Goal: Task Accomplishment & Management: Manage account settings

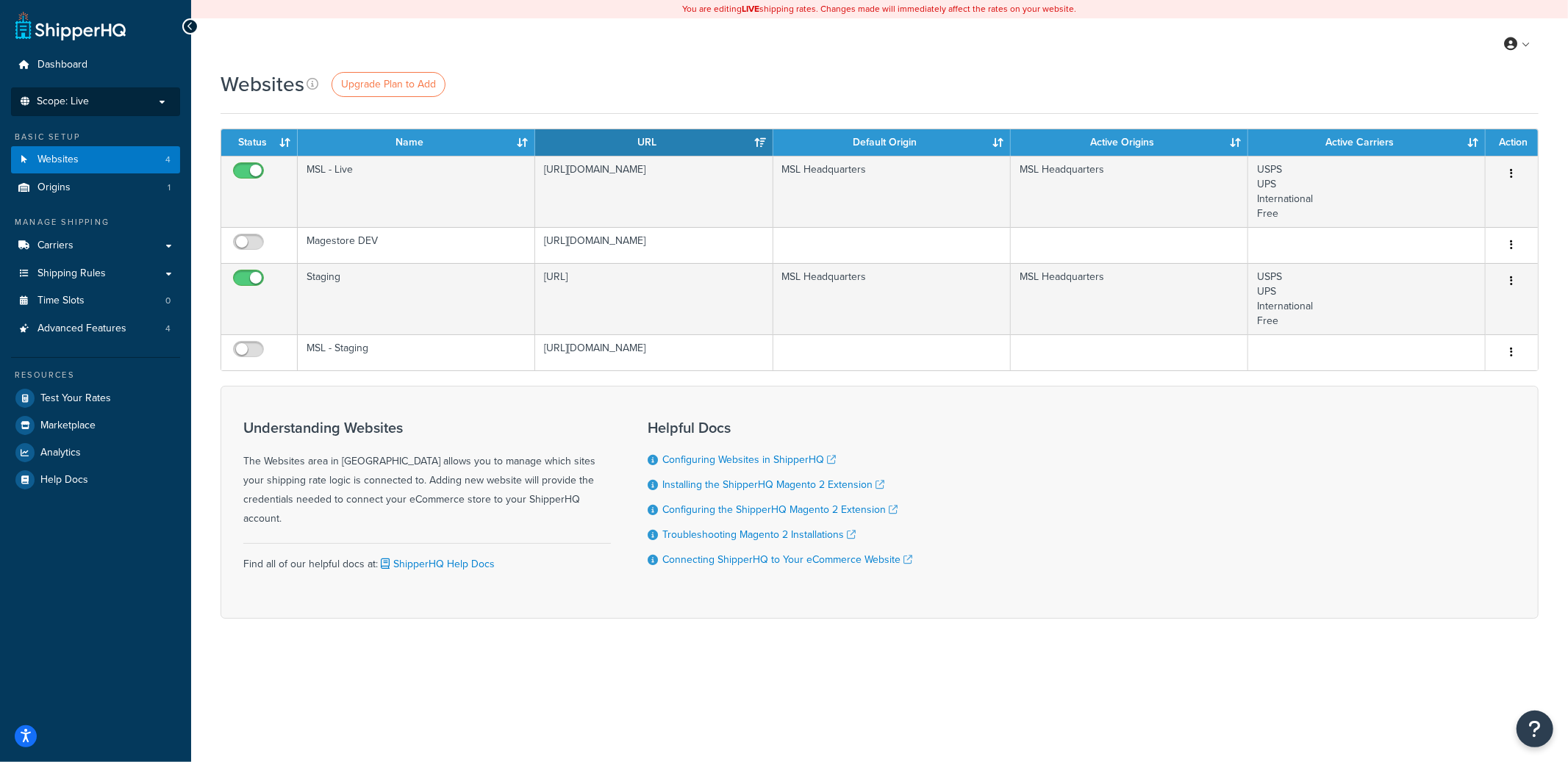
click at [101, 107] on li "Scope: Live Development Integration Test Manage Scopes" at bounding box center [96, 102] width 169 height 29
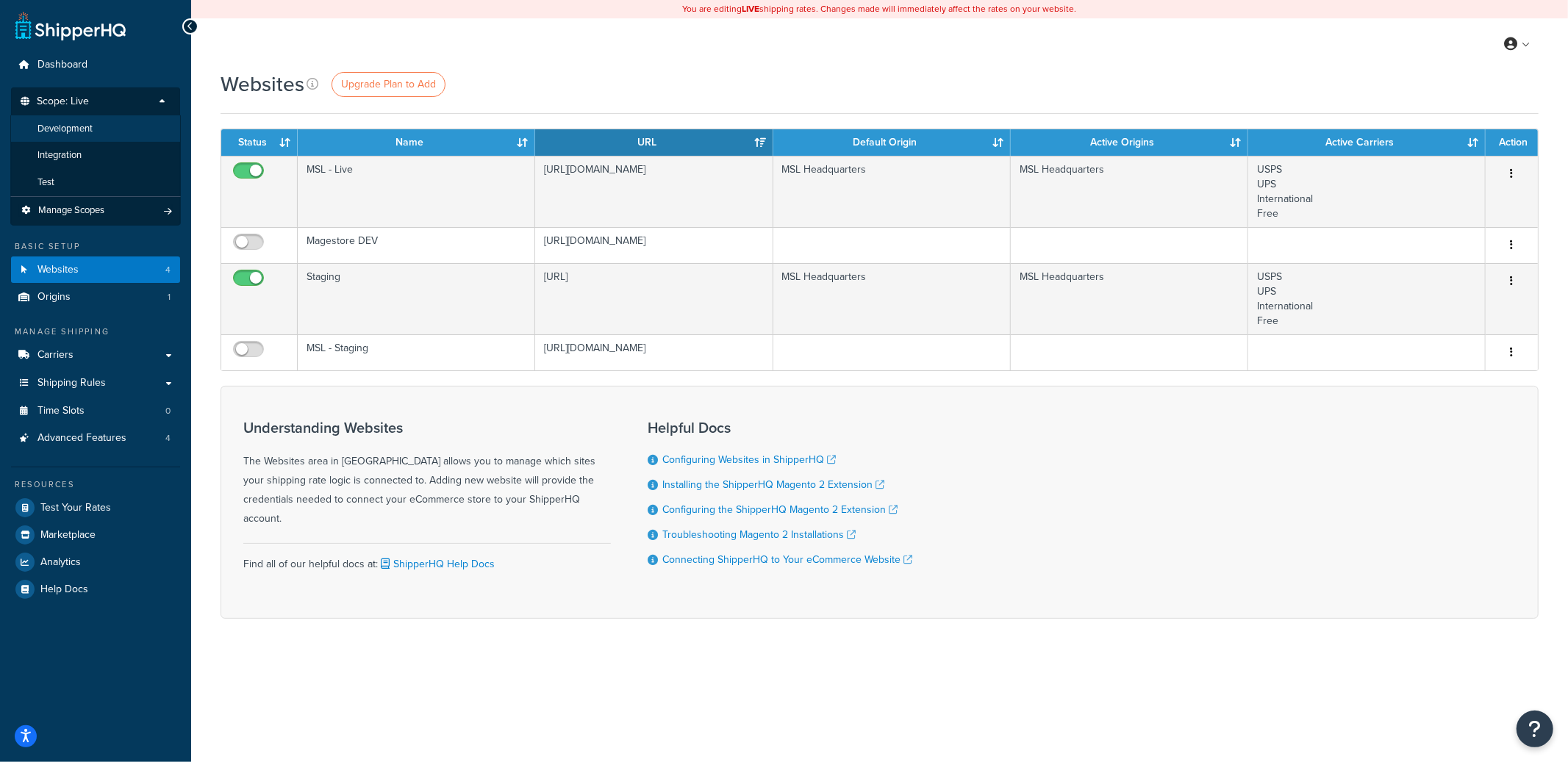
click at [102, 127] on li "Development" at bounding box center [96, 129] width 171 height 27
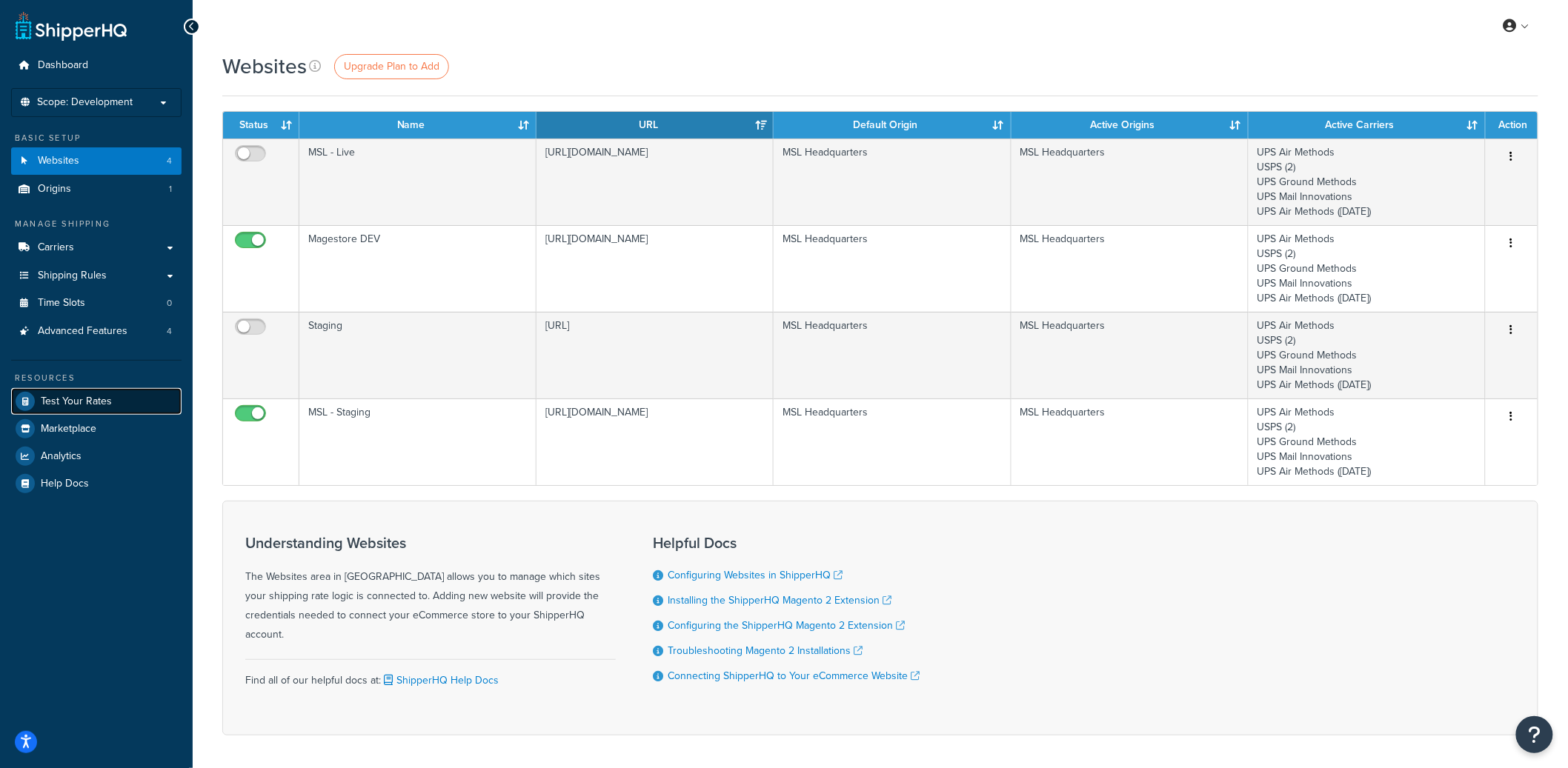
click at [54, 395] on span "Test Your Rates" at bounding box center [77, 401] width 72 height 13
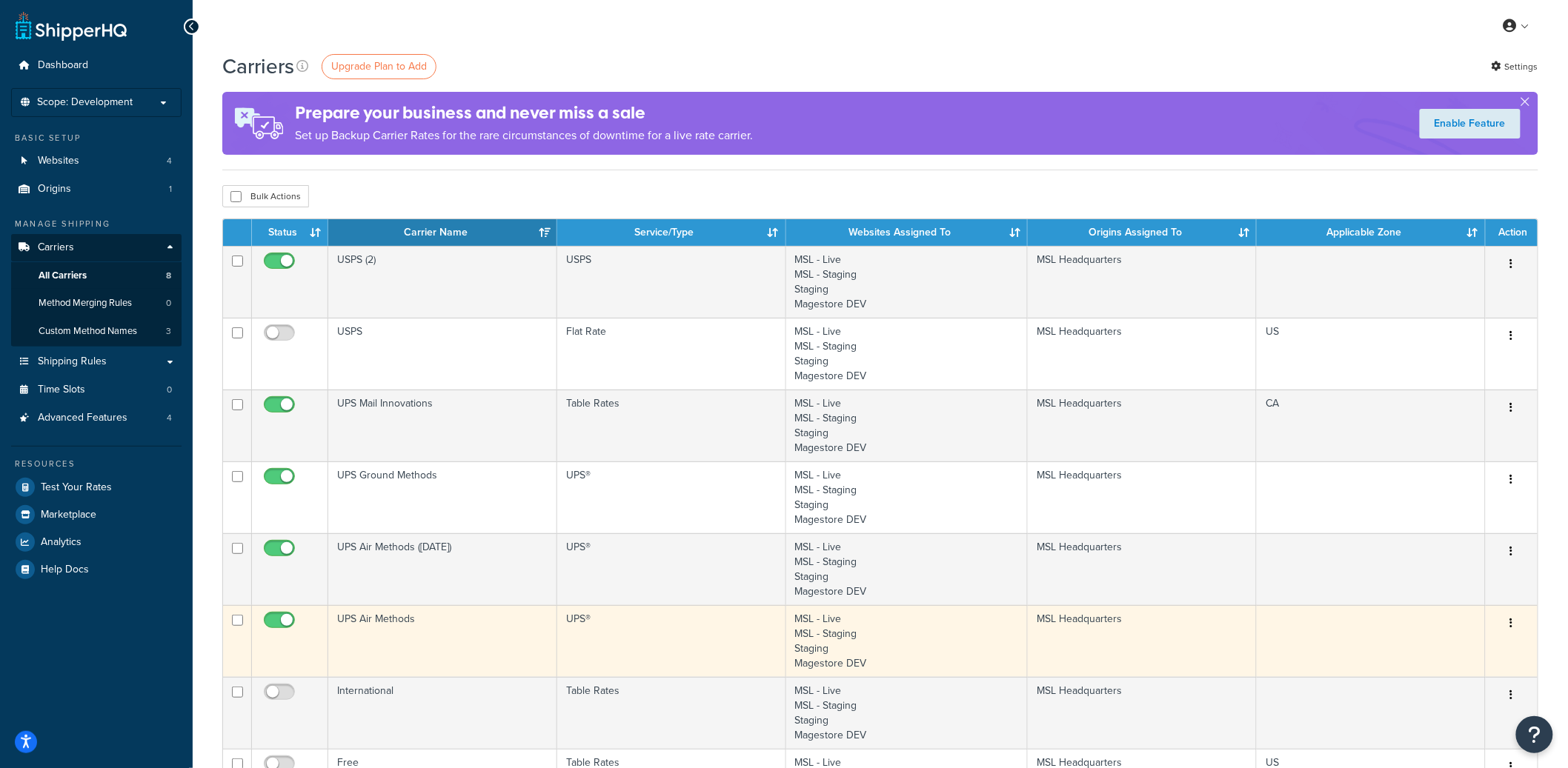
click at [1519, 625] on button "button" at bounding box center [1512, 624] width 21 height 24
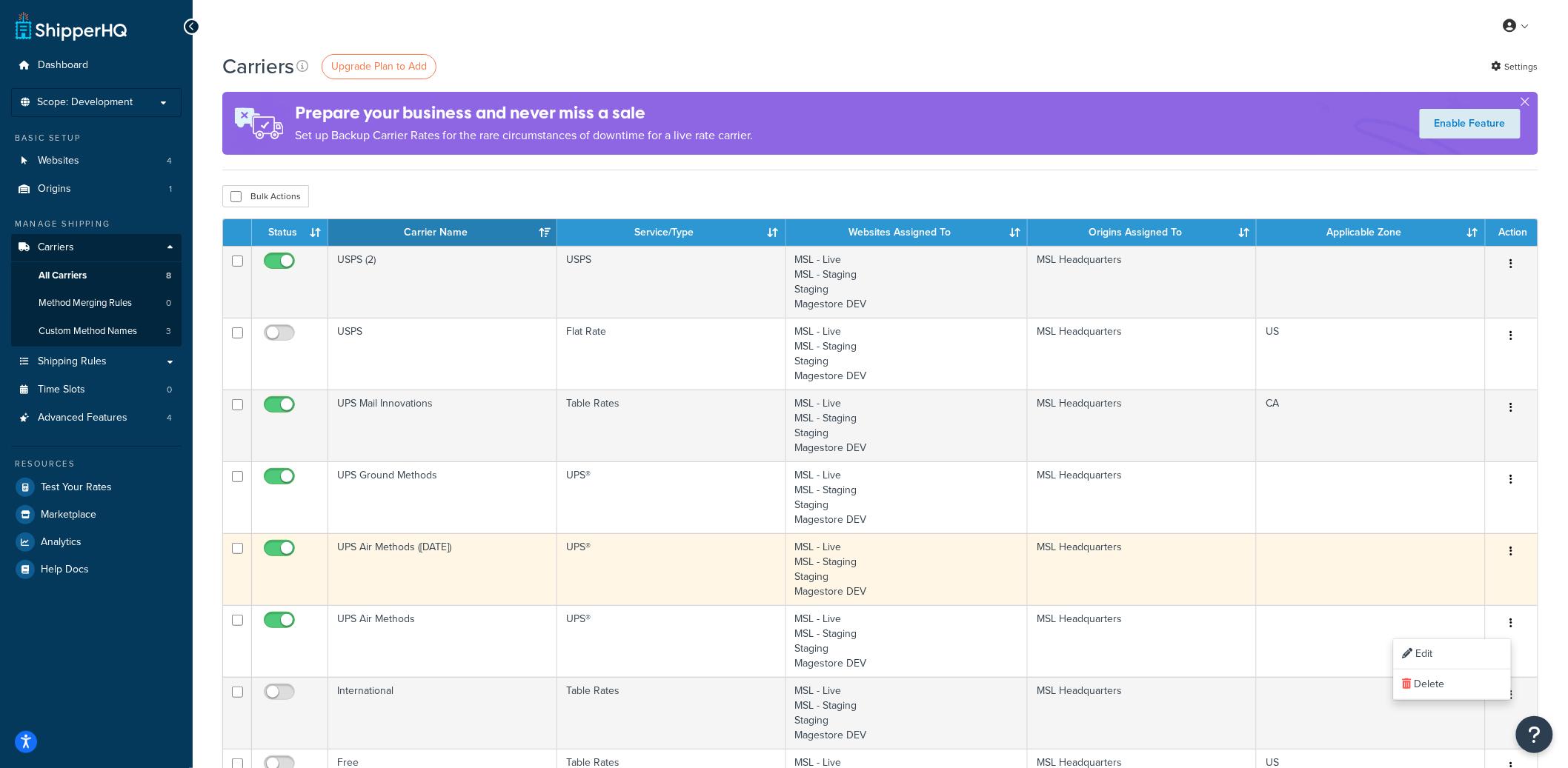
click at [1076, 574] on td "MSL Headquarters" at bounding box center [1142, 569] width 229 height 71
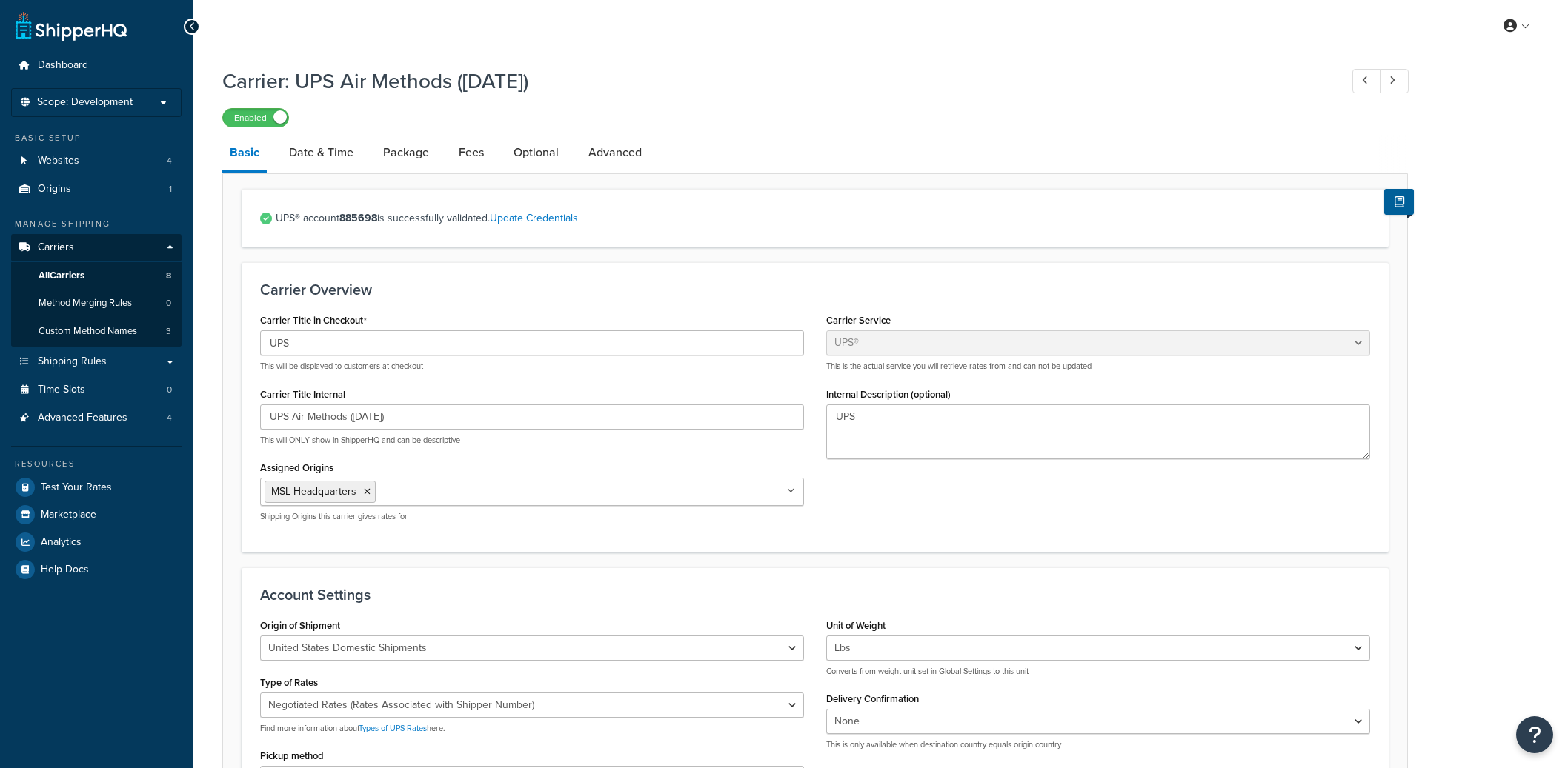
select select "ups"
click at [325, 163] on link "Date & Time" at bounding box center [321, 152] width 79 height 36
select select "yMd"
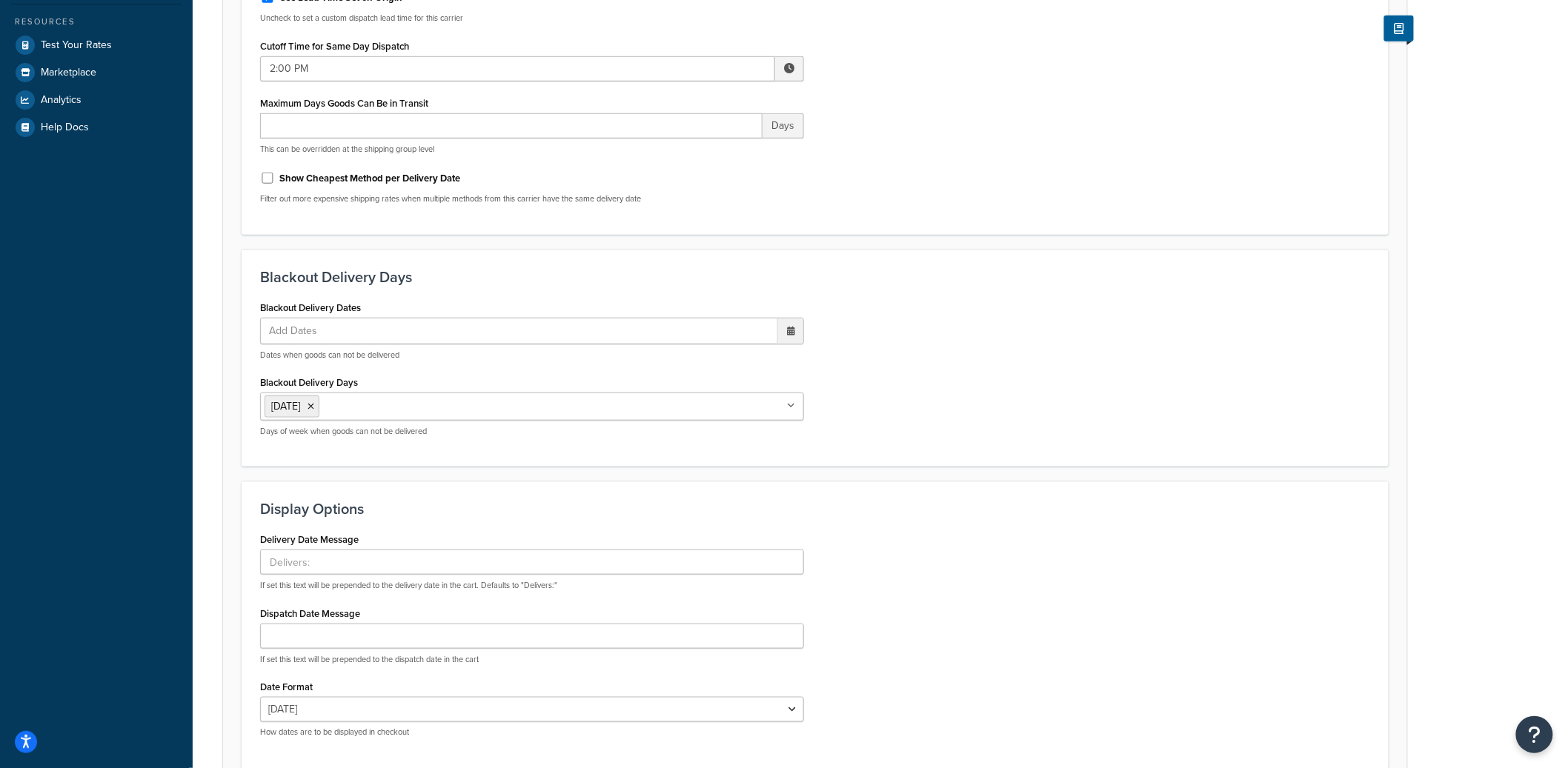
scroll to position [114, 0]
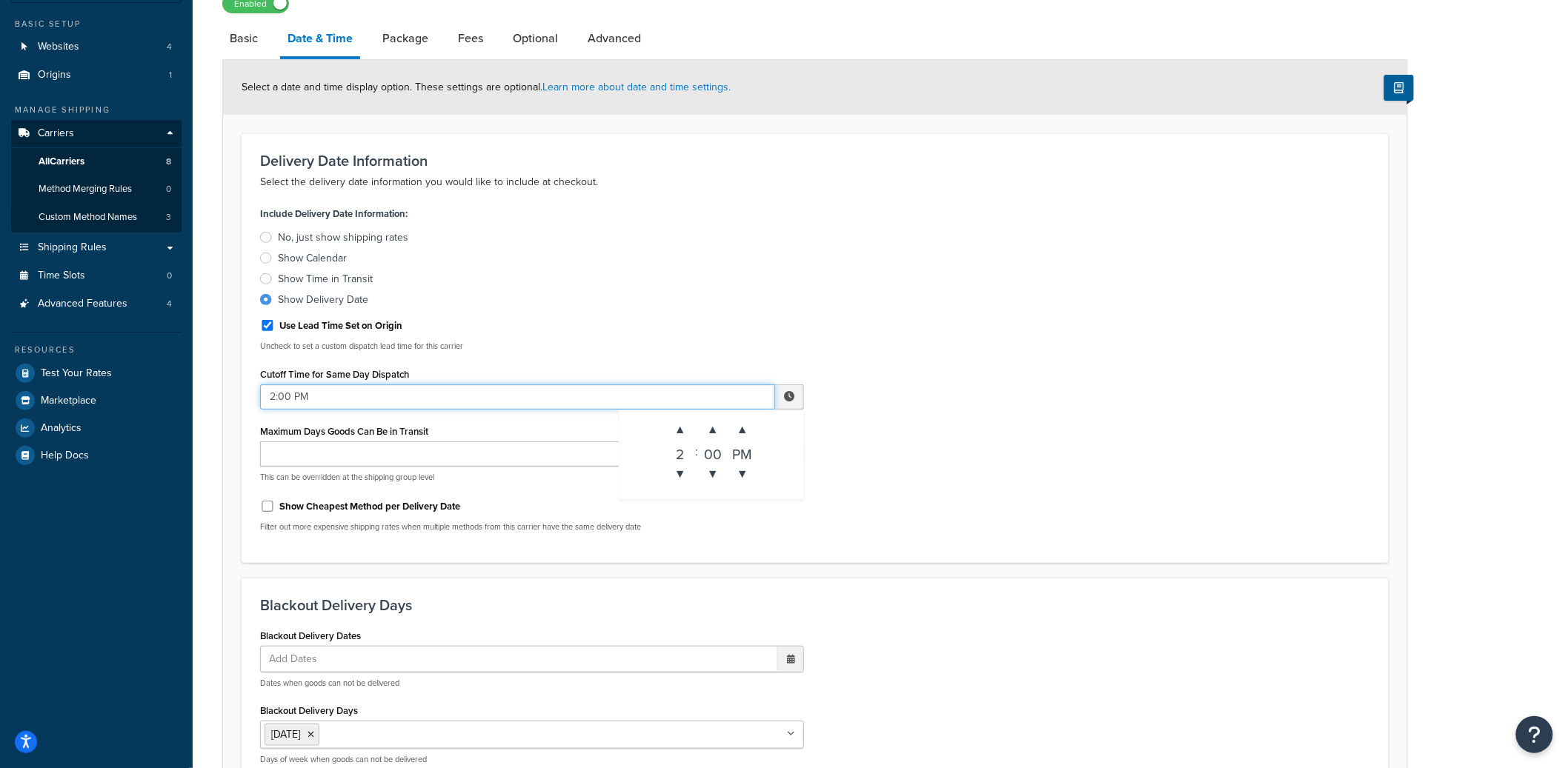
drag, startPoint x: 321, startPoint y: 394, endPoint x: 261, endPoint y: 395, distance: 60.0
click at [261, 395] on input "2:00 PM" at bounding box center [517, 397] width 515 height 25
click at [691, 390] on input "2:00 PM" at bounding box center [517, 397] width 515 height 25
click at [681, 471] on span "▼" at bounding box center [680, 474] width 30 height 30
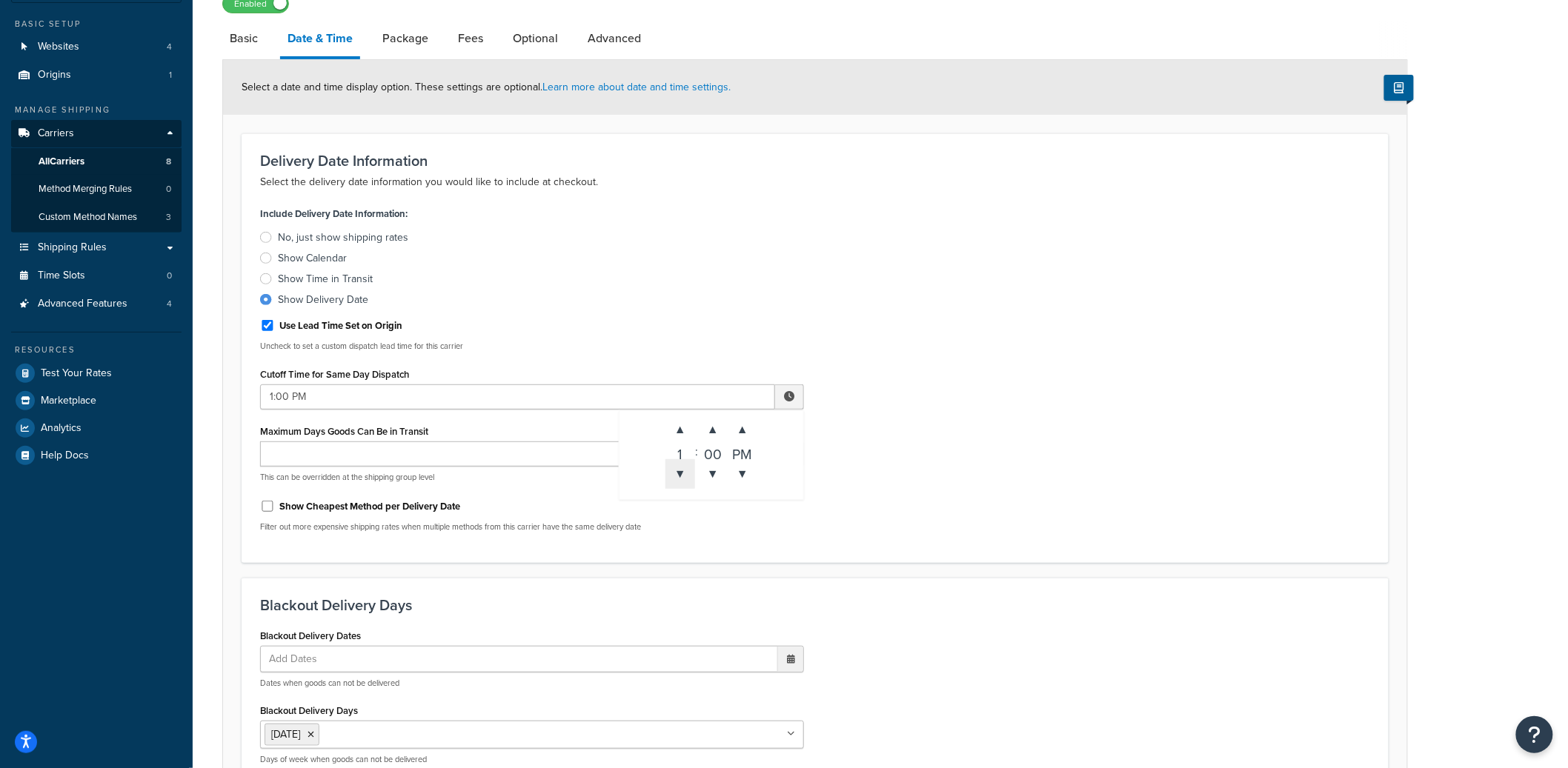
type input "12:00 PM"
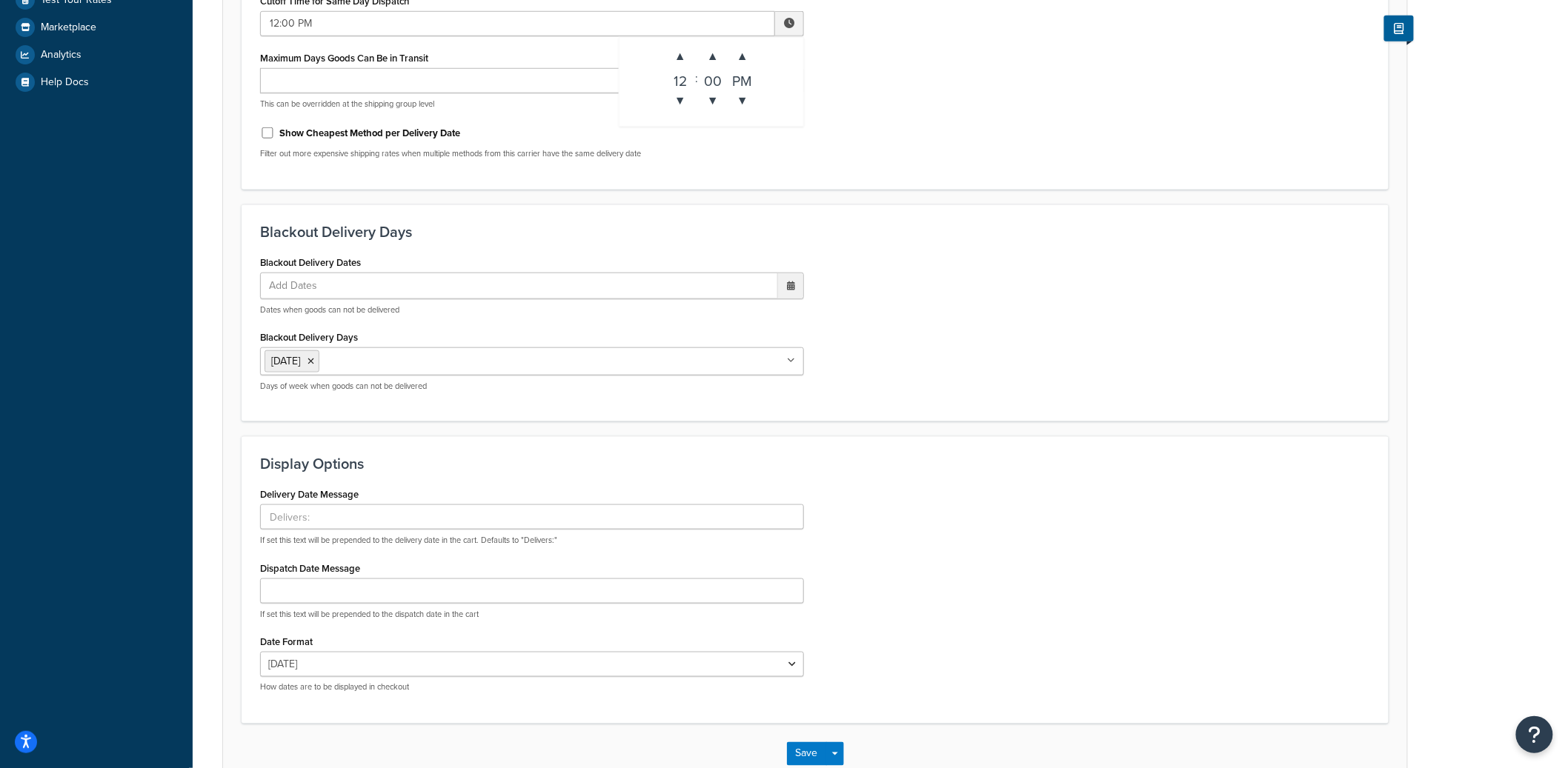
scroll to position [579, 0]
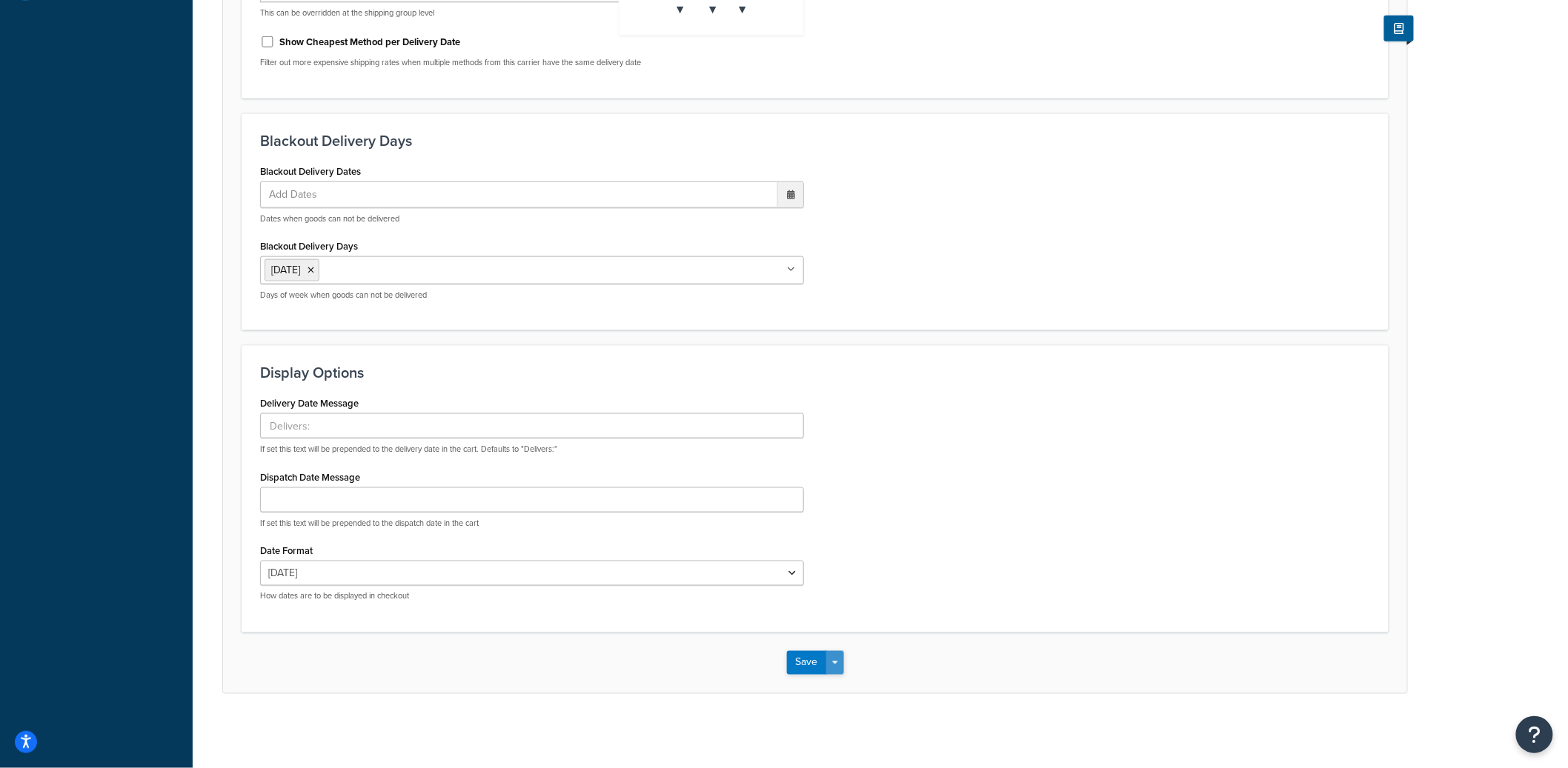
click at [839, 668] on button "Save Dropdown" at bounding box center [835, 662] width 17 height 24
click at [839, 694] on button "Save and Edit" at bounding box center [841, 690] width 108 height 31
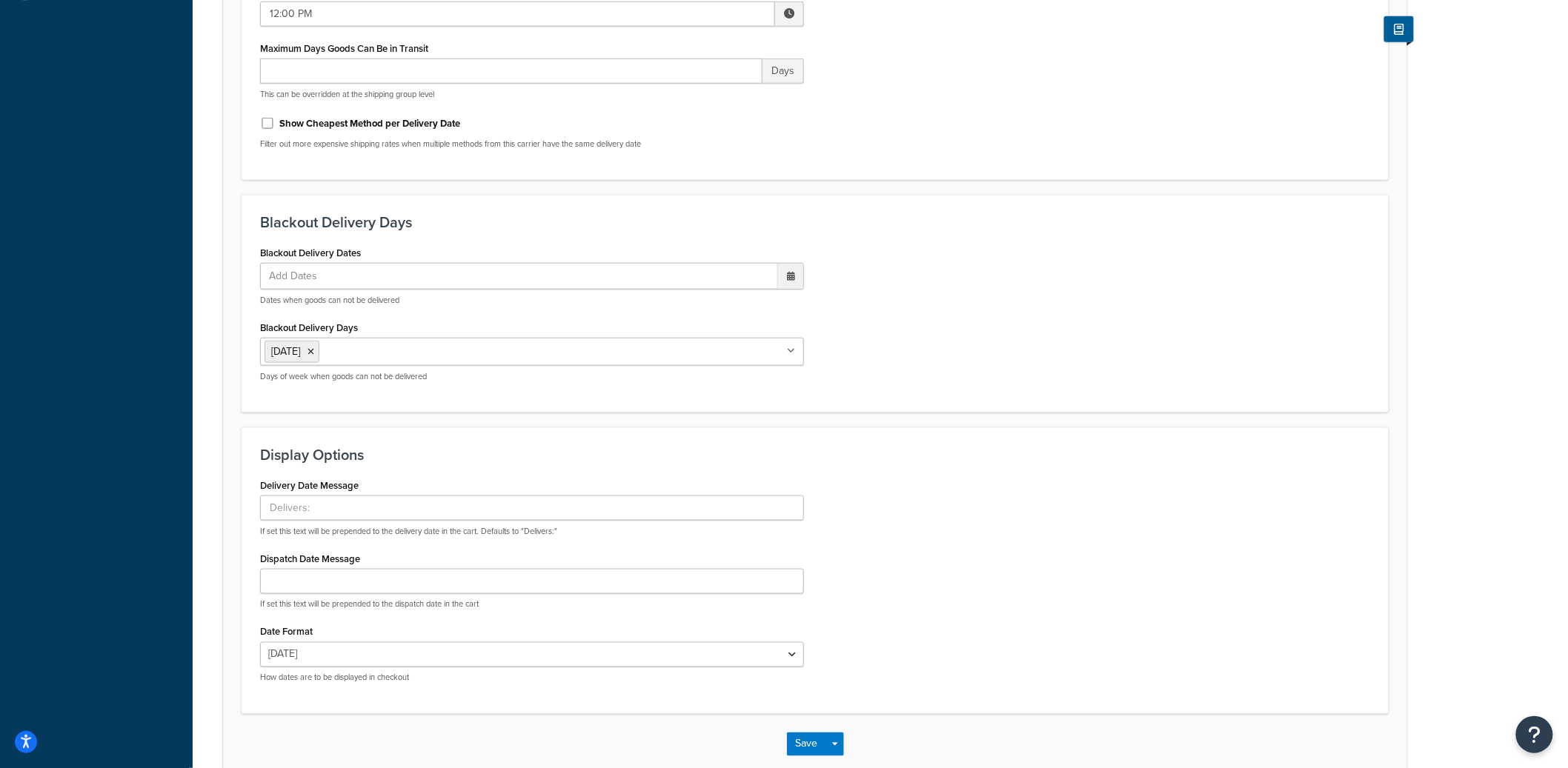
scroll to position [0, 0]
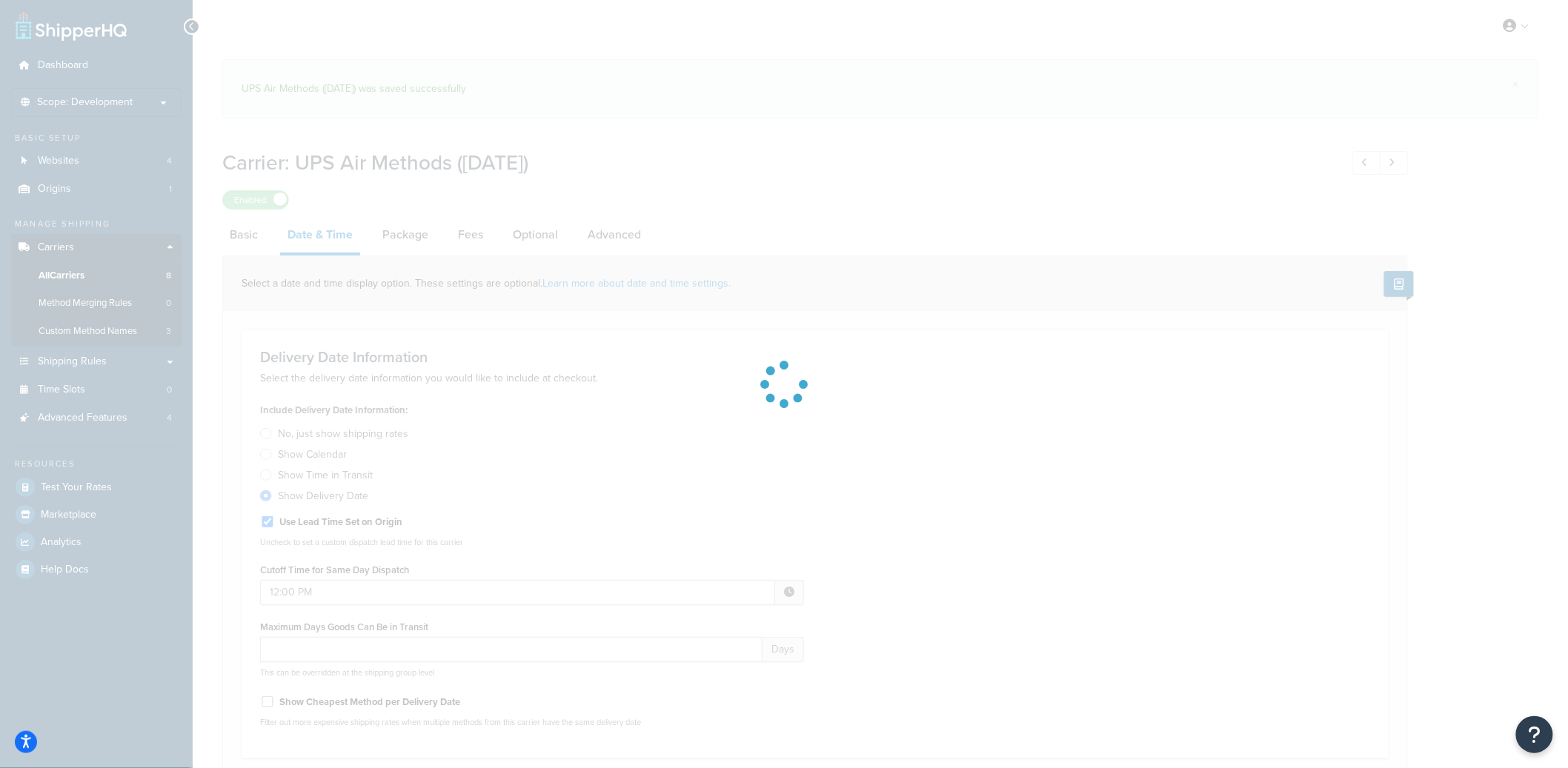
select select "yMd"
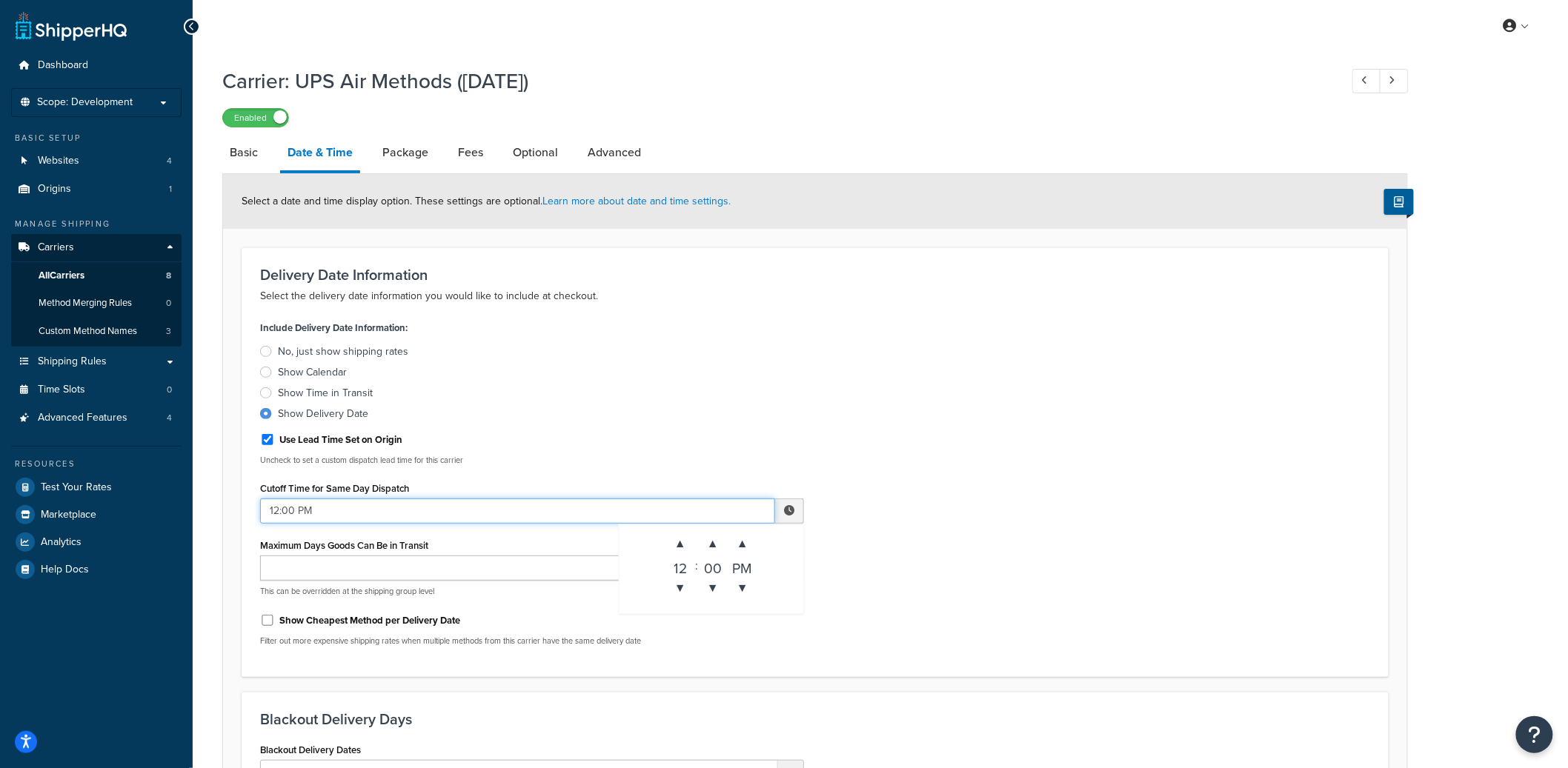
click at [699, 516] on input "12:00 PM" at bounding box center [517, 511] width 515 height 25
click at [679, 539] on span "▲" at bounding box center [680, 544] width 30 height 30
type input "2:00 PM"
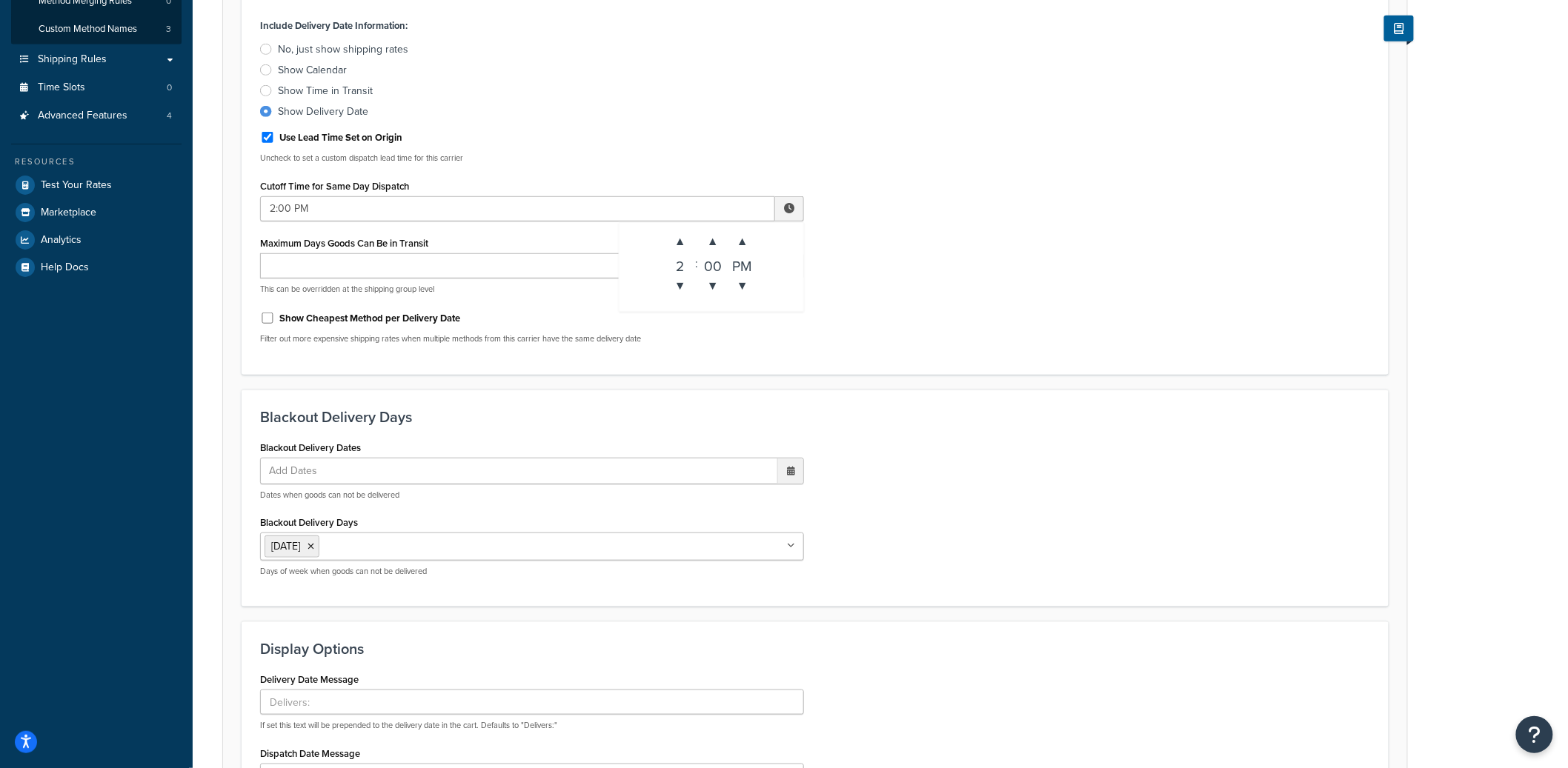
scroll to position [579, 0]
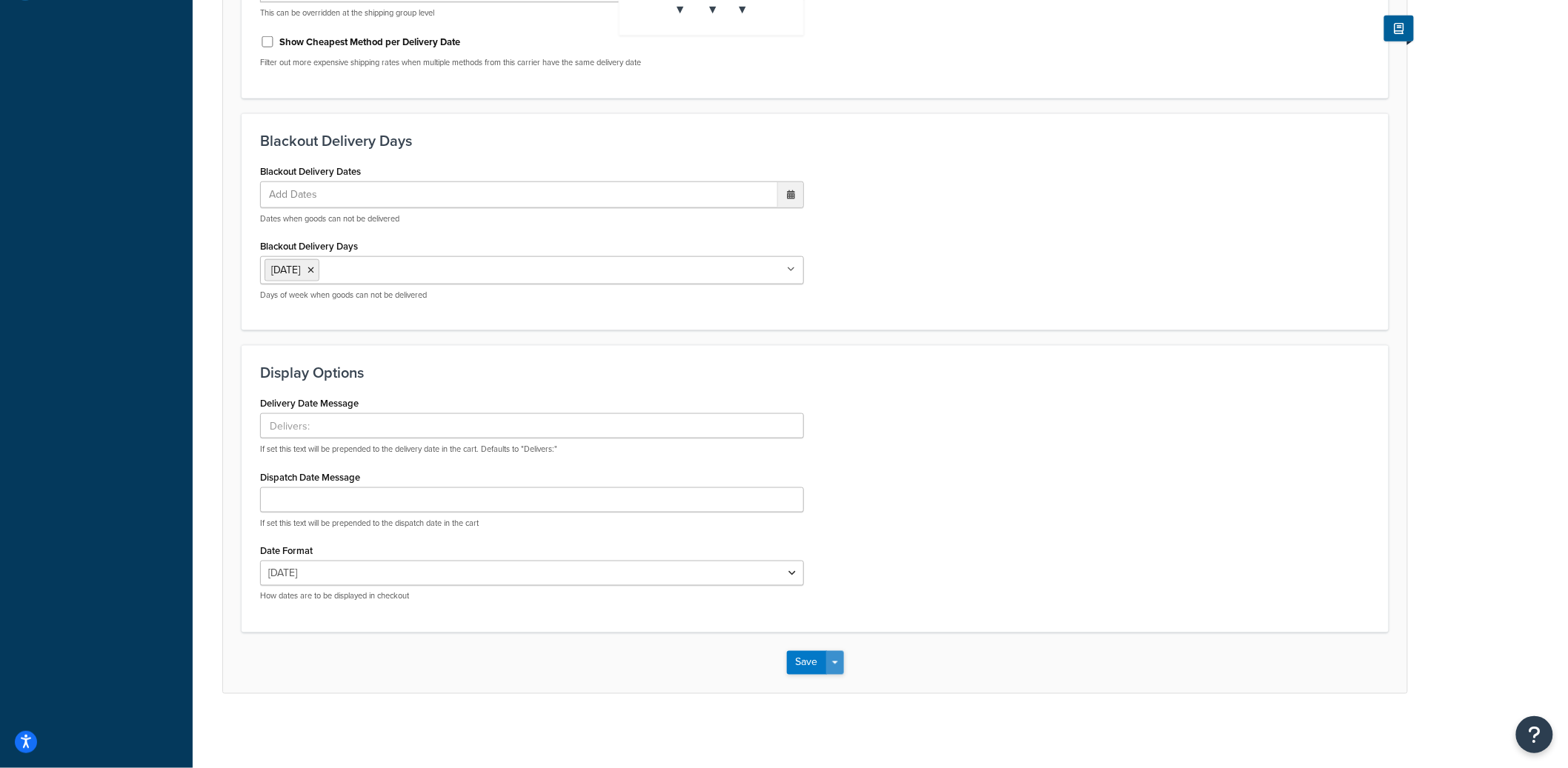
click at [837, 674] on div "Save Save Dropdown Save and Edit" at bounding box center [815, 663] width 1185 height 61
click at [838, 674] on button "Save Dropdown" at bounding box center [835, 662] width 17 height 24
drag, startPoint x: 837, startPoint y: 687, endPoint x: 838, endPoint y: 680, distance: 7.1
click at [837, 688] on button "Save and Edit" at bounding box center [841, 690] width 108 height 31
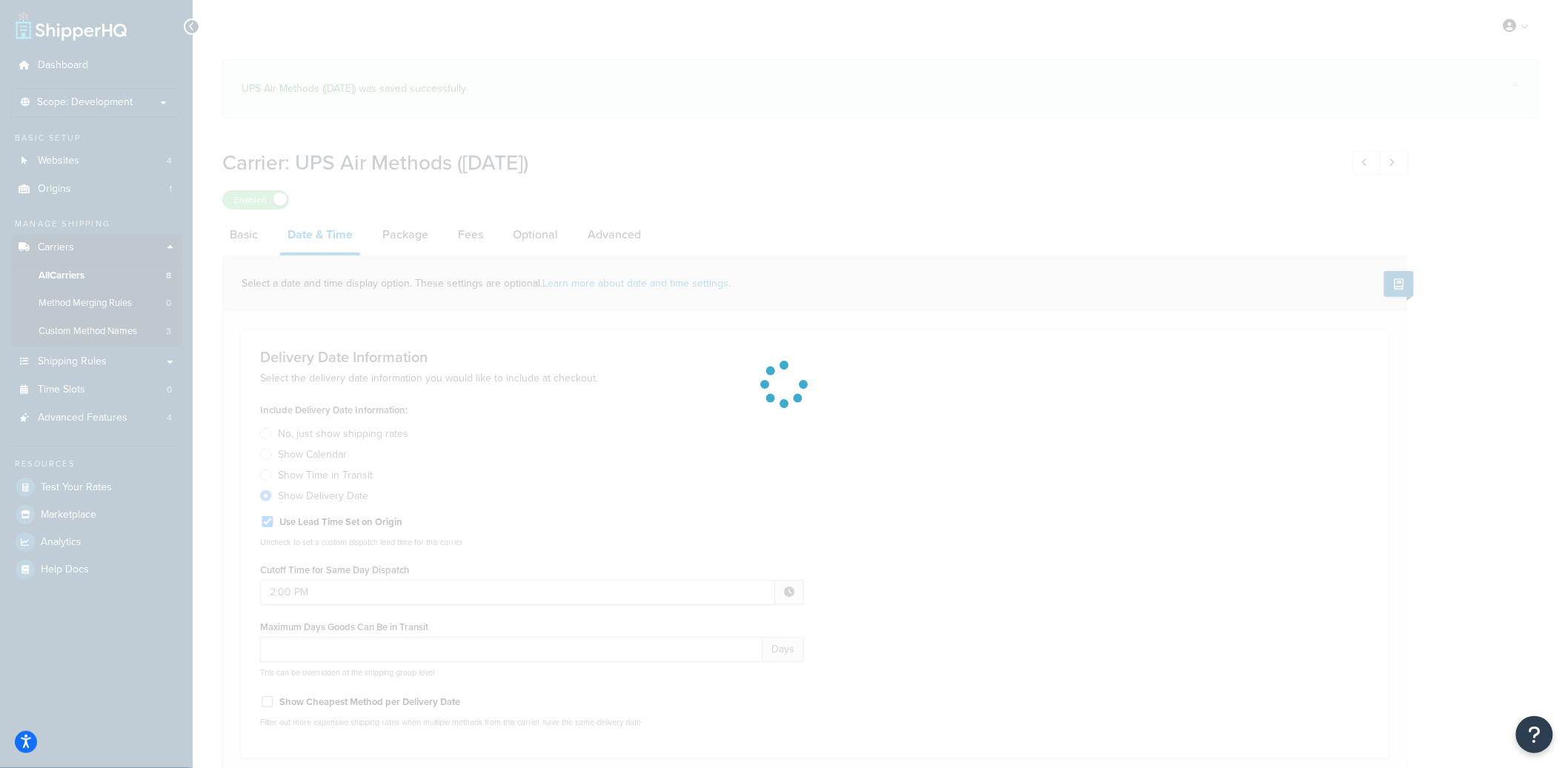
select select "yMd"
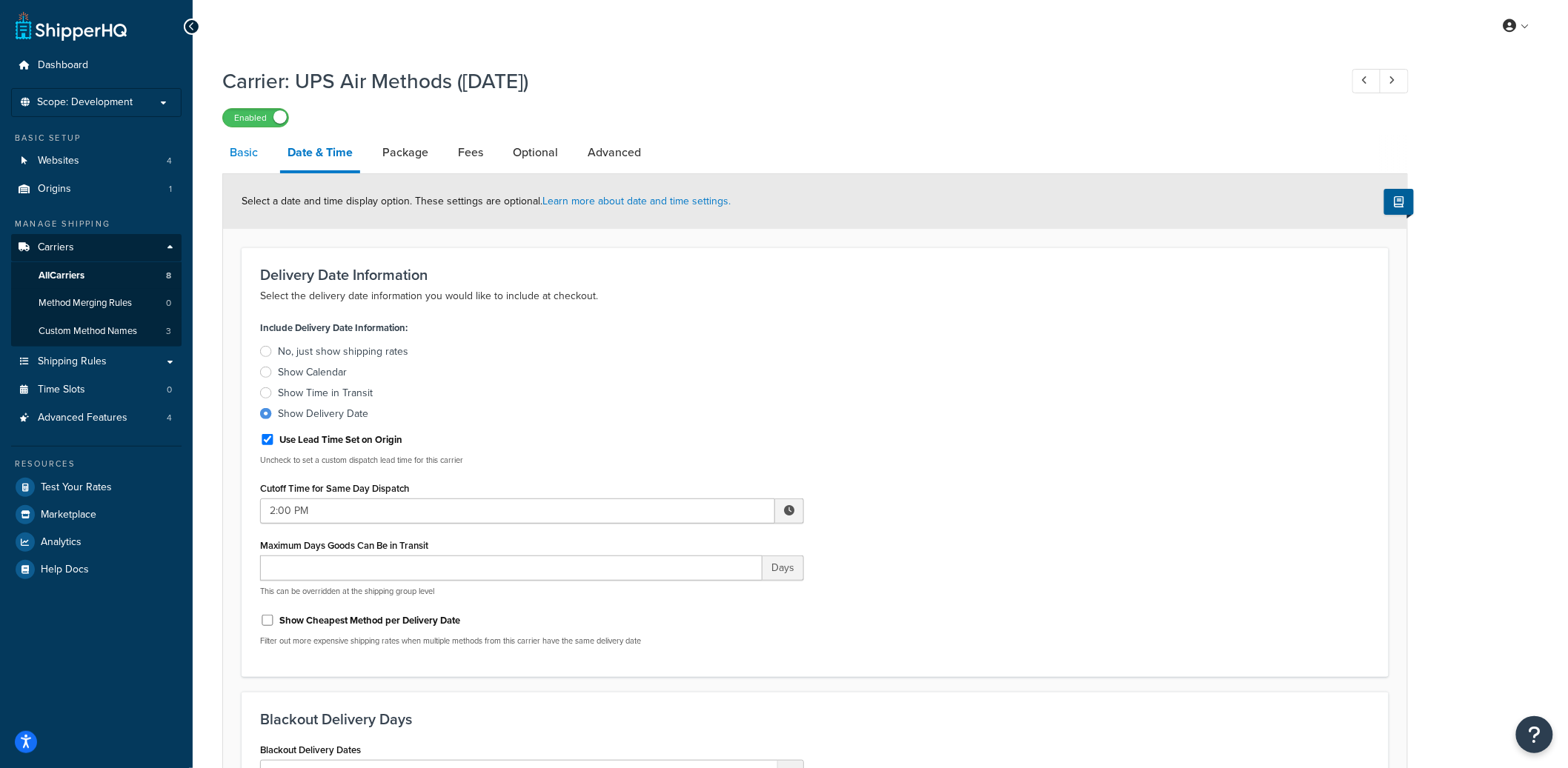
click at [255, 162] on link "Basic" at bounding box center [243, 152] width 43 height 36
select select "ups"
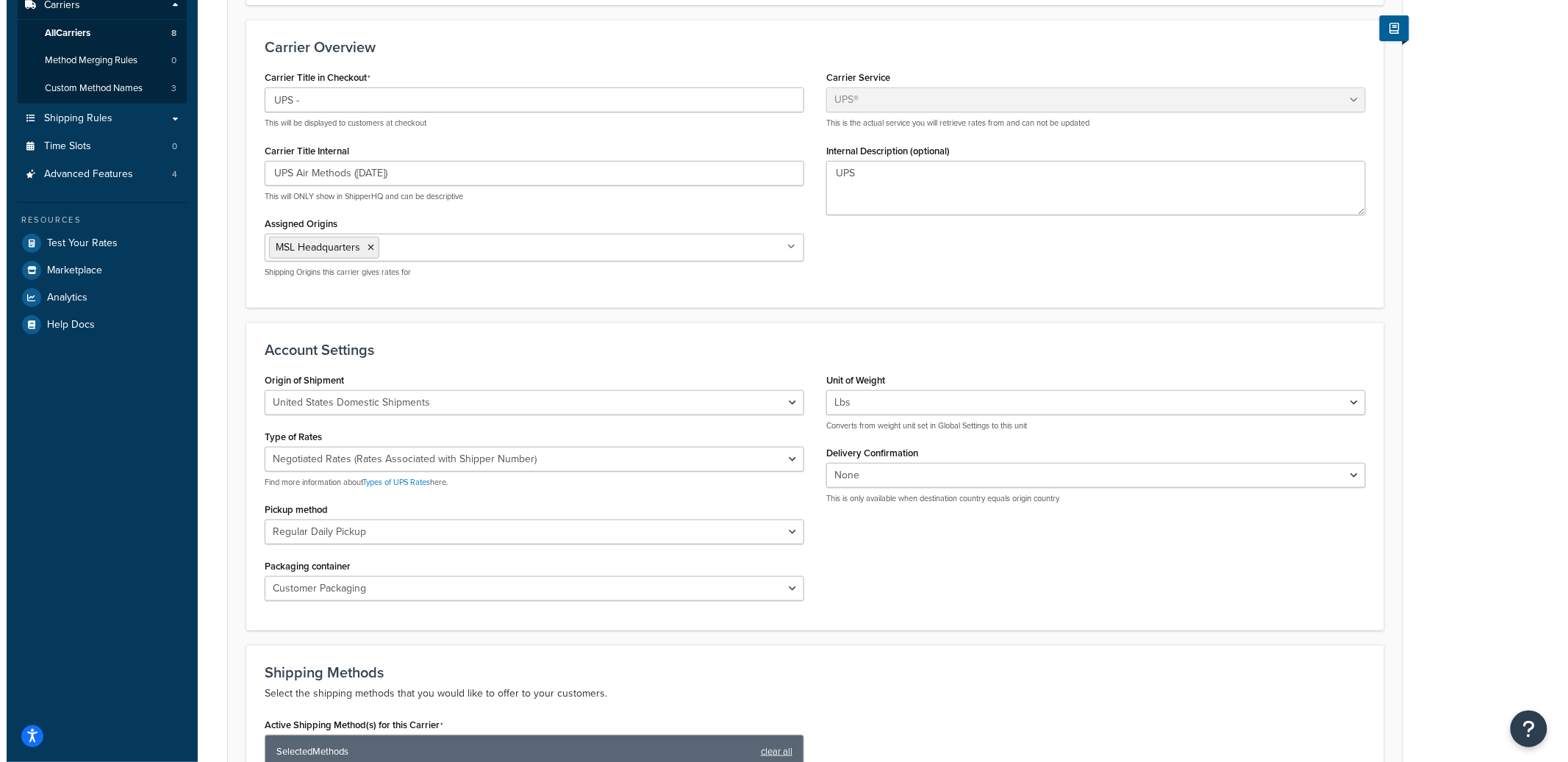
scroll to position [638, 0]
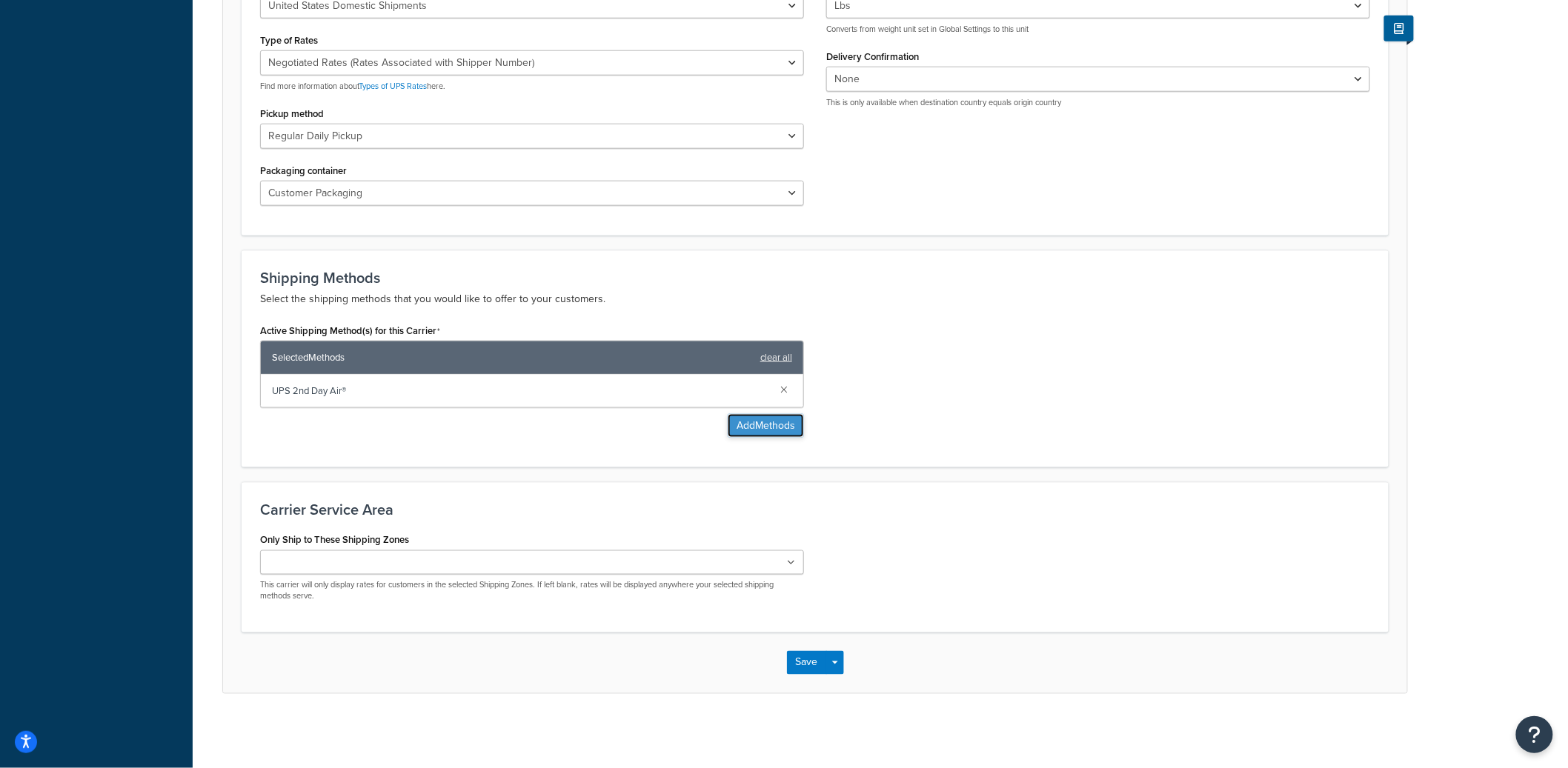
click at [749, 429] on button "Add Methods" at bounding box center [766, 426] width 76 height 24
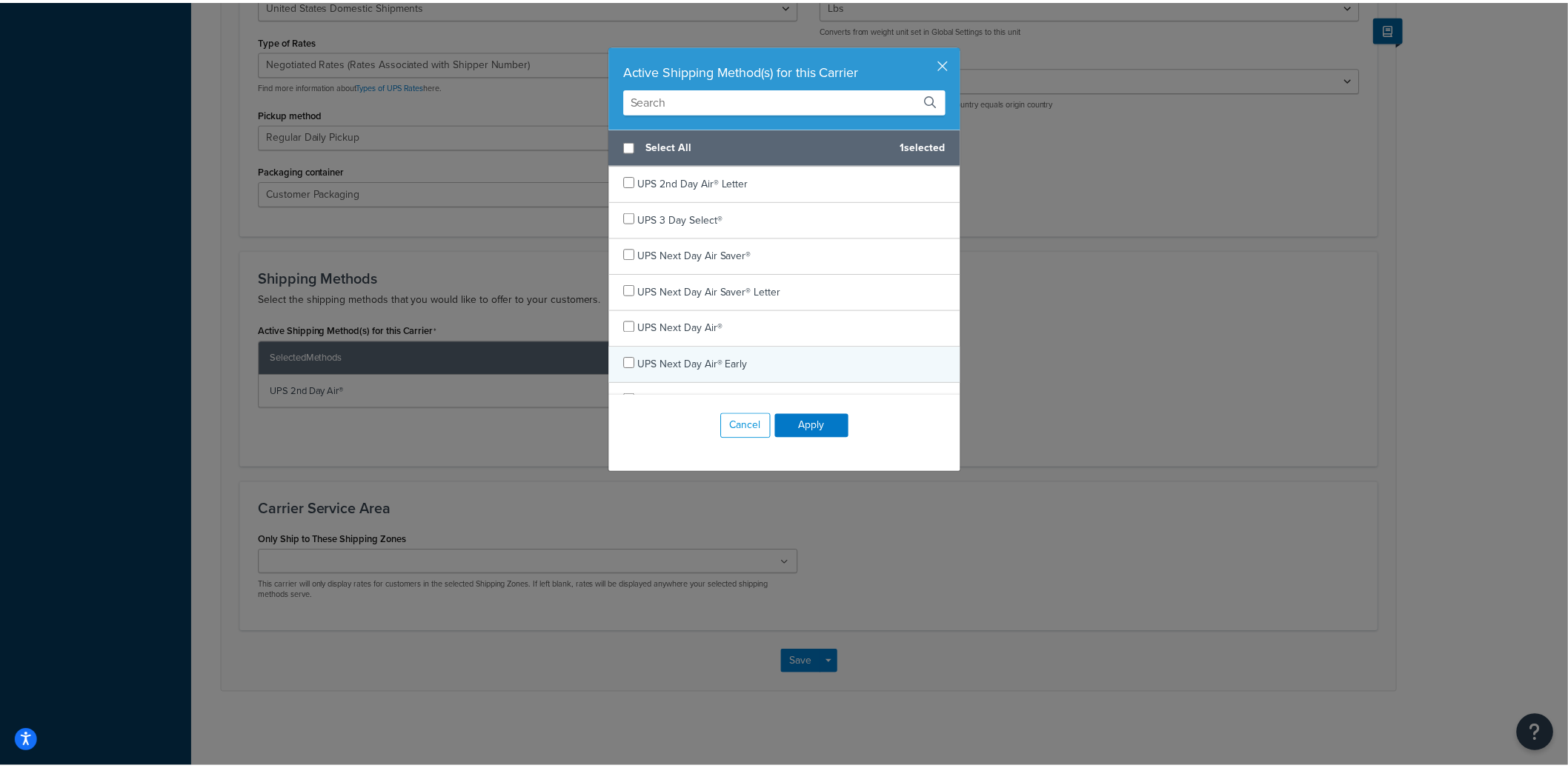
scroll to position [132, 0]
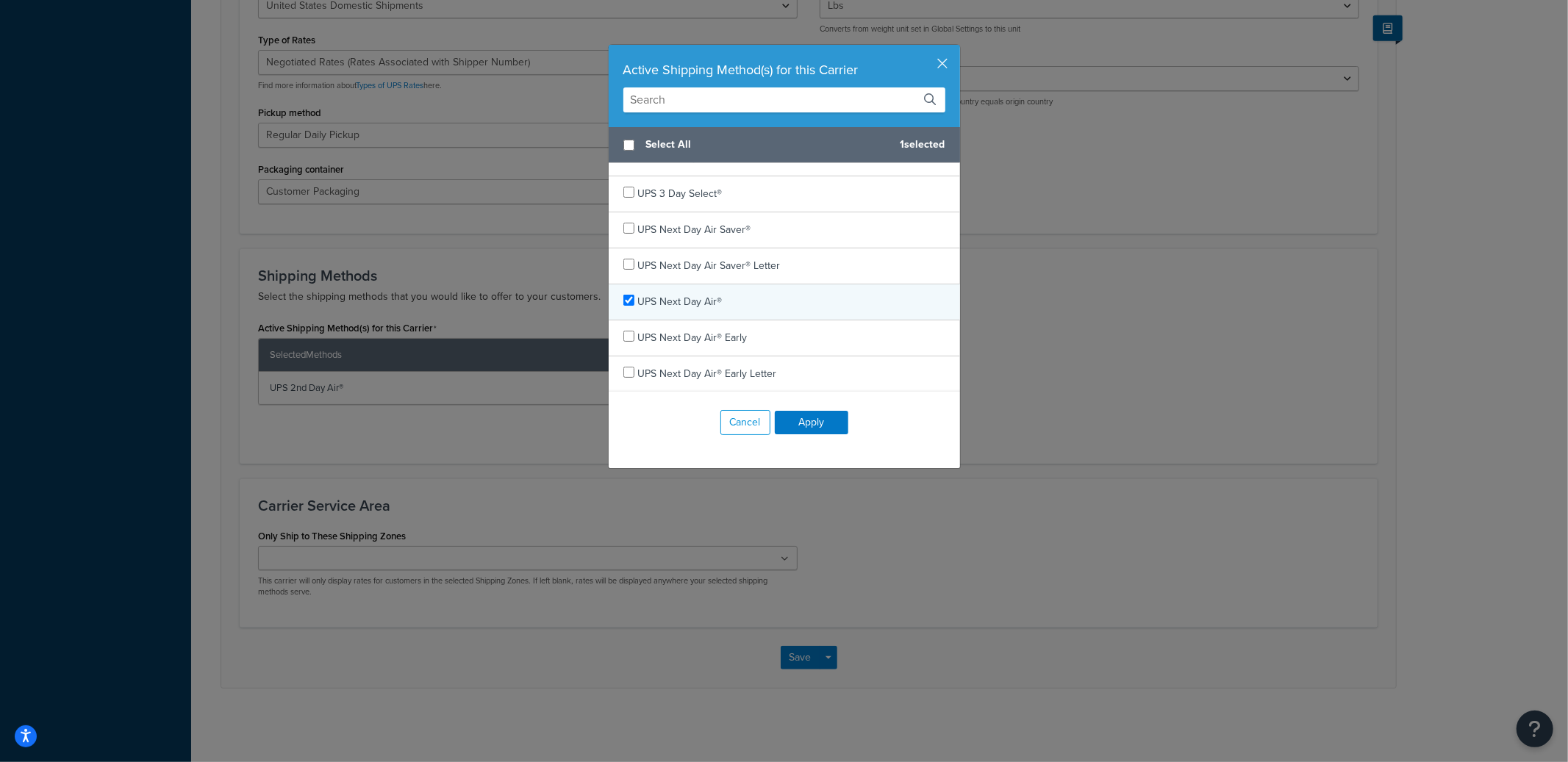
checkbox input "true"
click at [705, 307] on span "UPS Next Day Air®" at bounding box center [681, 302] width 85 height 15
click at [813, 417] on button "Apply" at bounding box center [811, 422] width 73 height 23
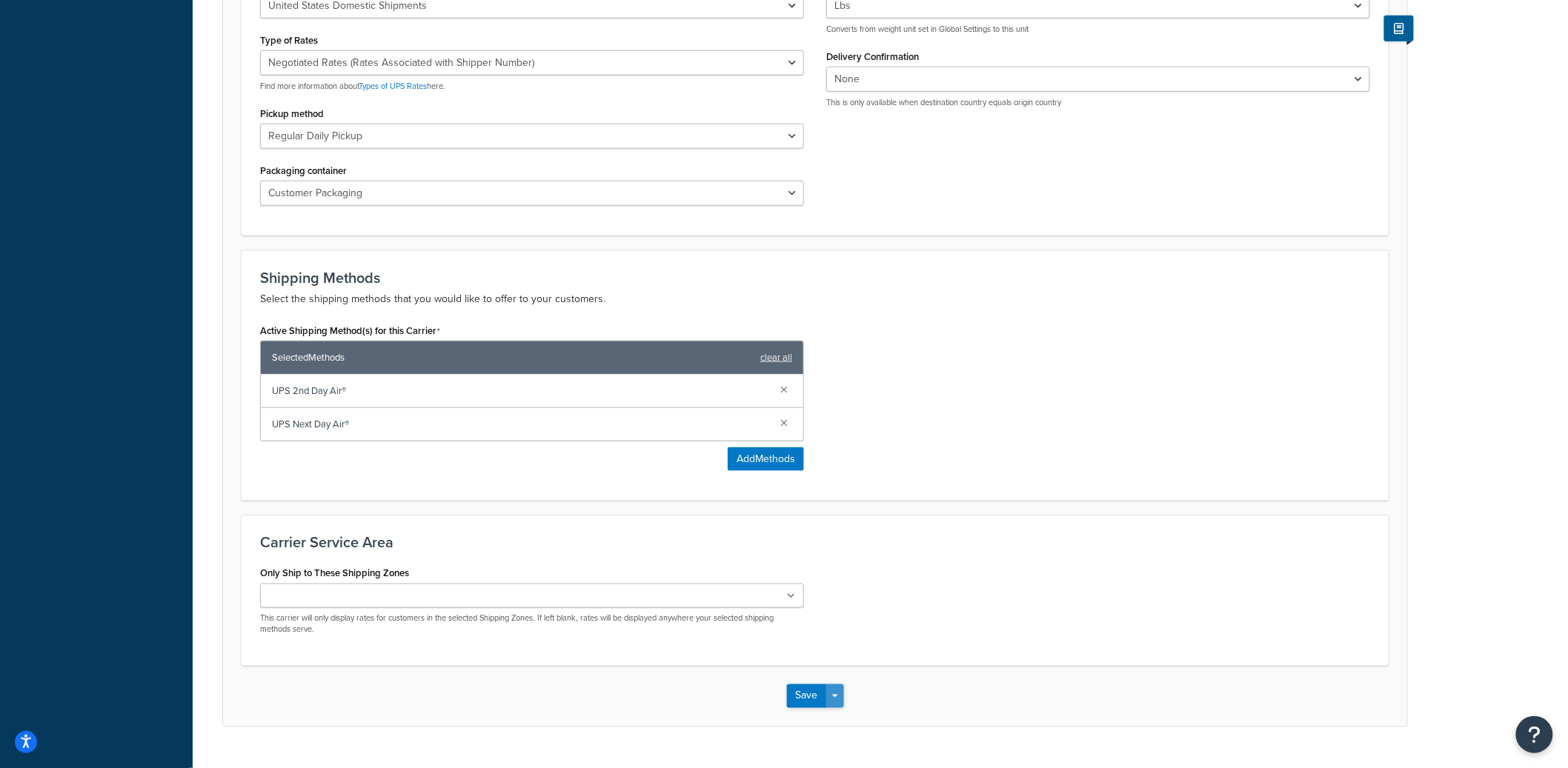
click at [832, 685] on button "Save Dropdown" at bounding box center [835, 696] width 17 height 24
click at [841, 718] on button "Save and Edit" at bounding box center [841, 723] width 108 height 31
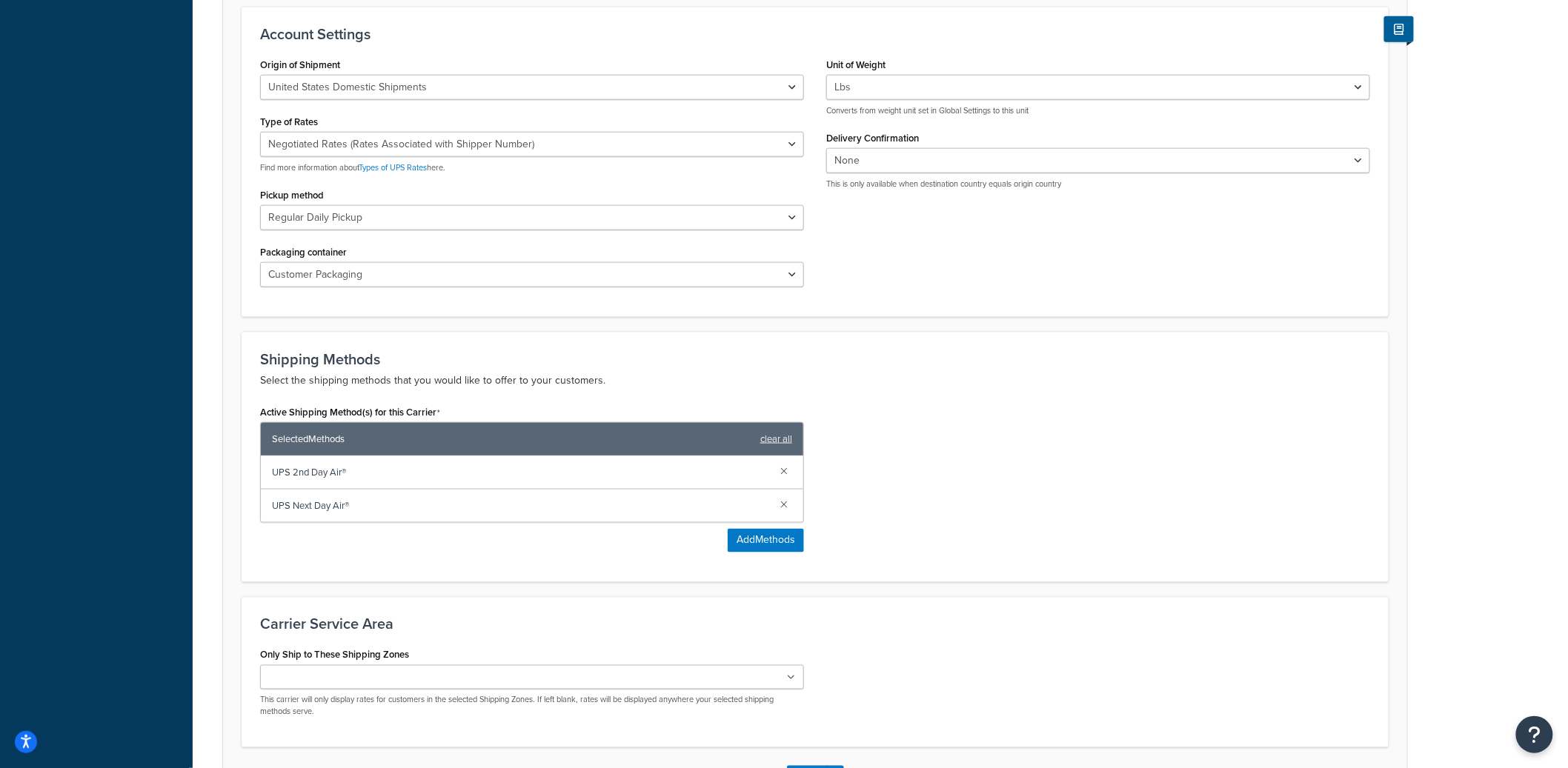
scroll to position [0, 0]
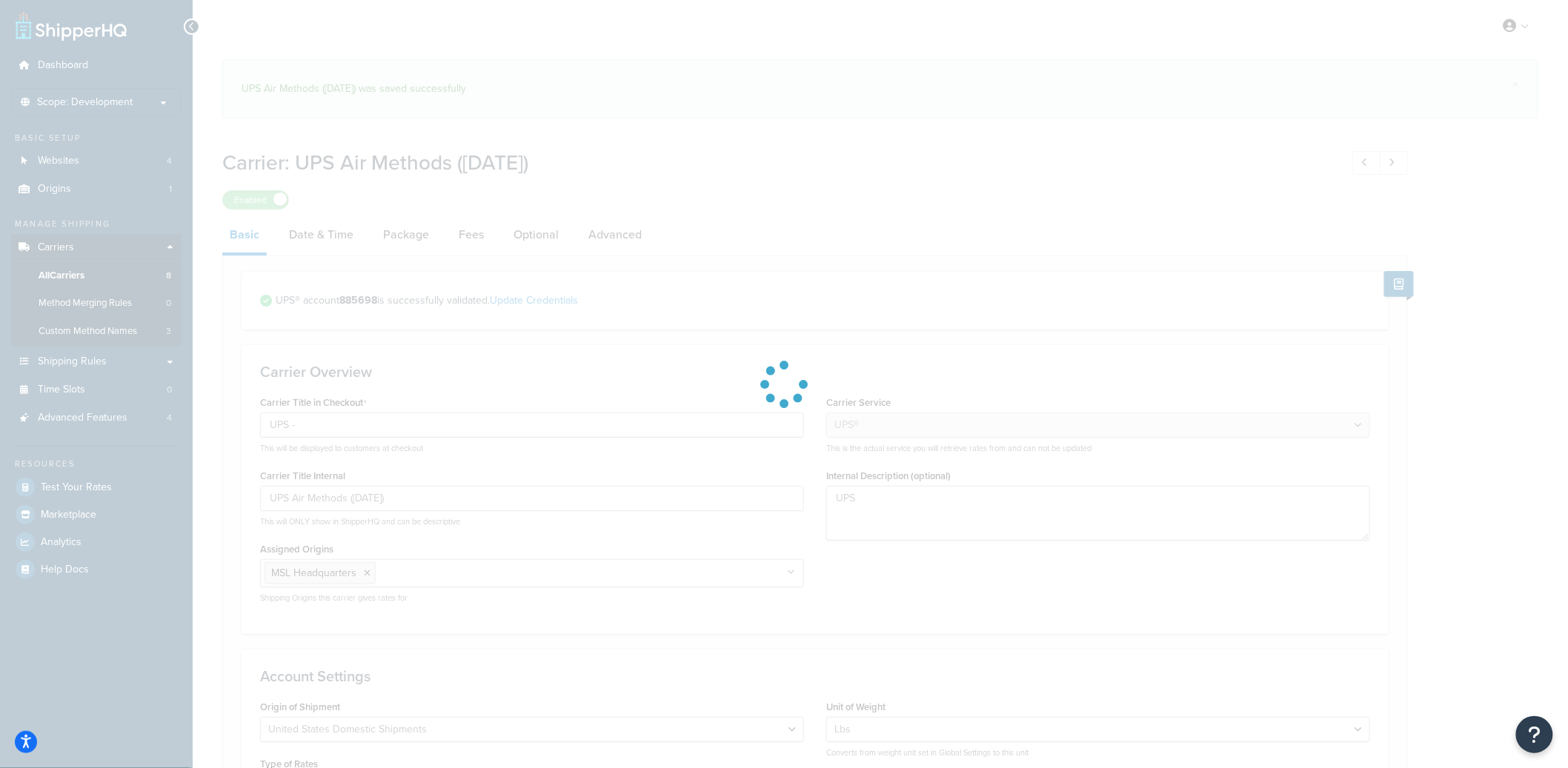
select select "ups"
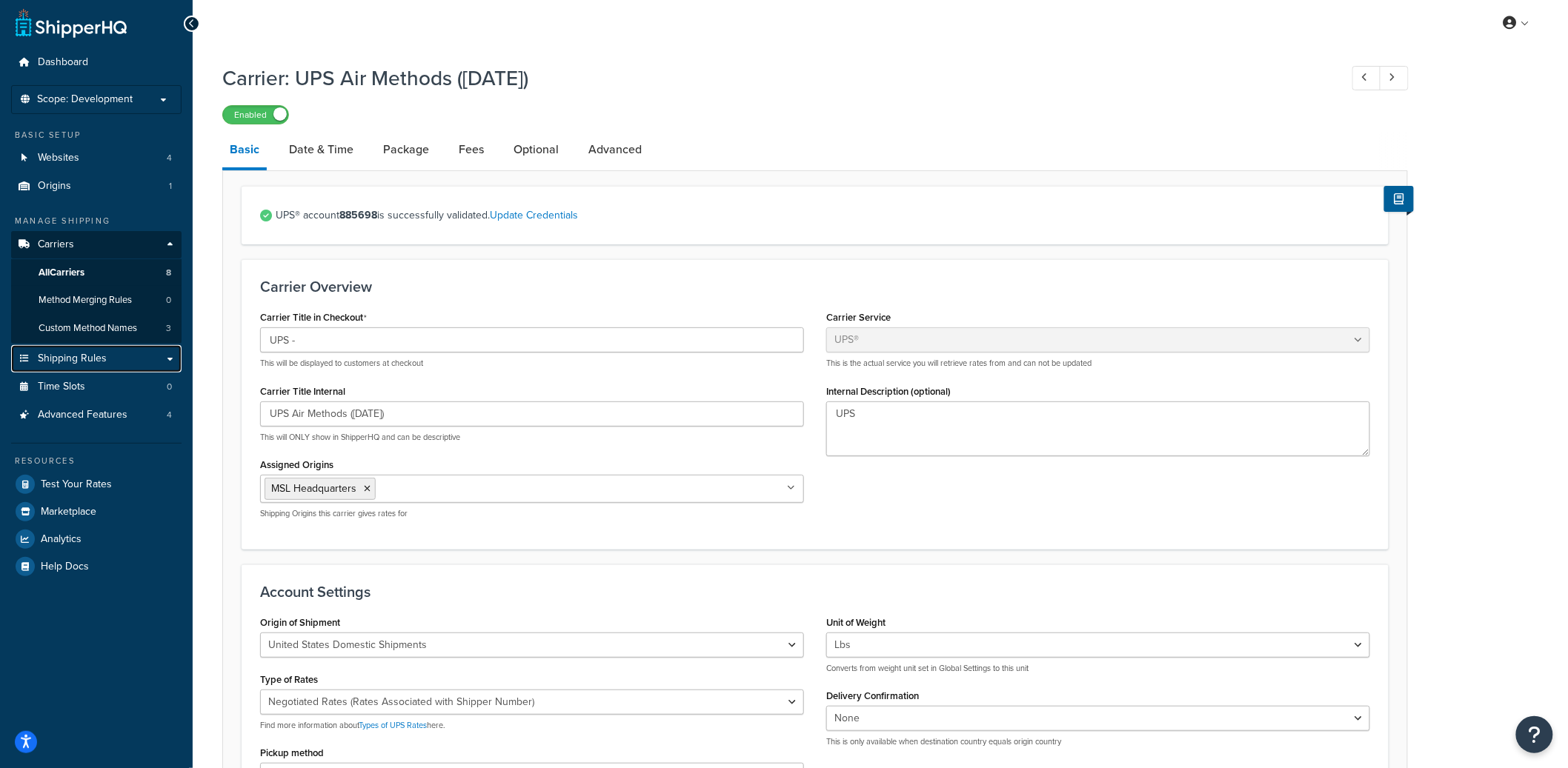
scroll to position [6, 0]
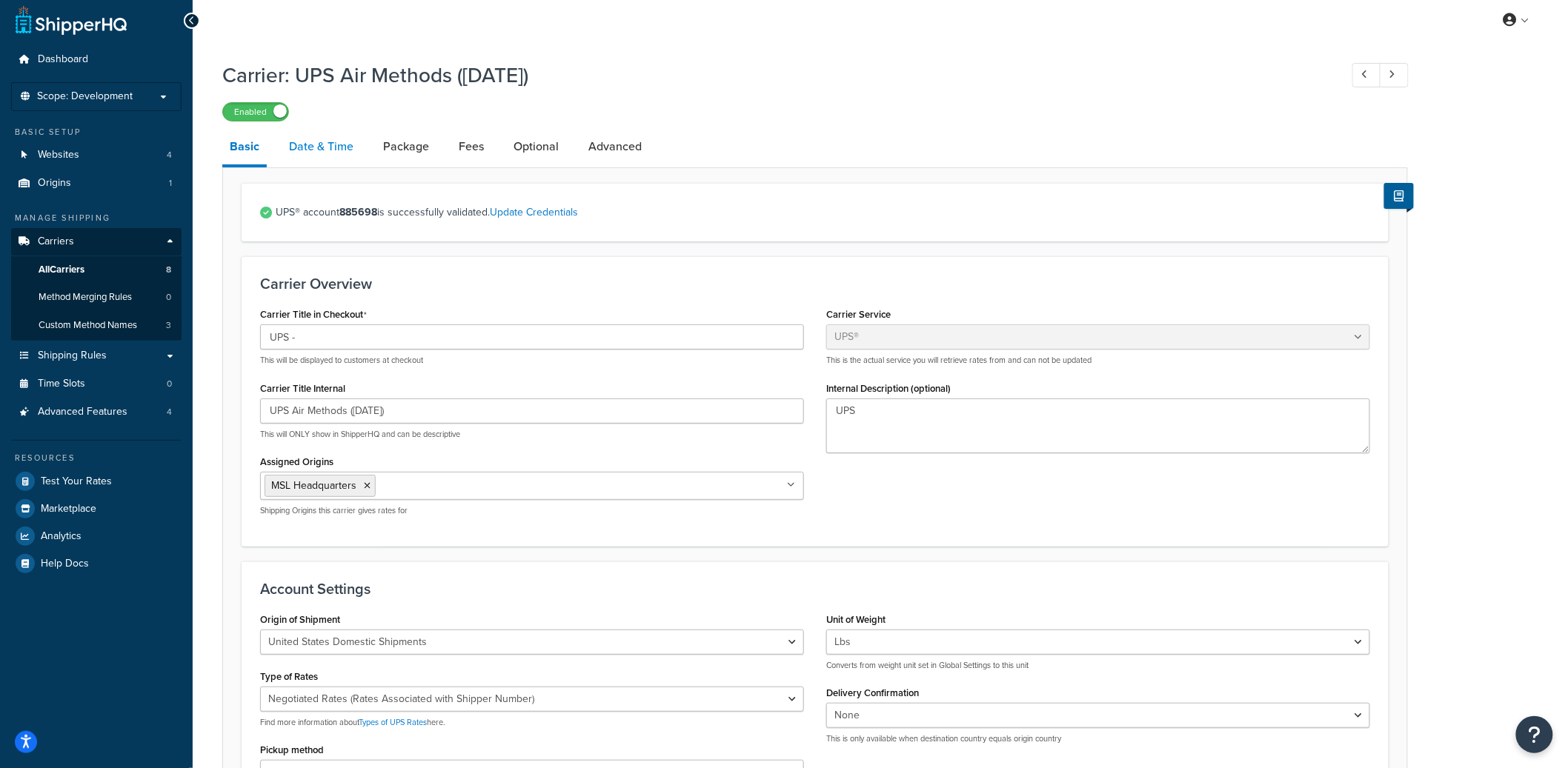
click at [338, 144] on link "Date & Time" at bounding box center [321, 147] width 79 height 36
select select "yMd"
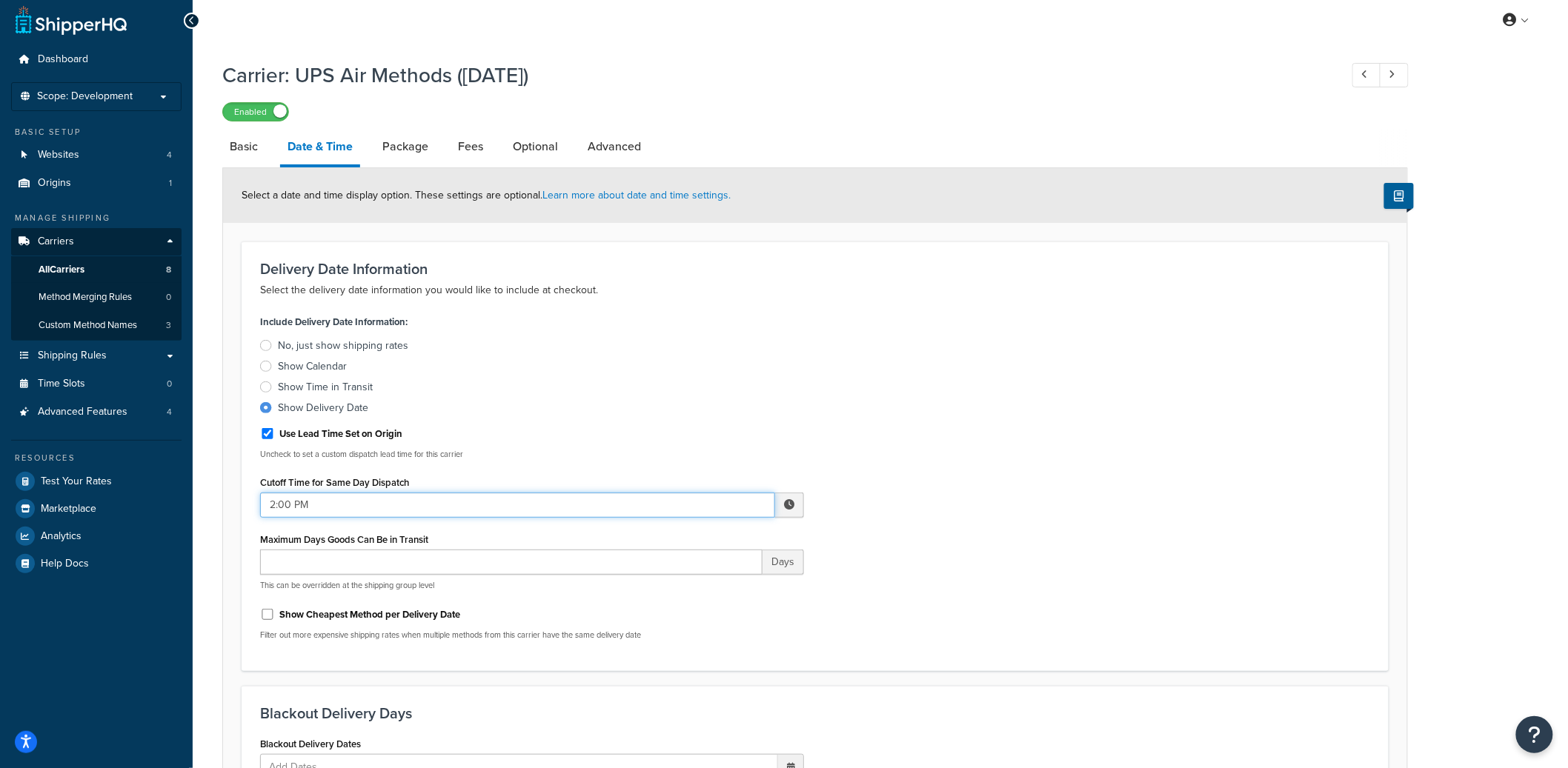
click at [434, 513] on input "2:00 PM" at bounding box center [517, 505] width 515 height 25
click at [689, 582] on span "▼" at bounding box center [680, 582] width 30 height 30
type input "11:00 AM"
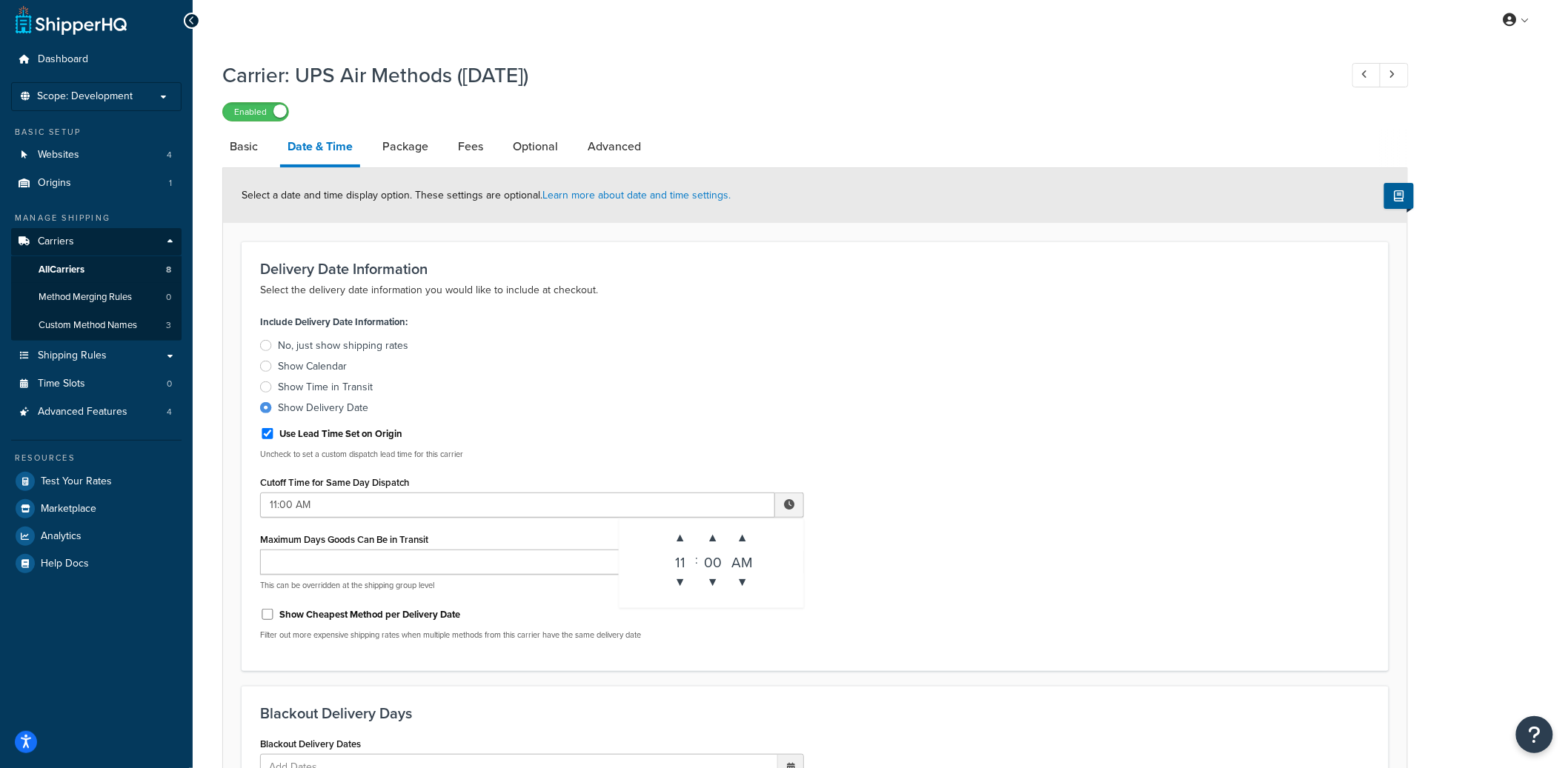
click at [870, 571] on div "Include Delivery Date Information: No, just show shipping rates Show Calendar S…" at bounding box center [815, 481] width 1133 height 341
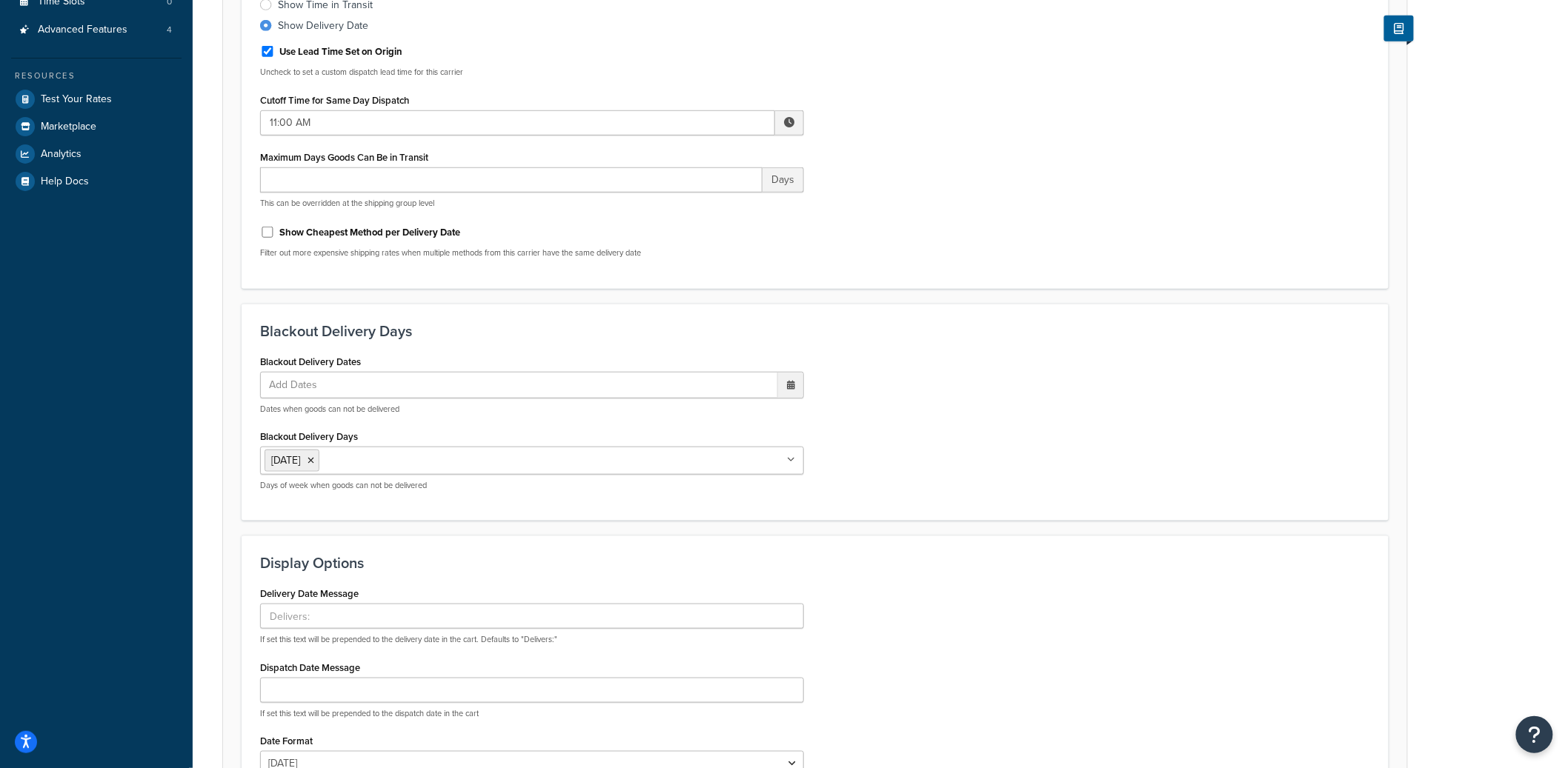
scroll to position [563, 0]
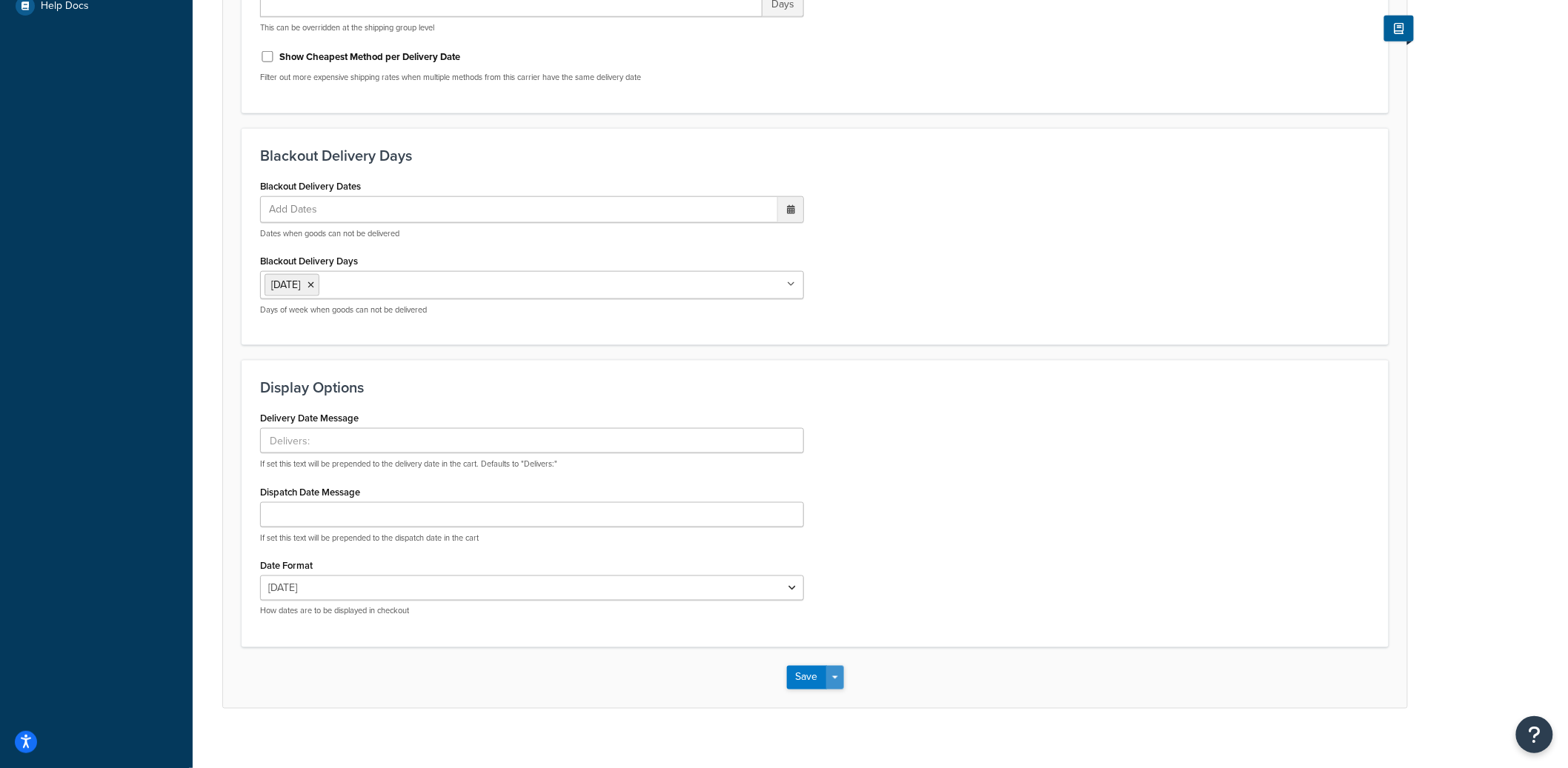
click at [834, 683] on button "Save Dropdown" at bounding box center [835, 678] width 17 height 24
click at [837, 698] on button "Save and Edit" at bounding box center [841, 705] width 108 height 31
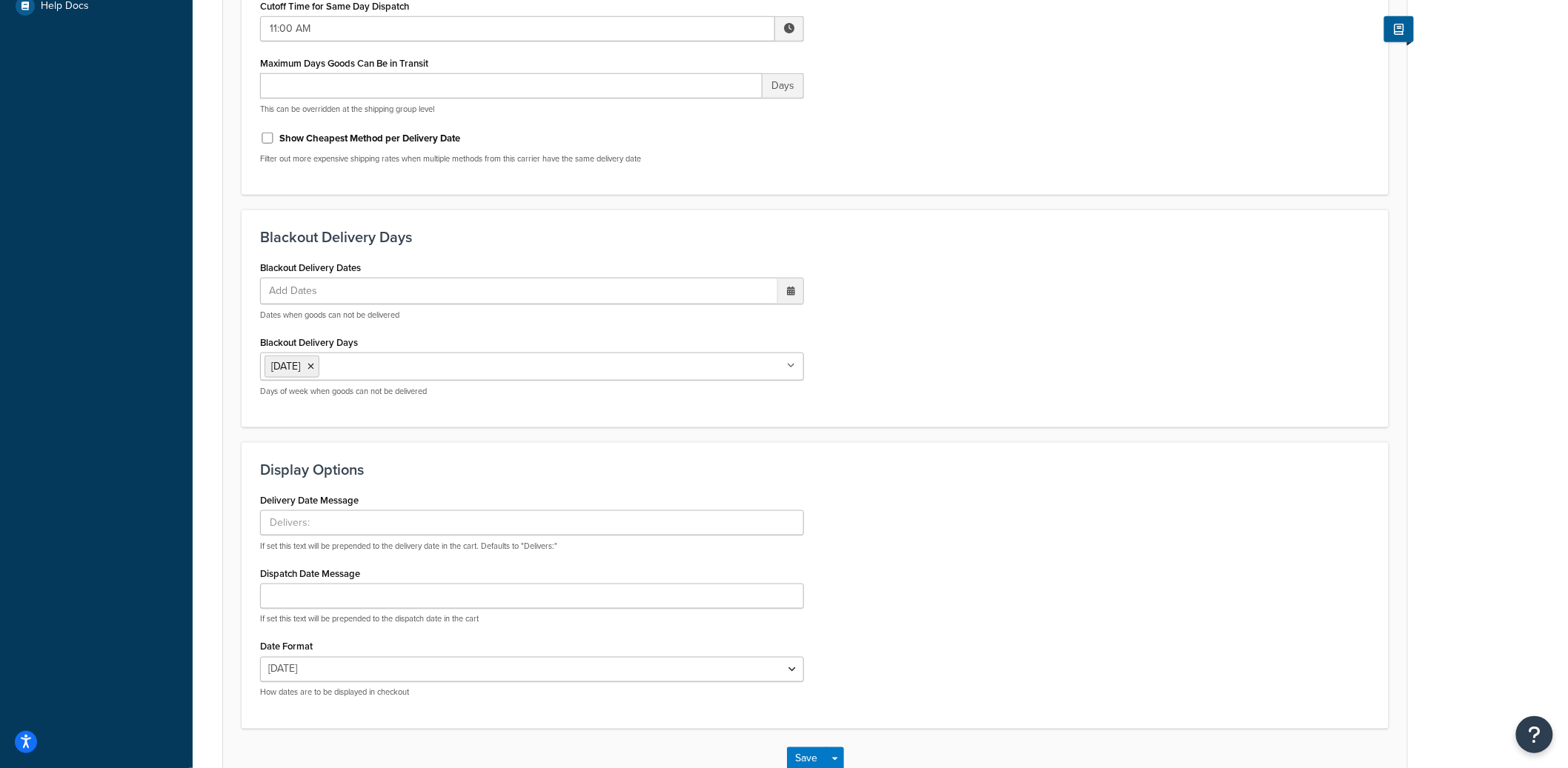
scroll to position [0, 0]
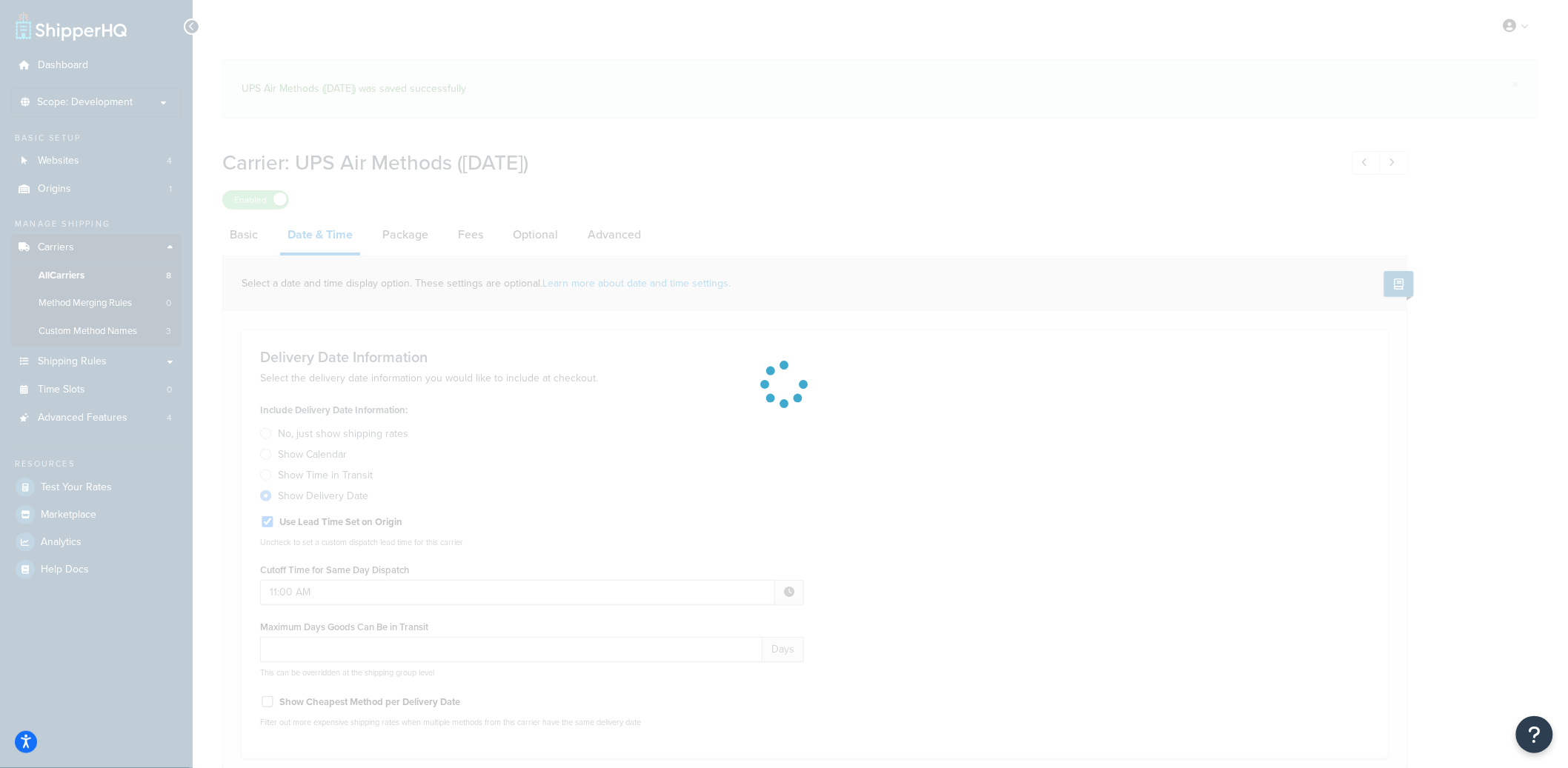
select select "yMd"
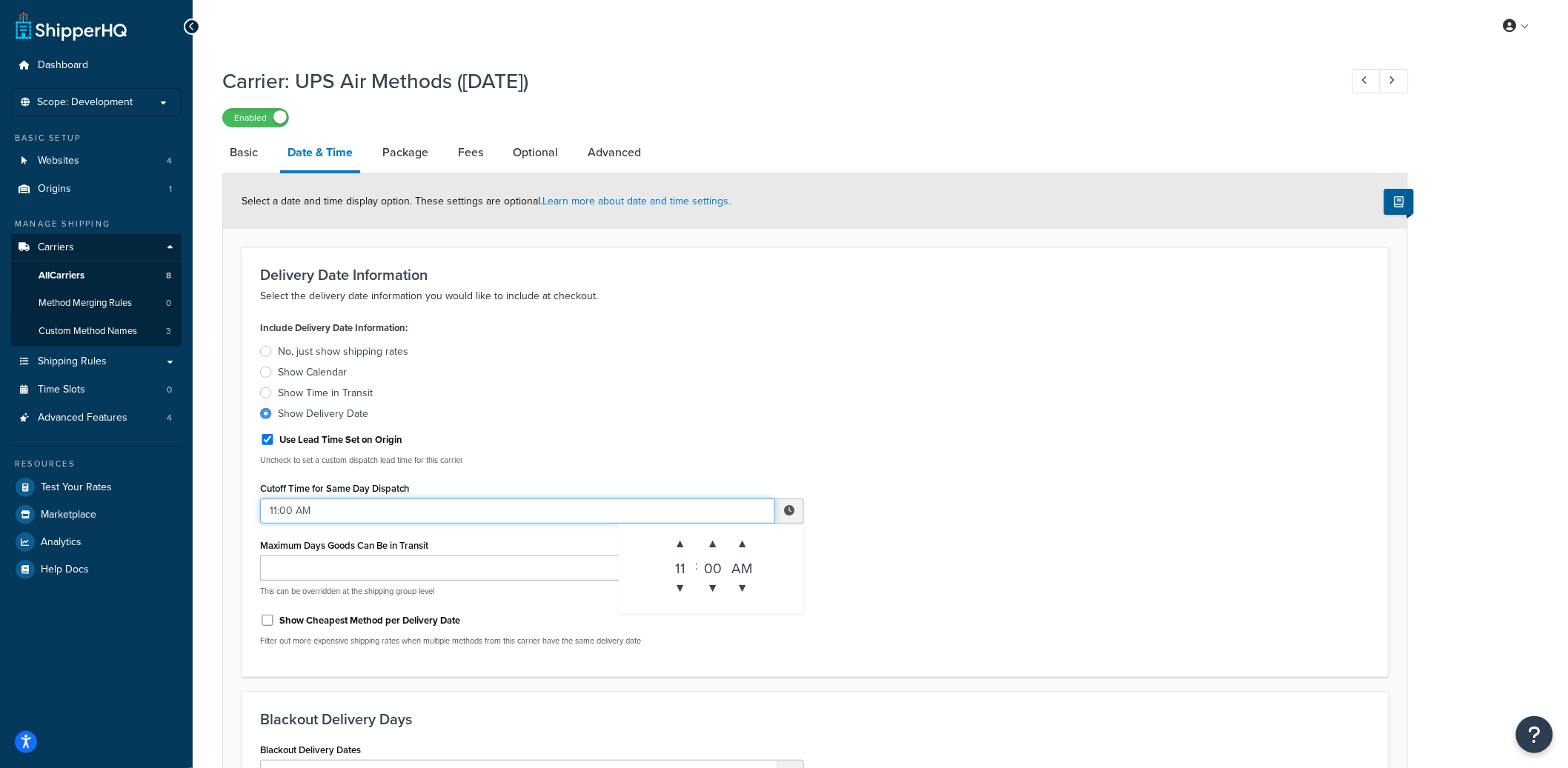
drag, startPoint x: 319, startPoint y: 510, endPoint x: 218, endPoint y: 503, distance: 101.2
click at [218, 503] on div "Carrier: UPS Air Methods (Saturday) Enabled Basic Date & Time Package Fees Opti…" at bounding box center [880, 684] width 1376 height 1250
click at [396, 509] on input "v" at bounding box center [517, 511] width 515 height 25
paste input "2:00 PM"
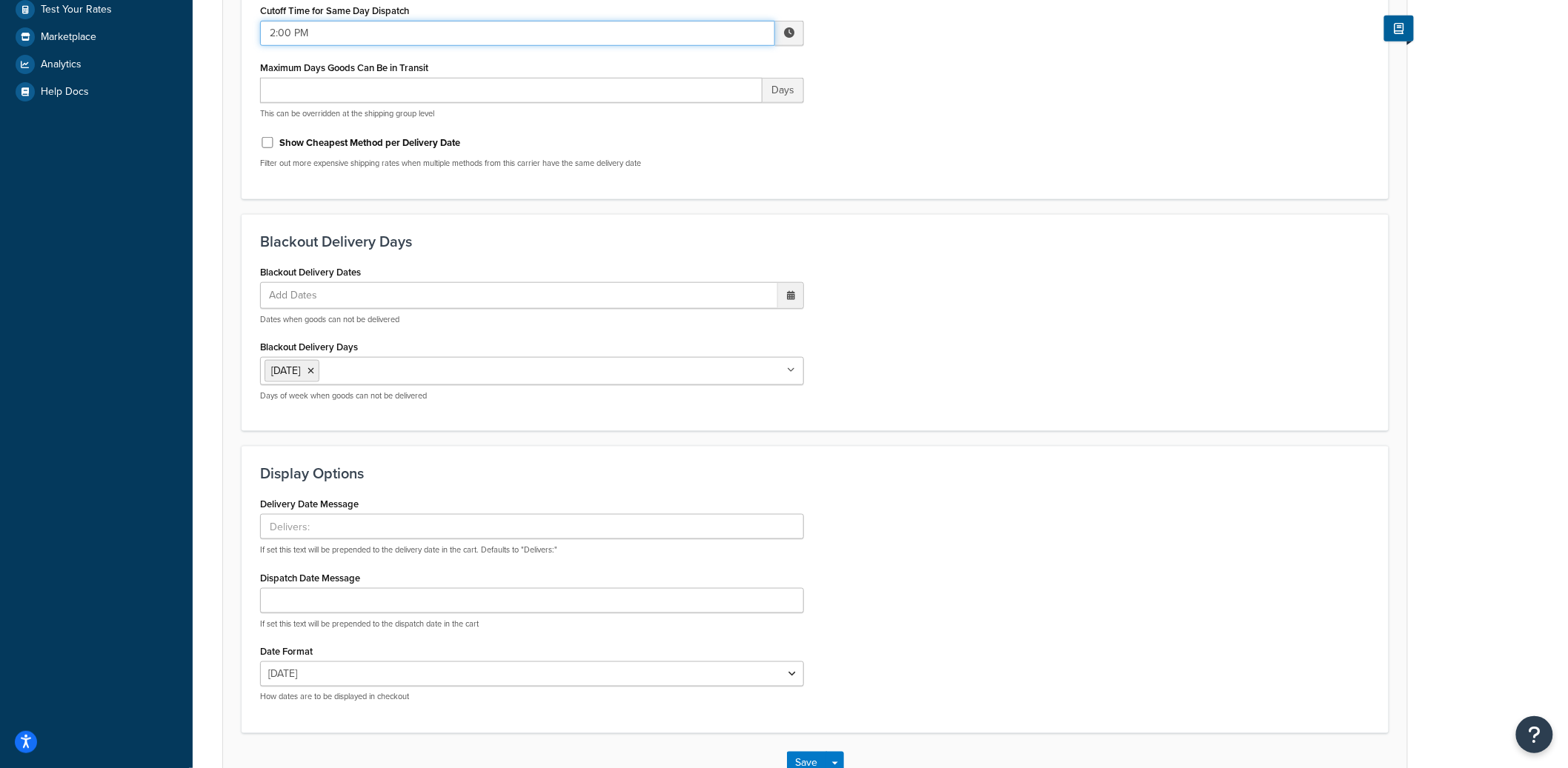
scroll to position [579, 0]
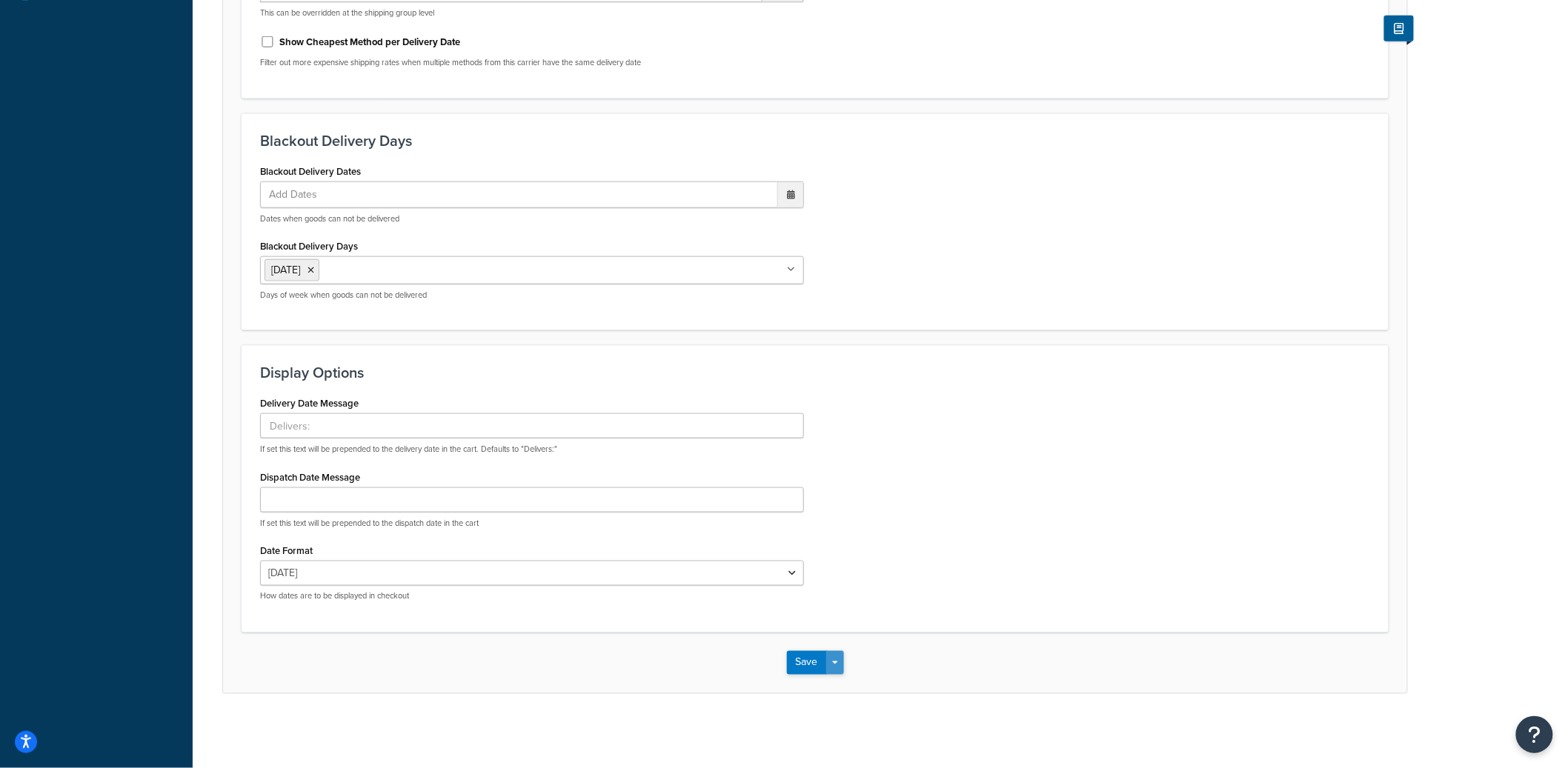
type input "2:00 PM"
click at [834, 665] on span "button" at bounding box center [835, 663] width 6 height 3
click at [834, 684] on button "Save and Edit" at bounding box center [841, 690] width 108 height 31
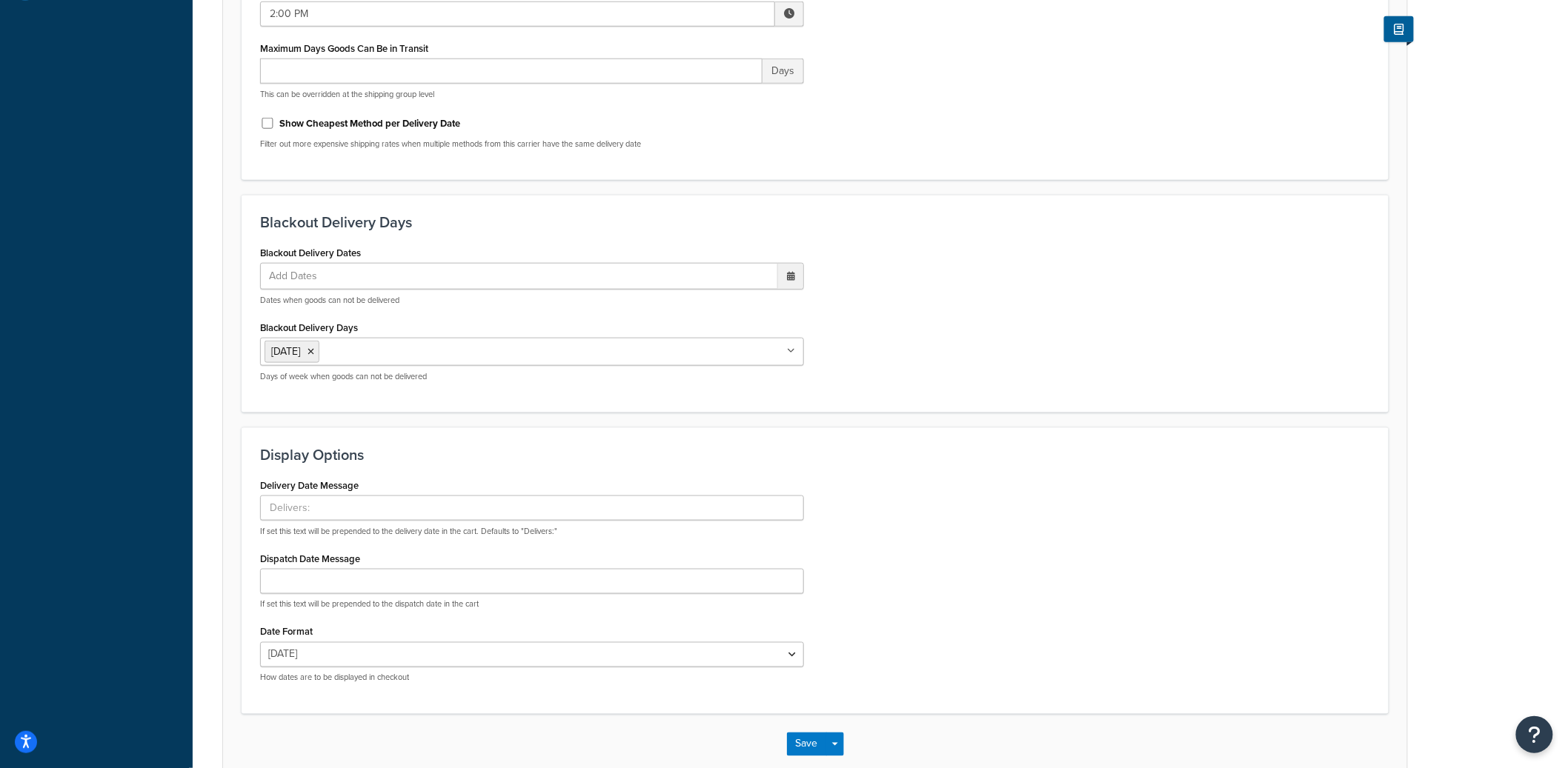
scroll to position [0, 0]
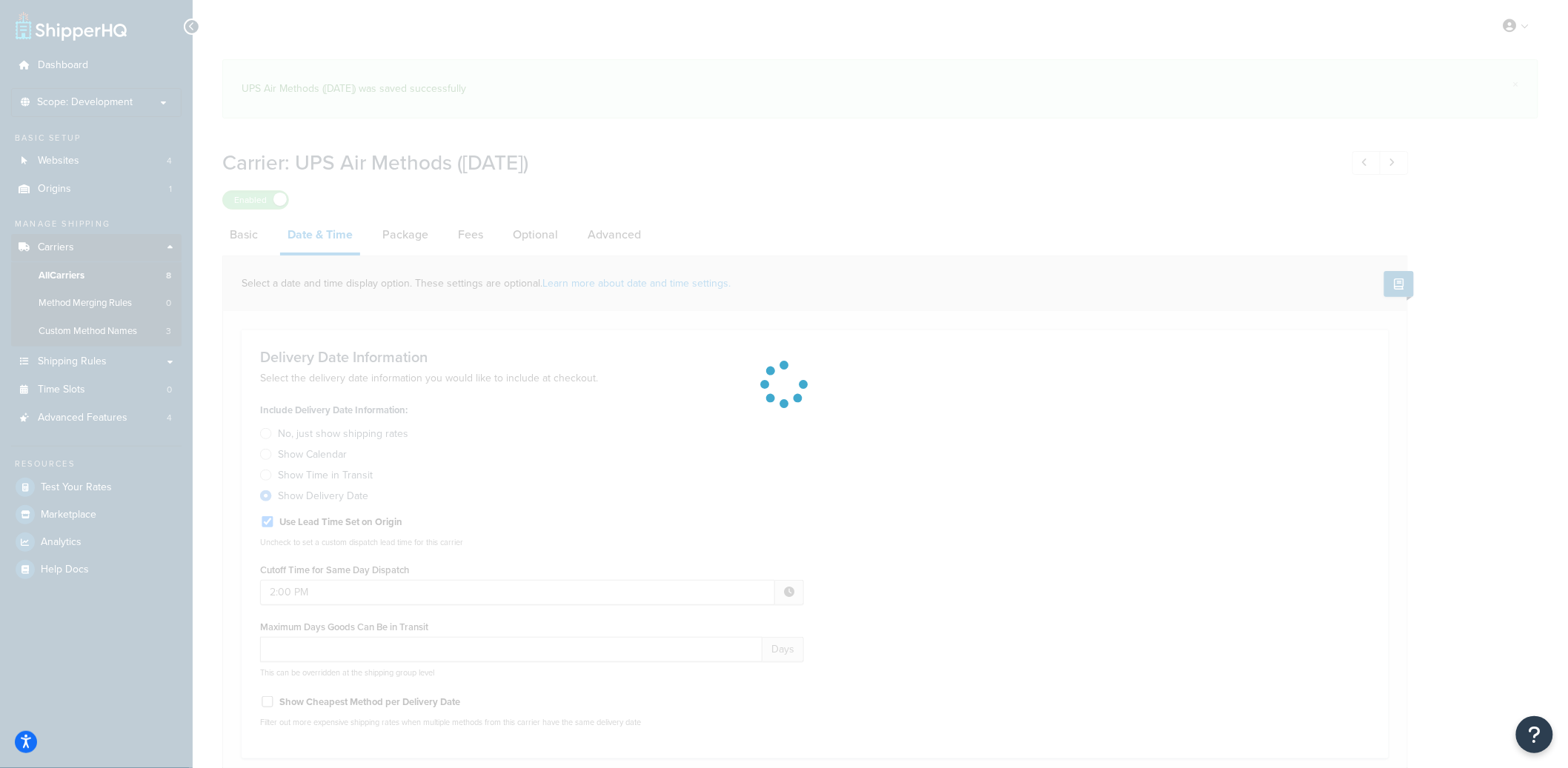
select select "yMd"
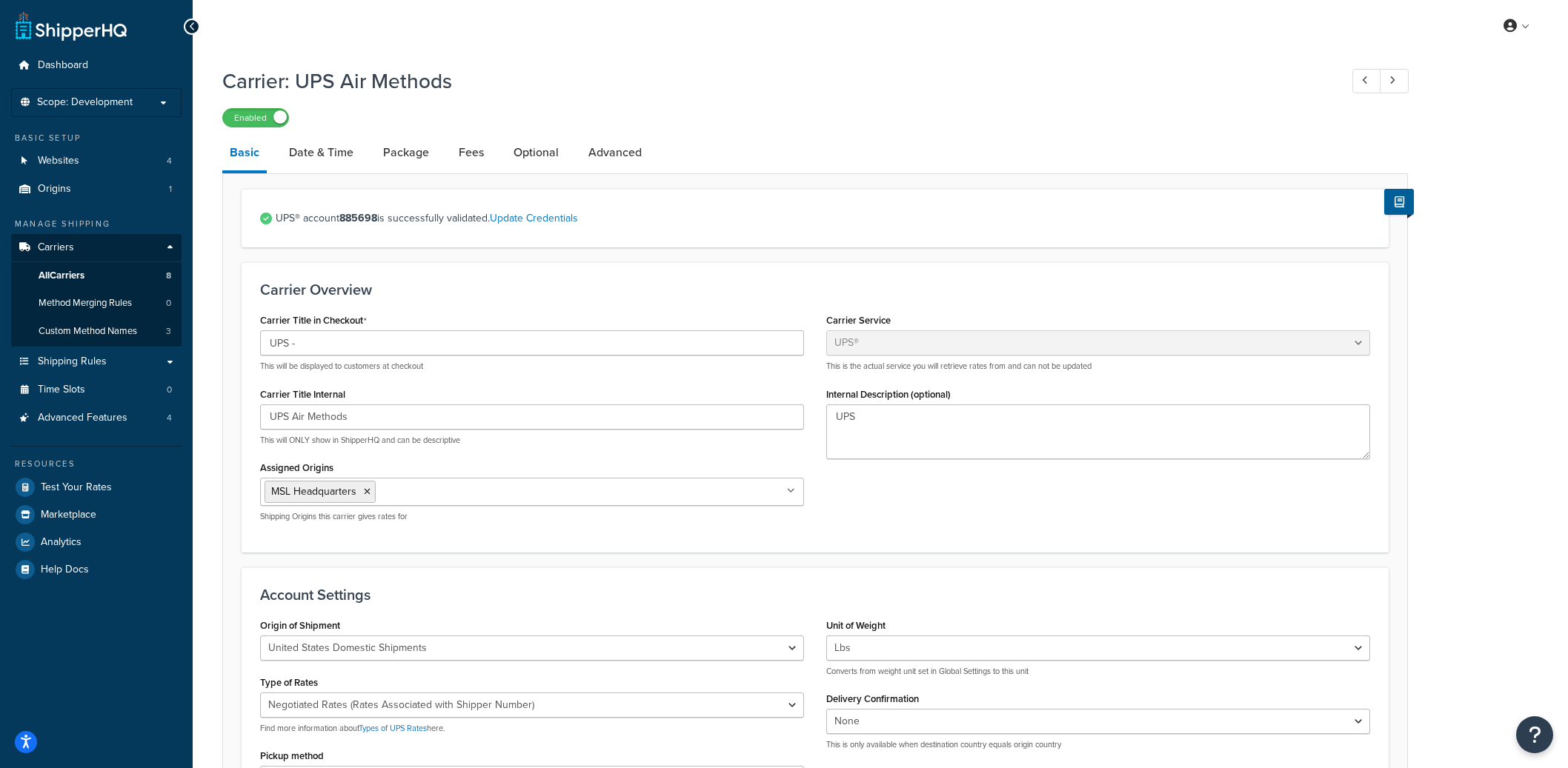
select select "ups"
click at [337, 151] on link "Date & Time" at bounding box center [321, 152] width 79 height 36
select select "yMd"
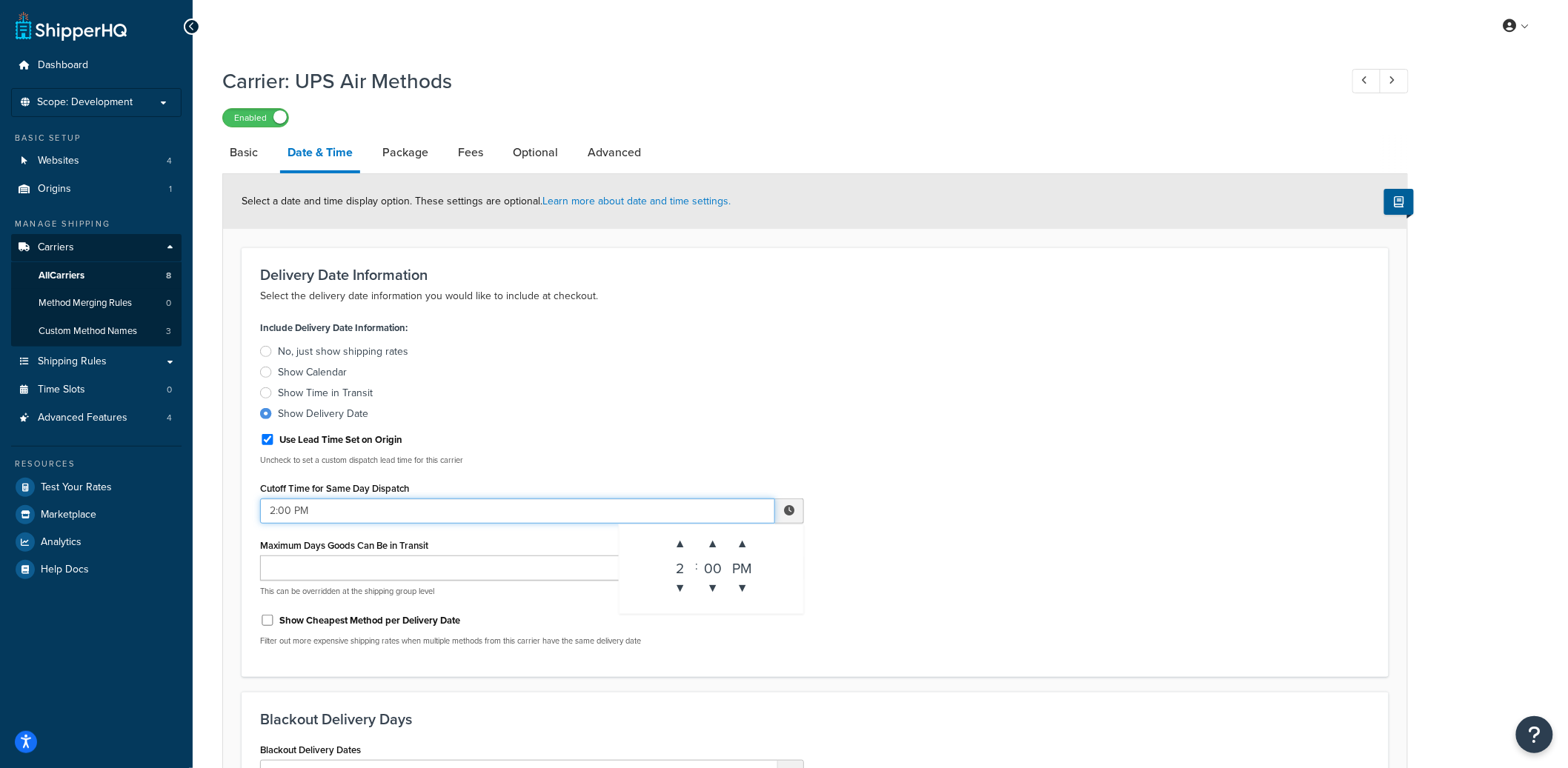
click at [643, 516] on input "2:00 PM" at bounding box center [517, 511] width 515 height 25
click at [683, 589] on span "▼" at bounding box center [680, 588] width 30 height 30
type input "12:00 PM"
click at [889, 512] on div "Include Delivery Date Information: No, just show shipping rates Show Calendar S…" at bounding box center [815, 487] width 1133 height 341
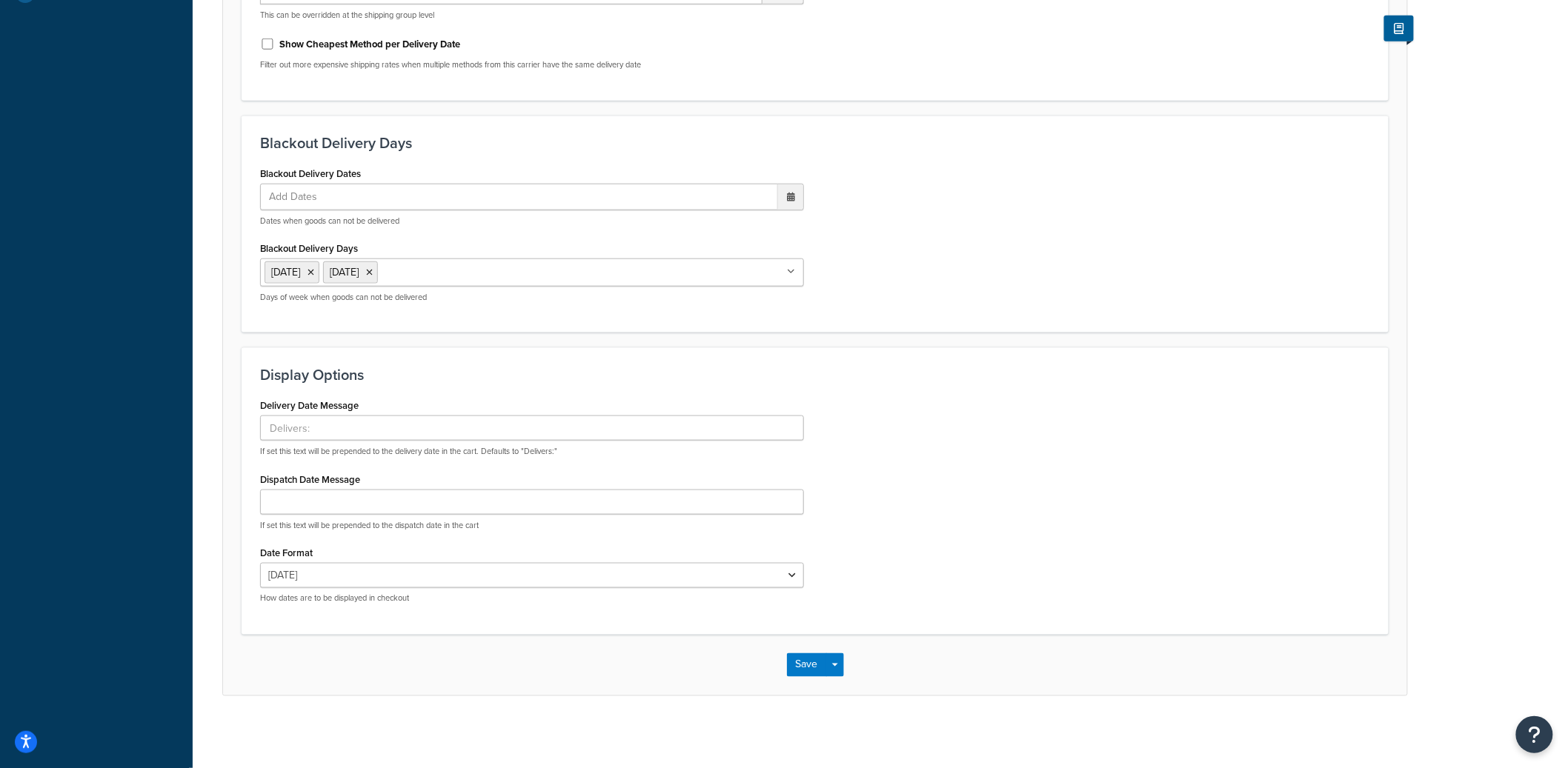
scroll to position [579, 0]
click at [840, 664] on button "Save Dropdown" at bounding box center [835, 662] width 17 height 24
click at [839, 678] on button "Save and Edit" at bounding box center [841, 690] width 108 height 31
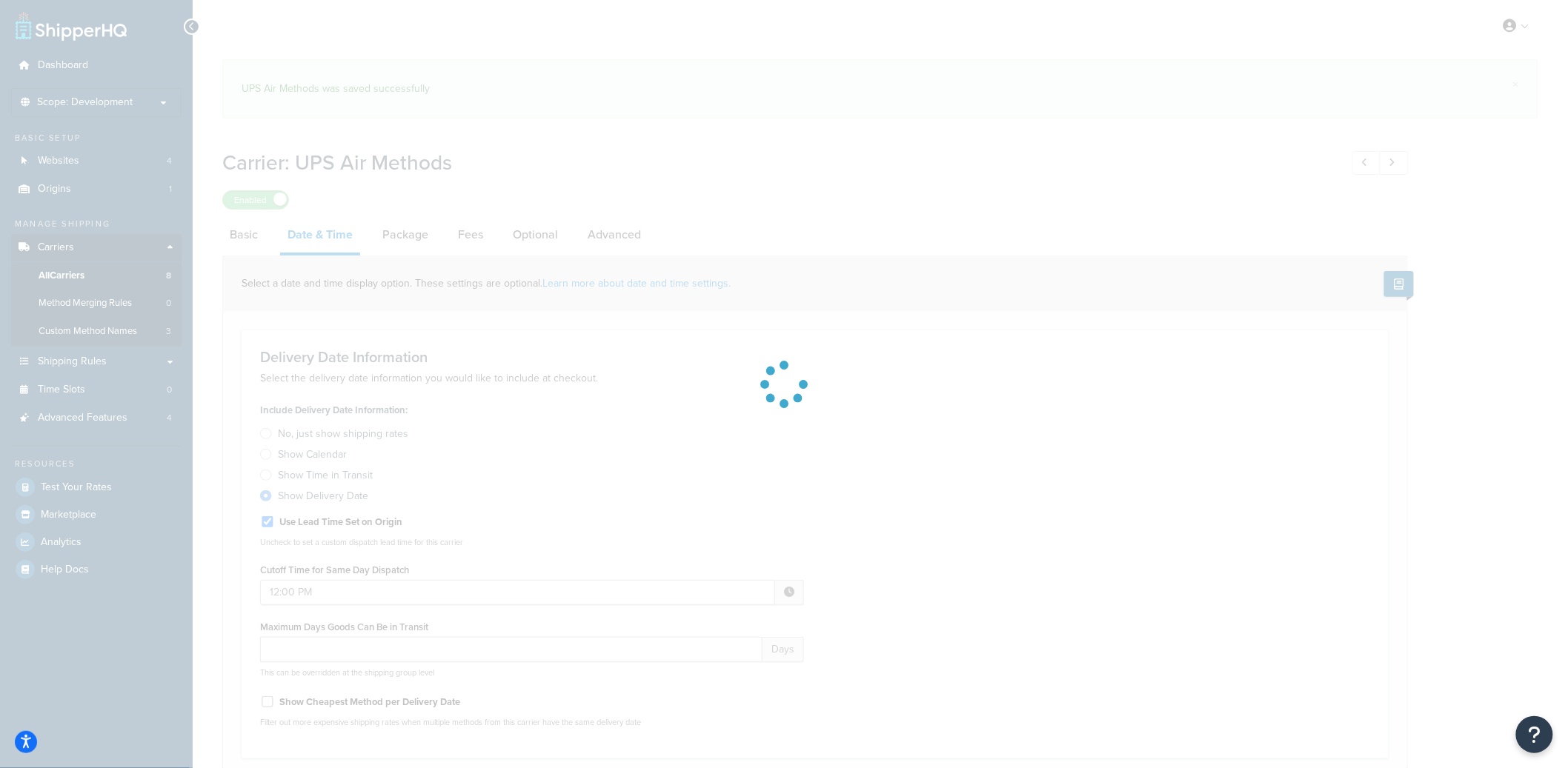
select select "yMd"
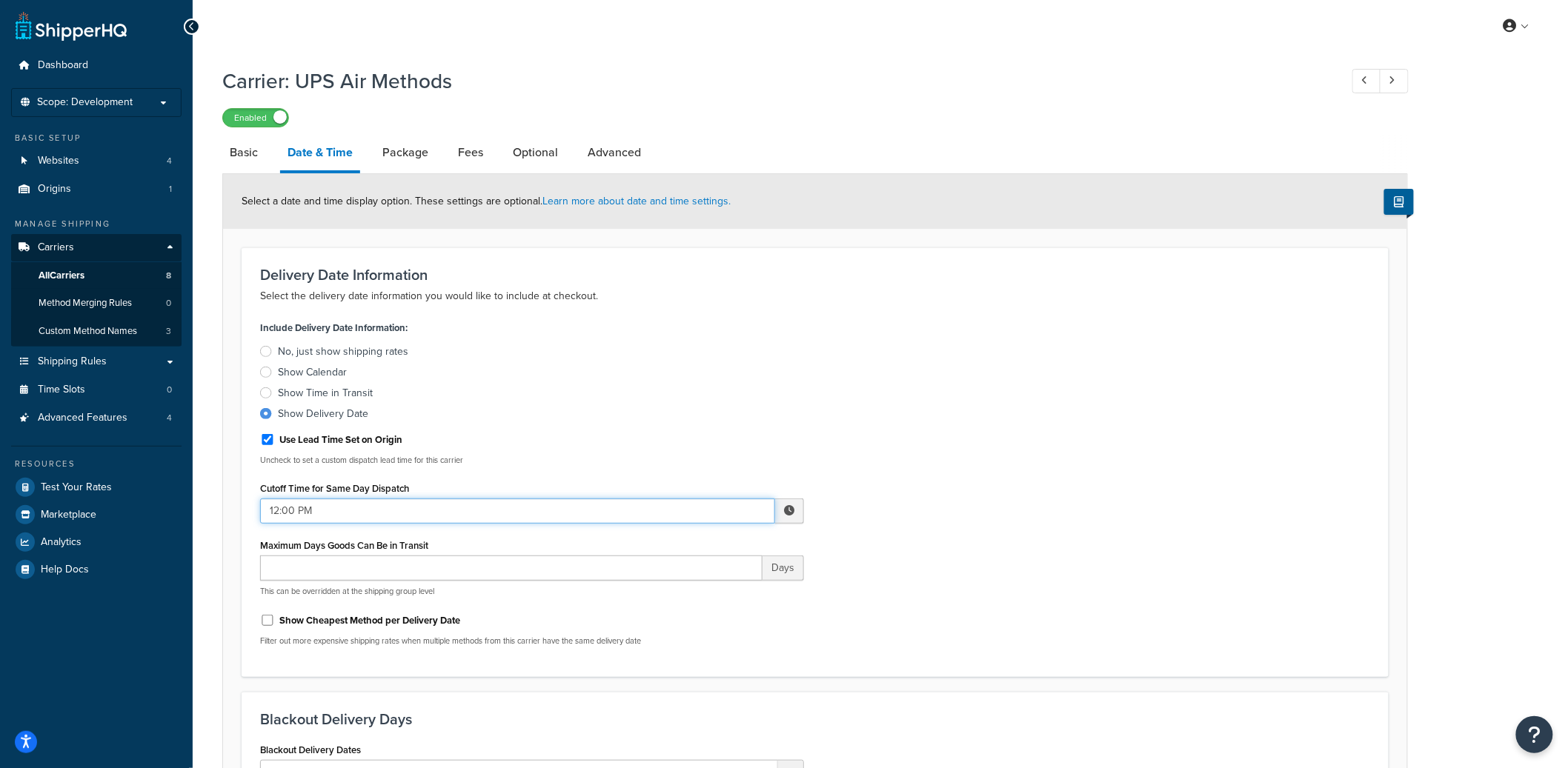
click at [516, 513] on input "12:00 PM" at bounding box center [517, 511] width 515 height 25
click at [683, 588] on span "▼" at bounding box center [680, 588] width 30 height 30
type input "11:00 AM"
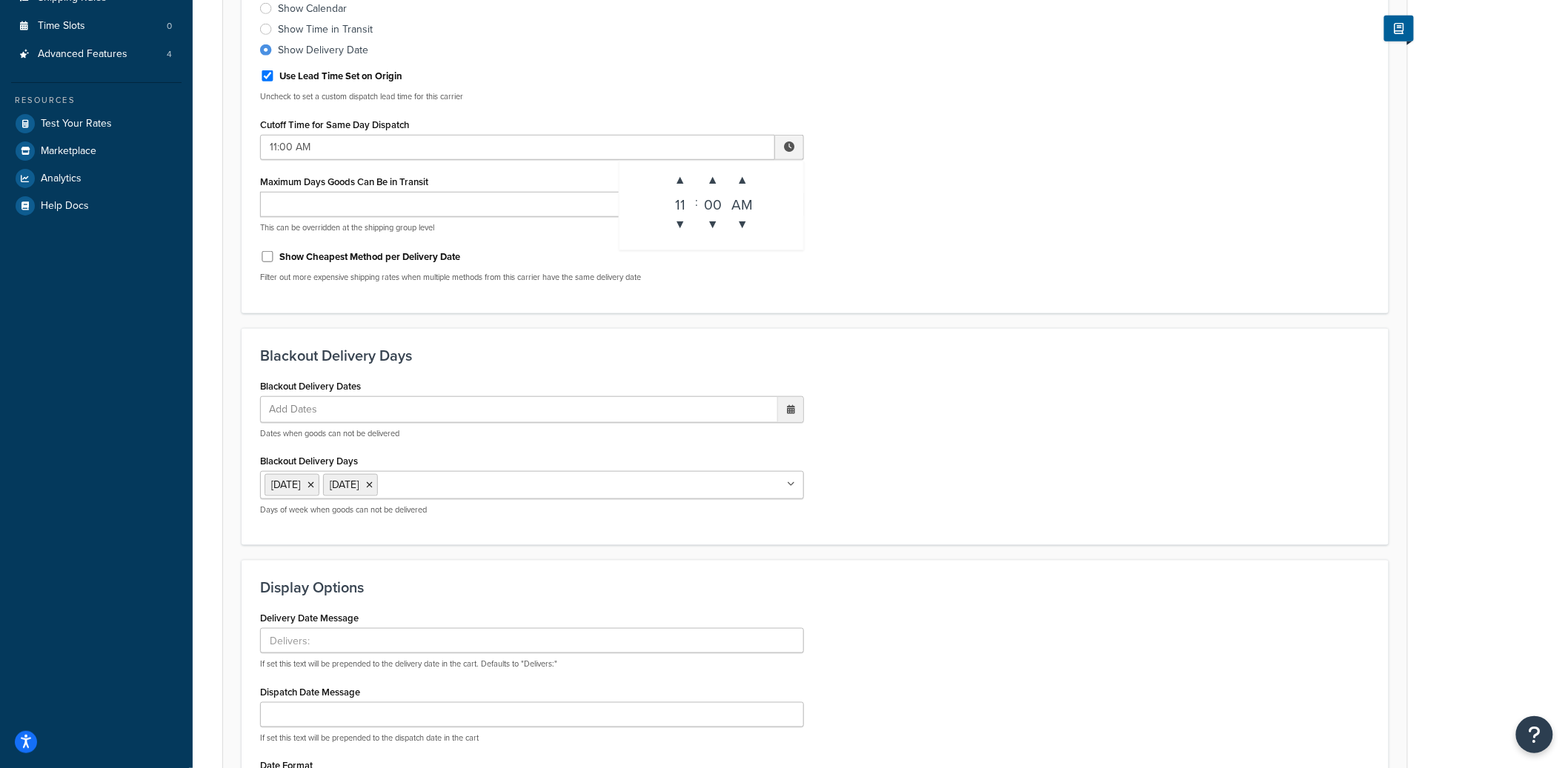
scroll to position [579, 0]
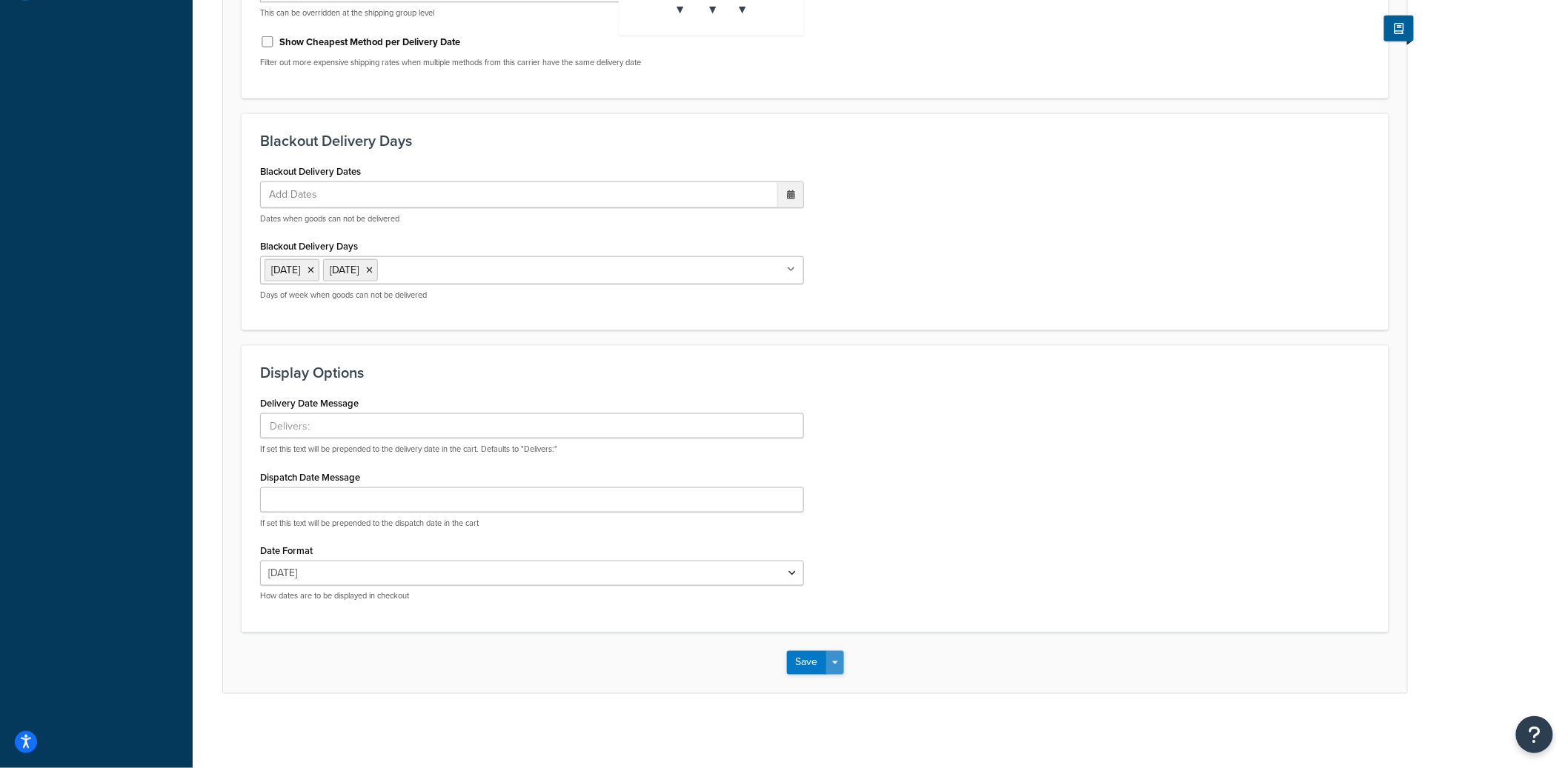
click at [841, 668] on button "Save Dropdown" at bounding box center [835, 662] width 17 height 24
click at [840, 683] on button "Save and Edit" at bounding box center [841, 690] width 108 height 31
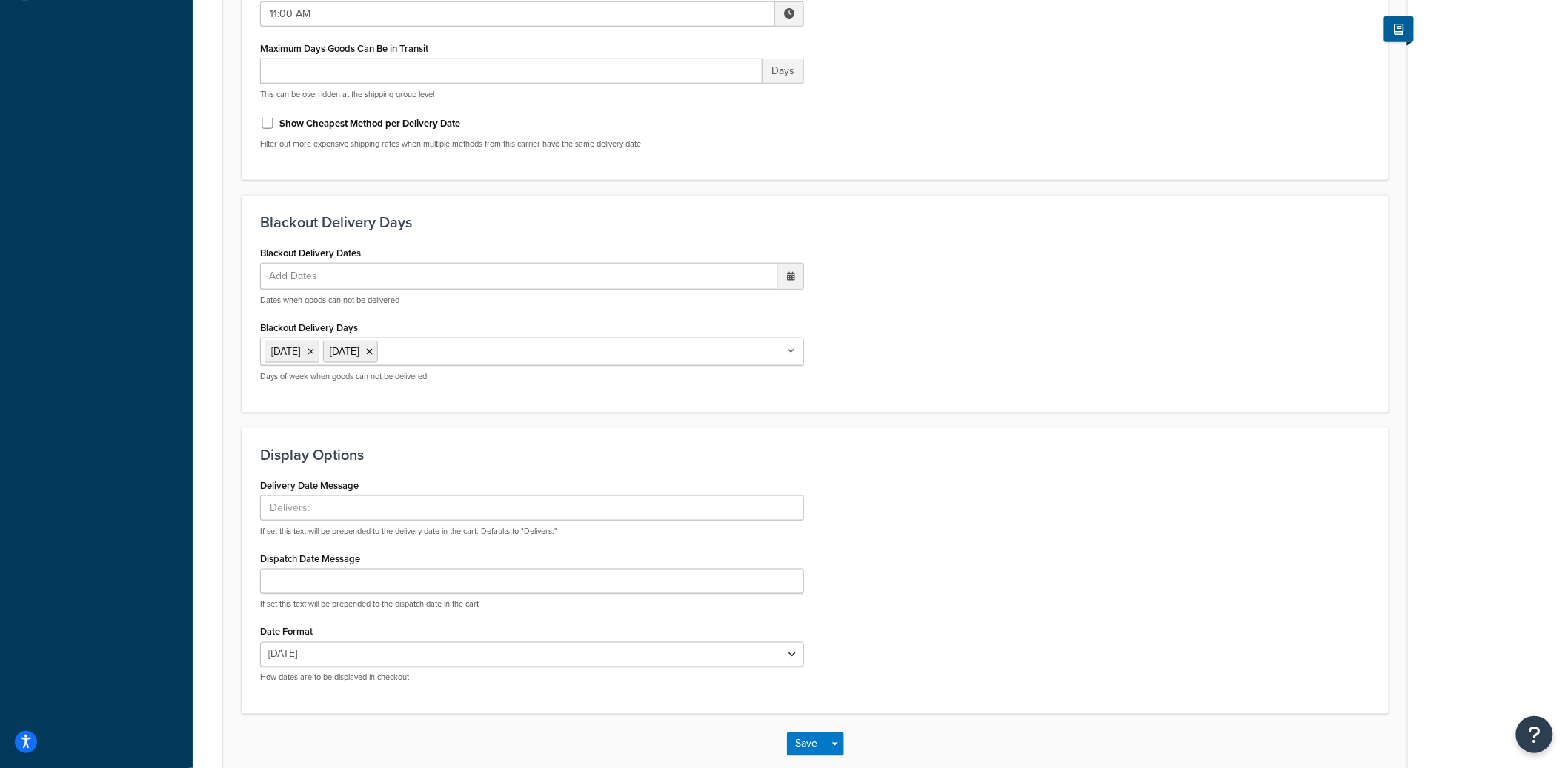
scroll to position [0, 0]
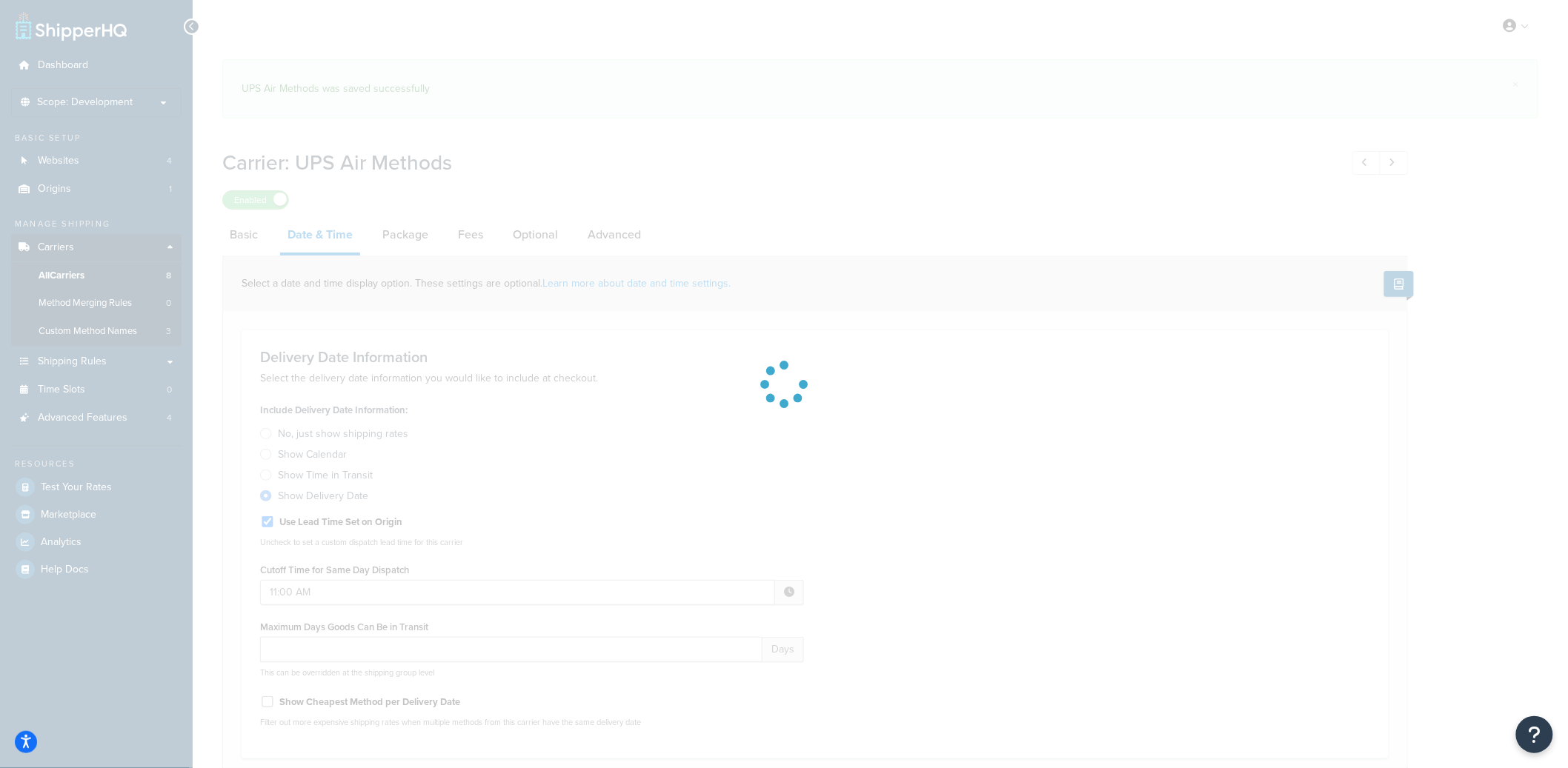
select select "yMd"
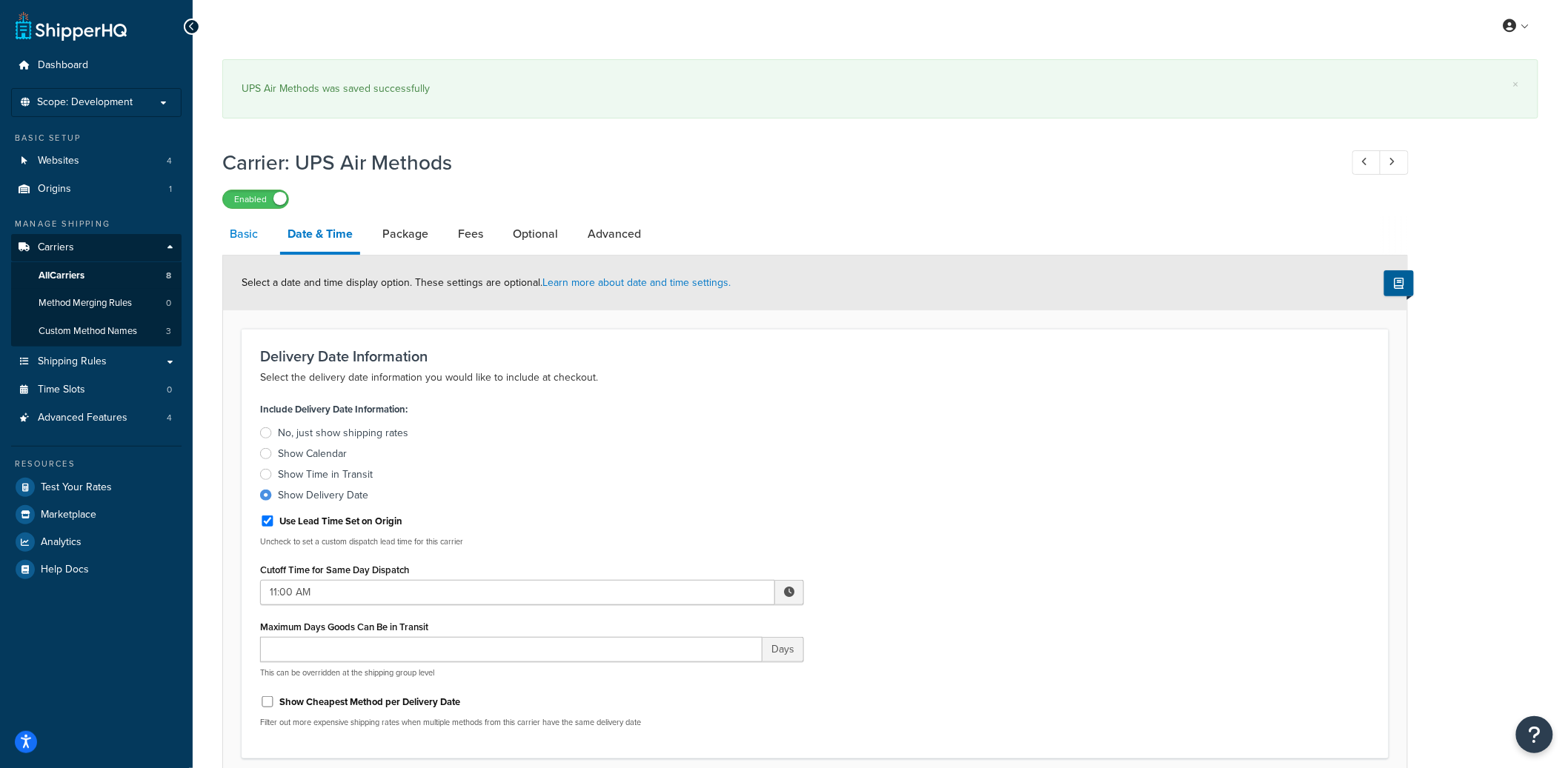
click at [251, 228] on link "Basic" at bounding box center [243, 233] width 43 height 36
select select "ups"
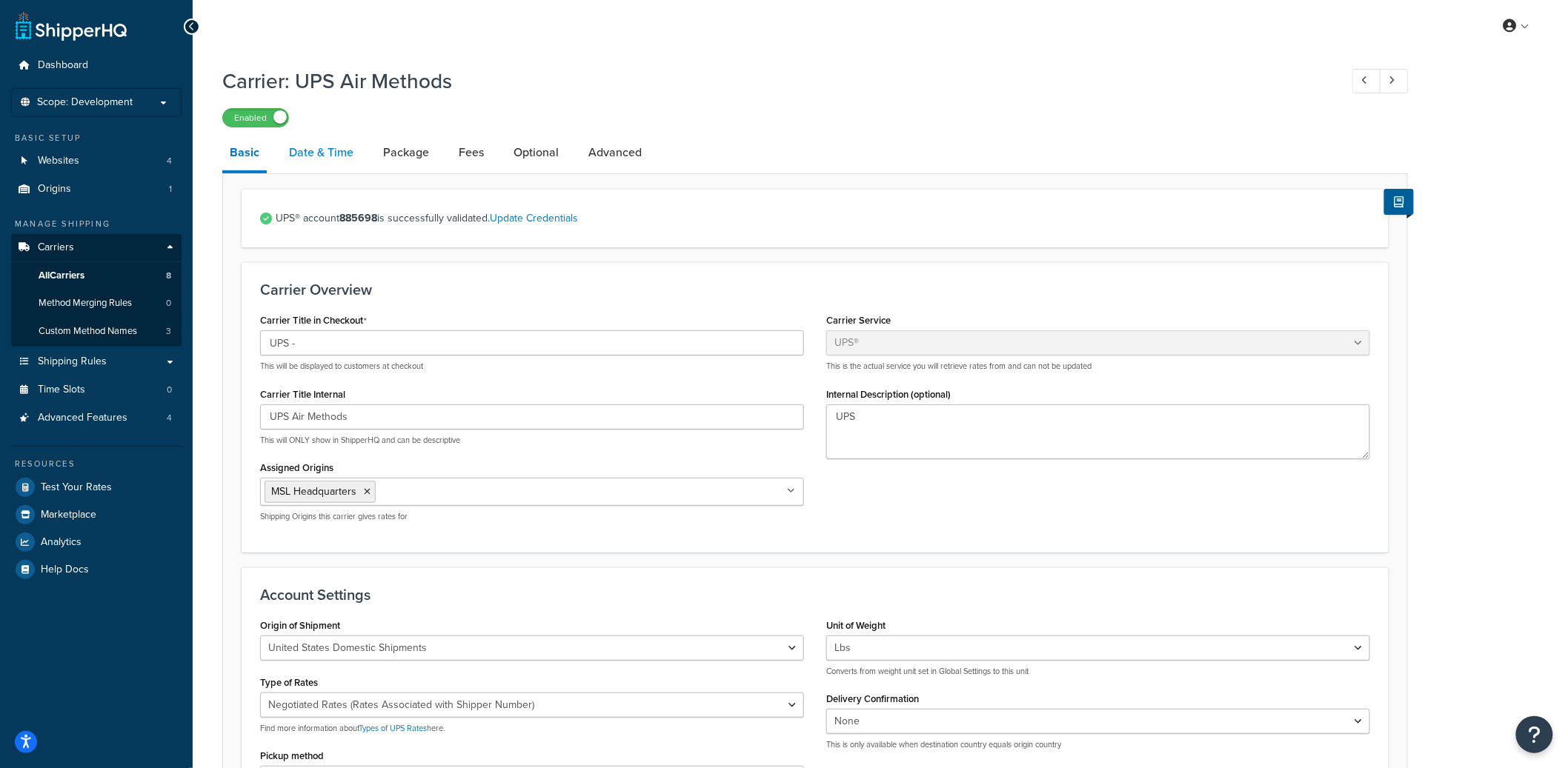
click at [351, 154] on link "Date & Time" at bounding box center [321, 152] width 79 height 36
select select "yMd"
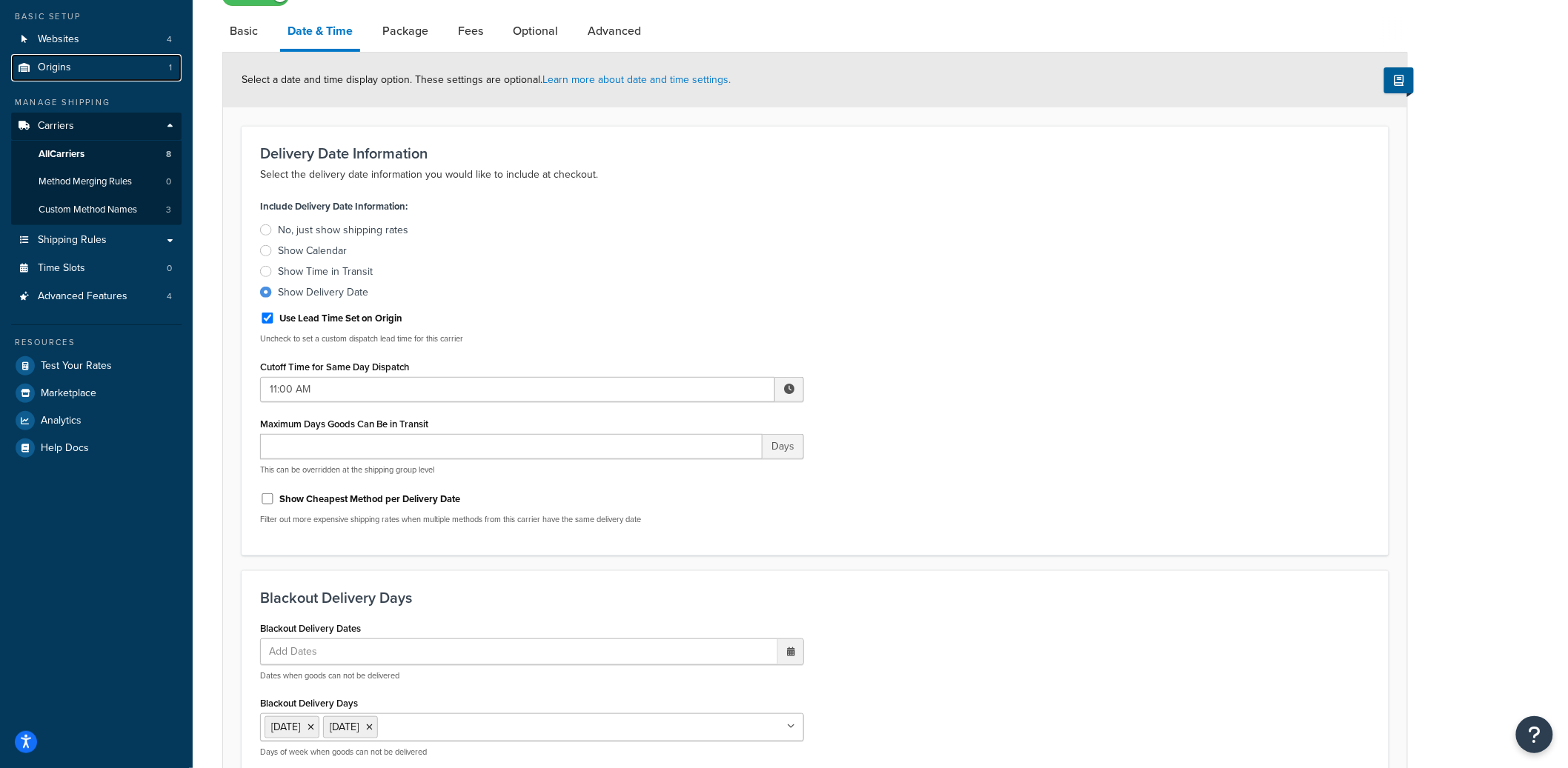
scroll to position [300, 0]
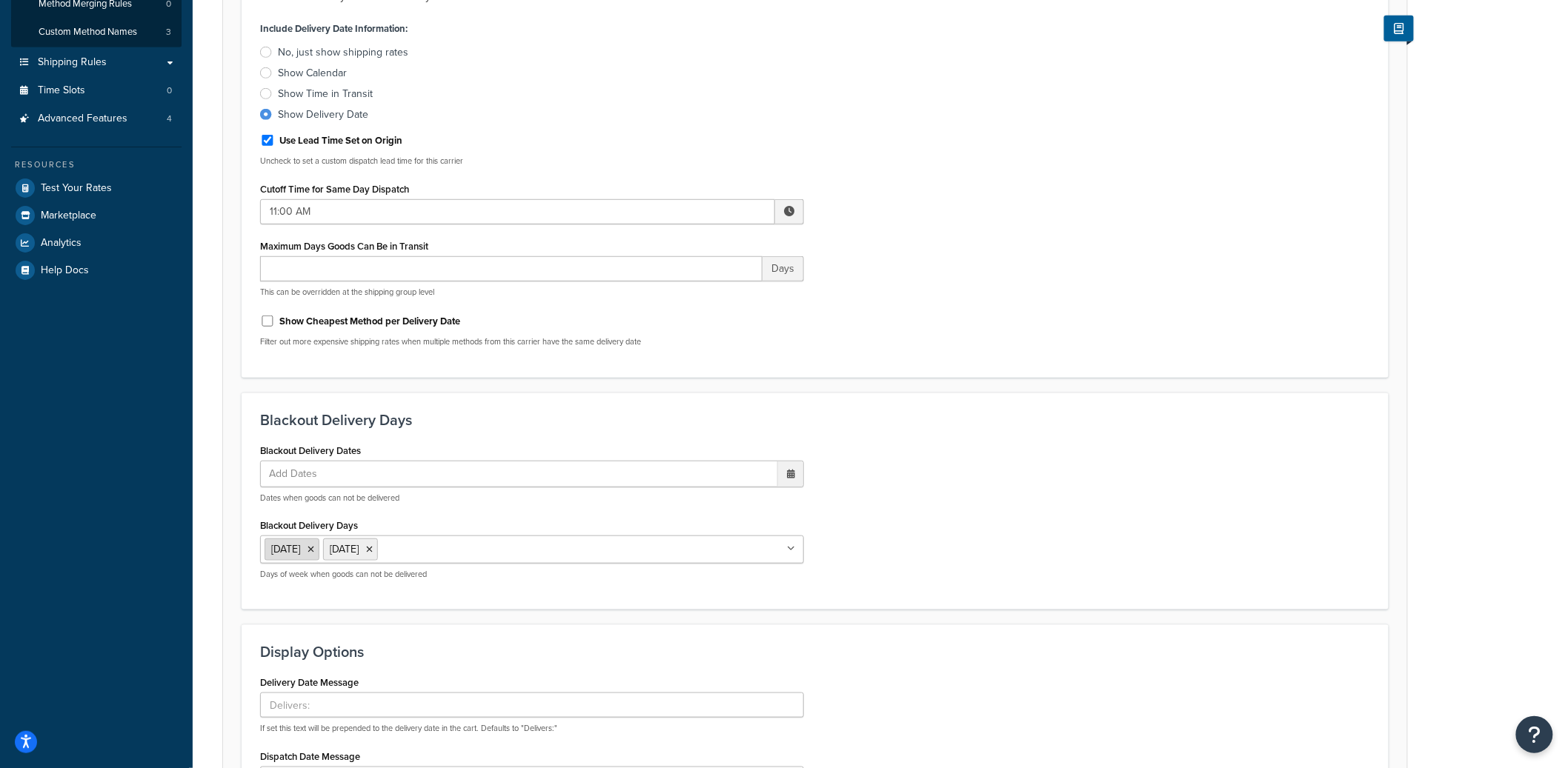
click at [314, 548] on icon at bounding box center [310, 550] width 7 height 9
click at [985, 533] on div "Blackout Delivery Dates Add Dates ‹ September 2025 › Su Mo Tu We Th Fr Sa 31 1 …" at bounding box center [815, 516] width 1133 height 152
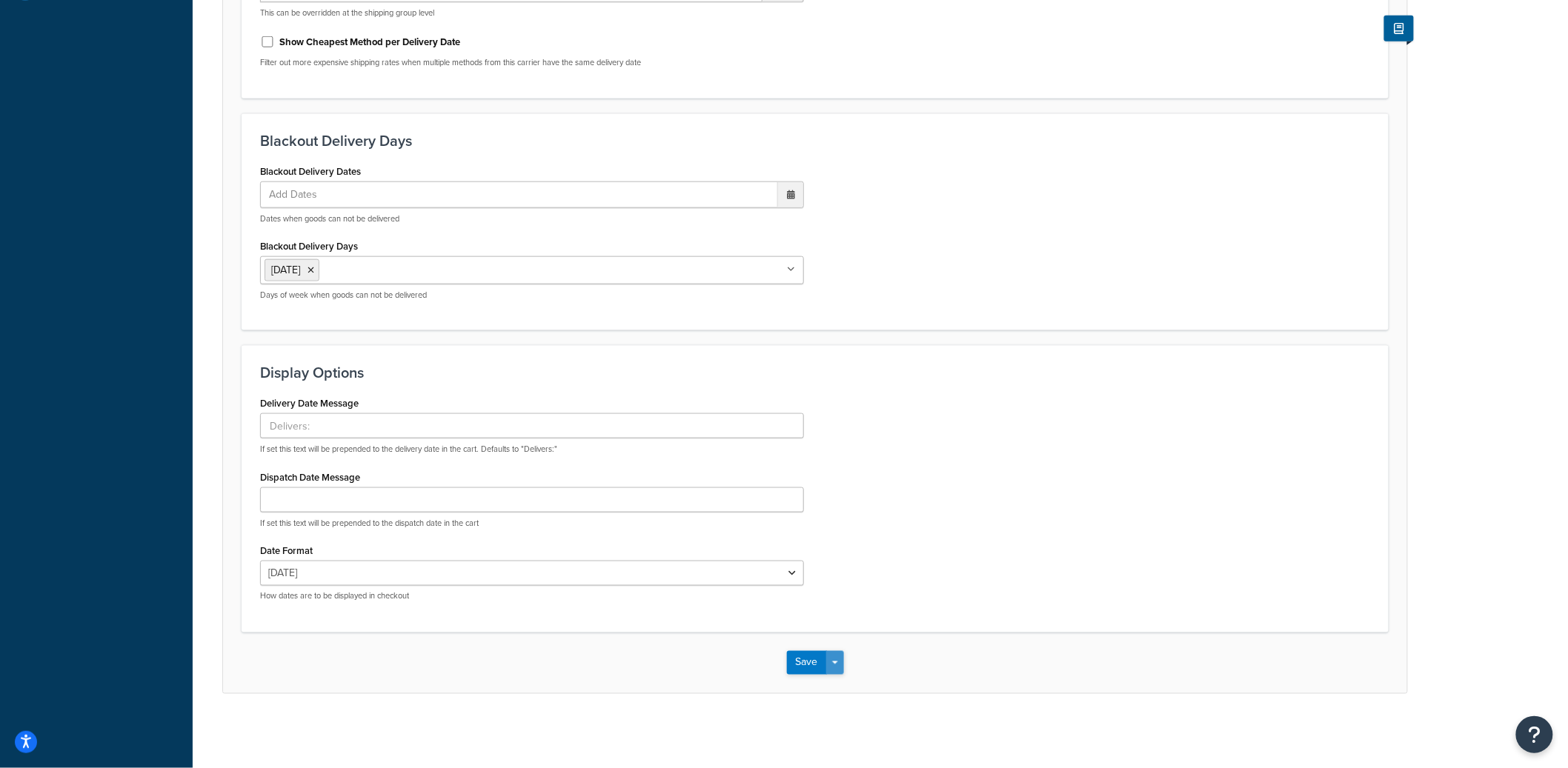
click at [837, 664] on span "button" at bounding box center [835, 663] width 6 height 3
click at [837, 681] on button "Save and Edit" at bounding box center [841, 690] width 108 height 31
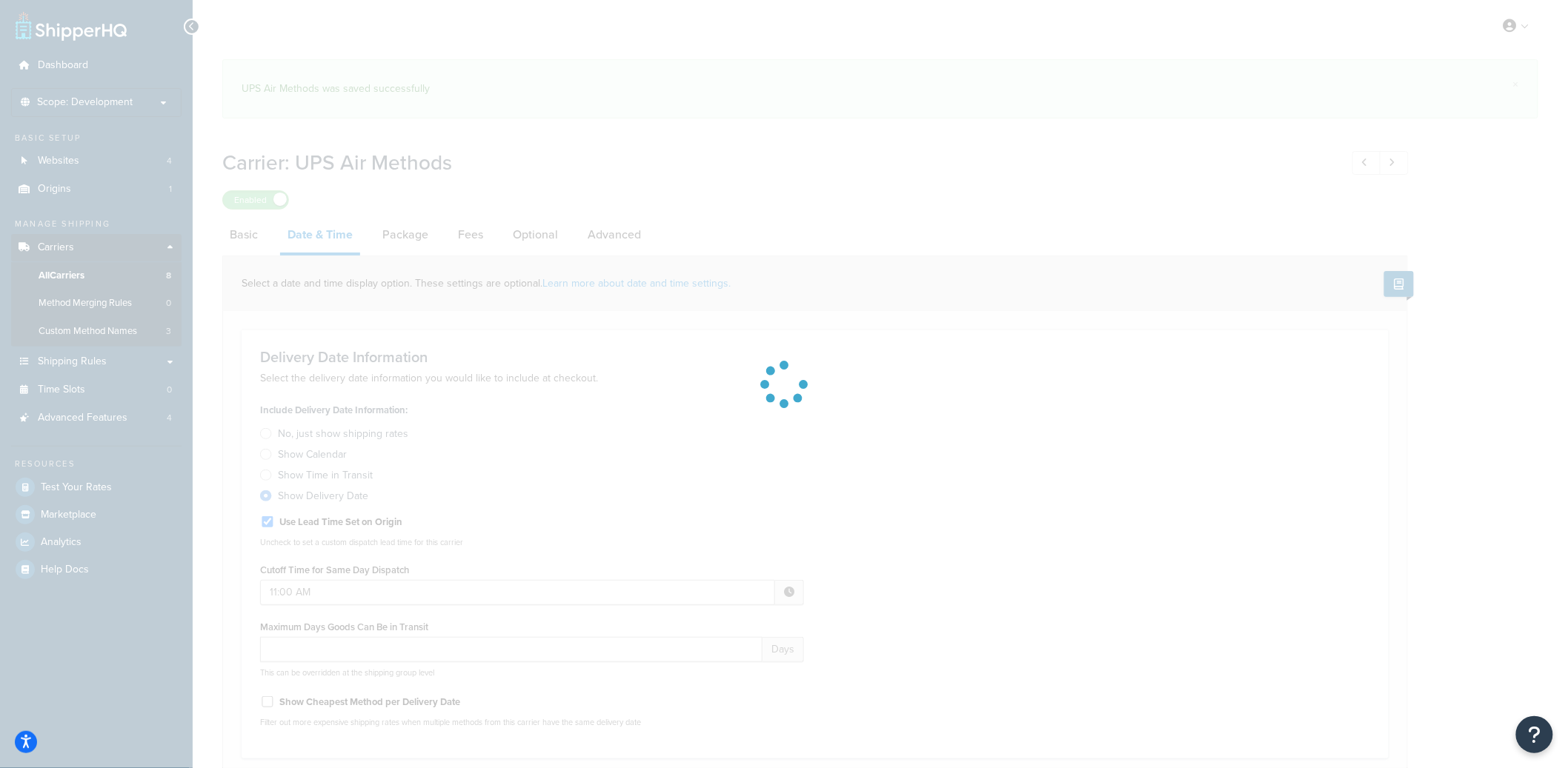
select select "yMd"
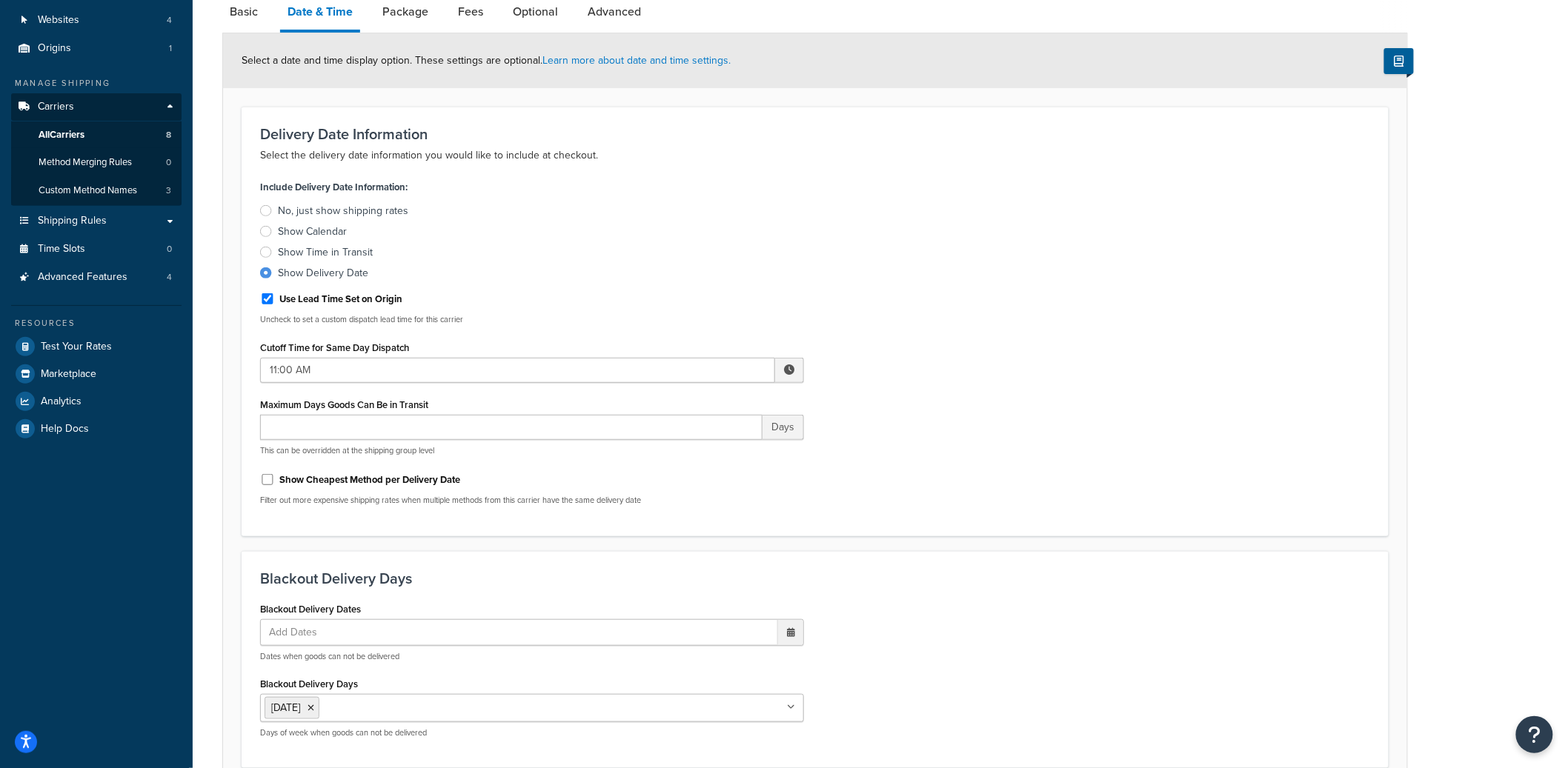
scroll to position [213, 0]
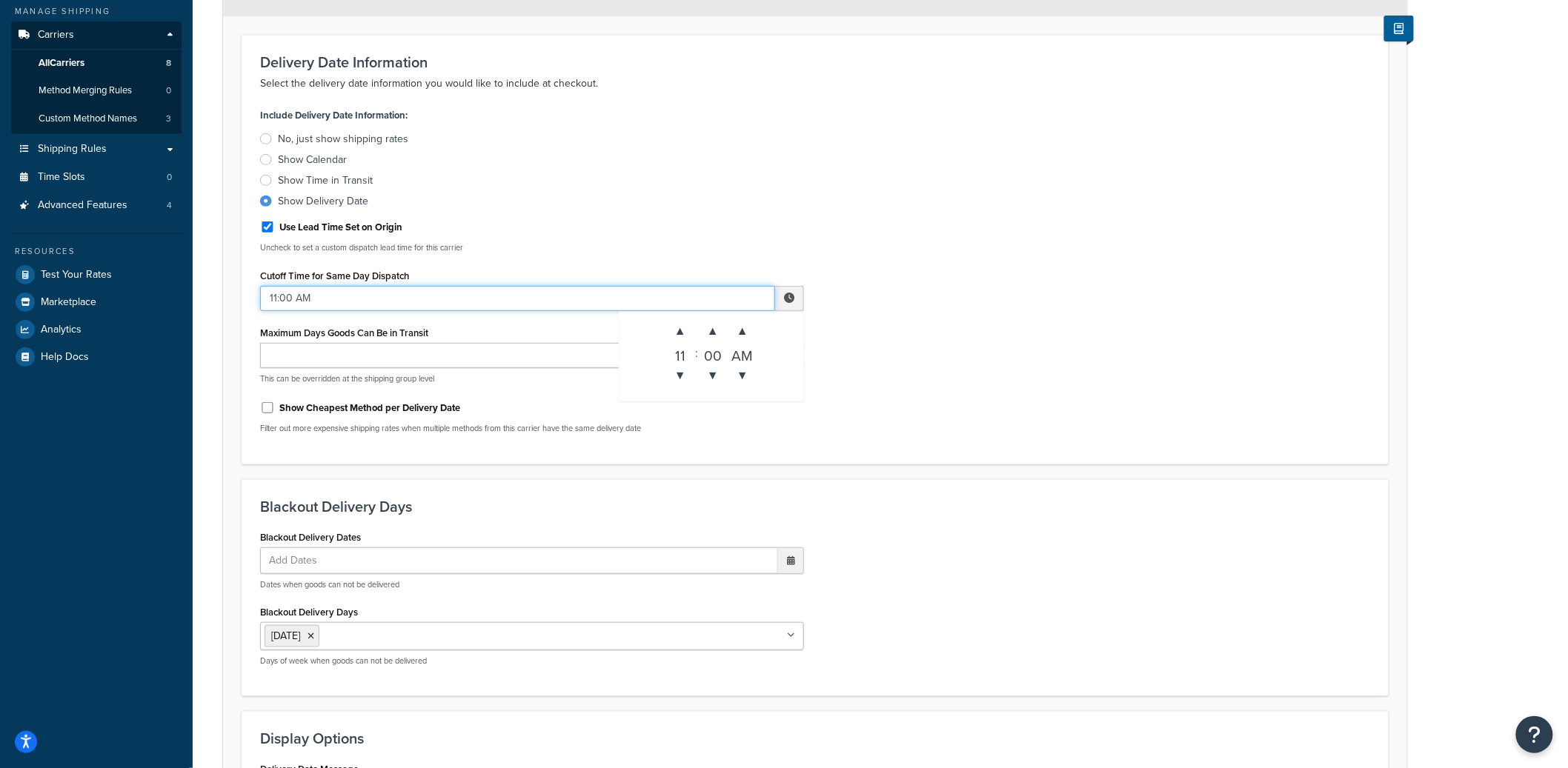
drag, startPoint x: 350, startPoint y: 302, endPoint x: 255, endPoint y: 298, distance: 95.1
click at [256, 298] on div "Include Delivery Date Information: No, just show shipping rates Show Calendar S…" at bounding box center [532, 275] width 566 height 341
paste input "2:00 P"
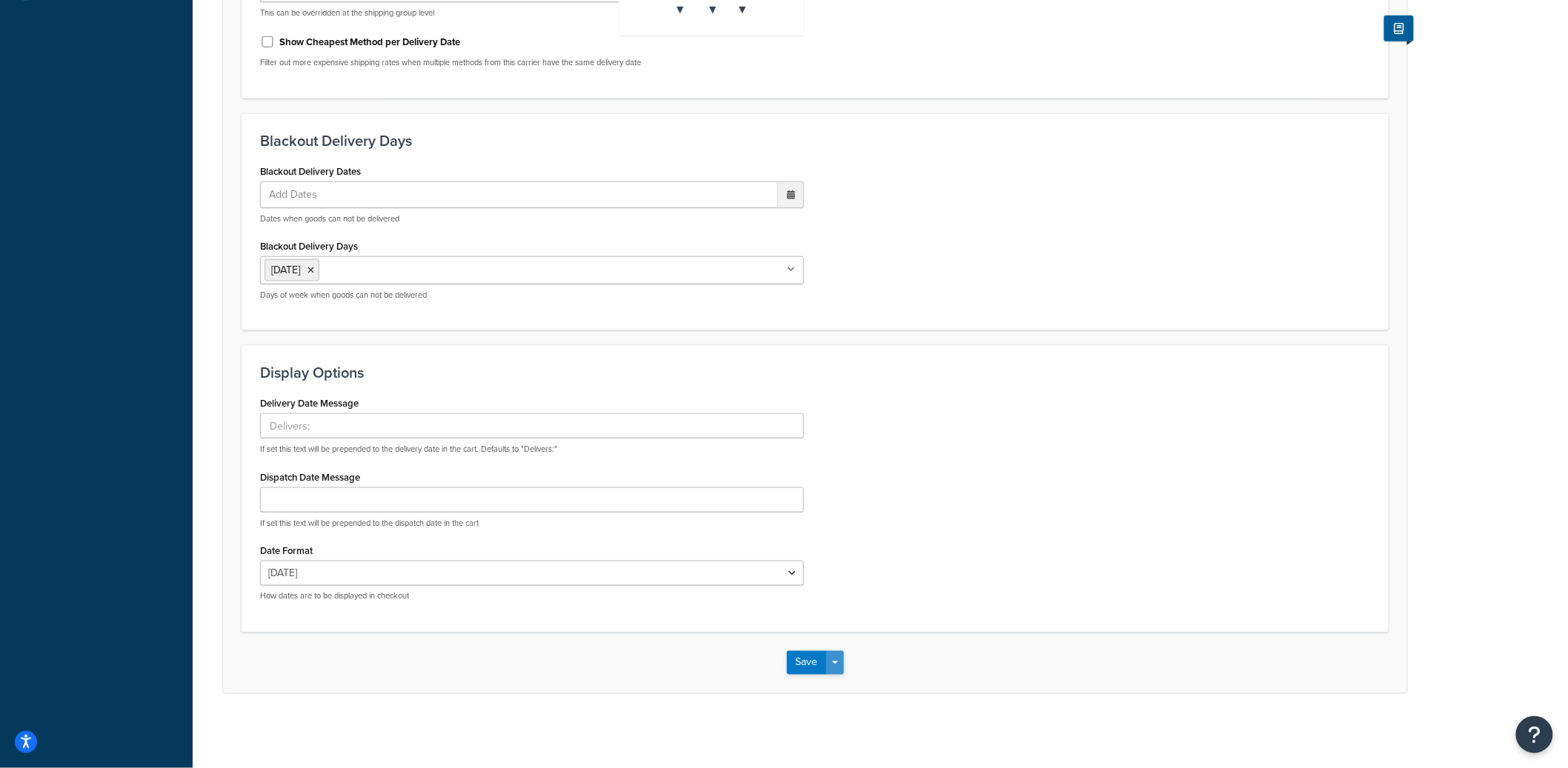
type input "2:00 PM"
click at [832, 653] on button "Save Dropdown" at bounding box center [835, 662] width 17 height 24
click at [835, 684] on button "Save and Edit" at bounding box center [841, 690] width 108 height 31
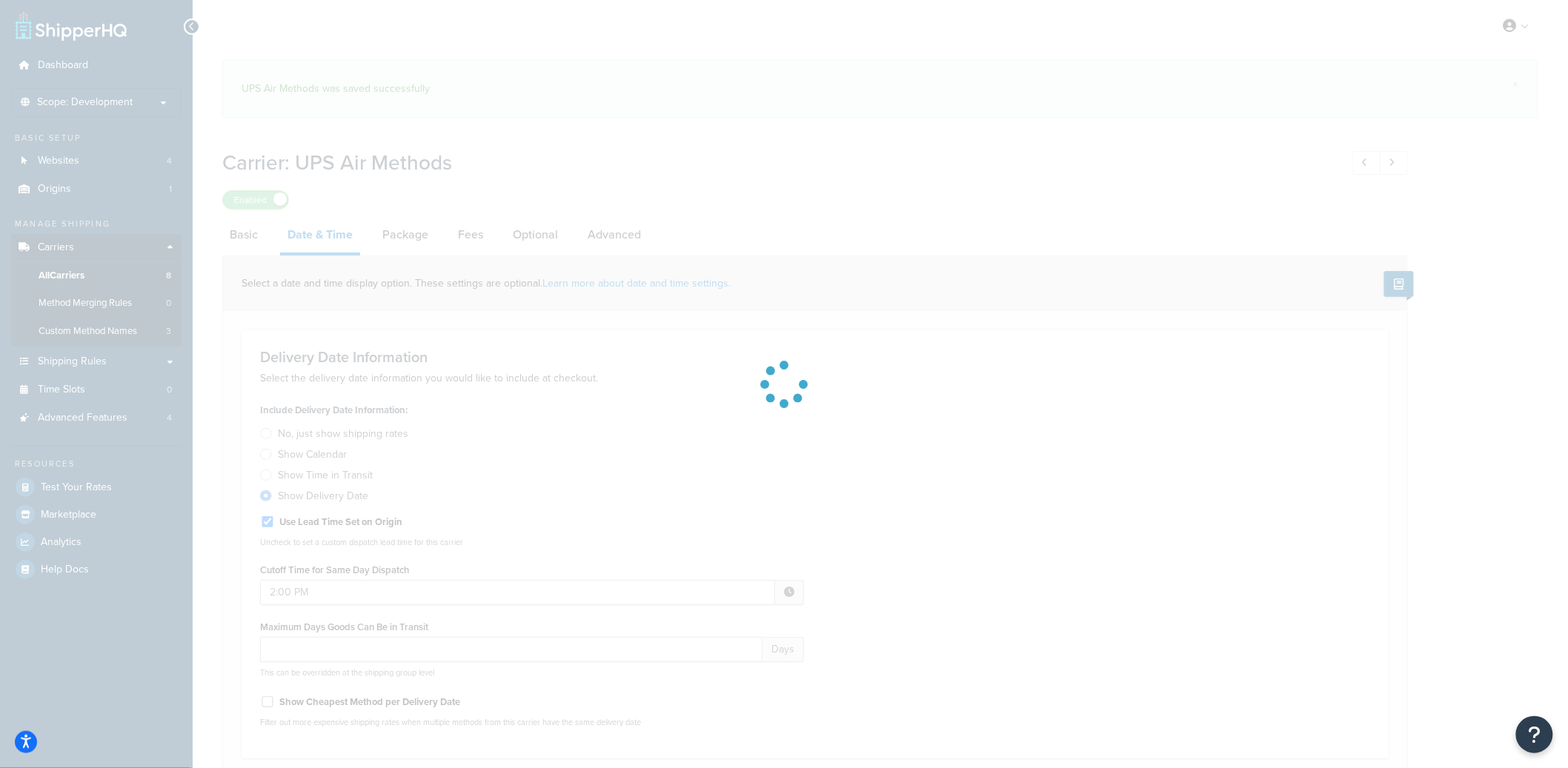
select select "yMd"
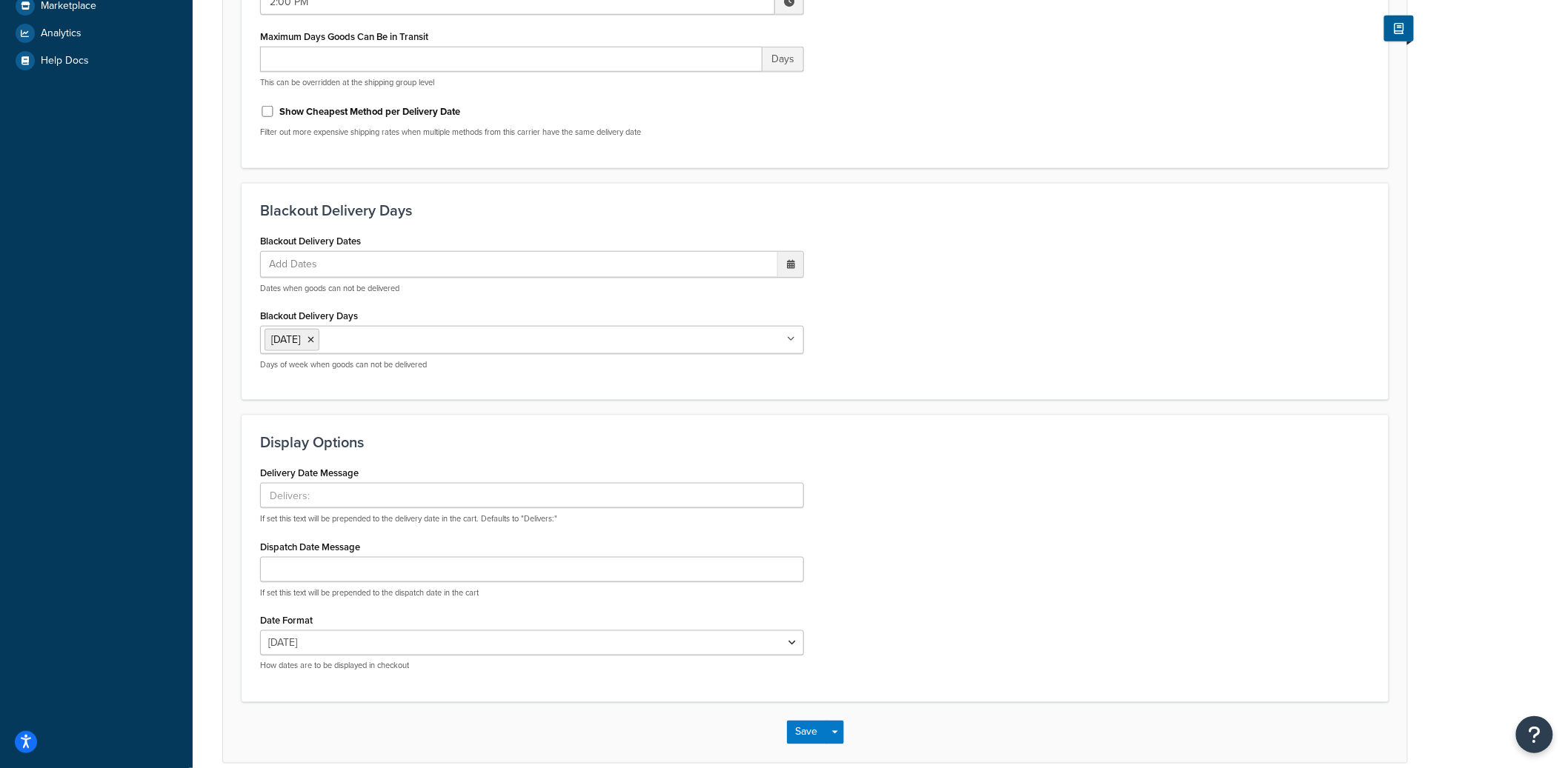
scroll to position [579, 0]
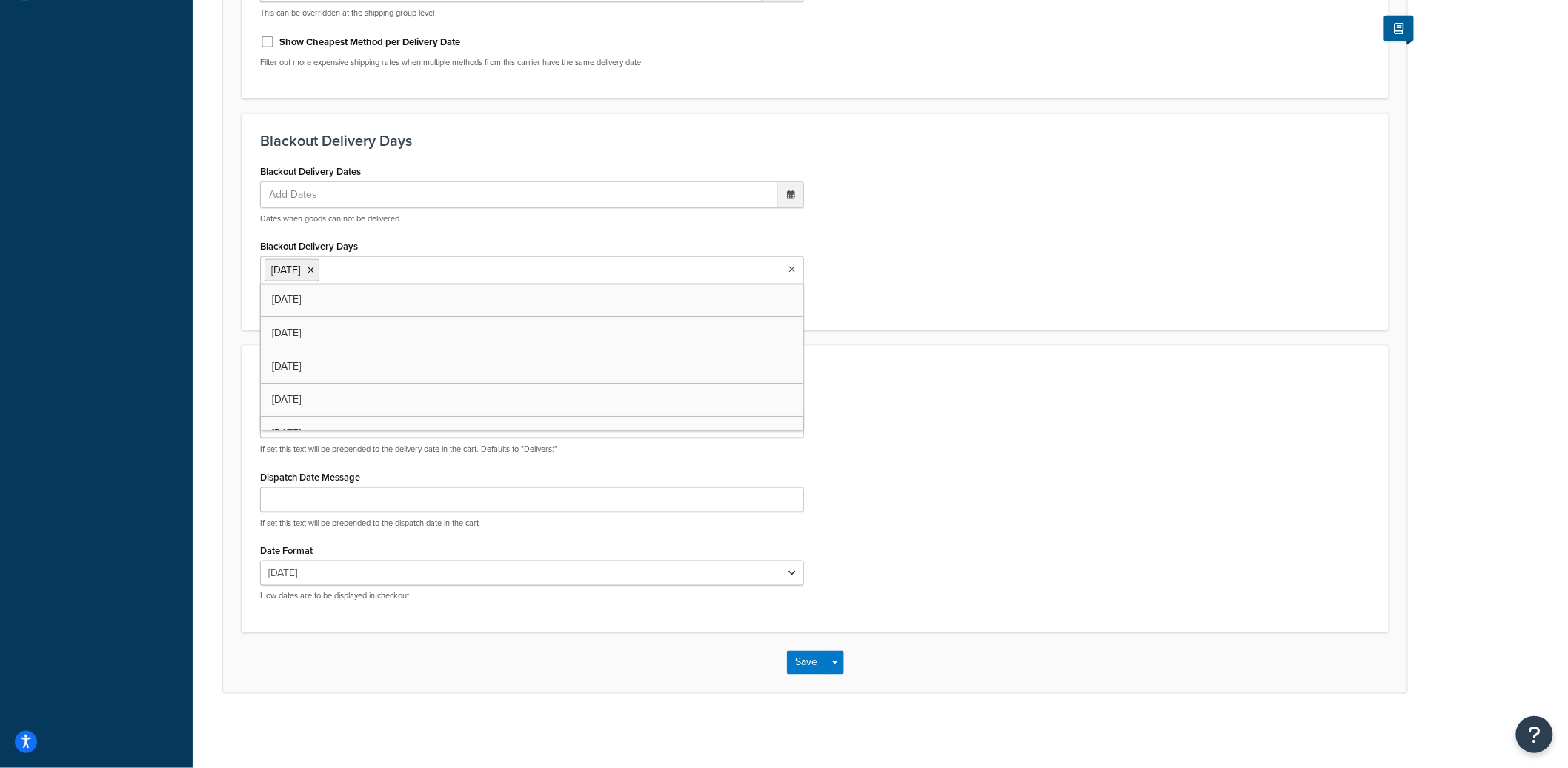
click at [361, 275] on input "Blackout Delivery Days" at bounding box center [389, 269] width 131 height 16
type input "sa"
click at [837, 652] on button "Save Dropdown" at bounding box center [835, 662] width 17 height 24
click at [838, 684] on button "Save and Edit" at bounding box center [841, 690] width 108 height 31
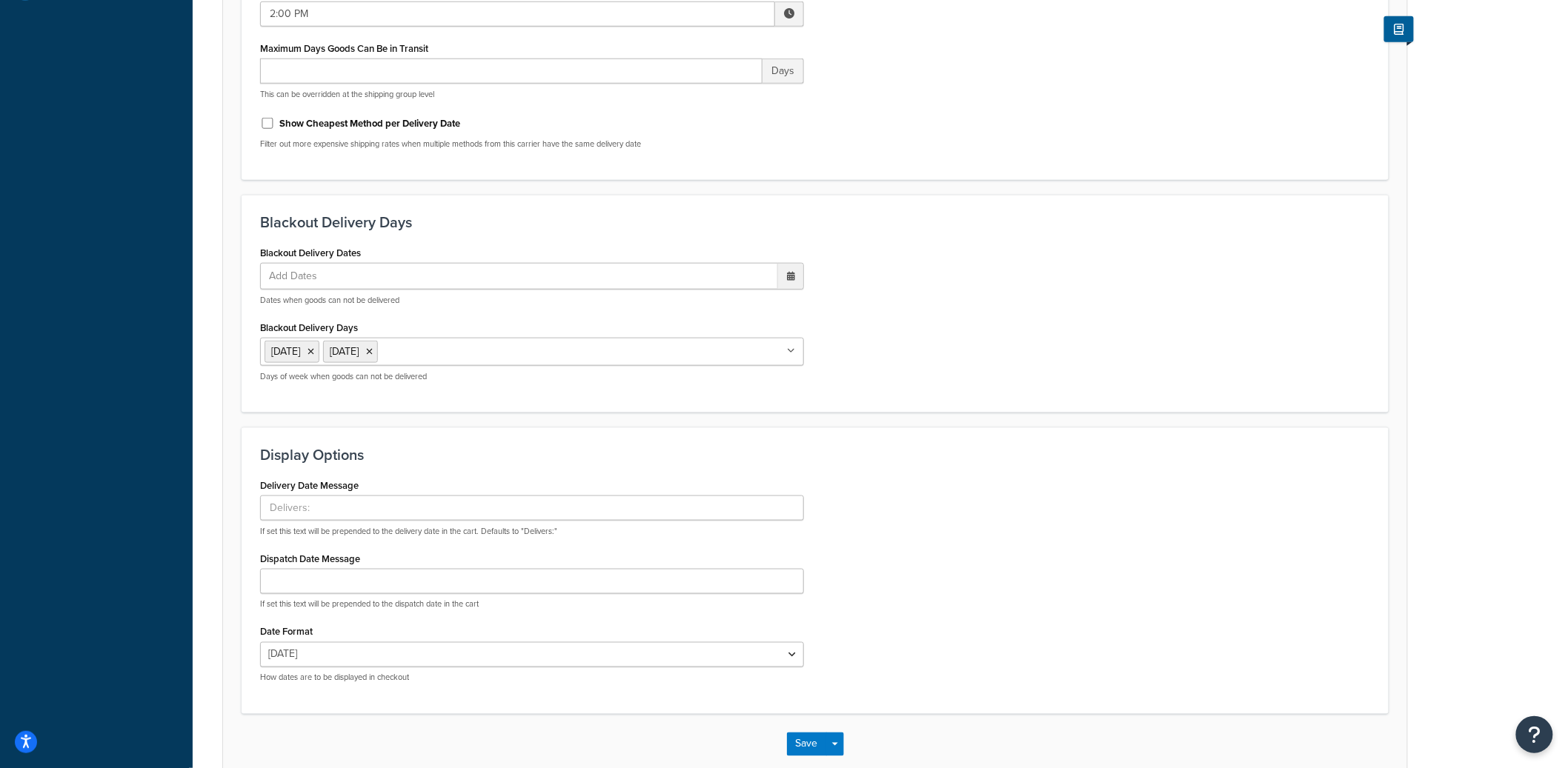
scroll to position [0, 0]
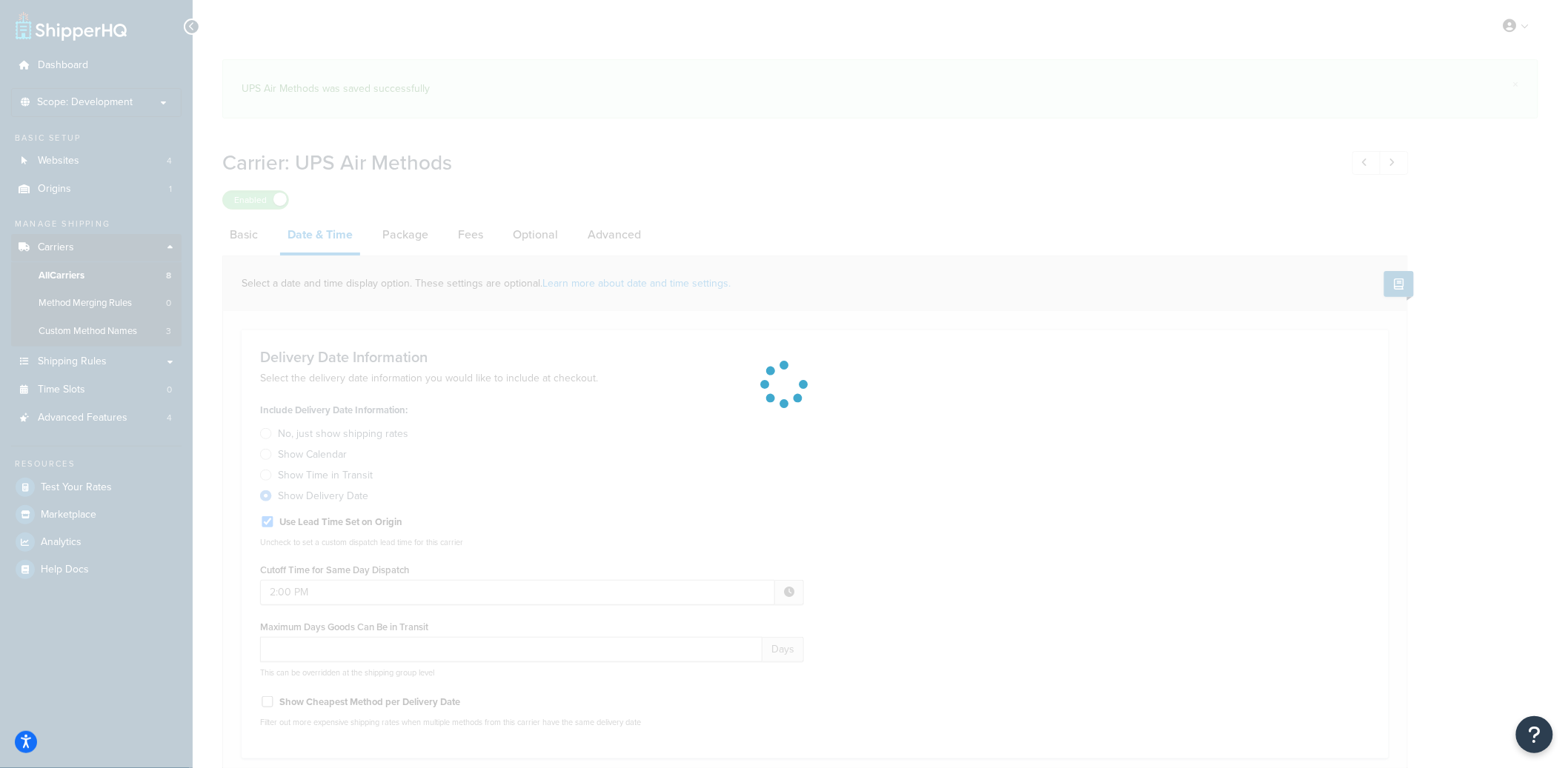
select select "yMd"
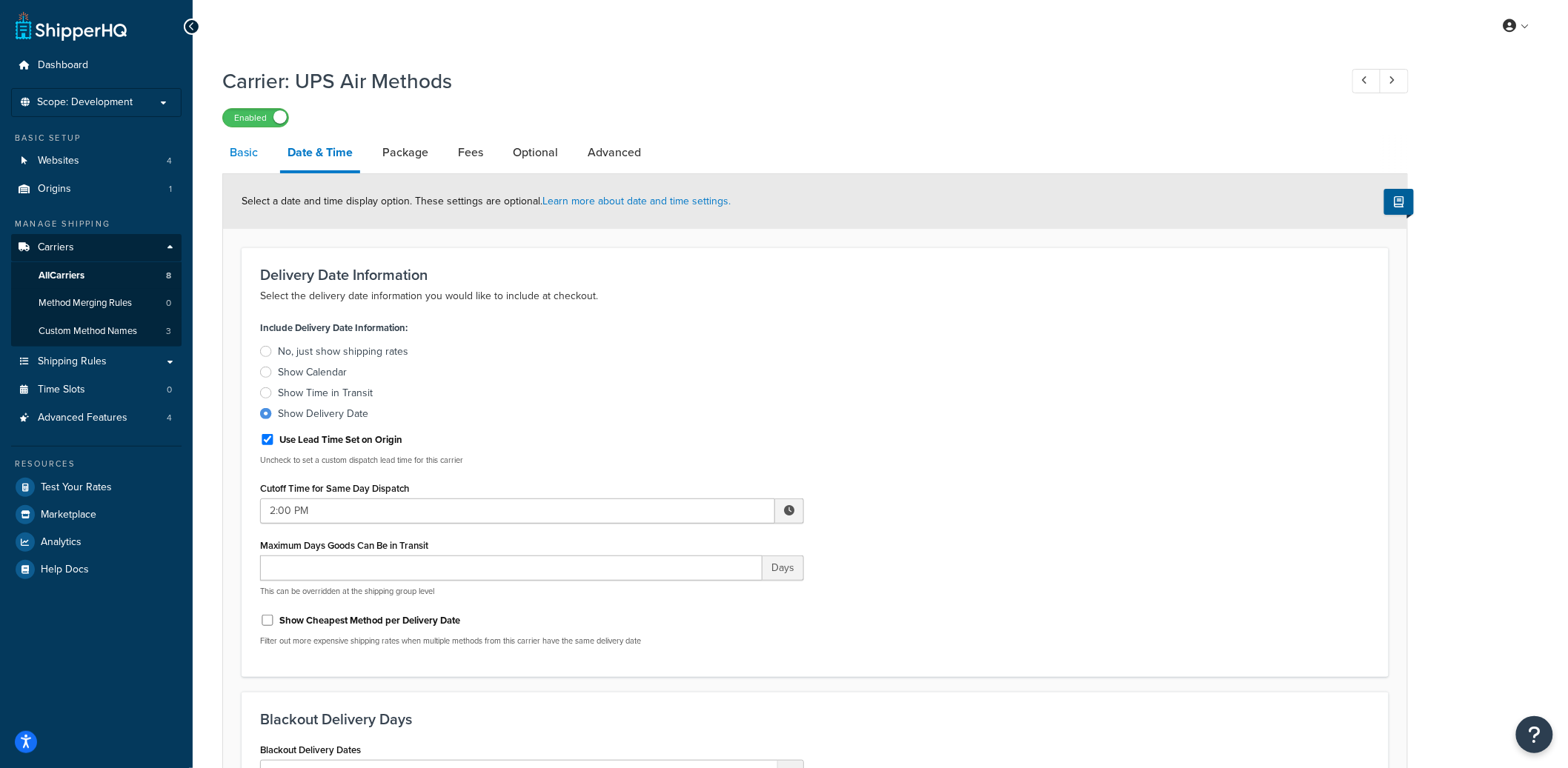
click at [243, 167] on link "Basic" at bounding box center [243, 152] width 43 height 36
select select "ups"
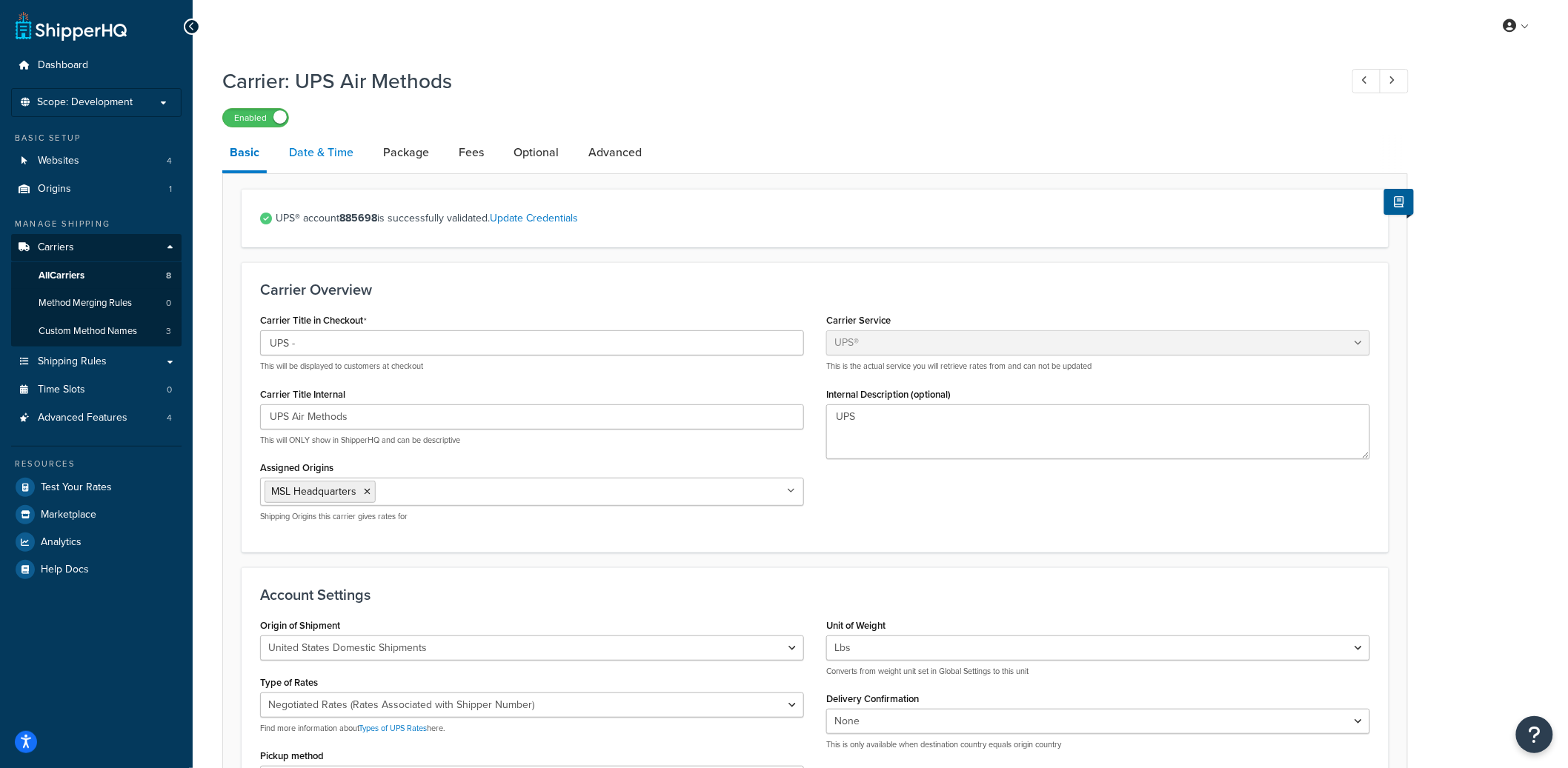
click at [320, 161] on link "Date & Time" at bounding box center [321, 152] width 79 height 36
select select "yMd"
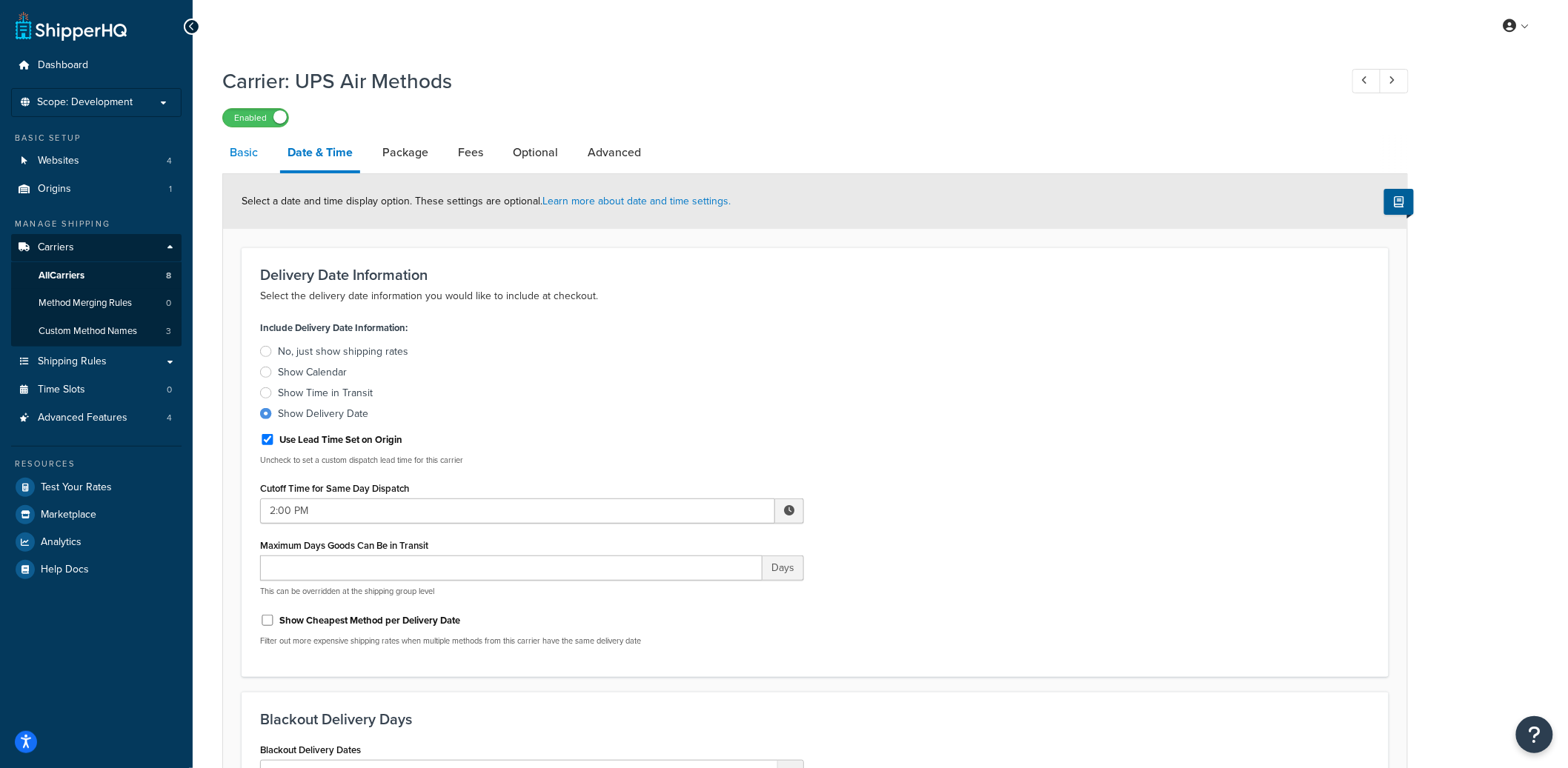
click at [243, 159] on link "Basic" at bounding box center [243, 152] width 43 height 36
select select "ups"
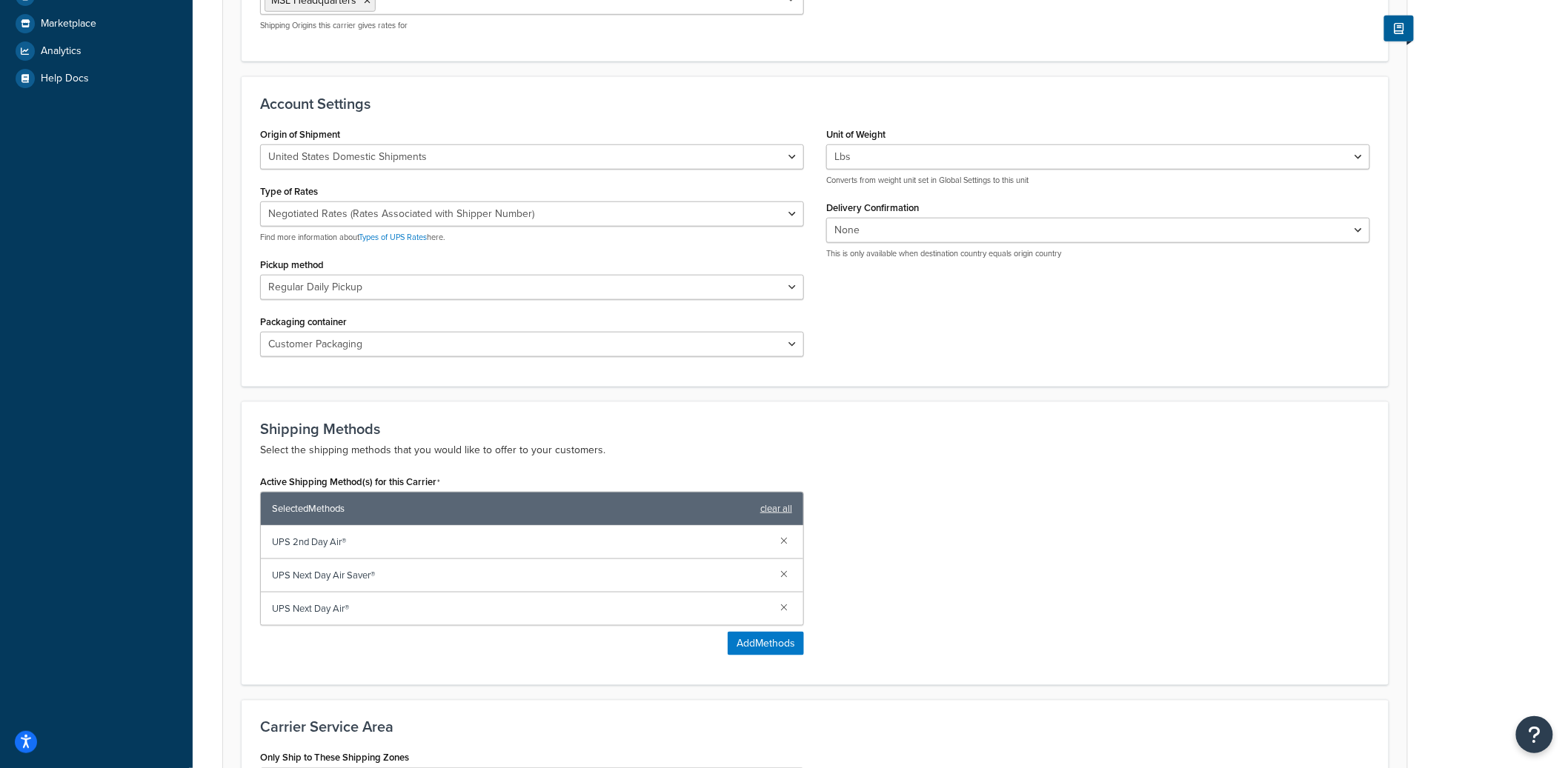
scroll to position [709, 0]
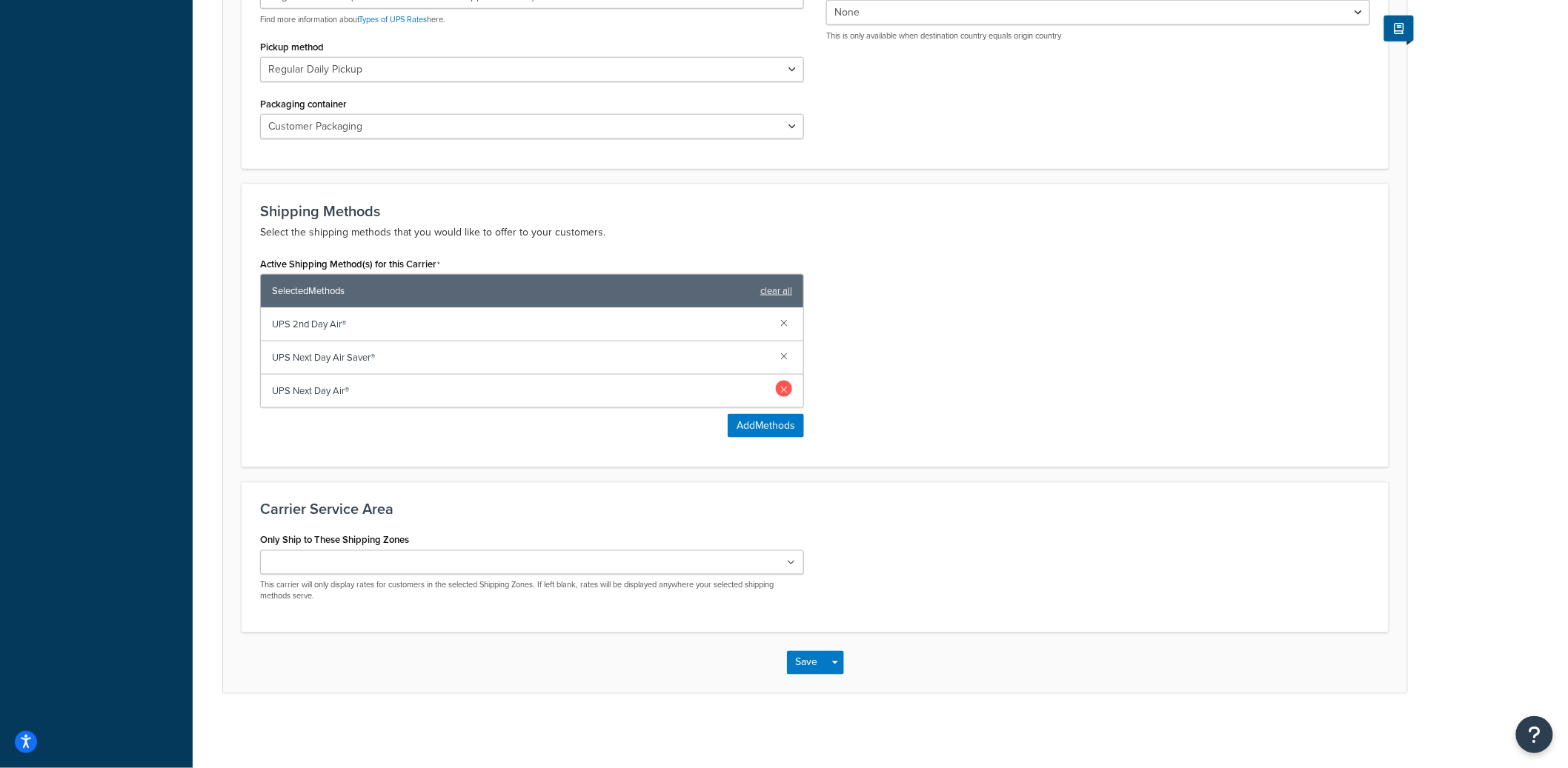
click at [781, 391] on link at bounding box center [784, 389] width 16 height 16
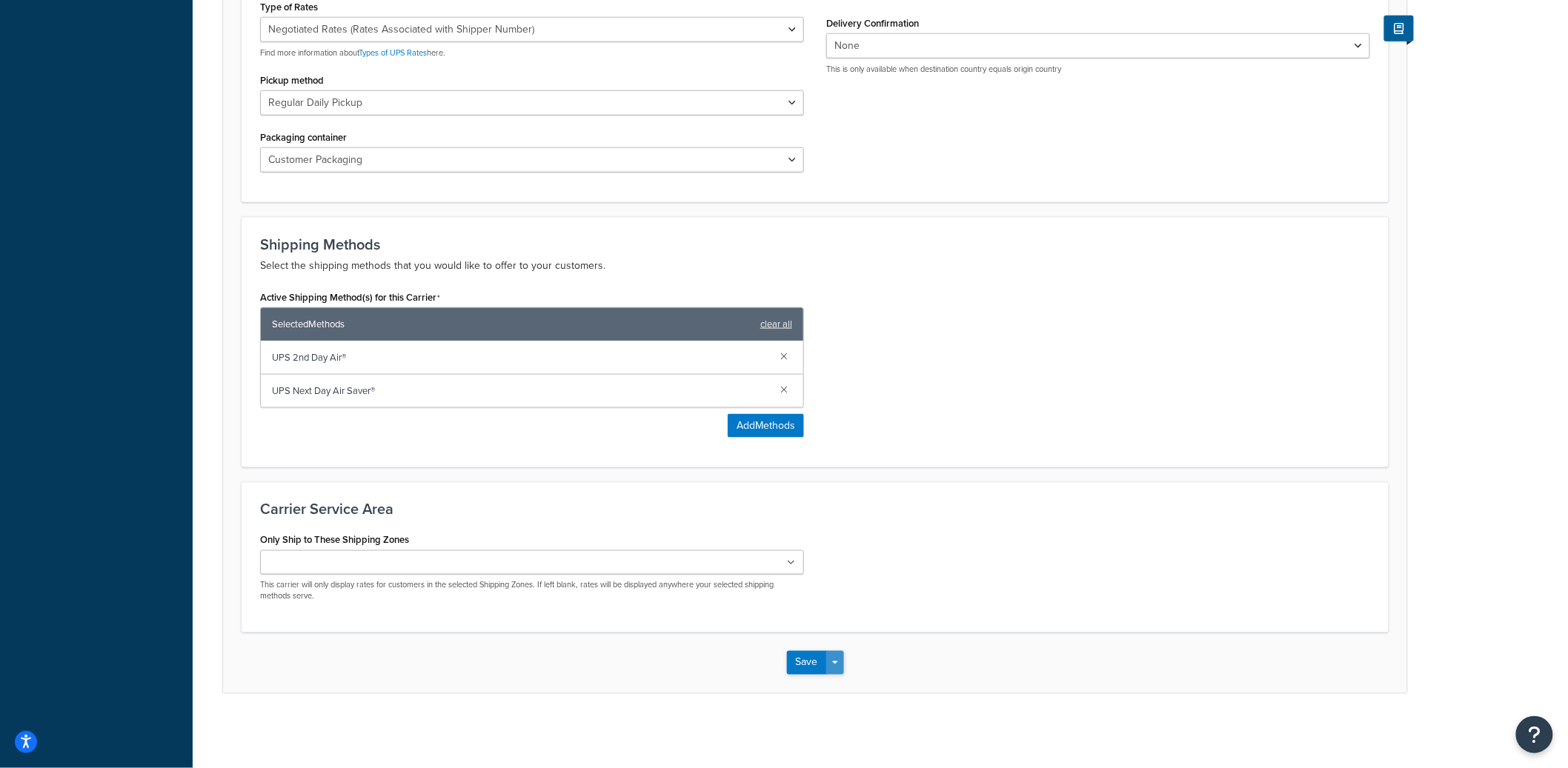
click at [838, 658] on button "Save Dropdown" at bounding box center [835, 662] width 17 height 24
click at [839, 684] on button "Save and Edit" at bounding box center [841, 690] width 108 height 31
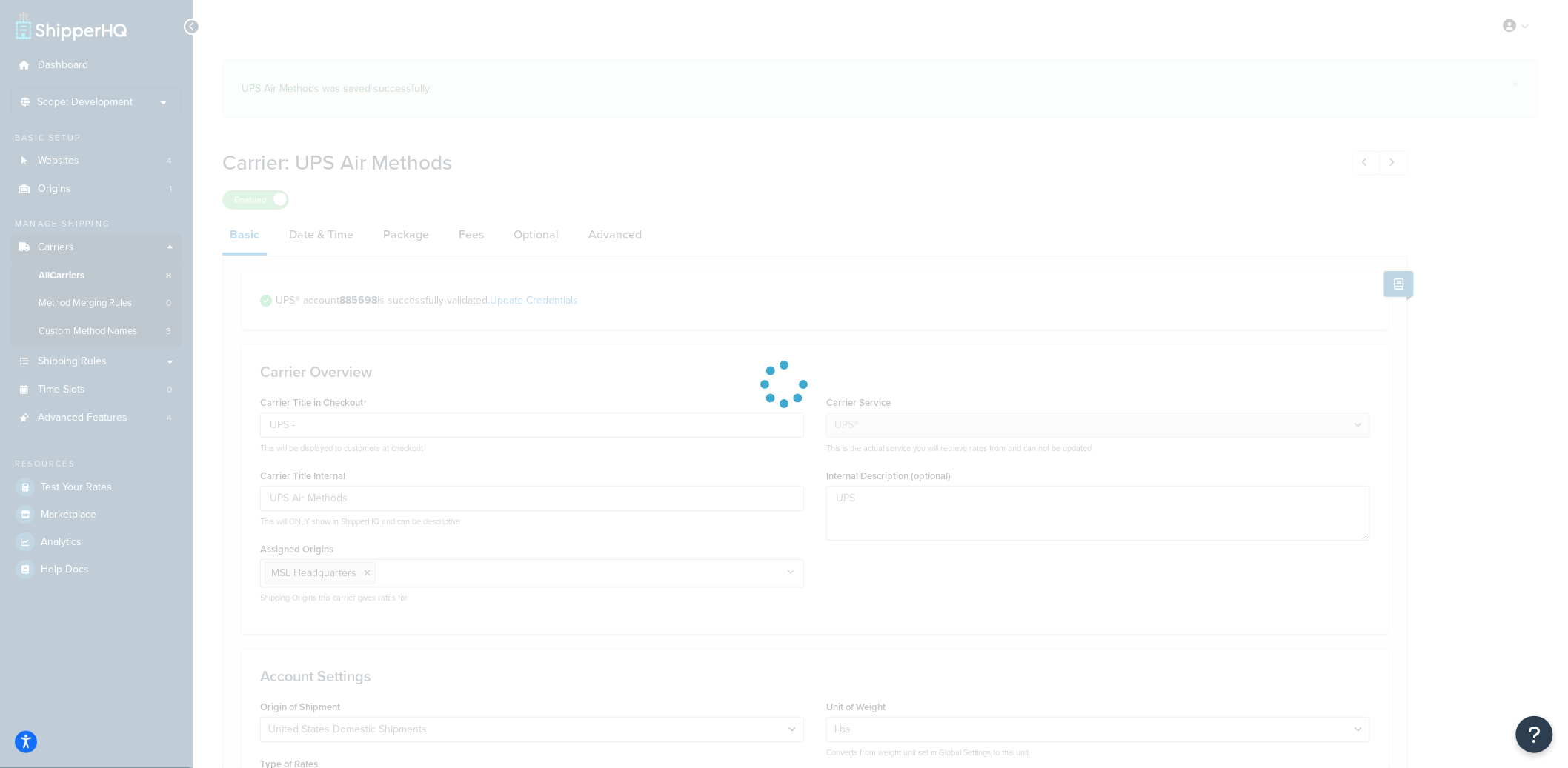
select select "ups"
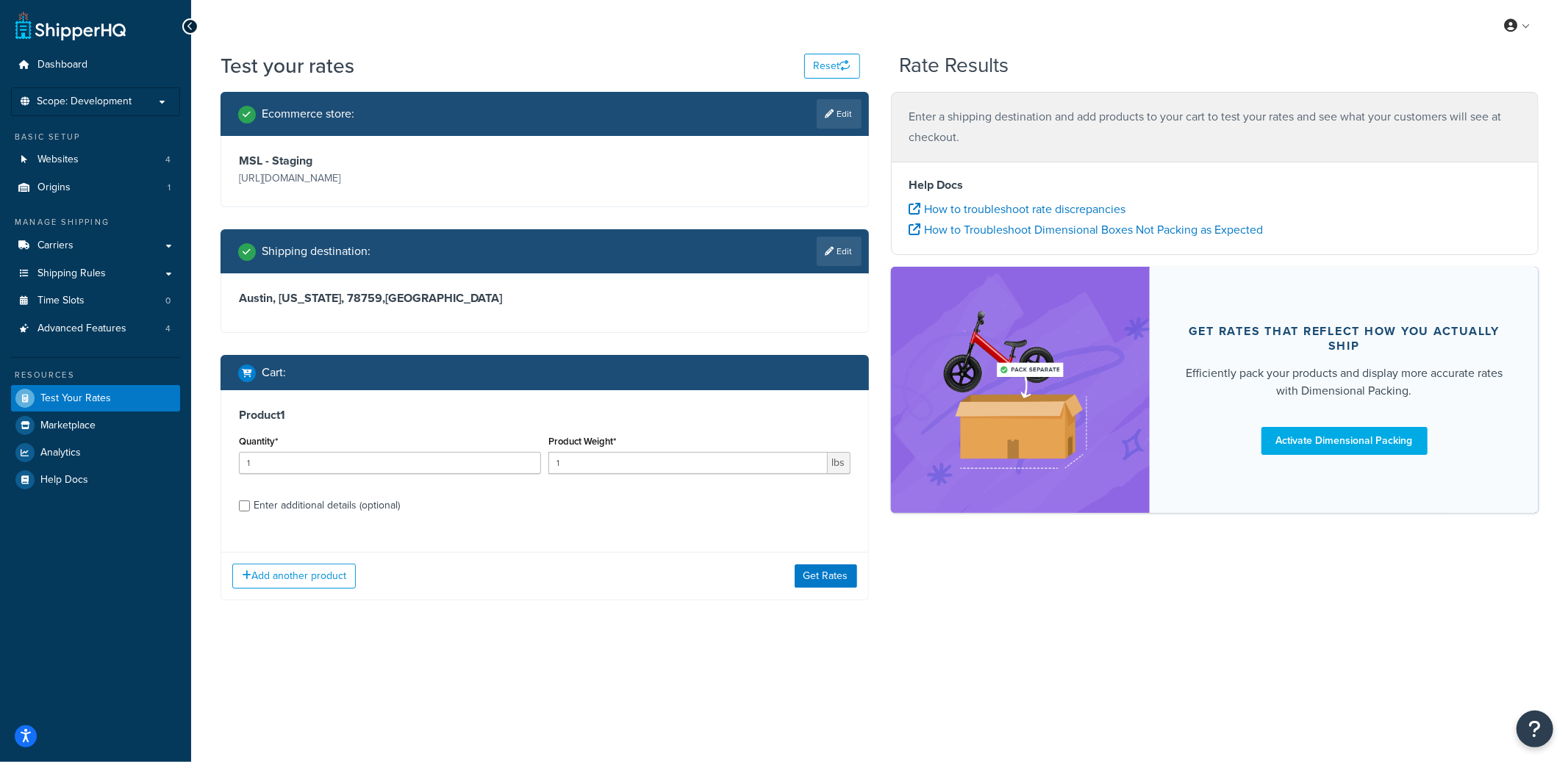
click at [810, 564] on div "Add another product Get Rates" at bounding box center [544, 576] width 647 height 48
click at [816, 578] on button "Get Rates" at bounding box center [826, 576] width 63 height 23
click at [810, 565] on button "Get Rates" at bounding box center [826, 576] width 63 height 23
click at [827, 575] on button "Get Rates" at bounding box center [826, 576] width 63 height 23
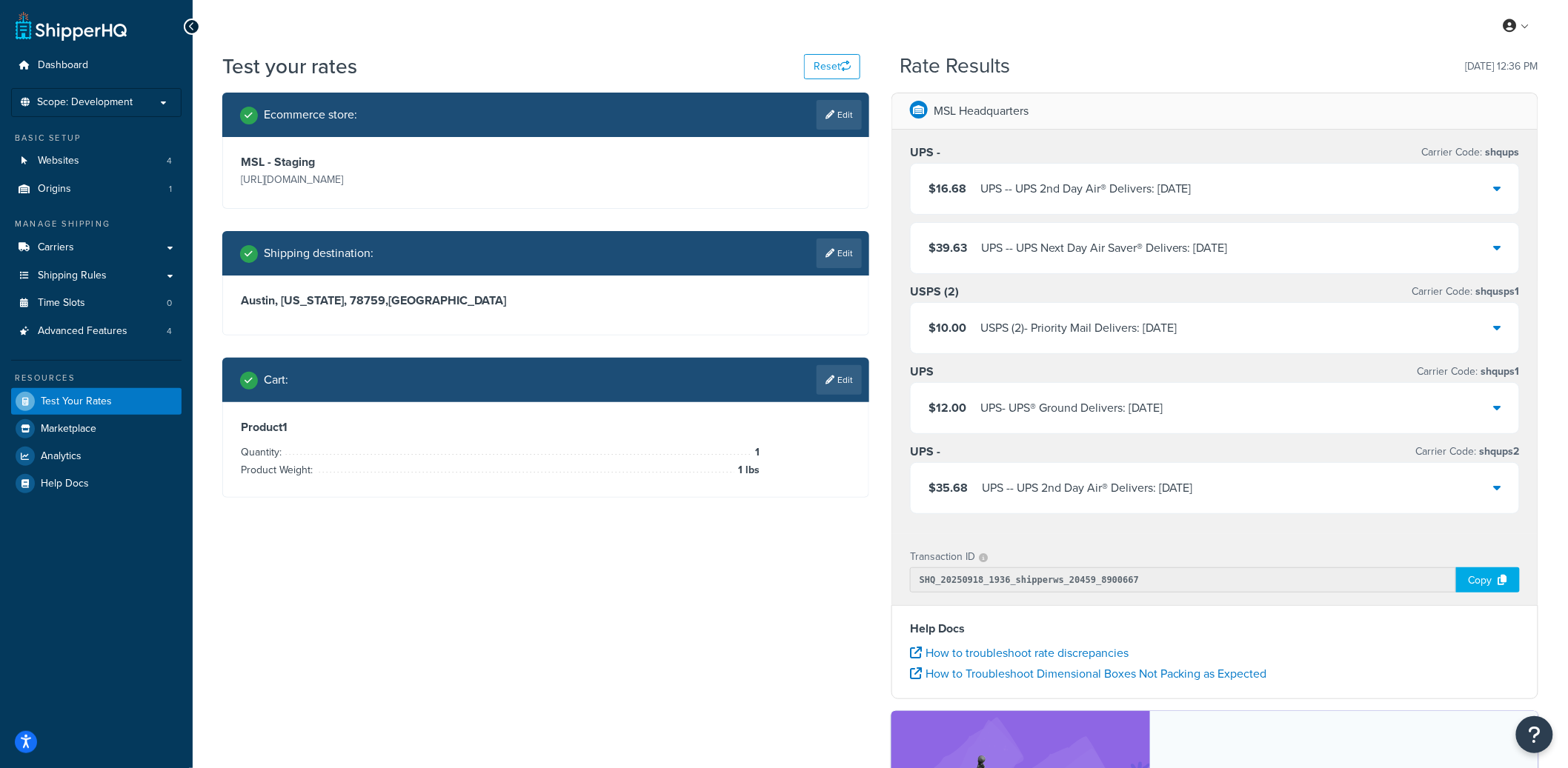
click at [1112, 260] on div "$39.63 UPS - - UPS Next Day Air Saver® Delivers: [DATE]" at bounding box center [1215, 248] width 609 height 50
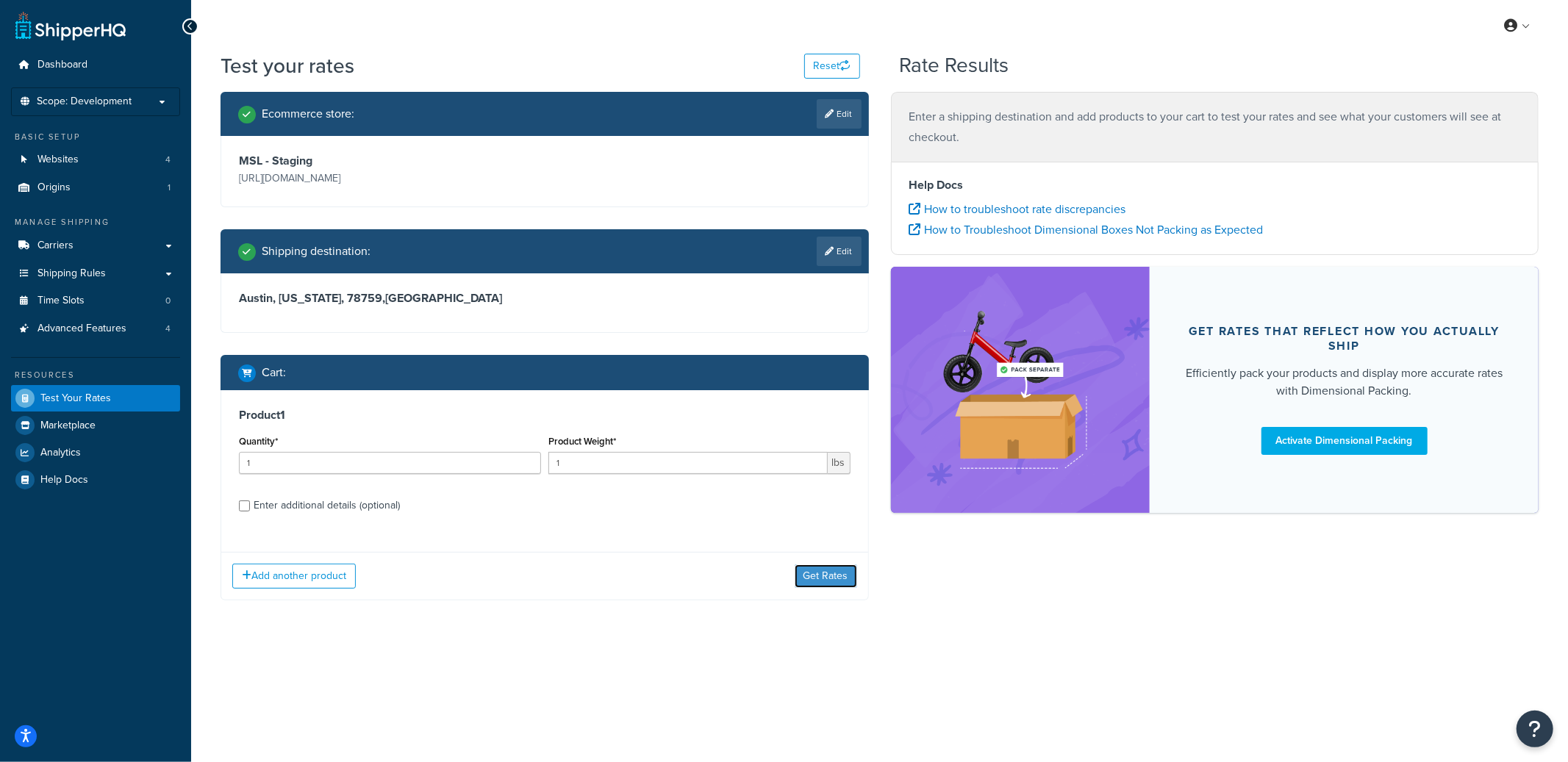
click at [829, 567] on button "Get Rates" at bounding box center [826, 576] width 63 height 23
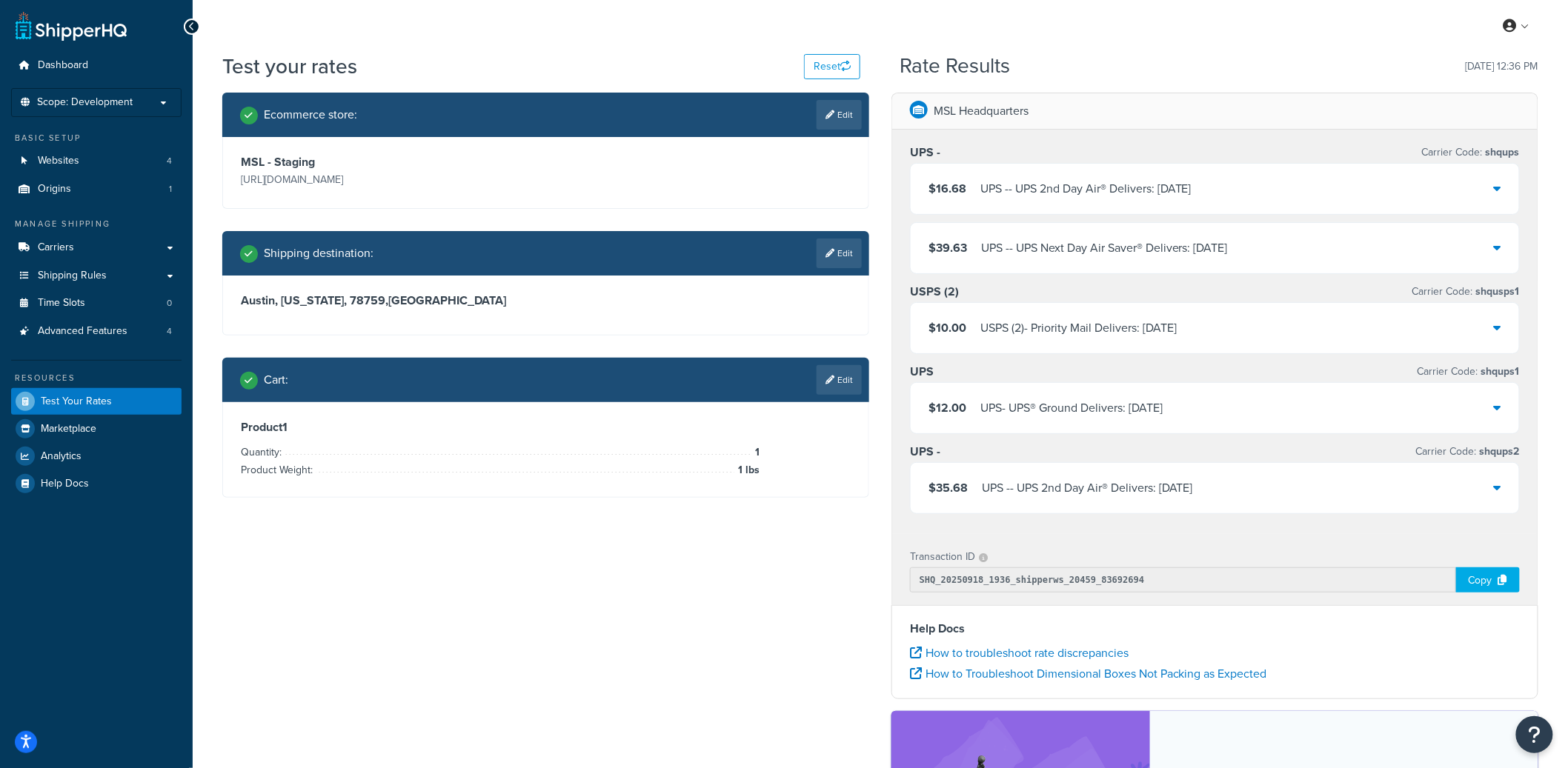
scroll to position [279, 0]
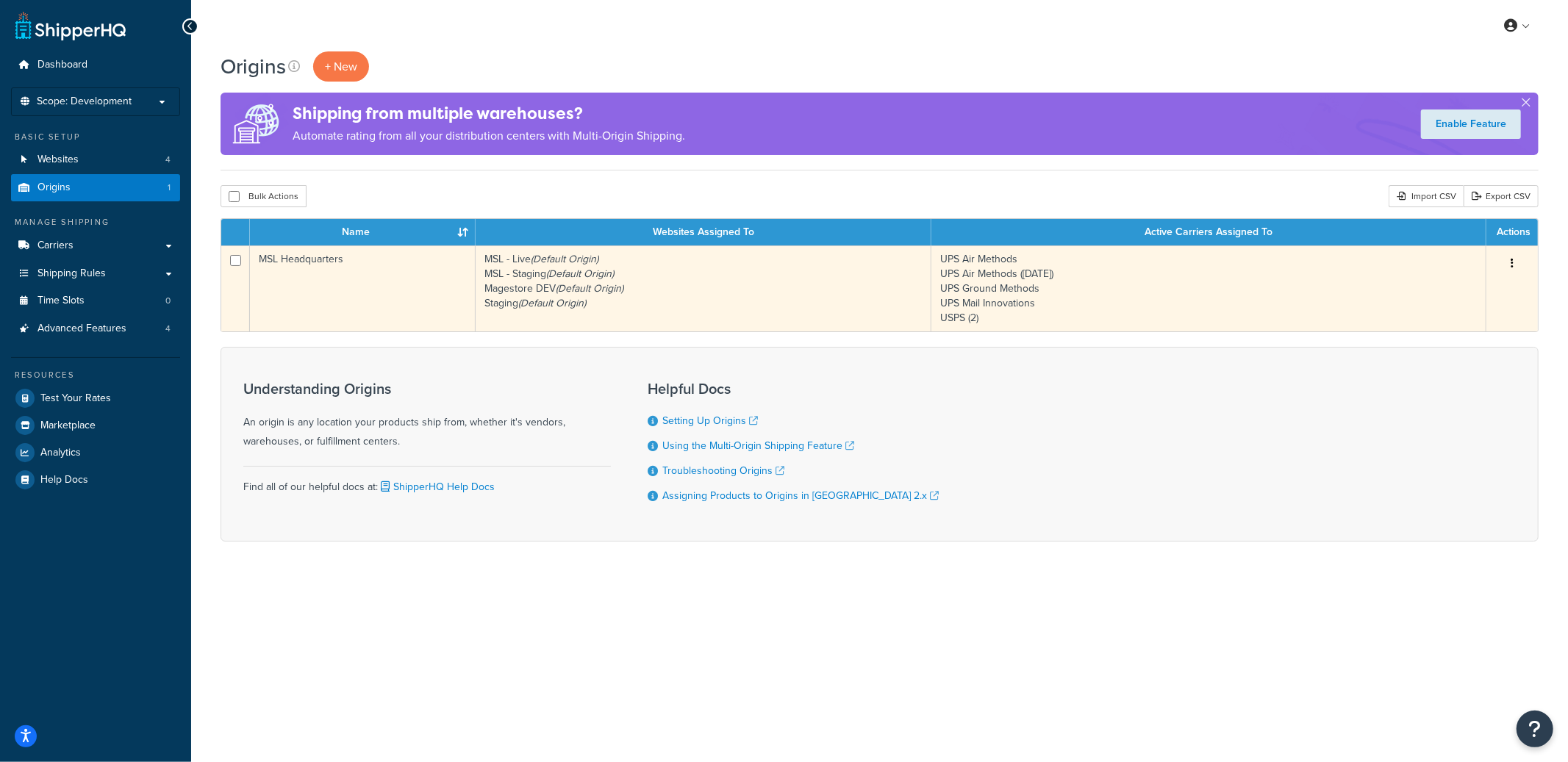
click at [407, 280] on td "MSL Headquarters" at bounding box center [362, 288] width 226 height 86
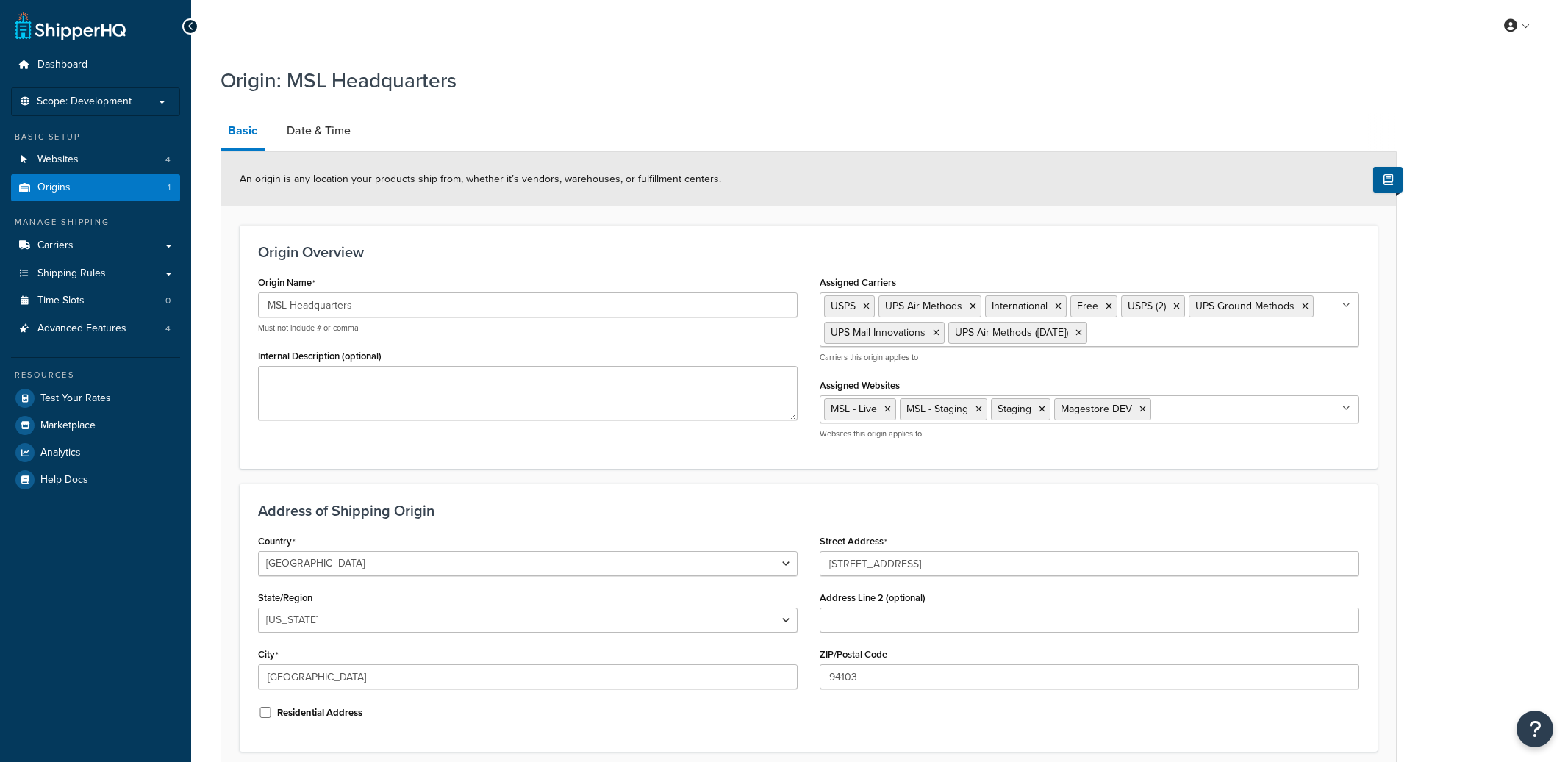
select select "5"
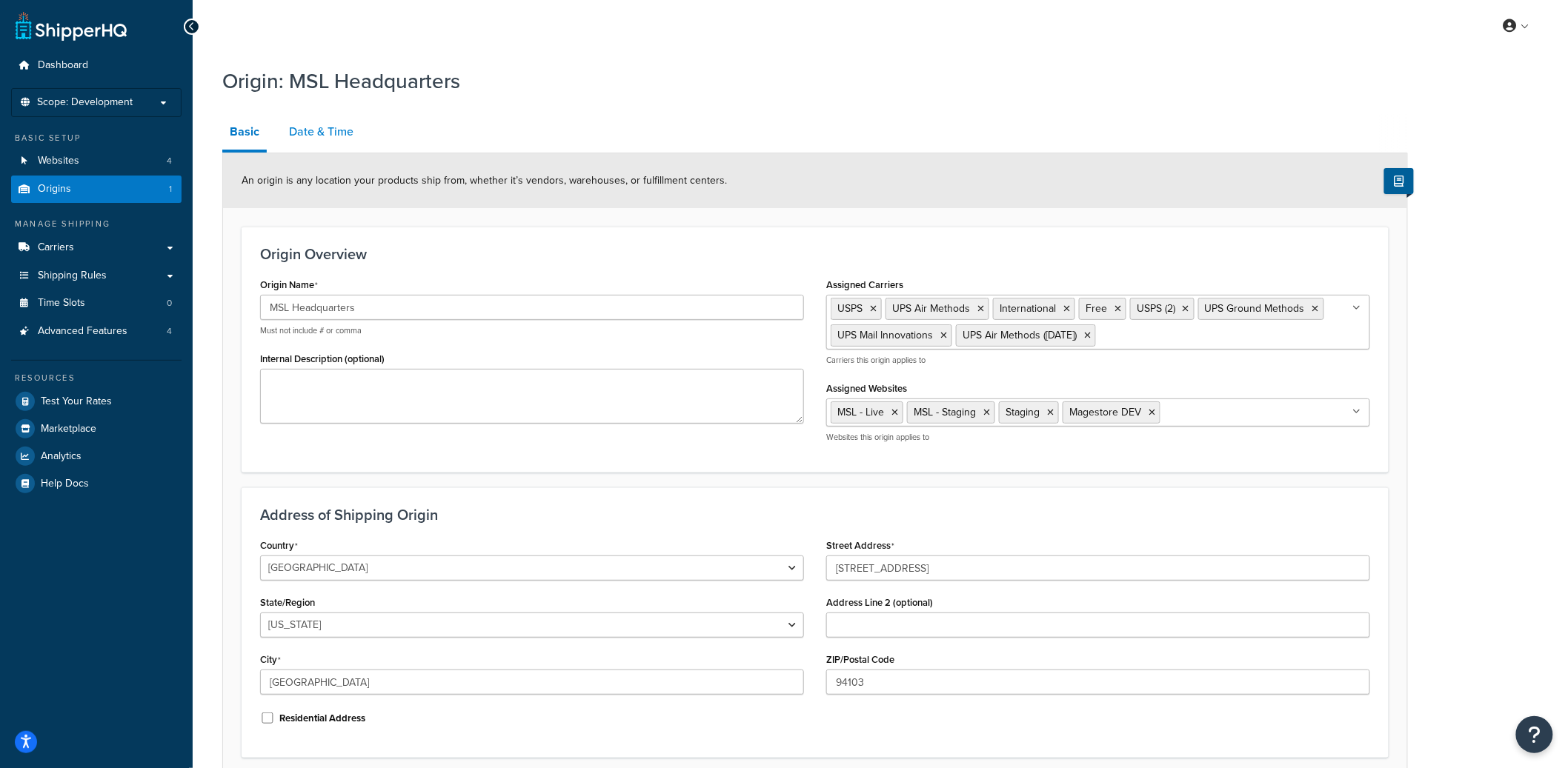
click at [329, 141] on link "Date & Time" at bounding box center [321, 132] width 79 height 36
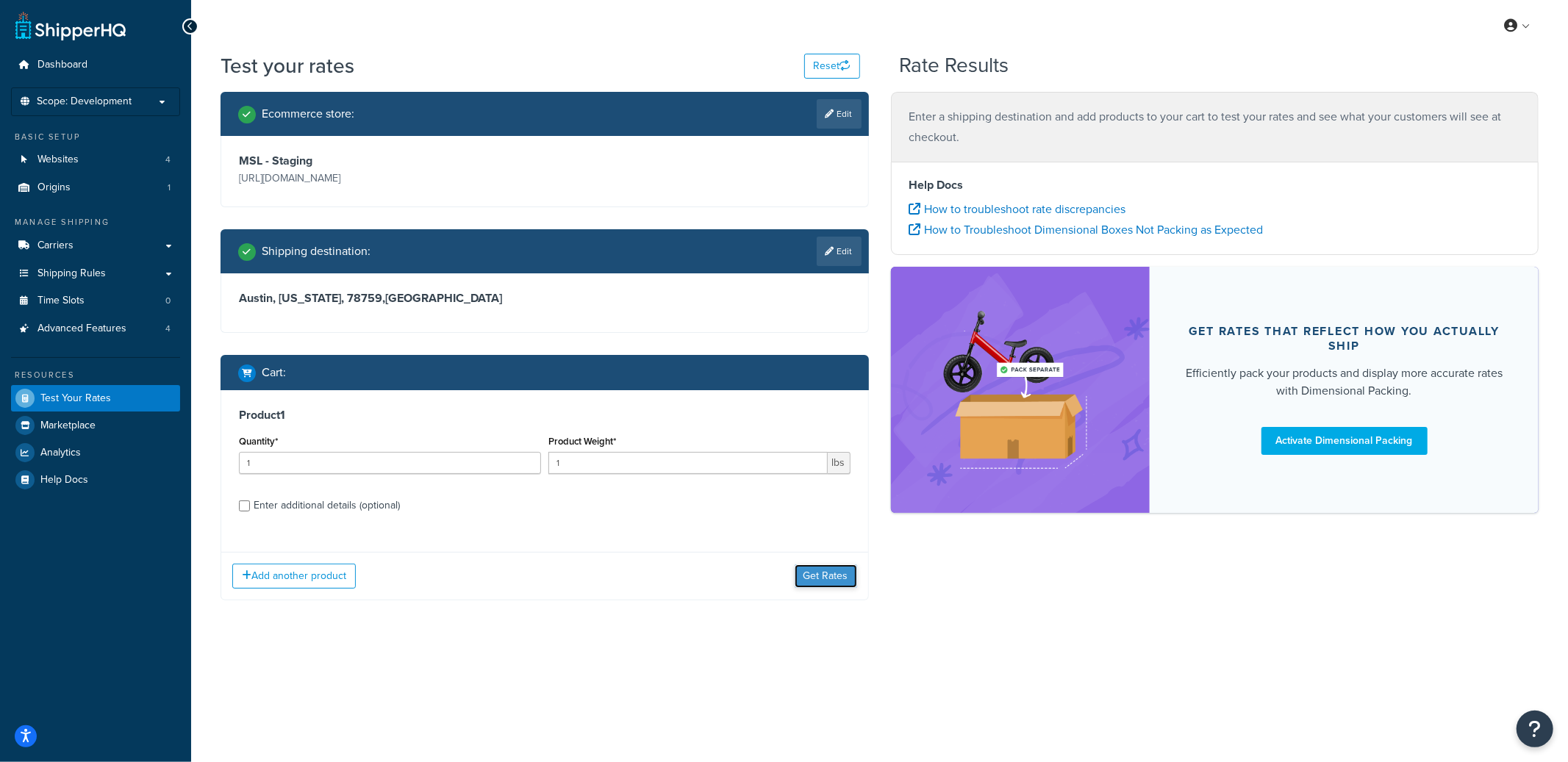
click at [823, 576] on button "Get Rates" at bounding box center [826, 576] width 63 height 23
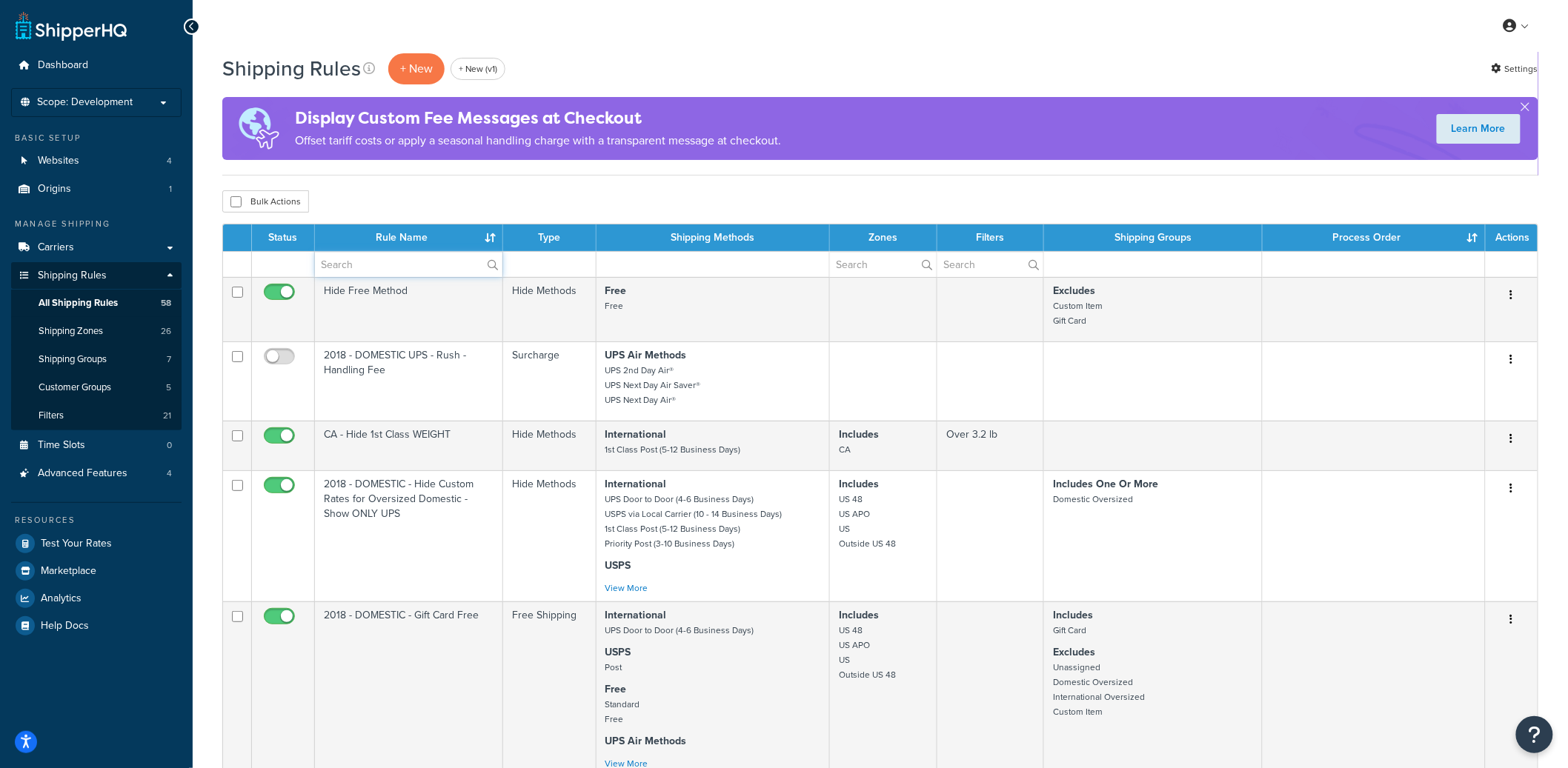
click at [406, 255] on input "text" at bounding box center [409, 264] width 187 height 25
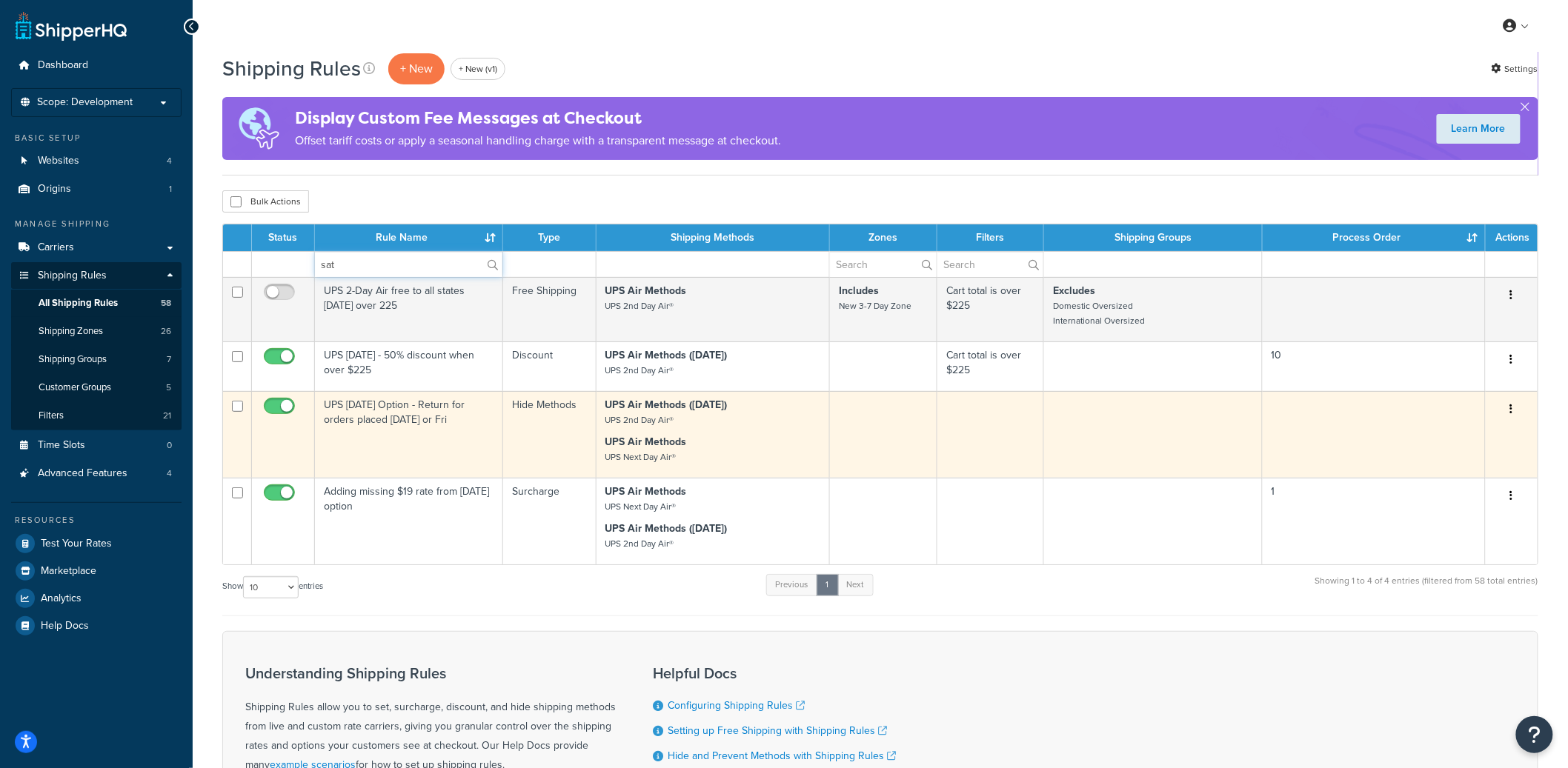
type input "sat"
click at [378, 442] on td "UPS [DATE] Option - Return for orders placed [DATE] or Fri" at bounding box center [409, 434] width 188 height 87
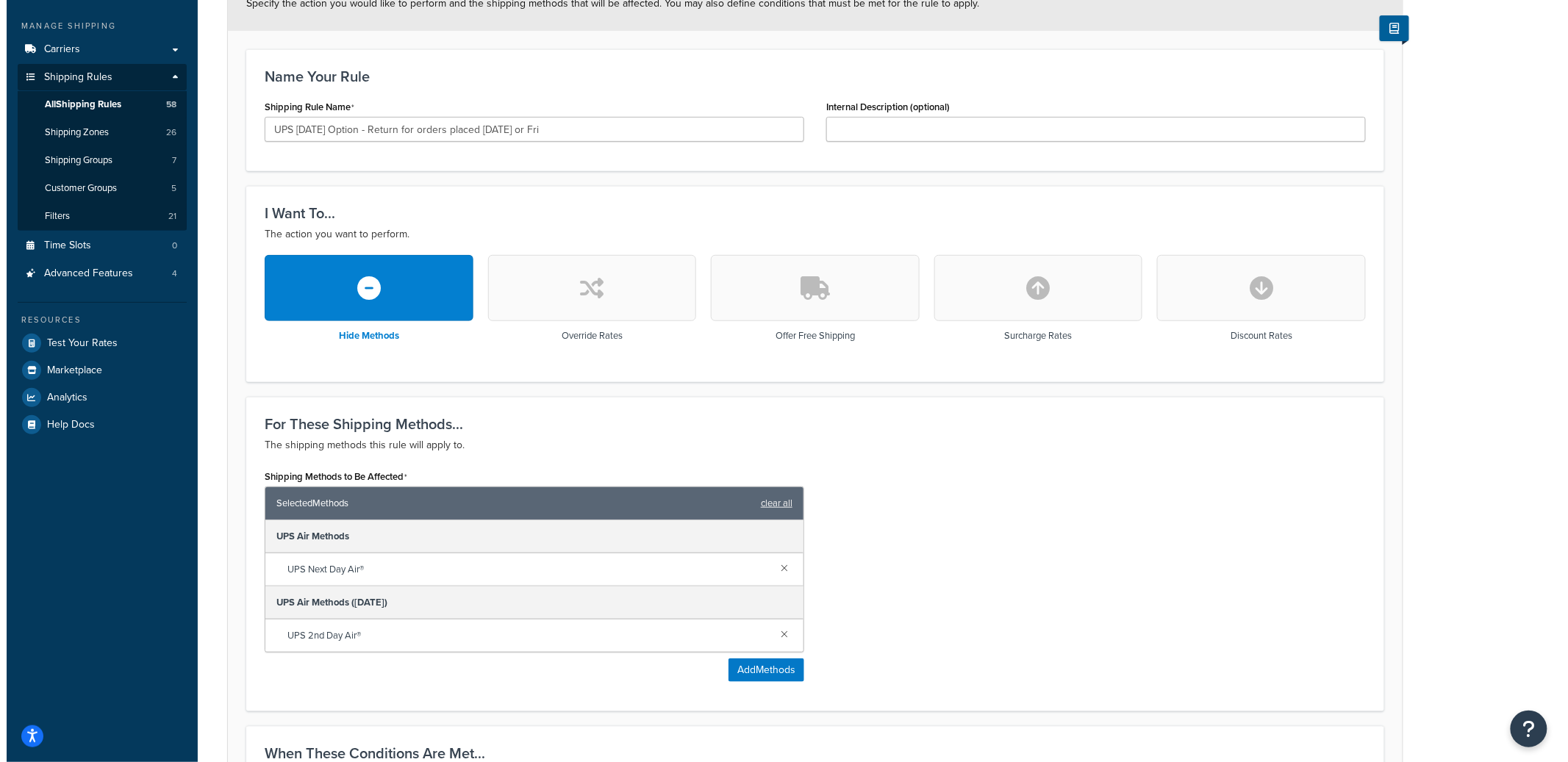
scroll to position [406, 0]
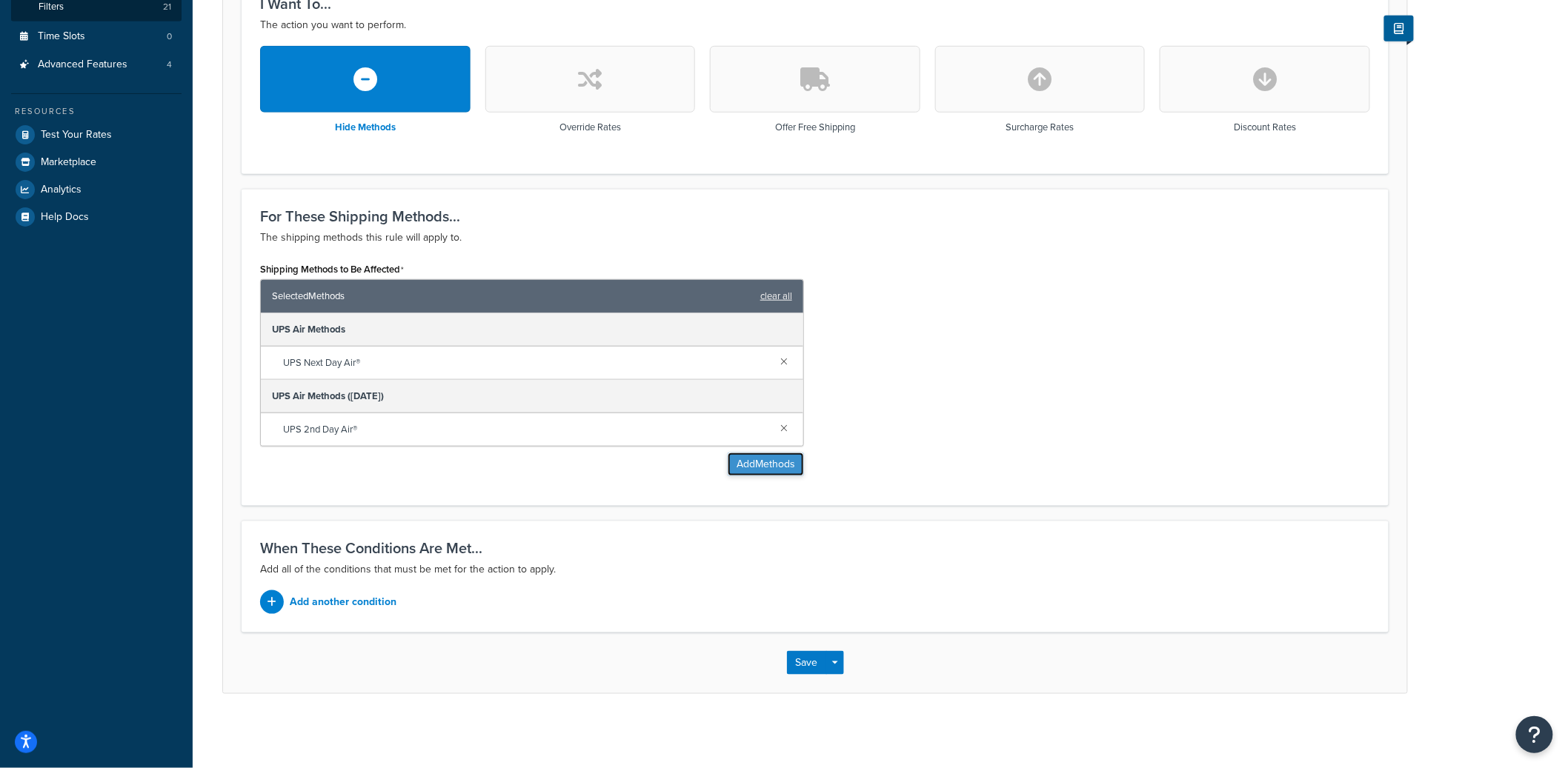
click at [771, 462] on button "Add Methods" at bounding box center [766, 464] width 76 height 24
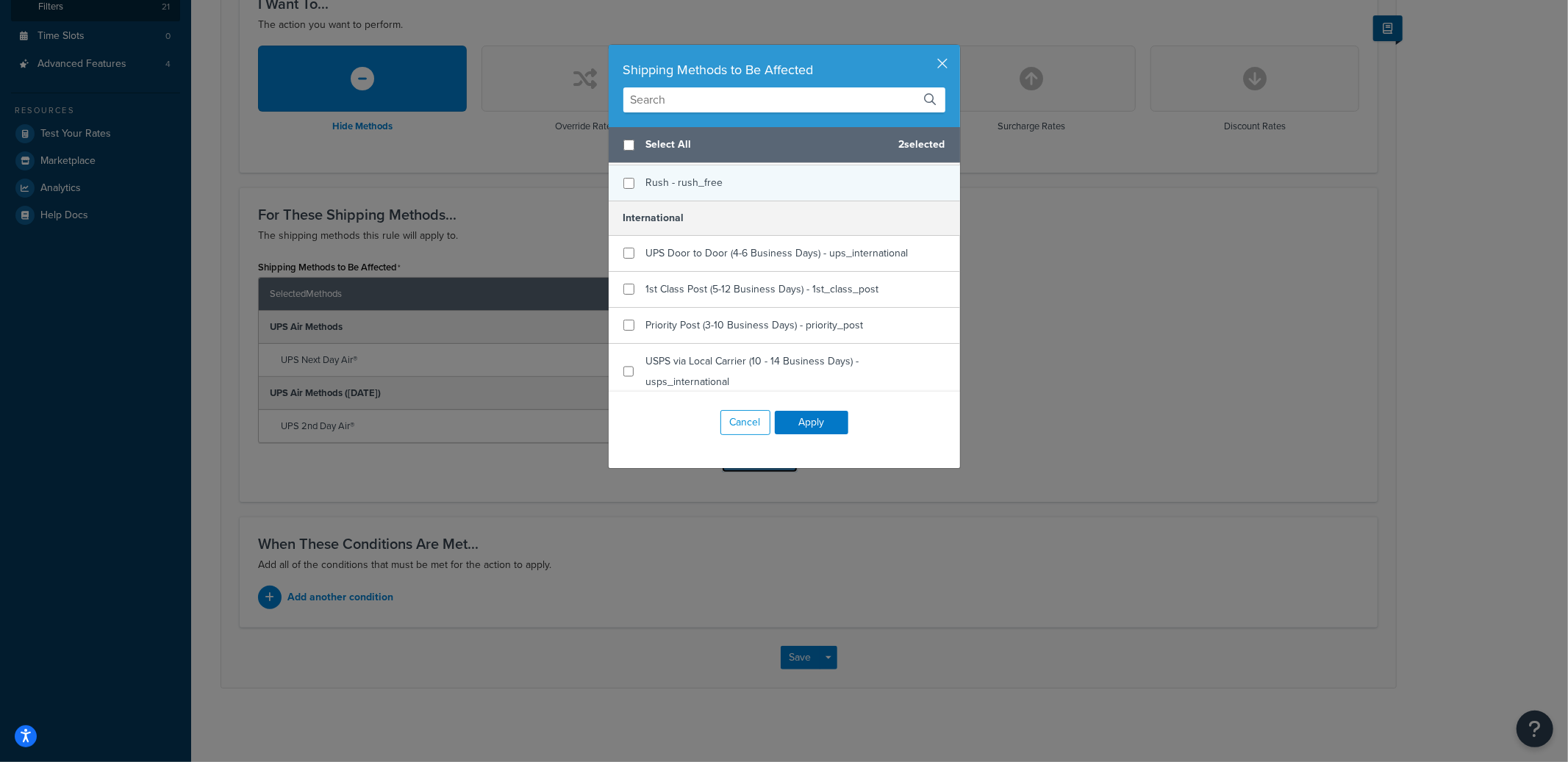
scroll to position [164, 0]
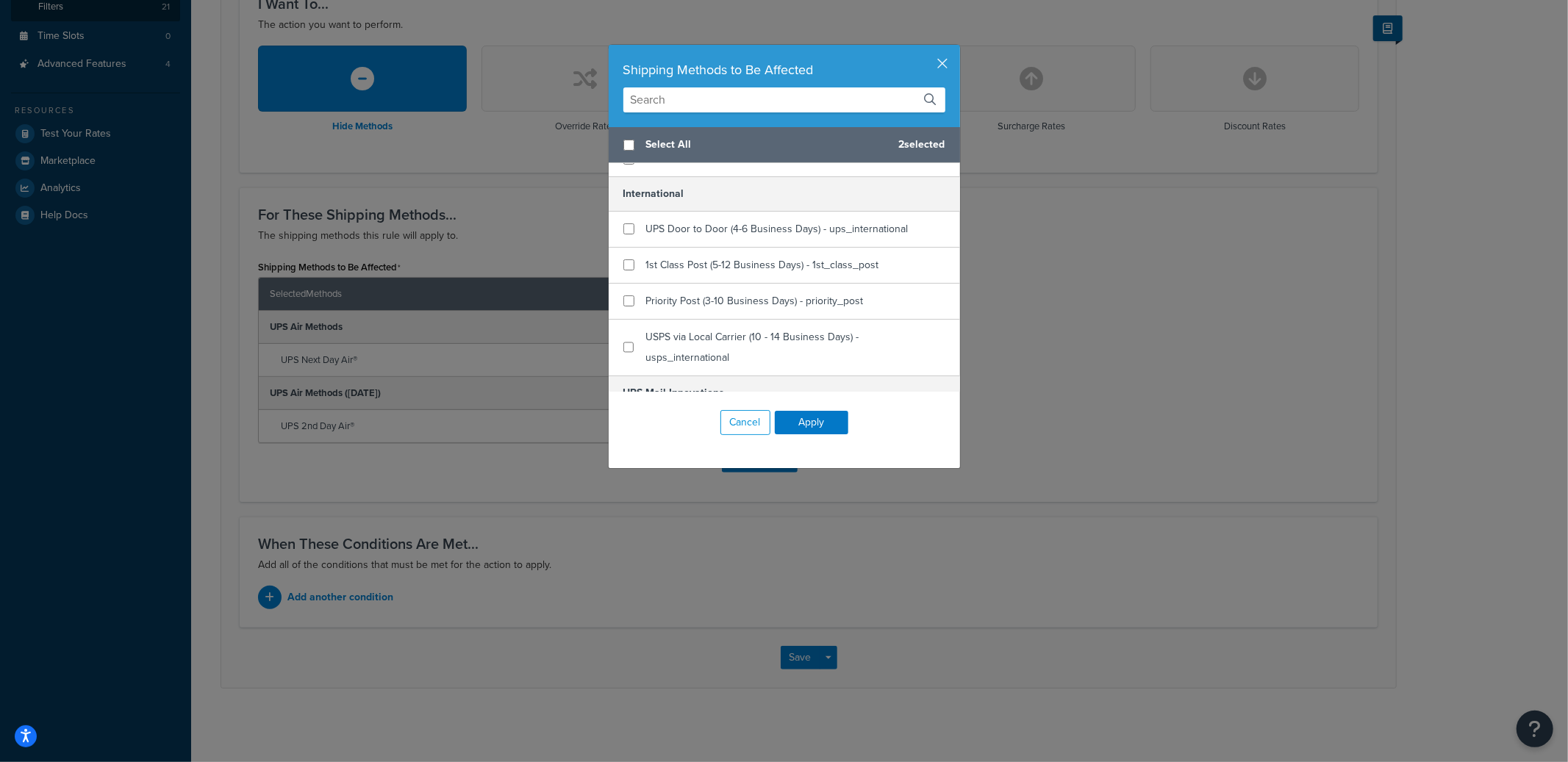
click at [708, 103] on input "text" at bounding box center [784, 100] width 322 height 25
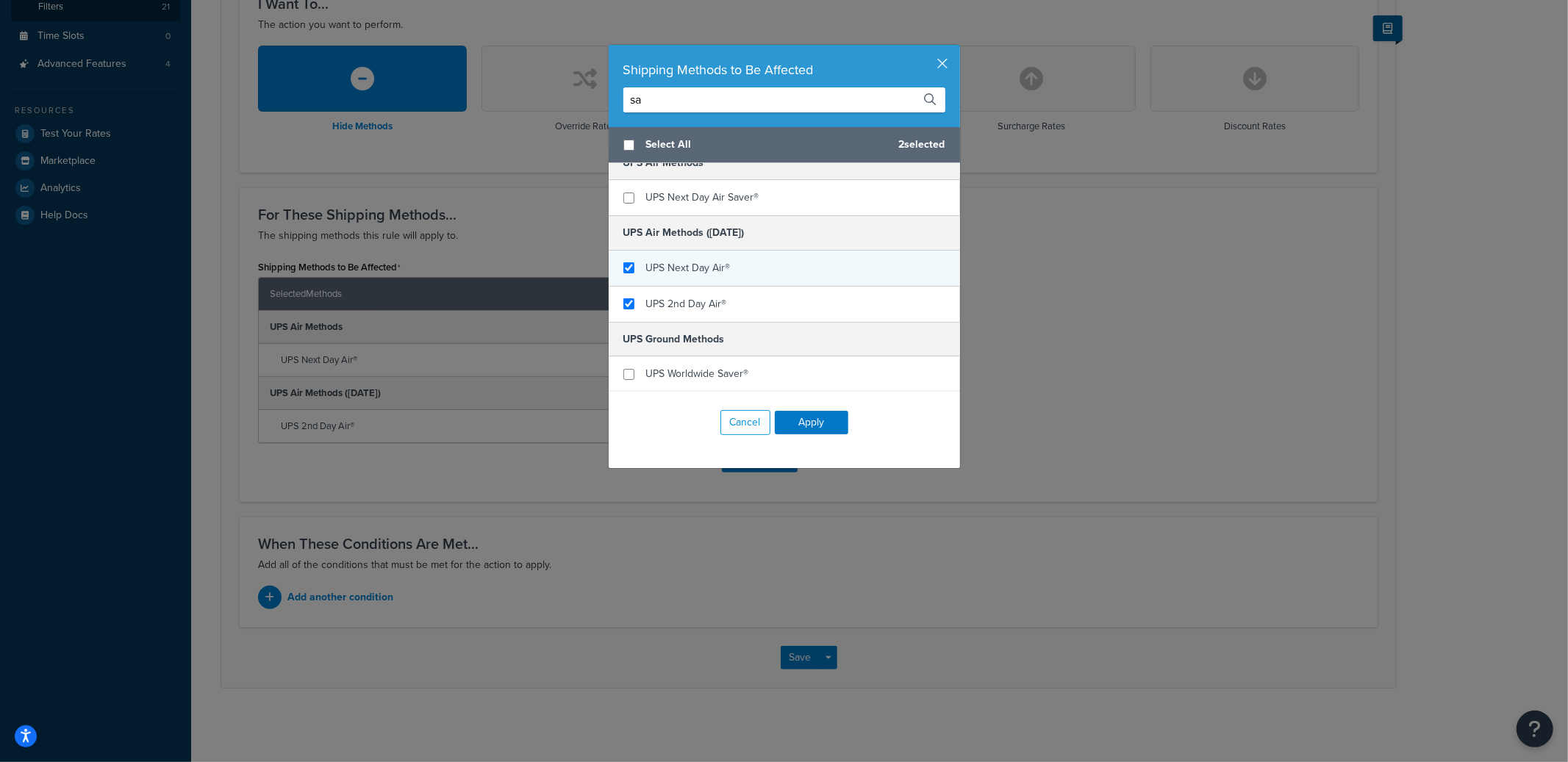
type input "sa"
checkbox input "true"
click at [718, 260] on span "UPS Next Day Air®" at bounding box center [688, 268] width 85 height 15
drag, startPoint x: 672, startPoint y: 106, endPoint x: 601, endPoint y: 106, distance: 71.0
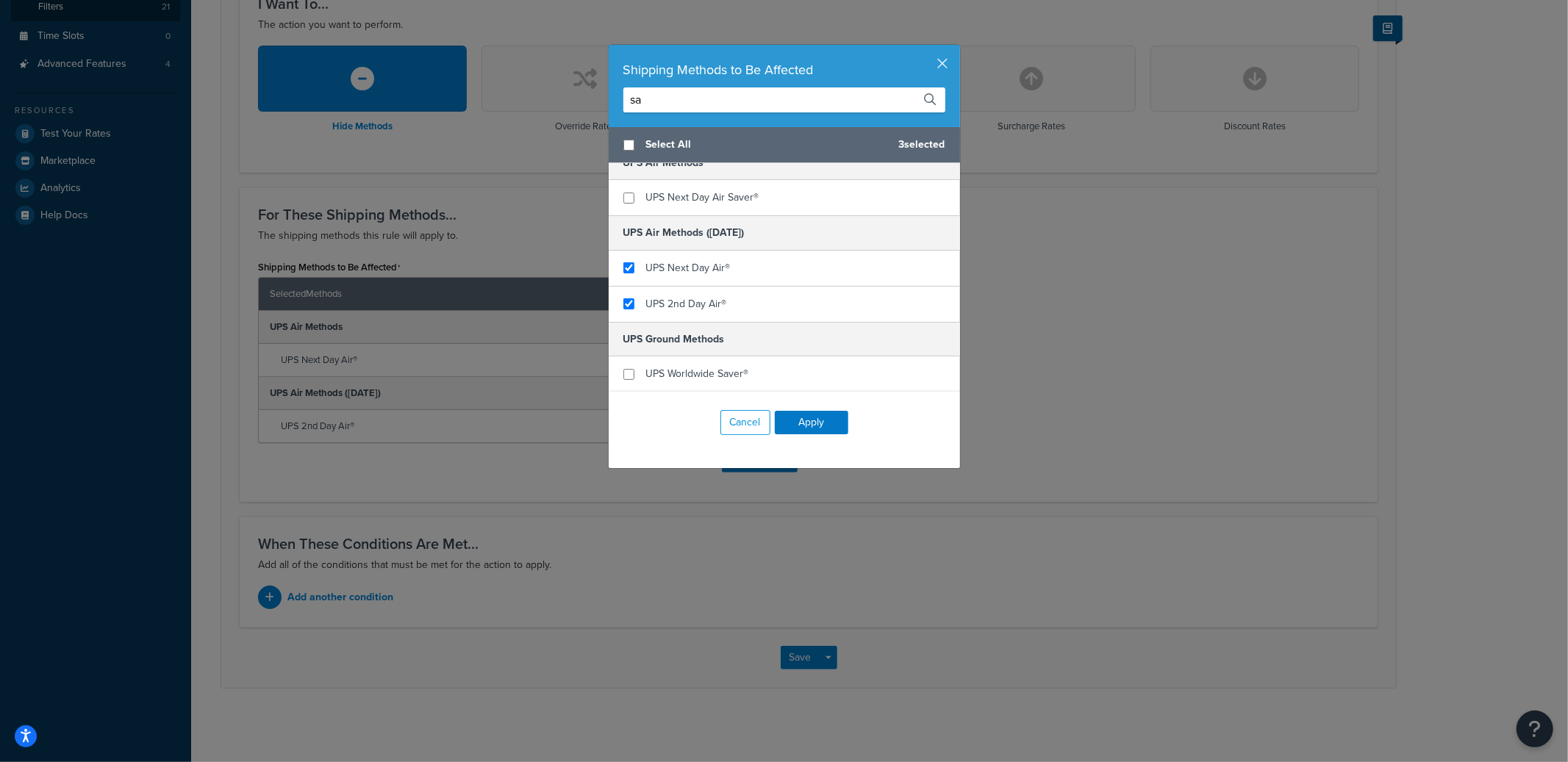
click at [608, 106] on div "Shipping Methods to Be Affected sa Select All 3 selected UPS Air Methods UPS Ne…" at bounding box center [785, 256] width 353 height 425
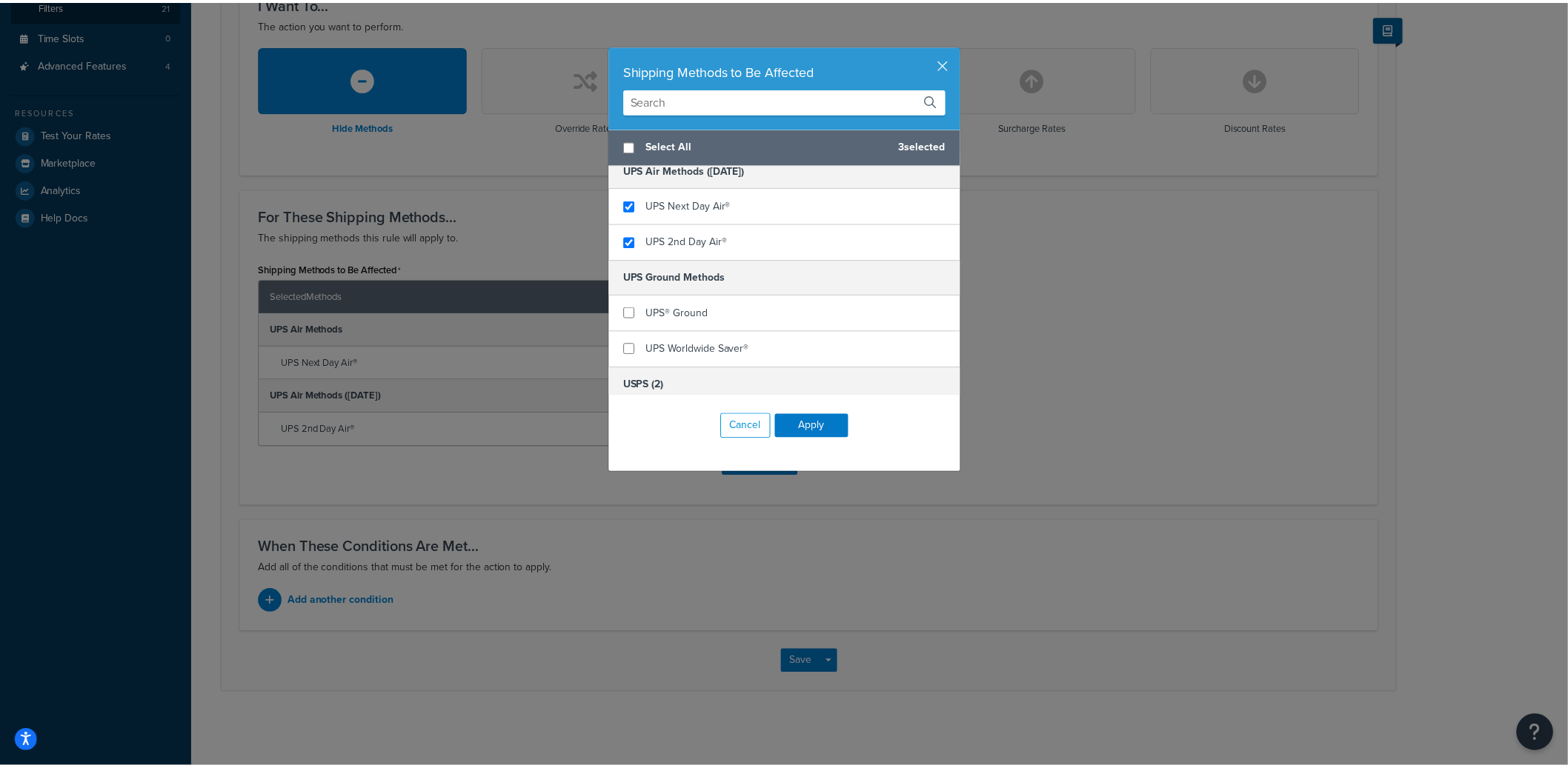
scroll to position [673, 0]
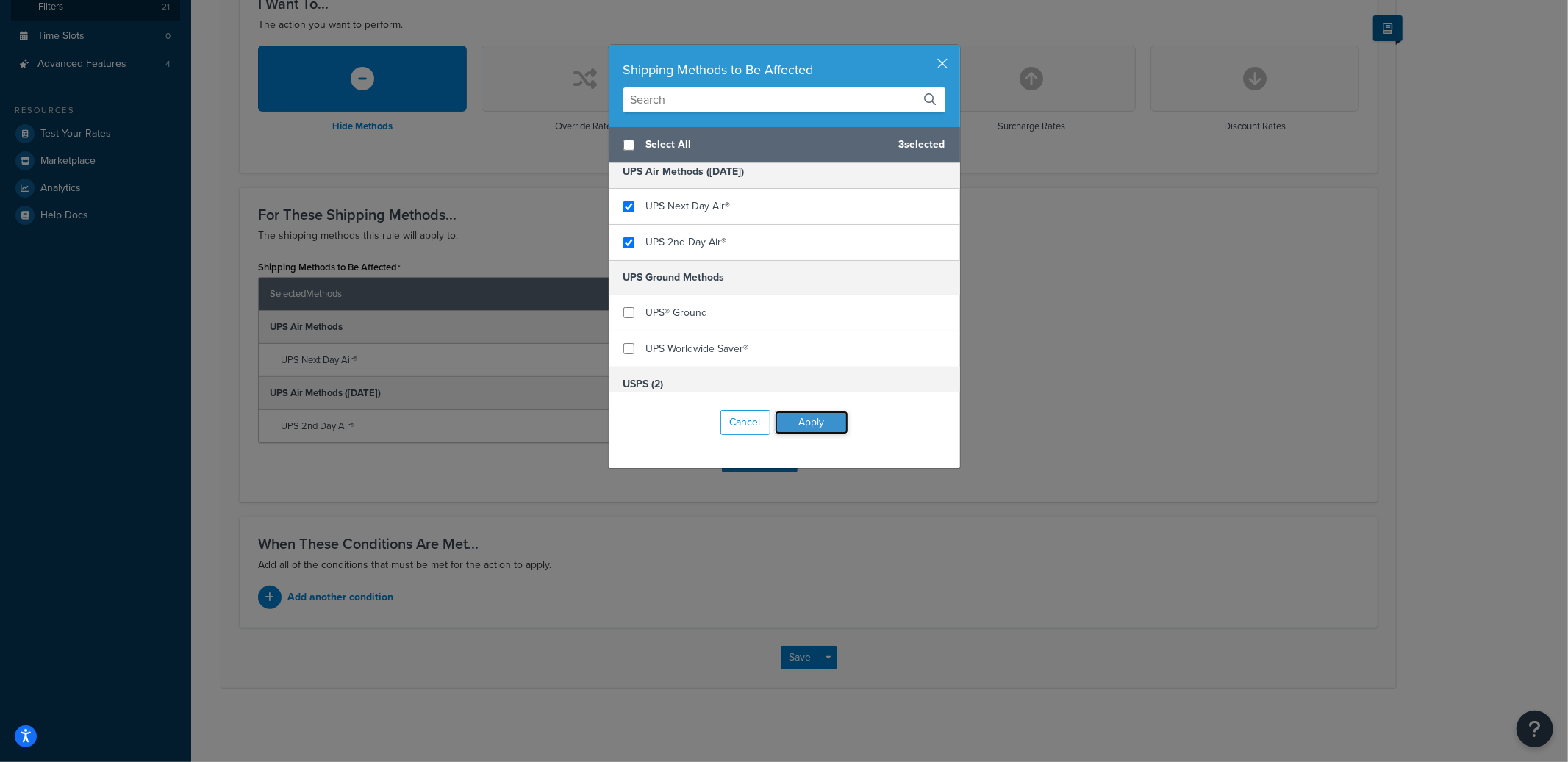
click at [834, 416] on button "Apply" at bounding box center [811, 422] width 73 height 23
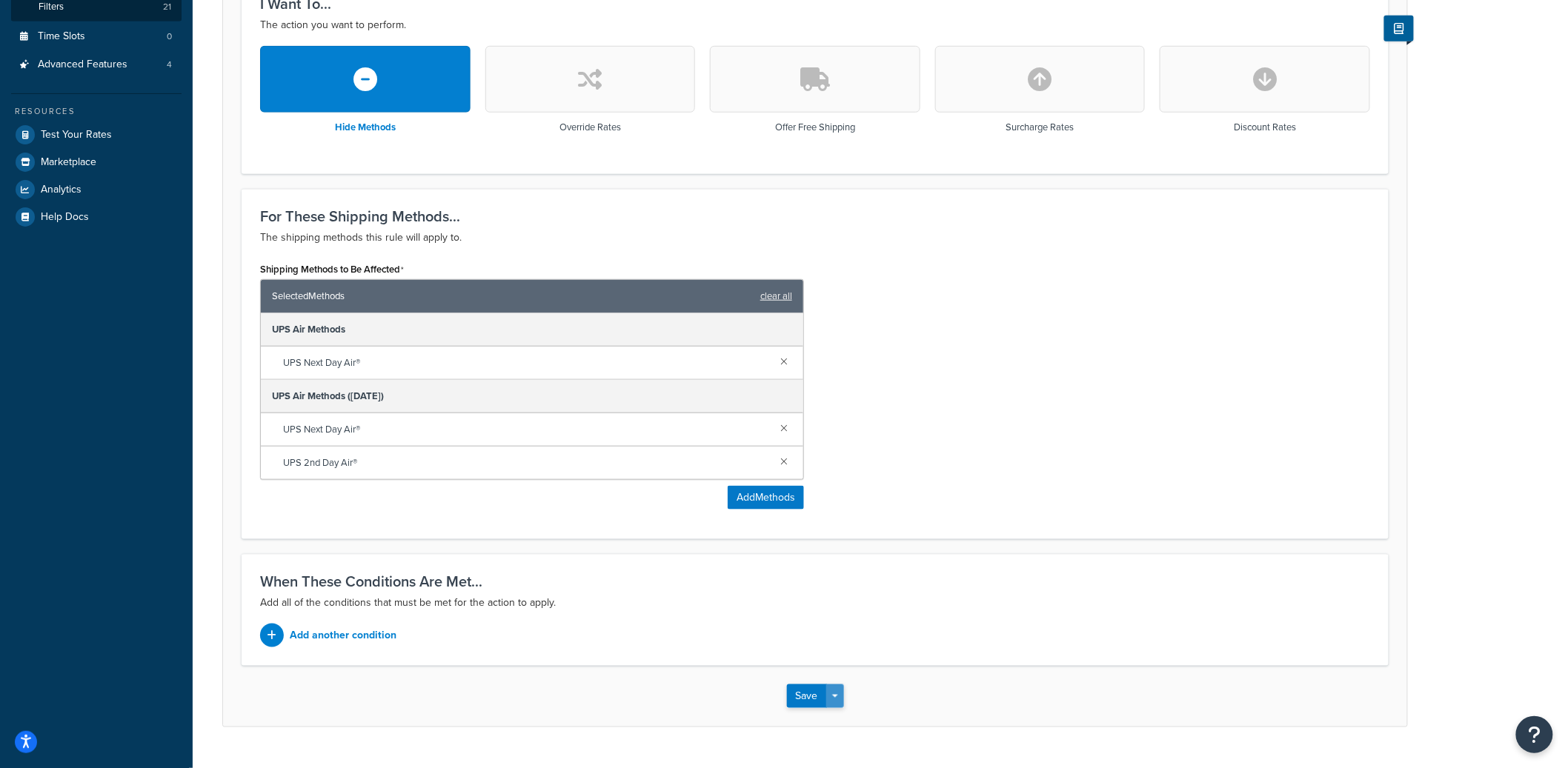
click at [832, 691] on button "Save Dropdown" at bounding box center [835, 696] width 17 height 24
click at [832, 705] on button "Save Dropdown" at bounding box center [835, 696] width 17 height 24
drag, startPoint x: 836, startPoint y: 694, endPoint x: 838, endPoint y: 722, distance: 28.1
click at [836, 695] on button "Save Dropdown" at bounding box center [835, 696] width 17 height 24
click at [838, 725] on button "Save and Edit" at bounding box center [859, 723] width 143 height 31
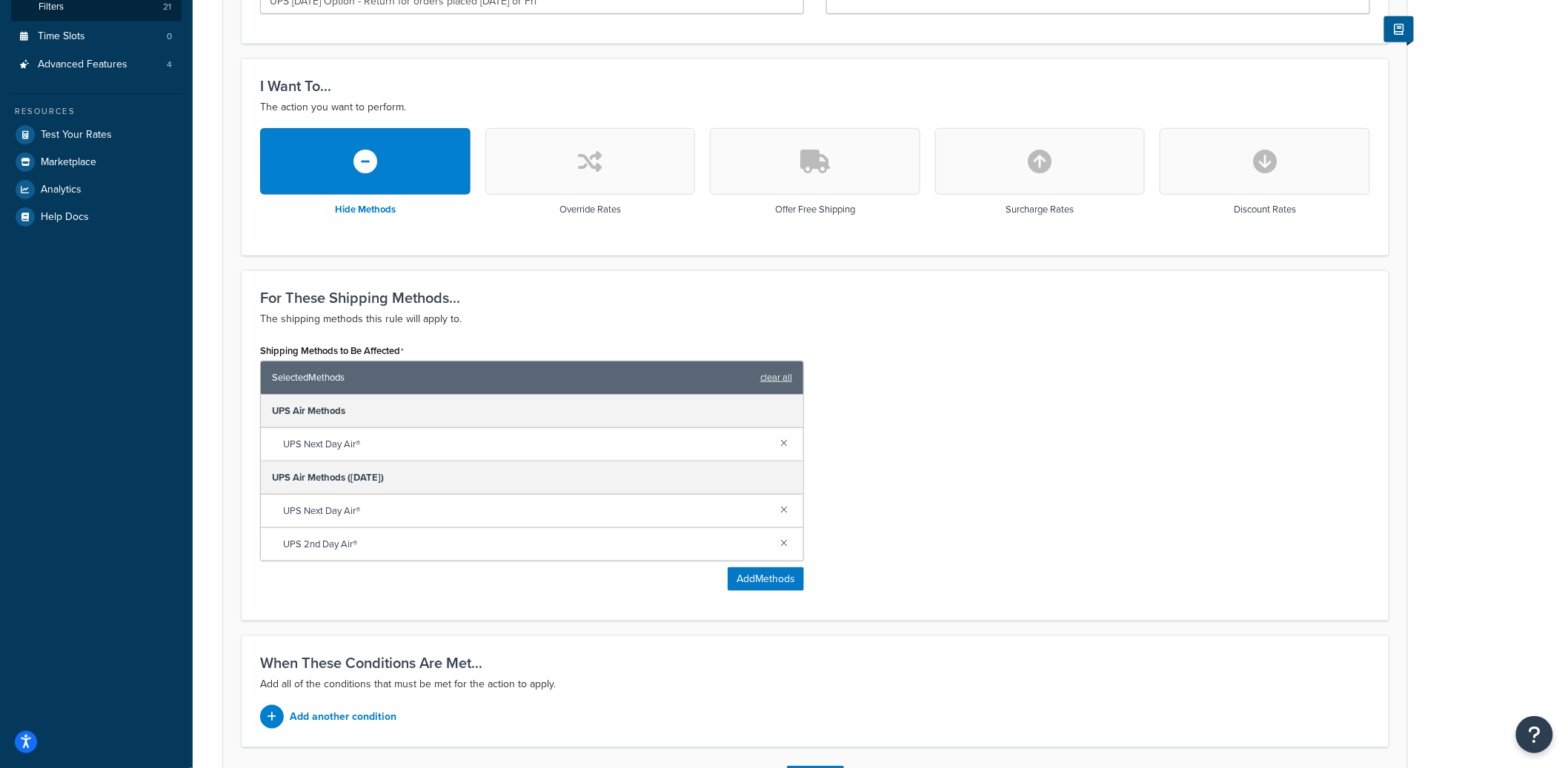
scroll to position [0, 0]
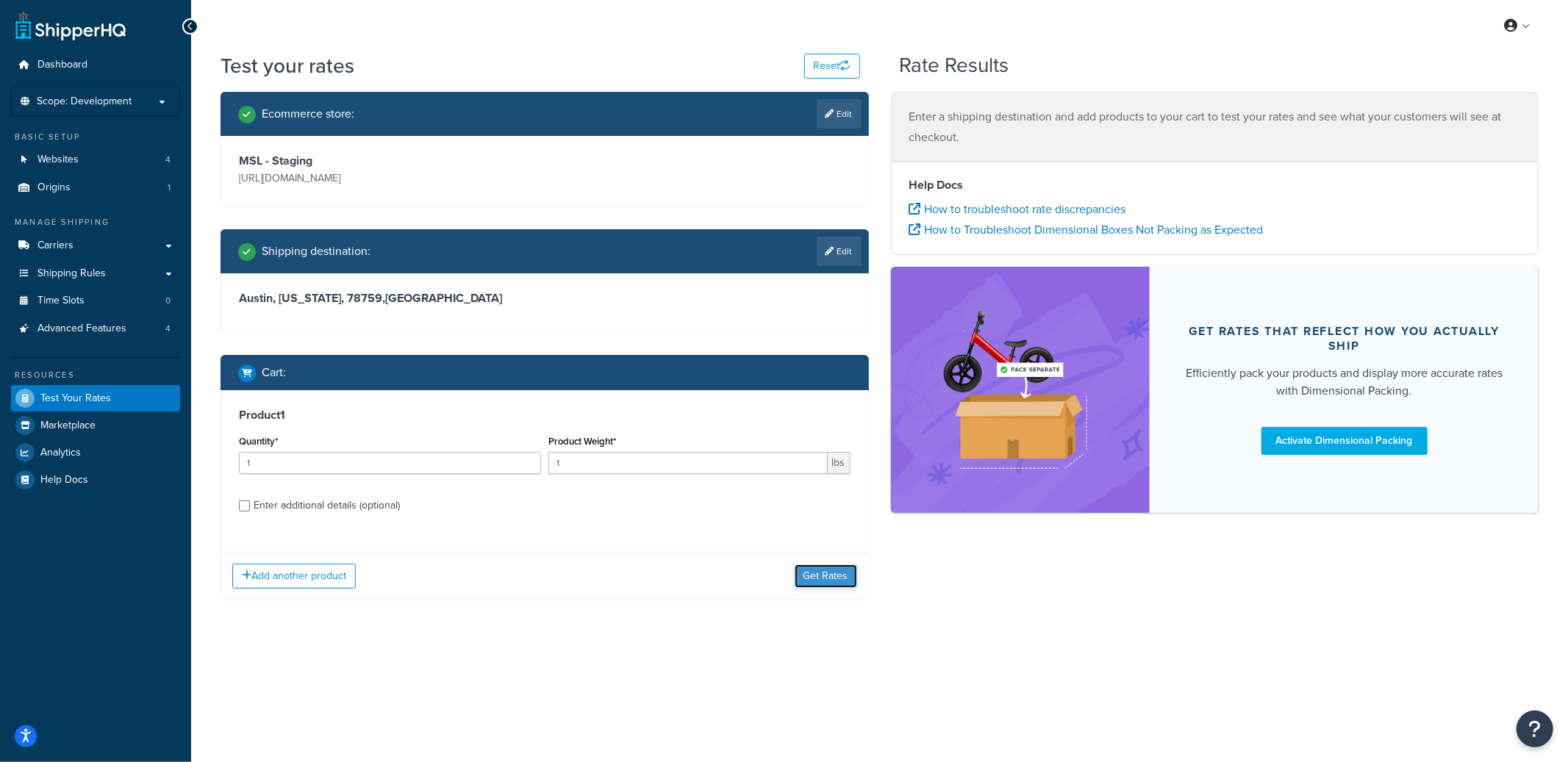
click at [819, 581] on button "Get Rates" at bounding box center [826, 576] width 63 height 23
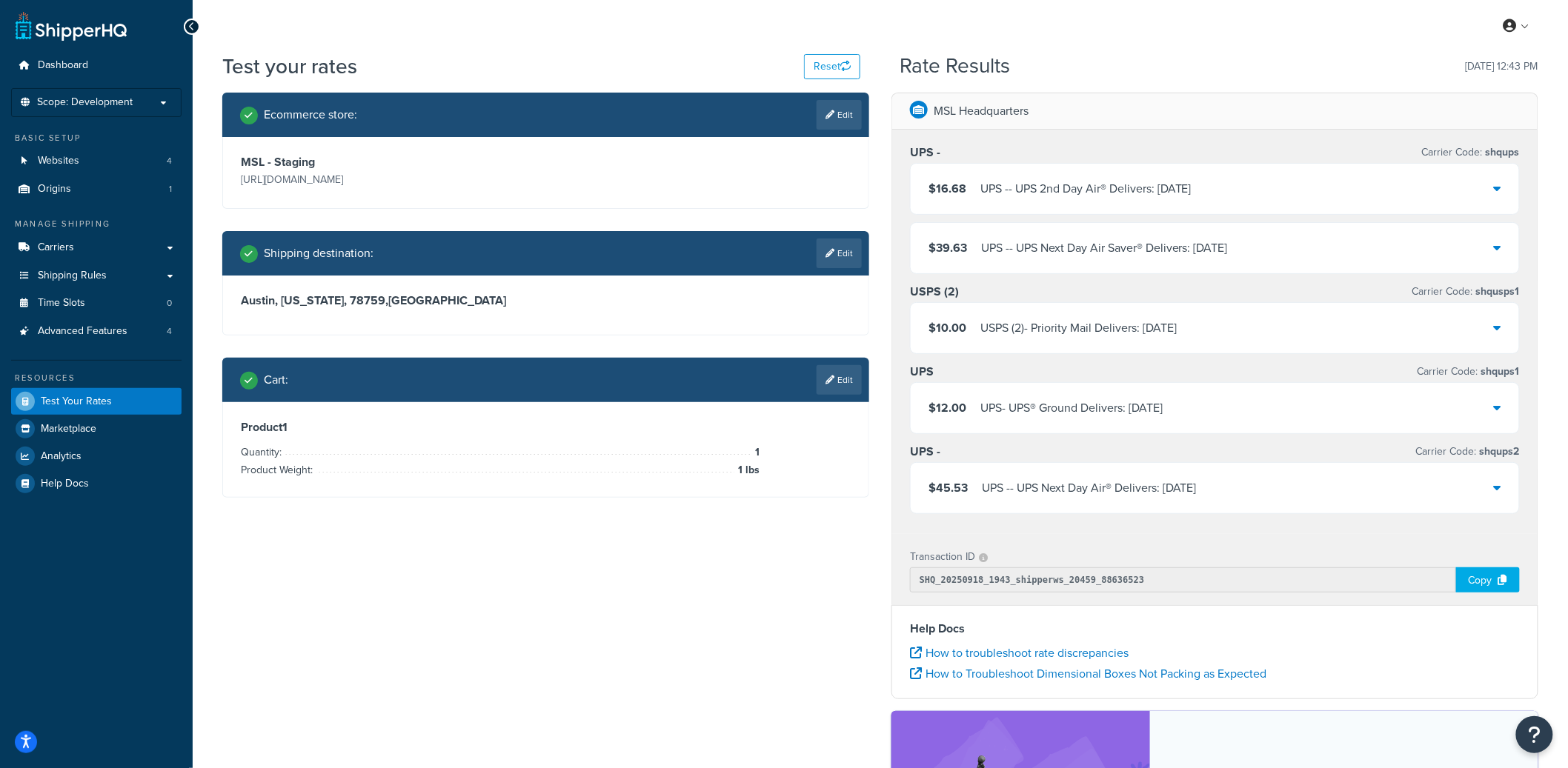
click at [1203, 247] on div "UPS - - UPS Next Day Air Saver® Delivers: [DATE]" at bounding box center [1105, 248] width 246 height 21
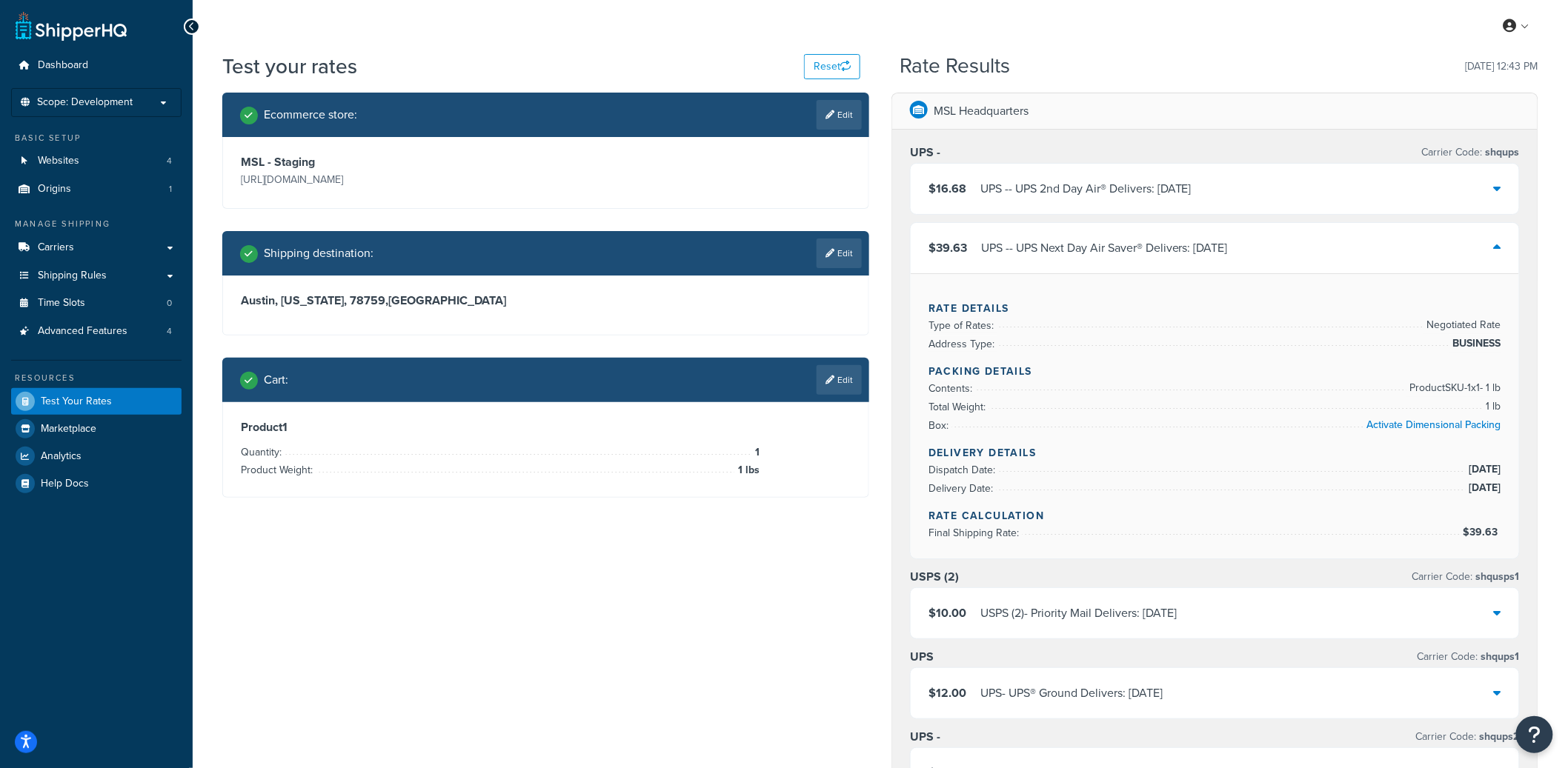
click at [1203, 247] on div "UPS - - UPS Next Day Air Saver® Delivers: [DATE]" at bounding box center [1105, 248] width 246 height 21
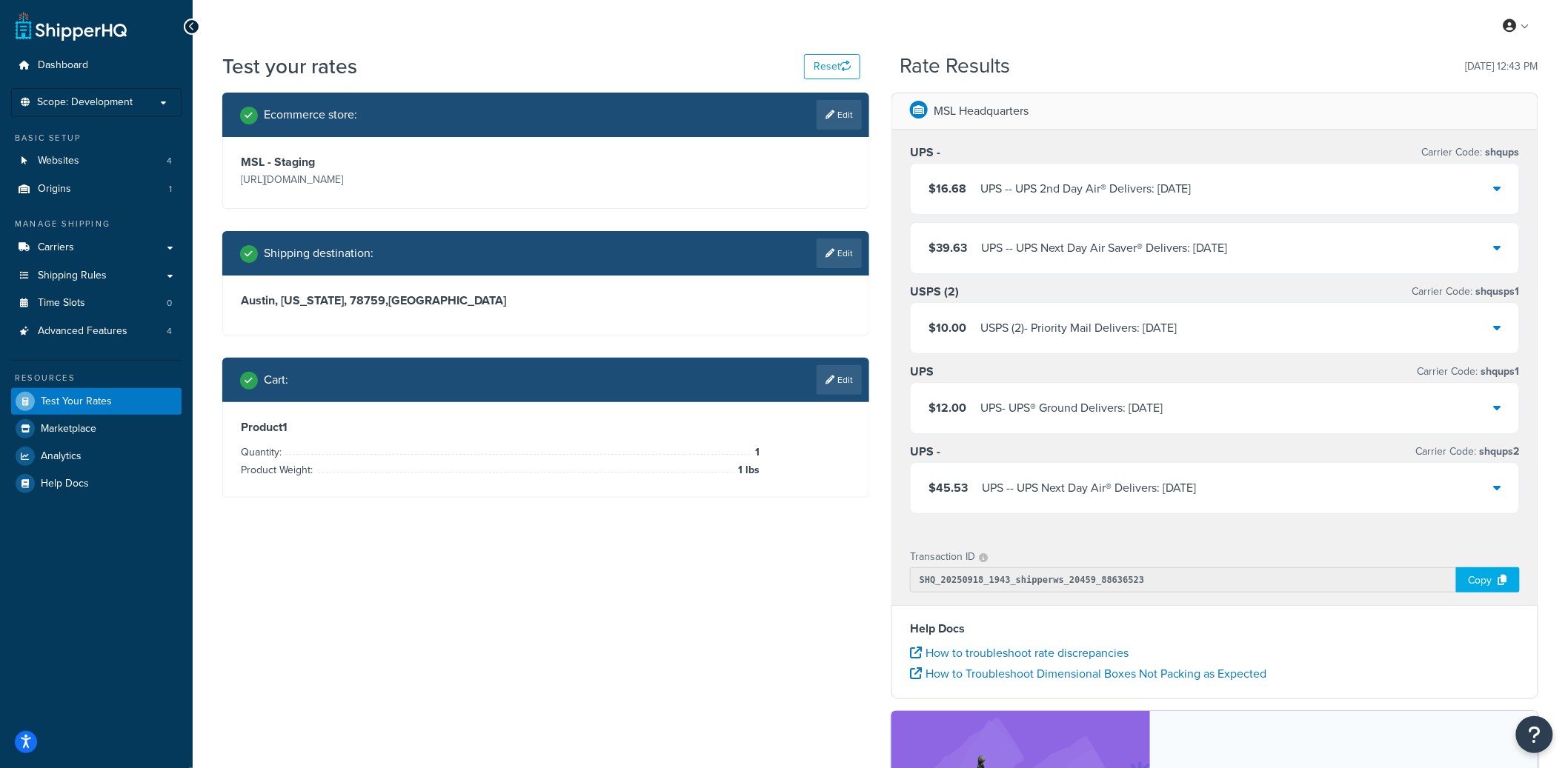
click at [1169, 492] on div "UPS - - UPS Next Day Air® Delivers: [DATE]" at bounding box center [1089, 487] width 215 height 21
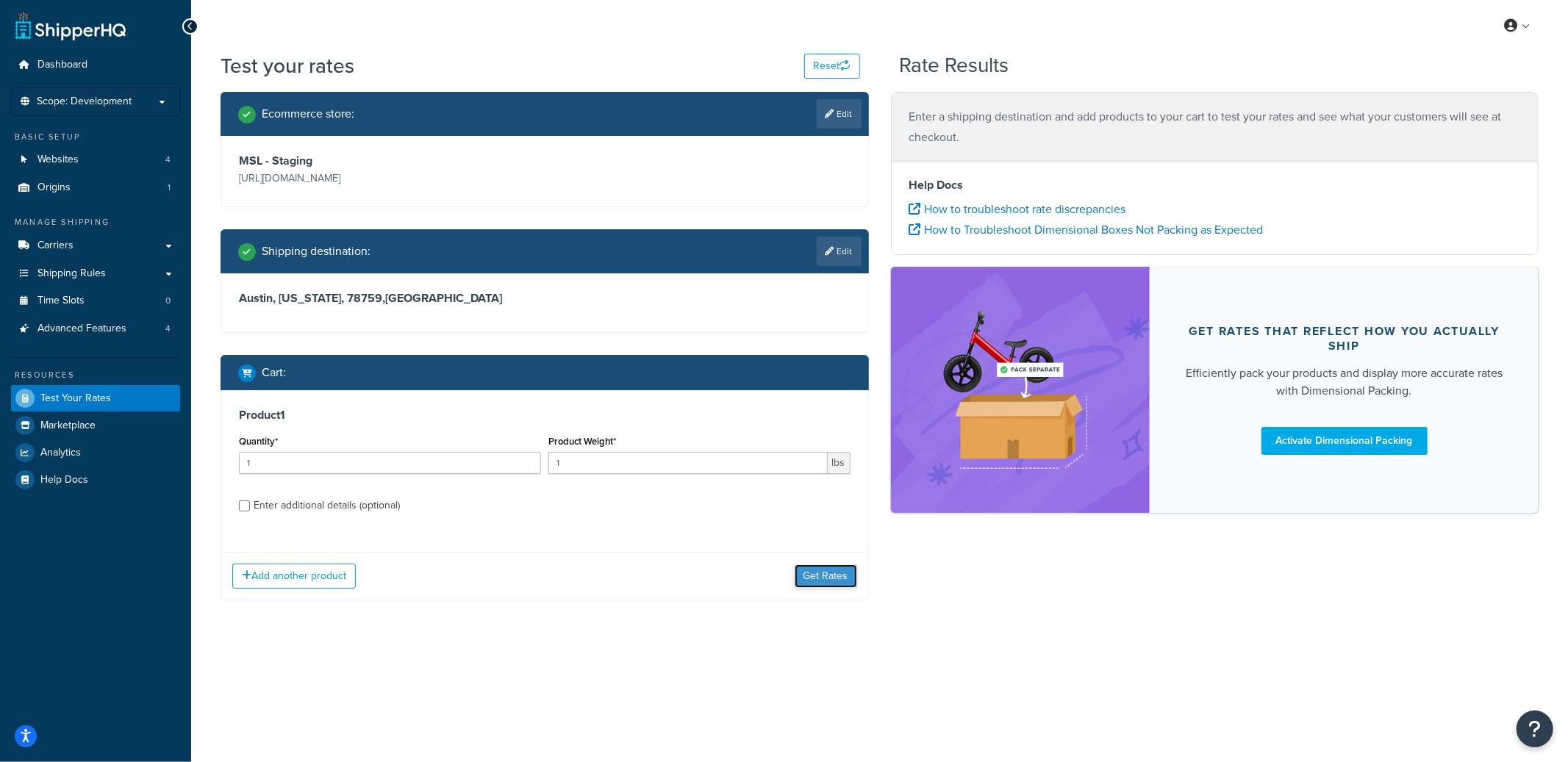
click at [818, 569] on button "Get Rates" at bounding box center [826, 576] width 63 height 23
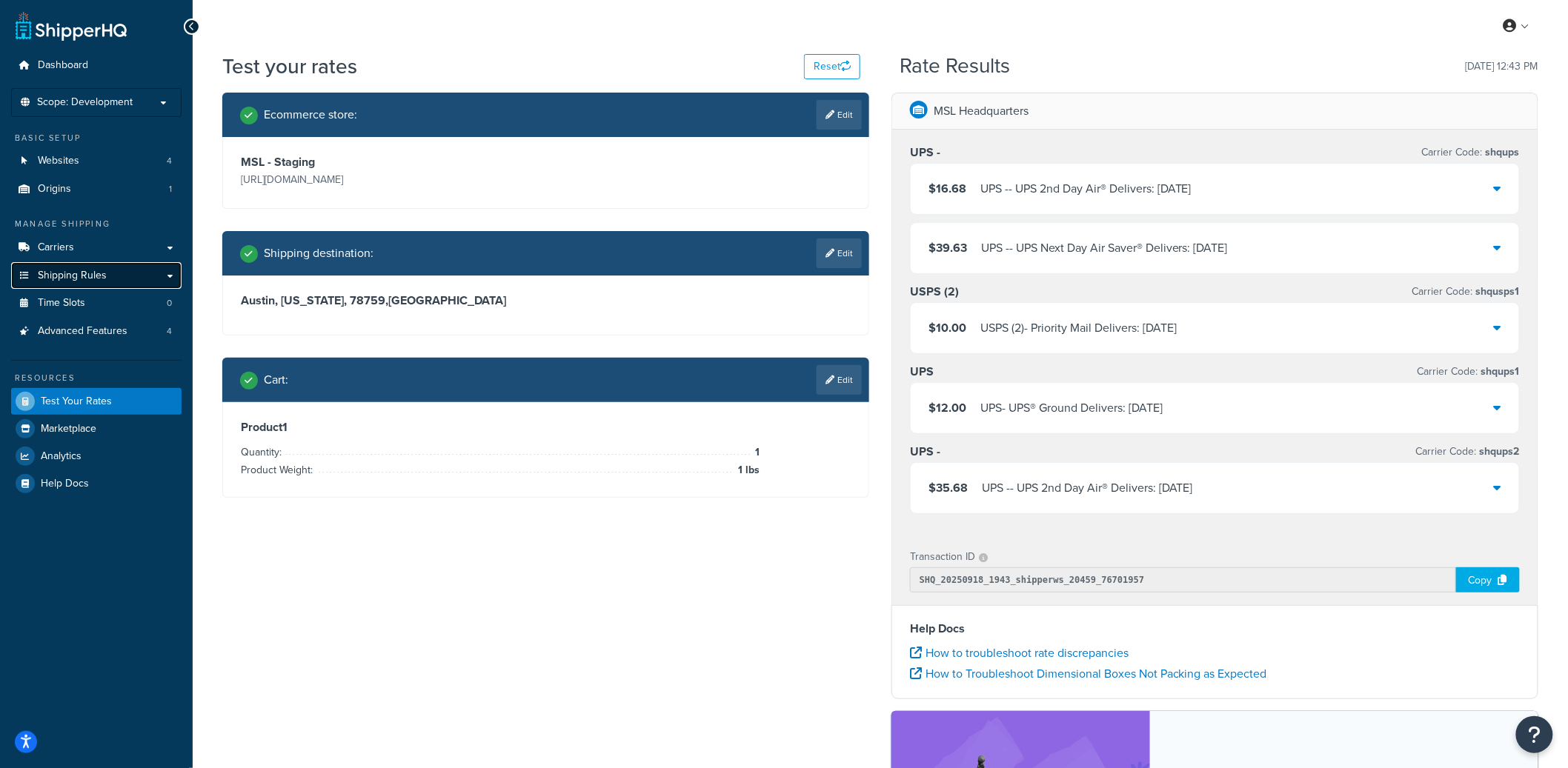
click at [97, 276] on span "Shipping Rules" at bounding box center [72, 276] width 69 height 13
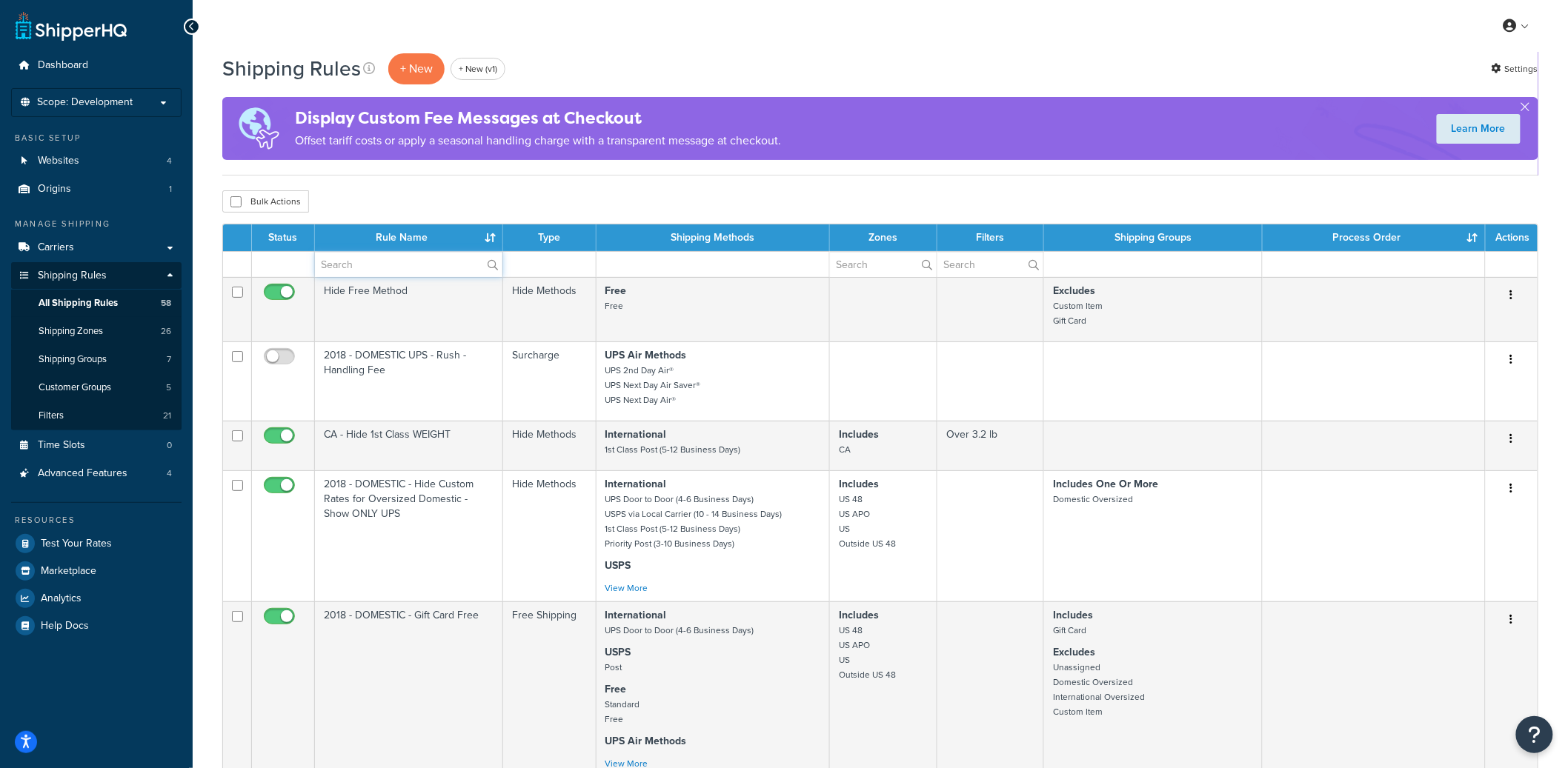
click at [380, 259] on input "text" at bounding box center [409, 264] width 187 height 25
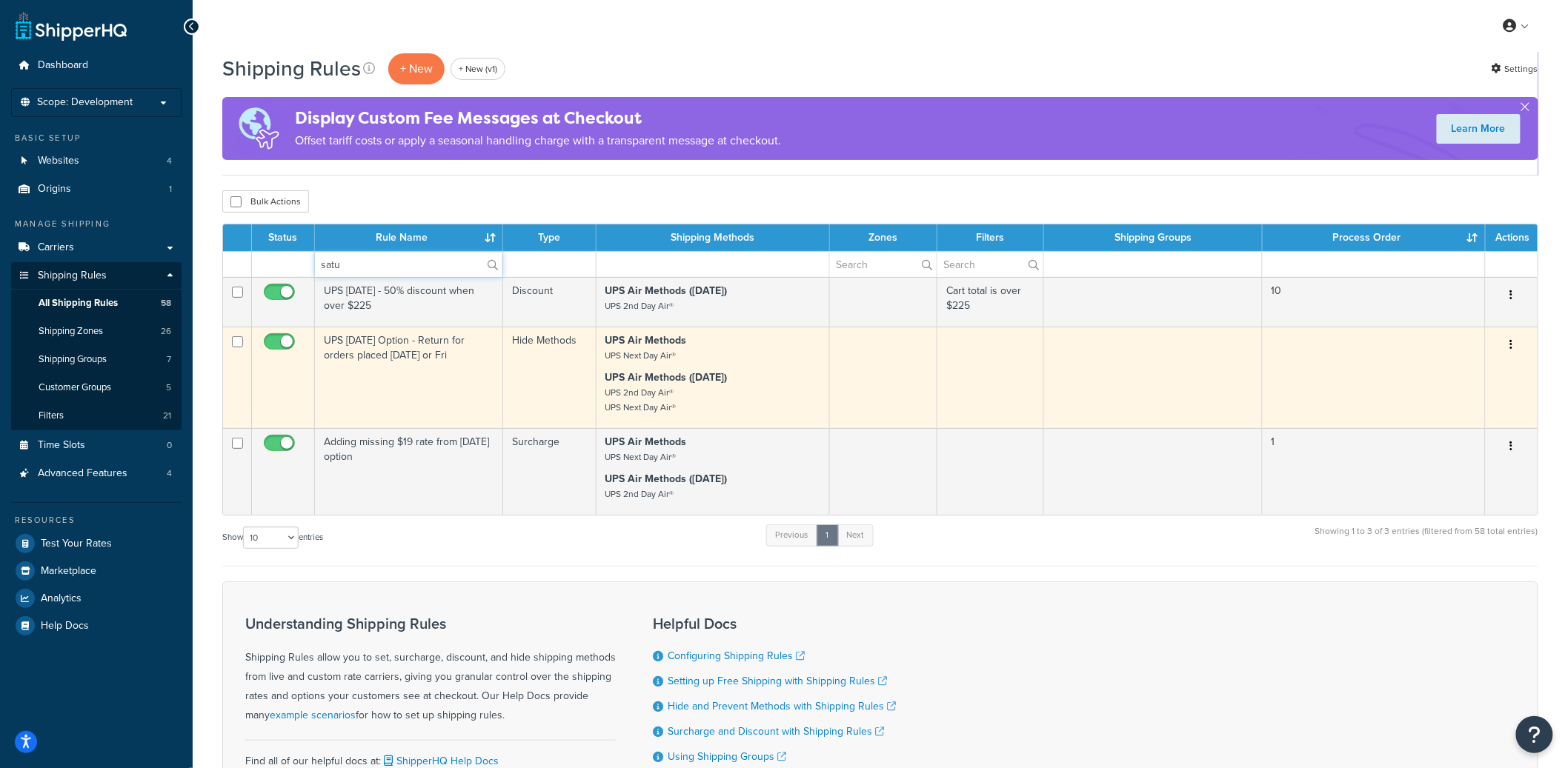
type input "satu"
click at [379, 401] on td "UPS [DATE] Option - Return for orders placed [DATE] or Fri" at bounding box center [409, 377] width 188 height 101
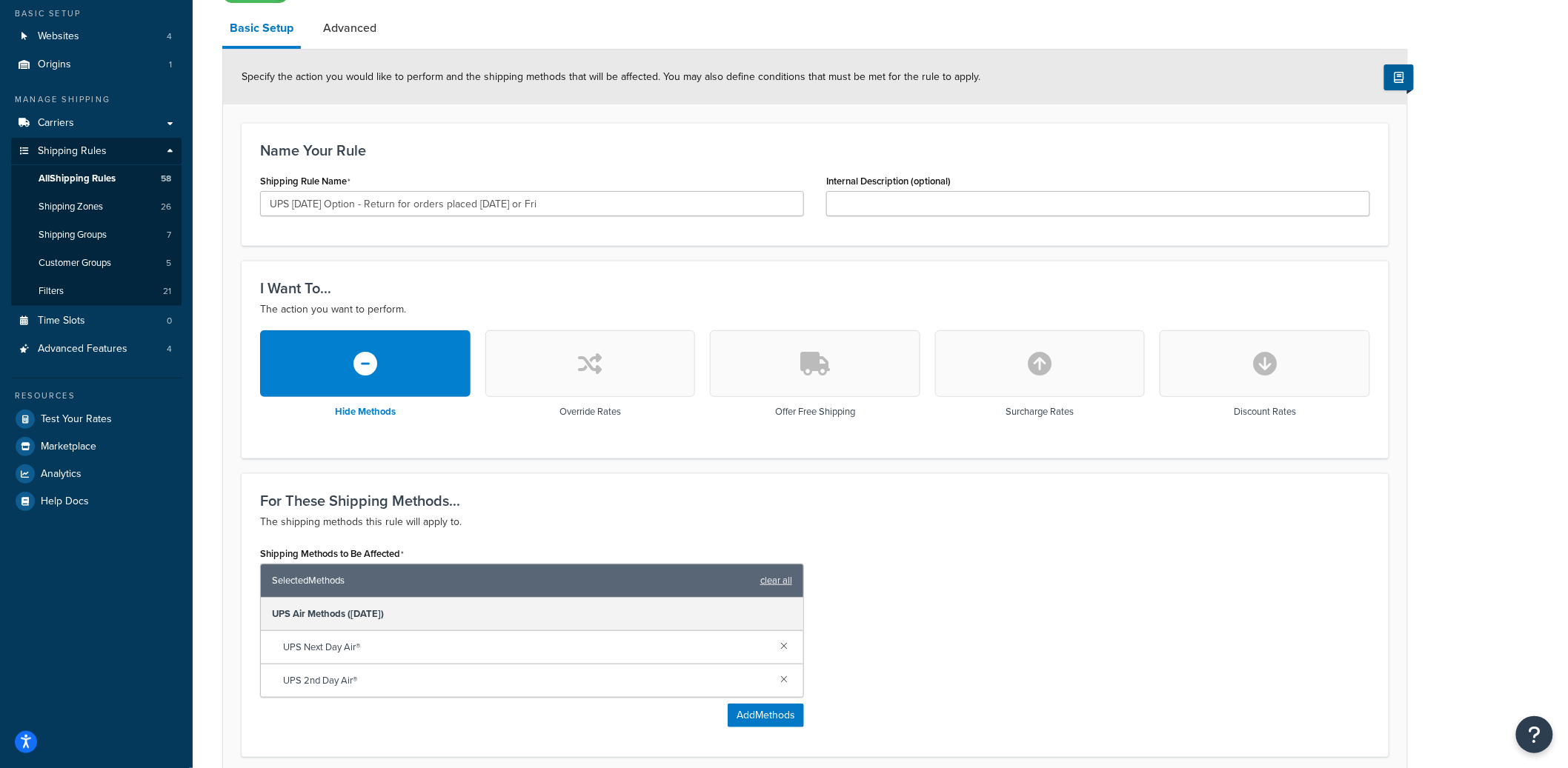
scroll to position [129, 0]
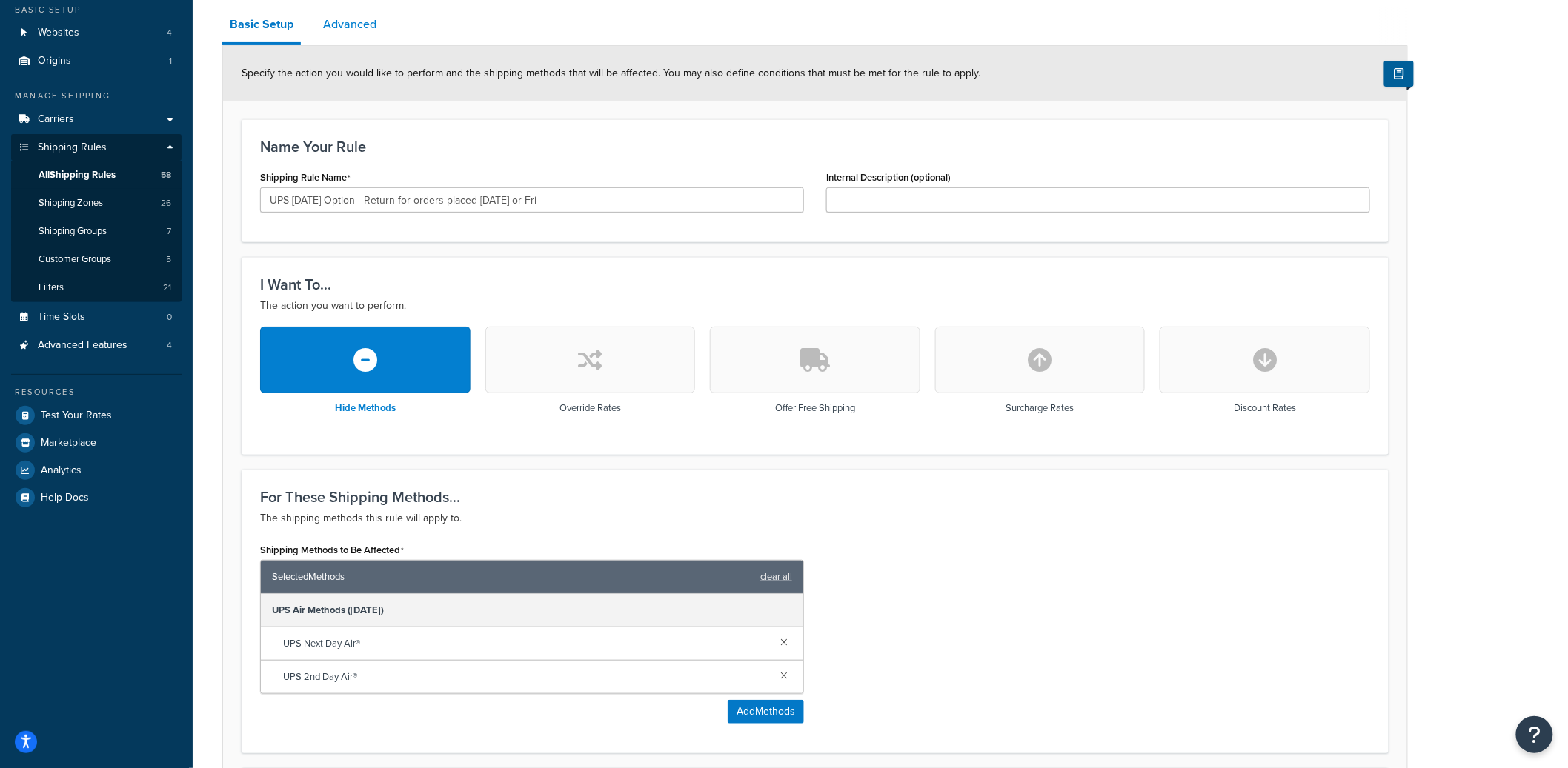
click at [355, 37] on link "Advanced" at bounding box center [350, 24] width 68 height 36
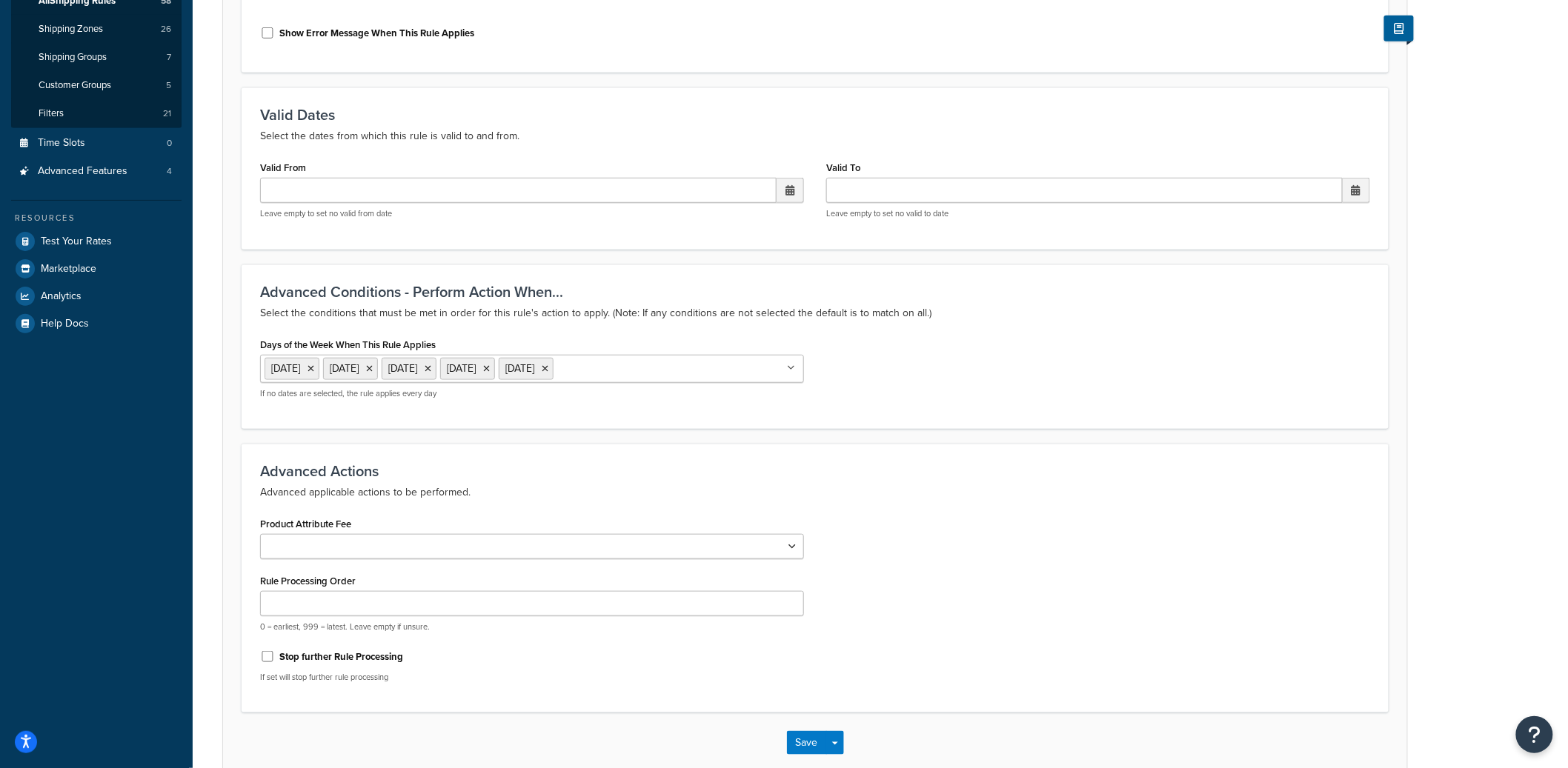
scroll to position [382, 0]
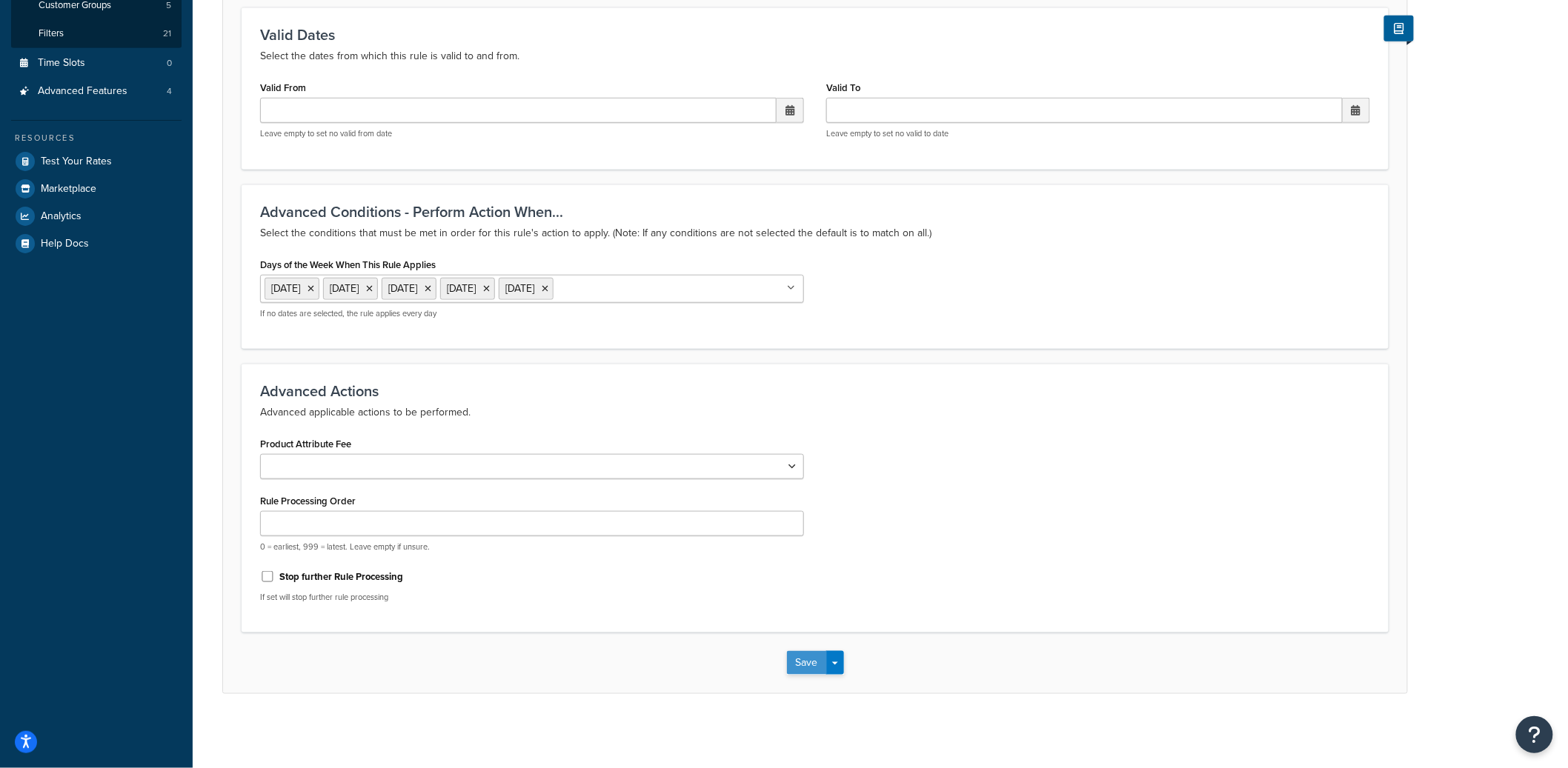
click at [803, 671] on button "Save" at bounding box center [807, 662] width 40 height 24
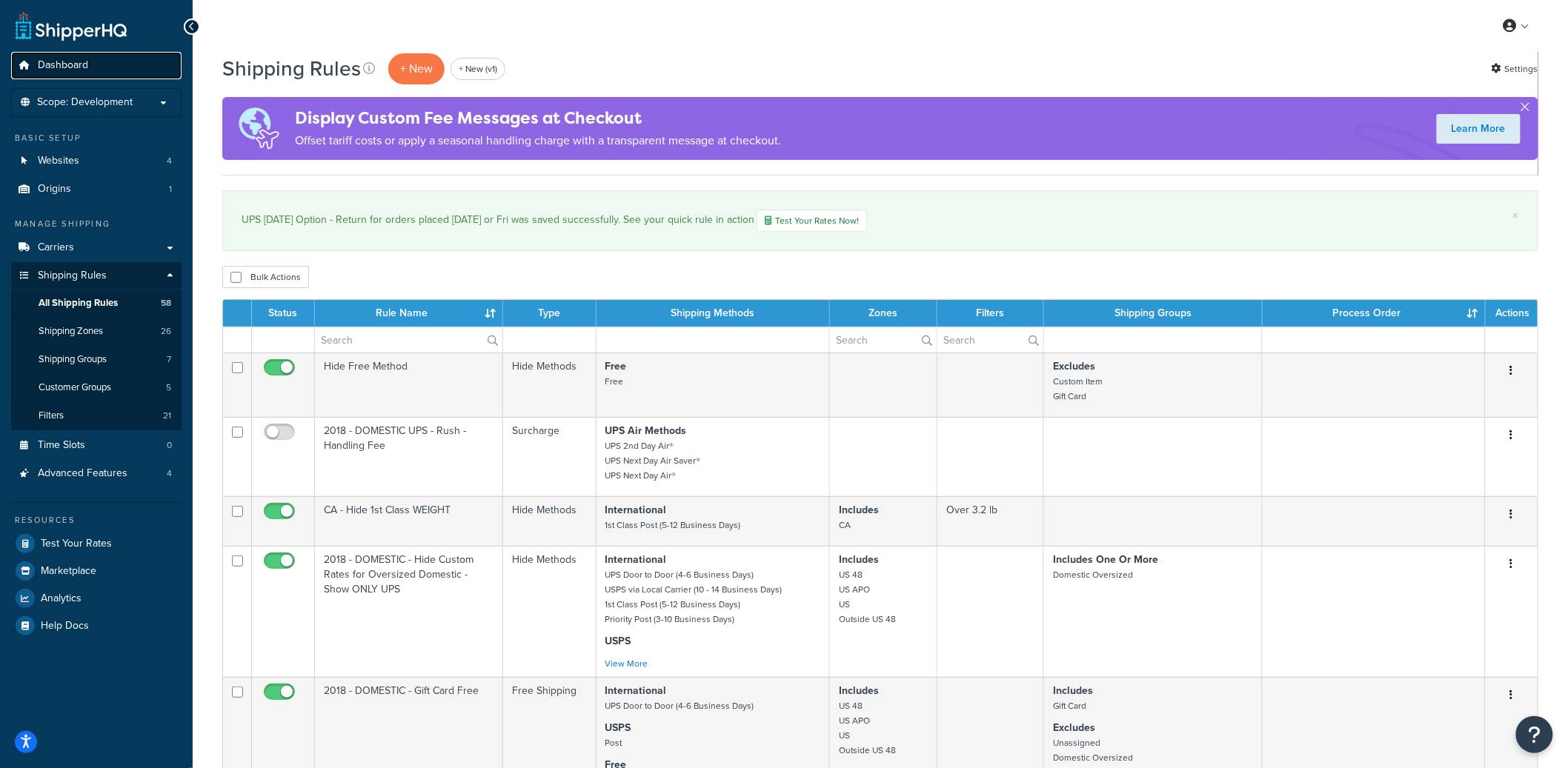
click at [106, 65] on link "Dashboard" at bounding box center [97, 65] width 170 height 27
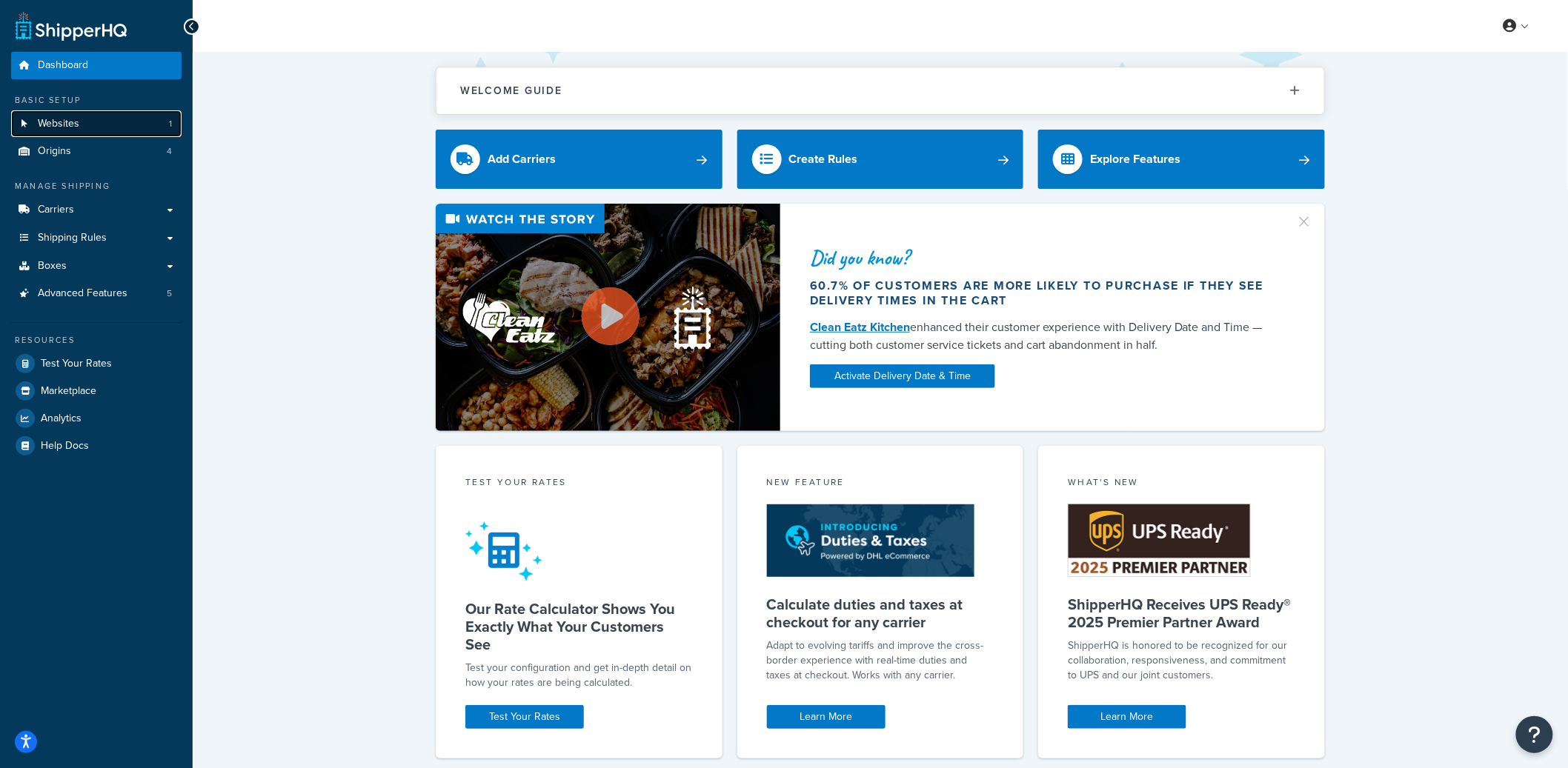
click at [65, 119] on span "Websites" at bounding box center [59, 124] width 42 height 13
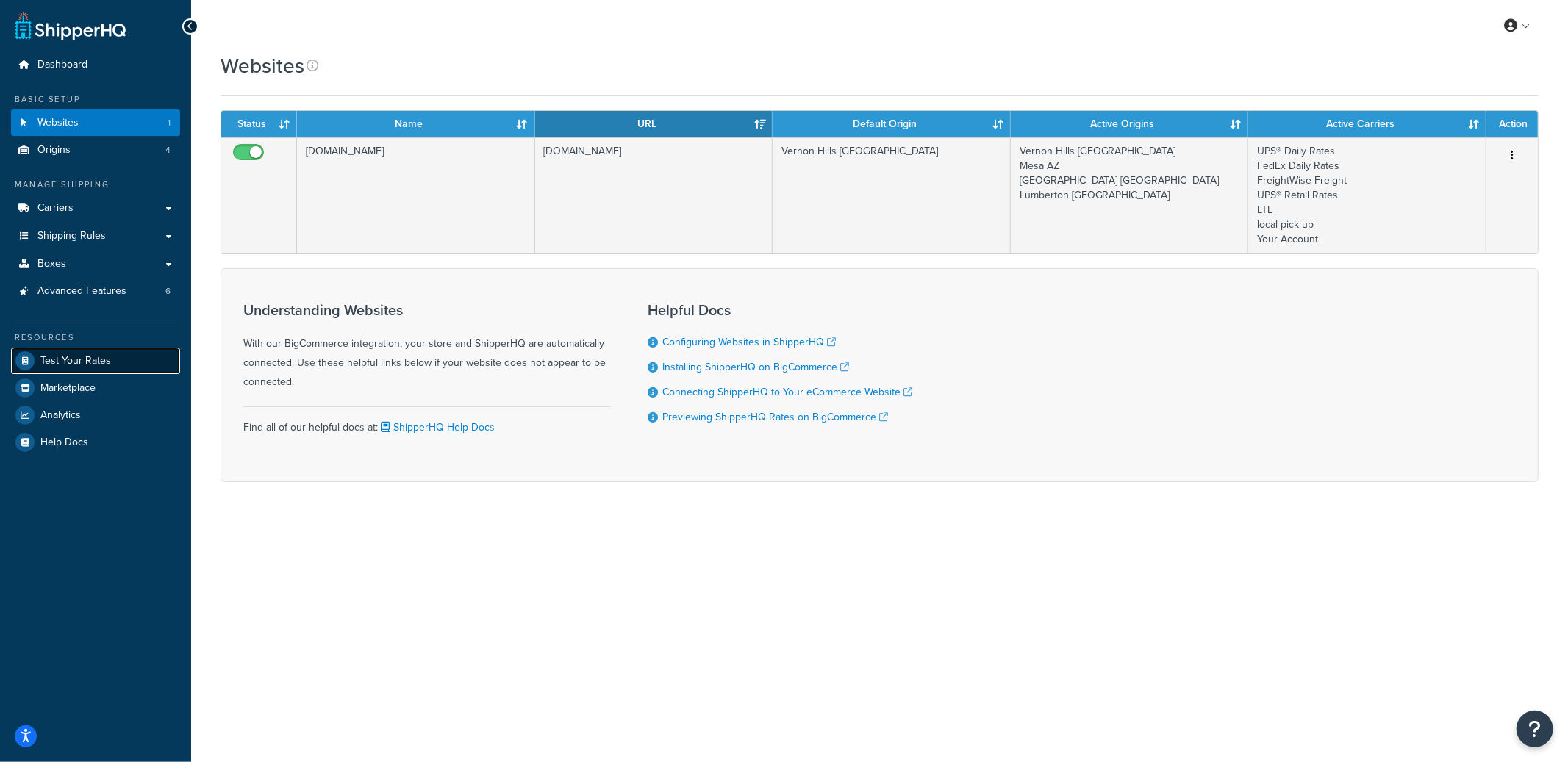
click at [77, 355] on span "Test Your Rates" at bounding box center [76, 361] width 71 height 13
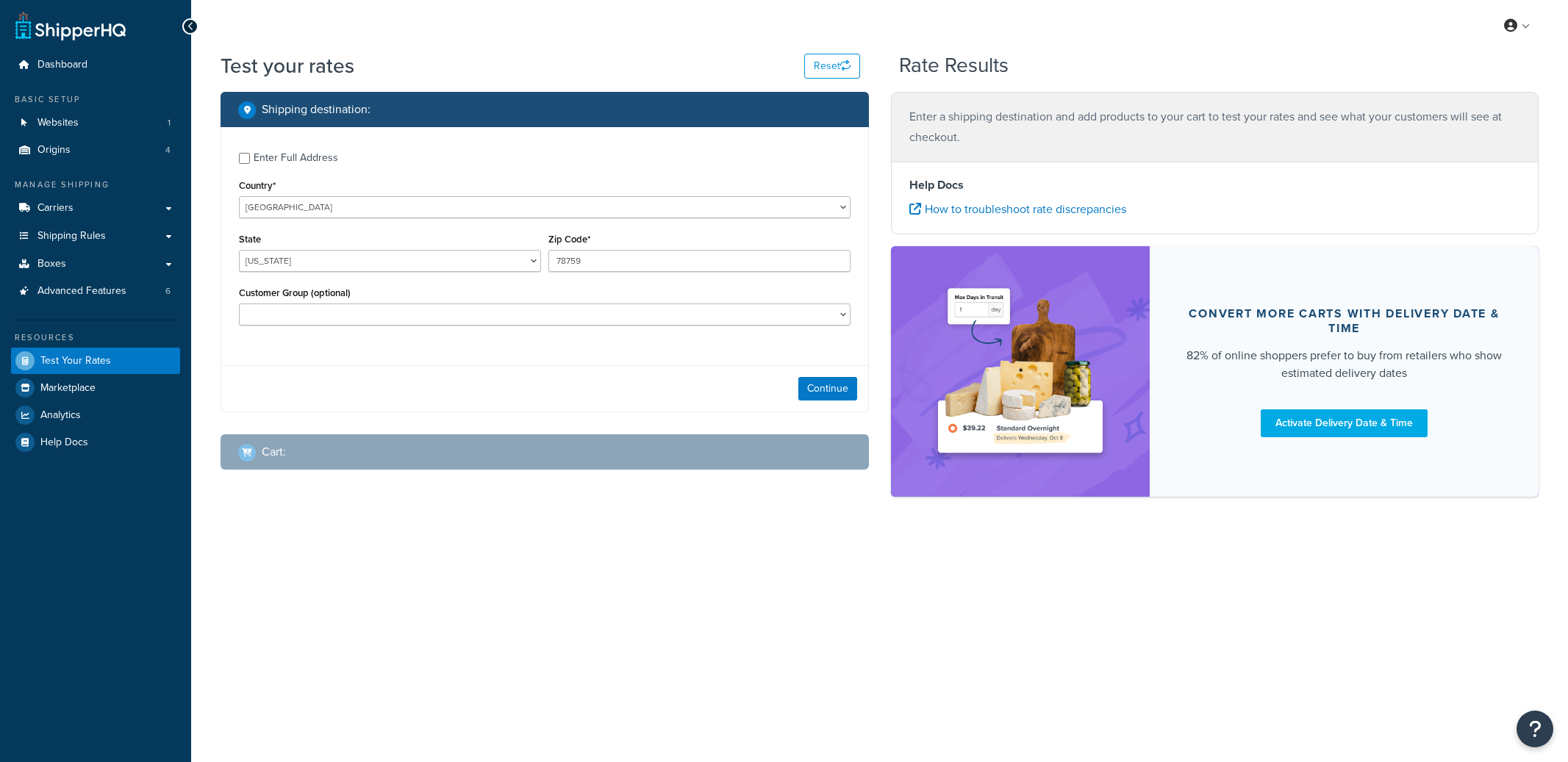
select select "TX"
click at [300, 161] on div "Enter Full Address" at bounding box center [296, 158] width 85 height 20
click at [250, 161] on input "Enter Full Address" at bounding box center [244, 158] width 11 height 11
checkbox input "true"
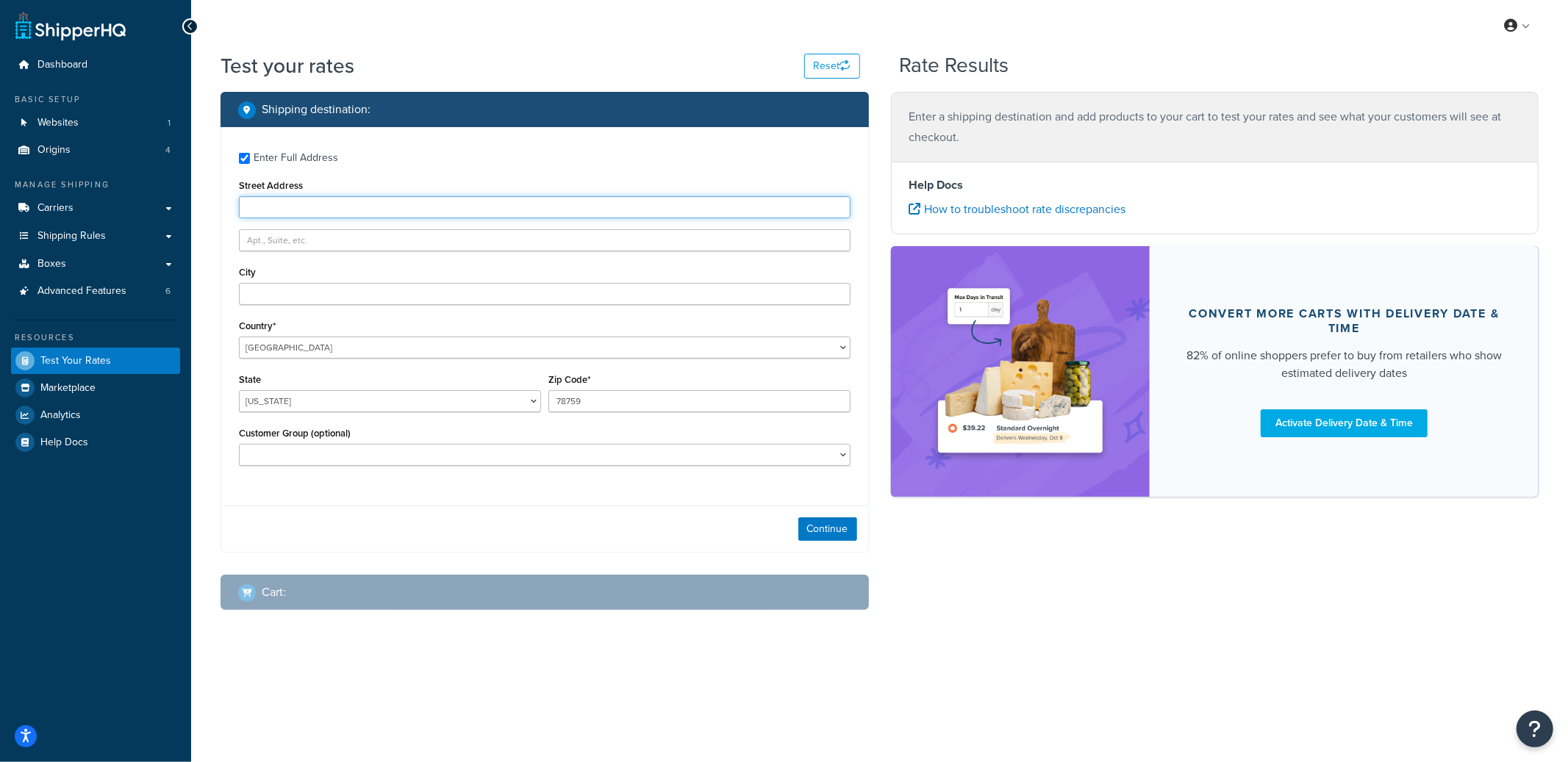
click at [294, 207] on input "Street Address" at bounding box center [545, 207] width 612 height 22
paste input "1920 E Riverside STE A120"
type input "1920 E Riverside STE A120"
type input "Box 228"
paste input "1920 E Riverside STE A120"
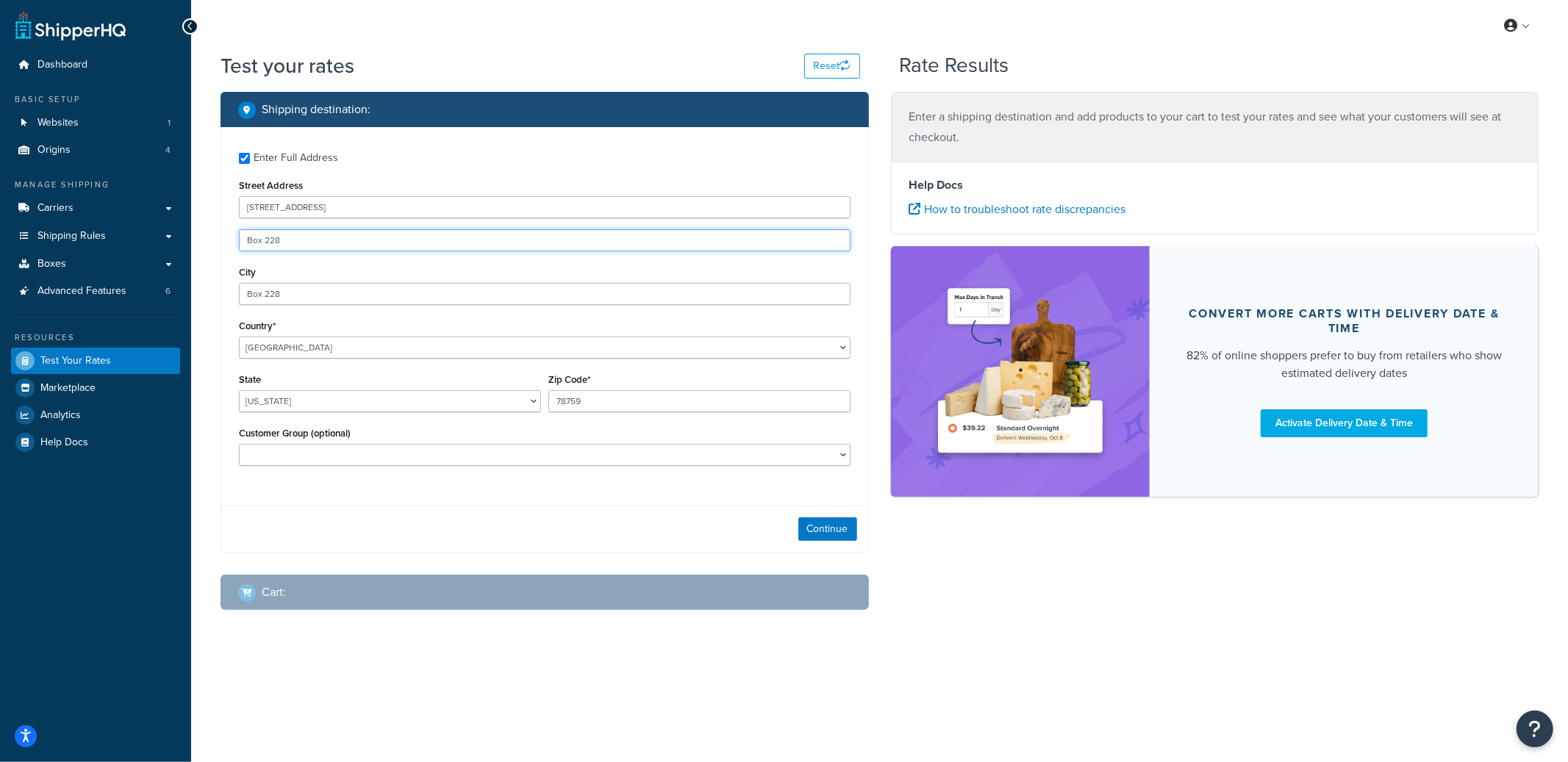
type input "Box 228"
type input "Austin"
type input "78741"
click at [836, 530] on button "Continue" at bounding box center [828, 529] width 59 height 23
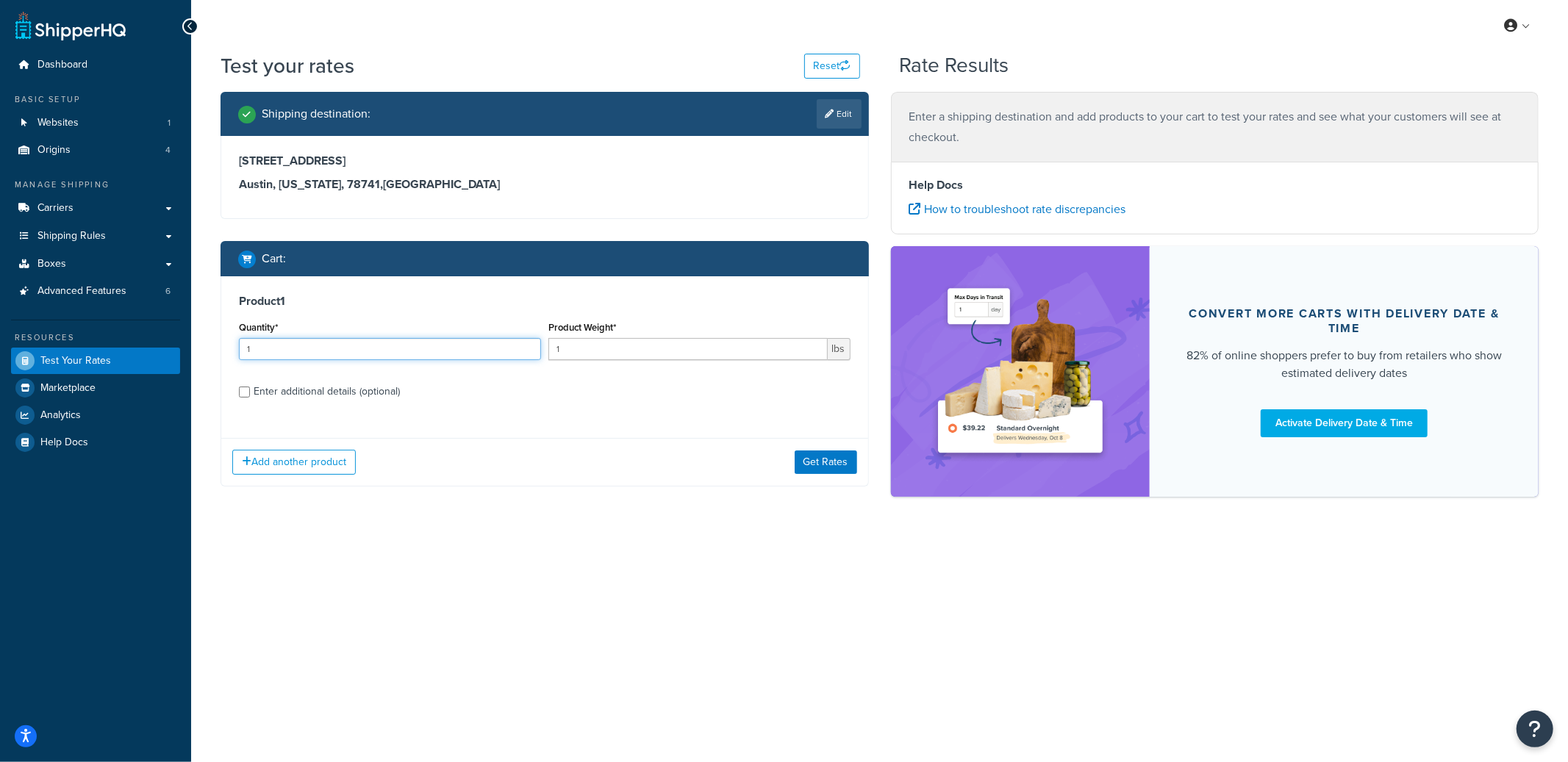
click at [342, 353] on input "1" at bounding box center [390, 349] width 302 height 22
click at [834, 469] on button "Get Rates" at bounding box center [826, 462] width 63 height 23
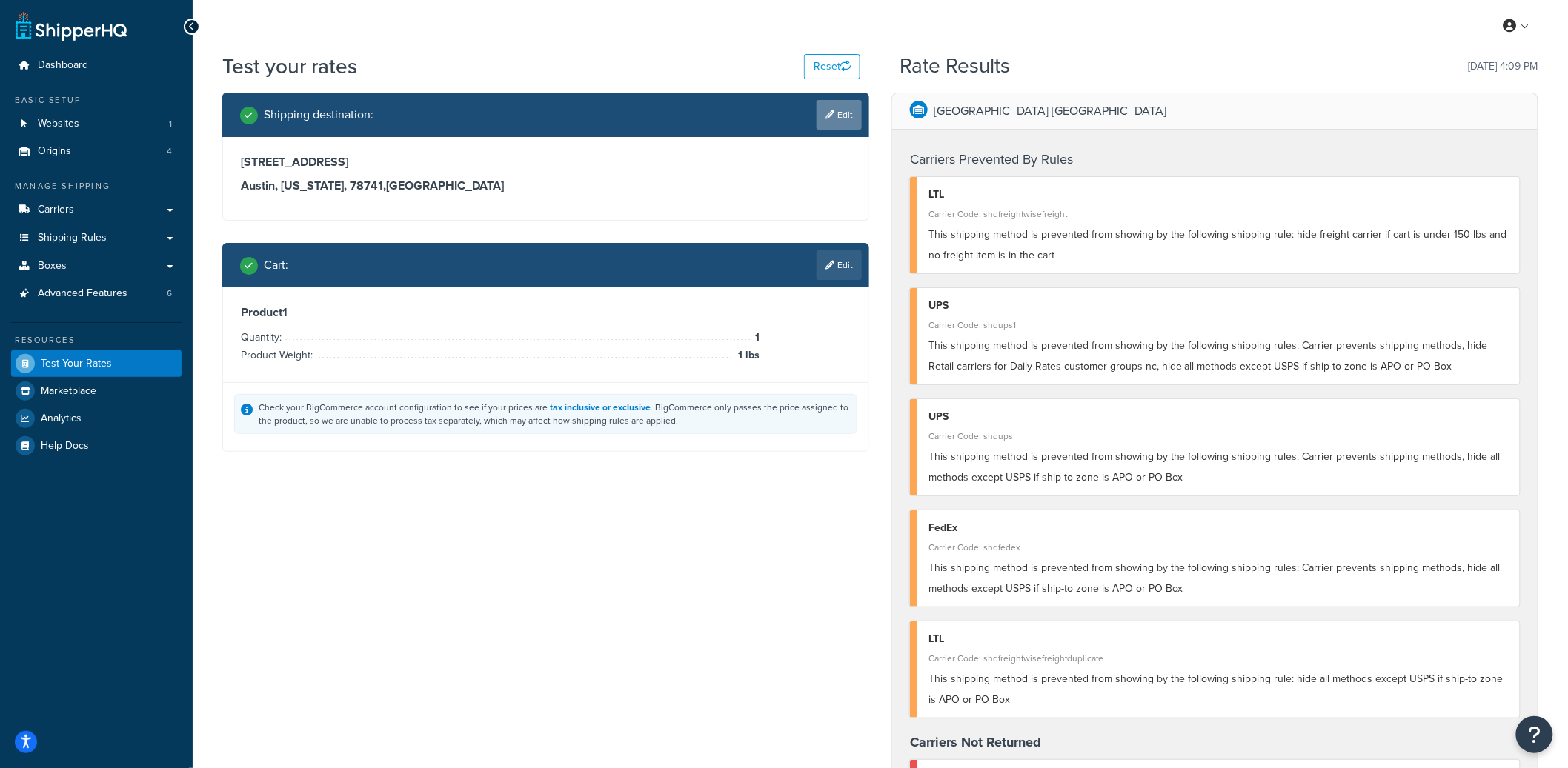
click at [838, 121] on link "Edit" at bounding box center [839, 115] width 45 height 30
select select "[GEOGRAPHIC_DATA]"
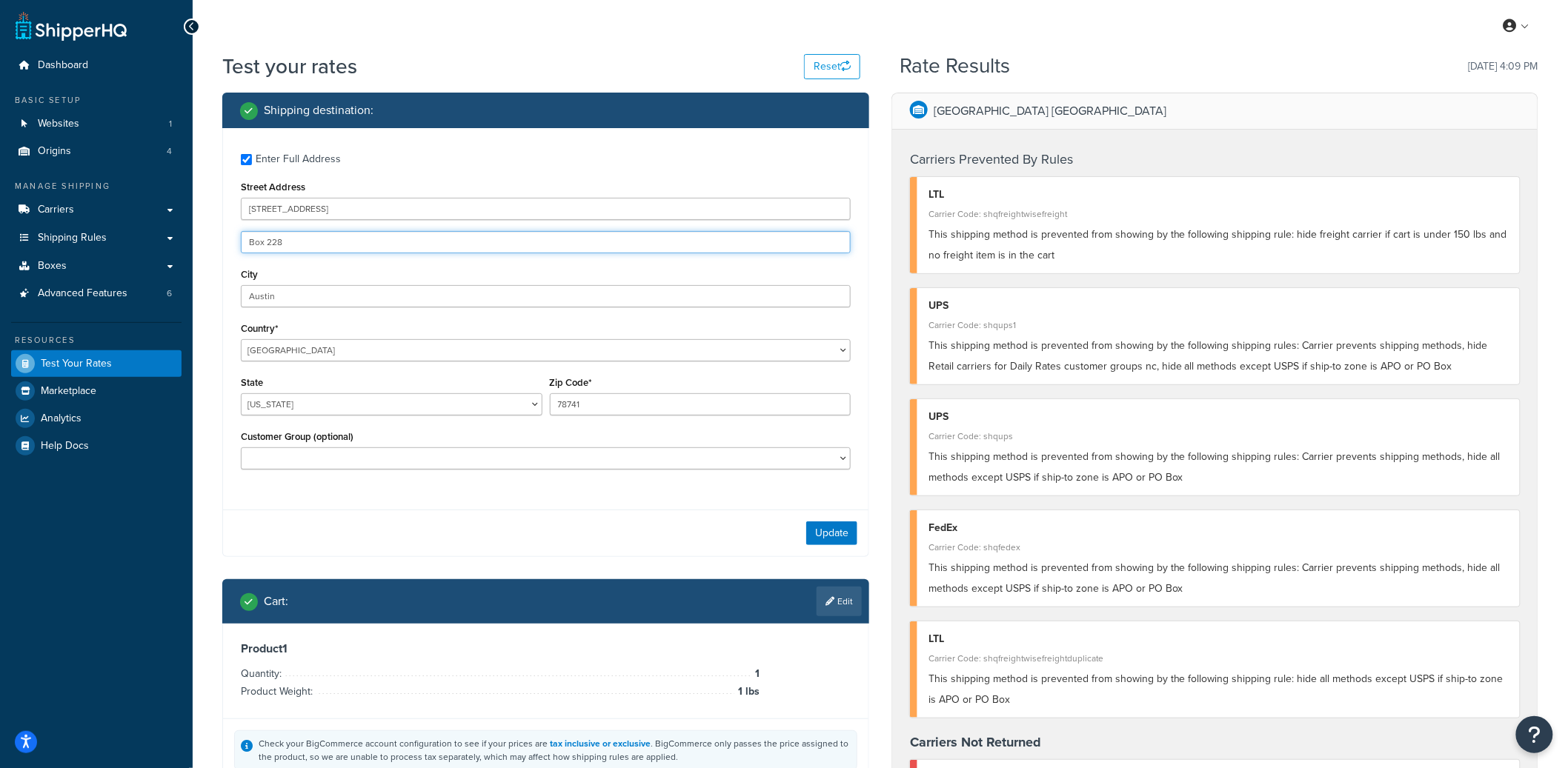
click at [268, 242] on input "Box 228" at bounding box center [546, 242] width 610 height 22
type input "Box-228"
click at [836, 532] on button "Update" at bounding box center [832, 533] width 51 height 24
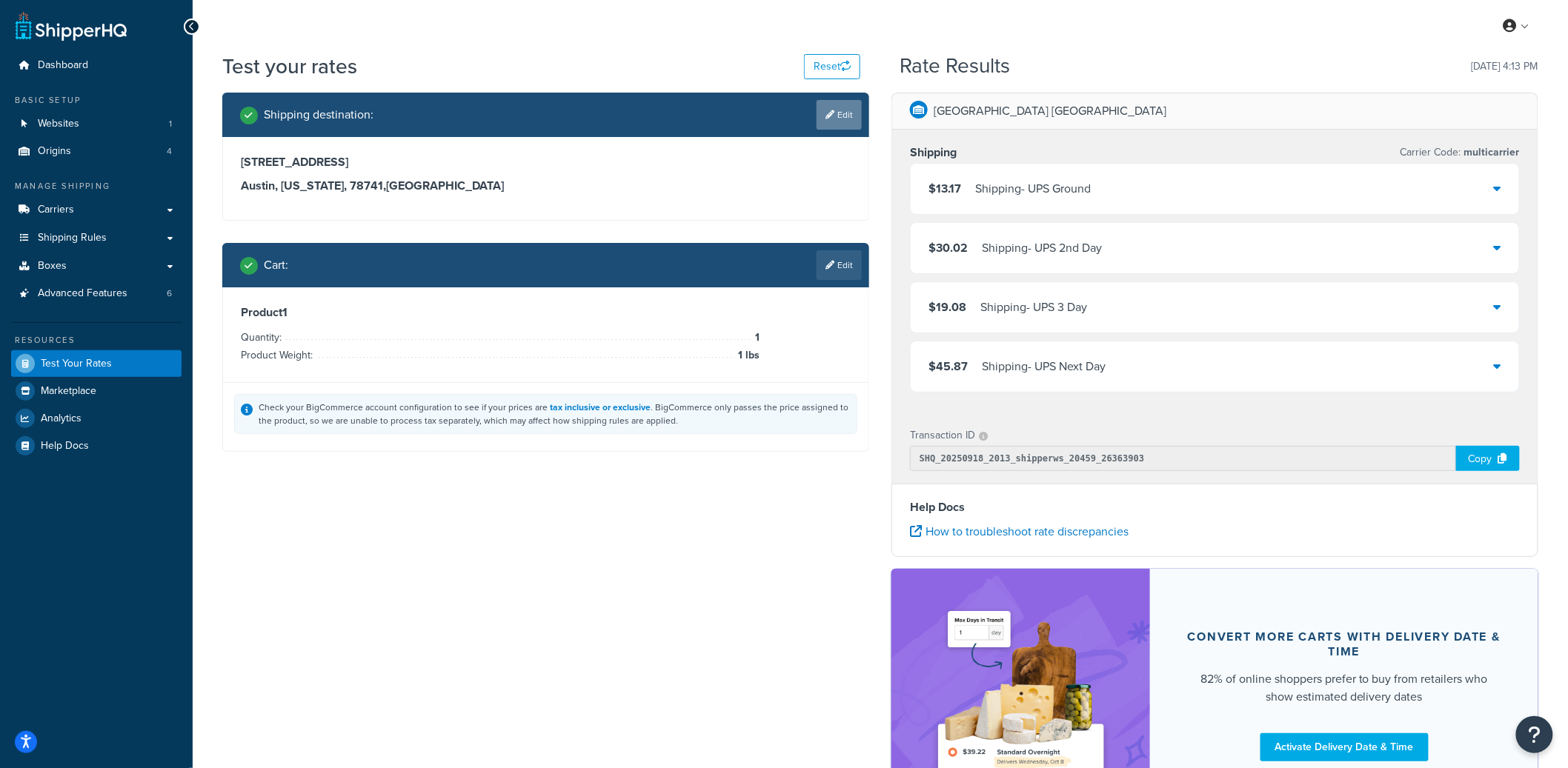
click at [845, 123] on link "Edit" at bounding box center [839, 115] width 45 height 30
select select "[GEOGRAPHIC_DATA]"
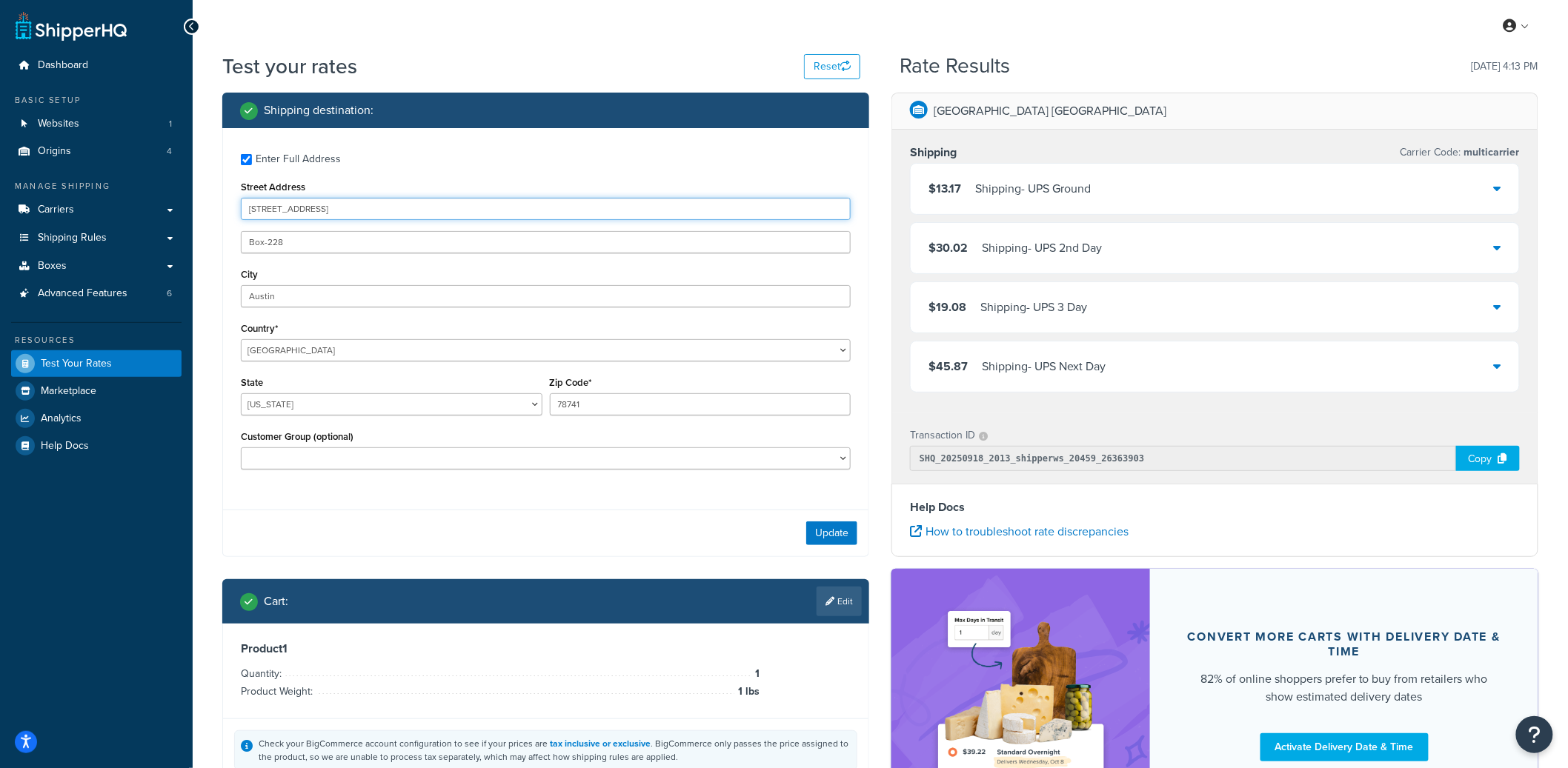
drag, startPoint x: 401, startPoint y: 220, endPoint x: 215, endPoint y: 197, distance: 187.4
click at [215, 197] on div "Shipping destination : Enter Full Address Street Address 1920 E Riverside STE A…" at bounding box center [546, 452] width 670 height 718
click at [350, 207] on input "Street Address" at bounding box center [546, 208] width 610 height 22
paste input "1920 E Riverside STE A120"
type input "1920 E Riverside STE A120"
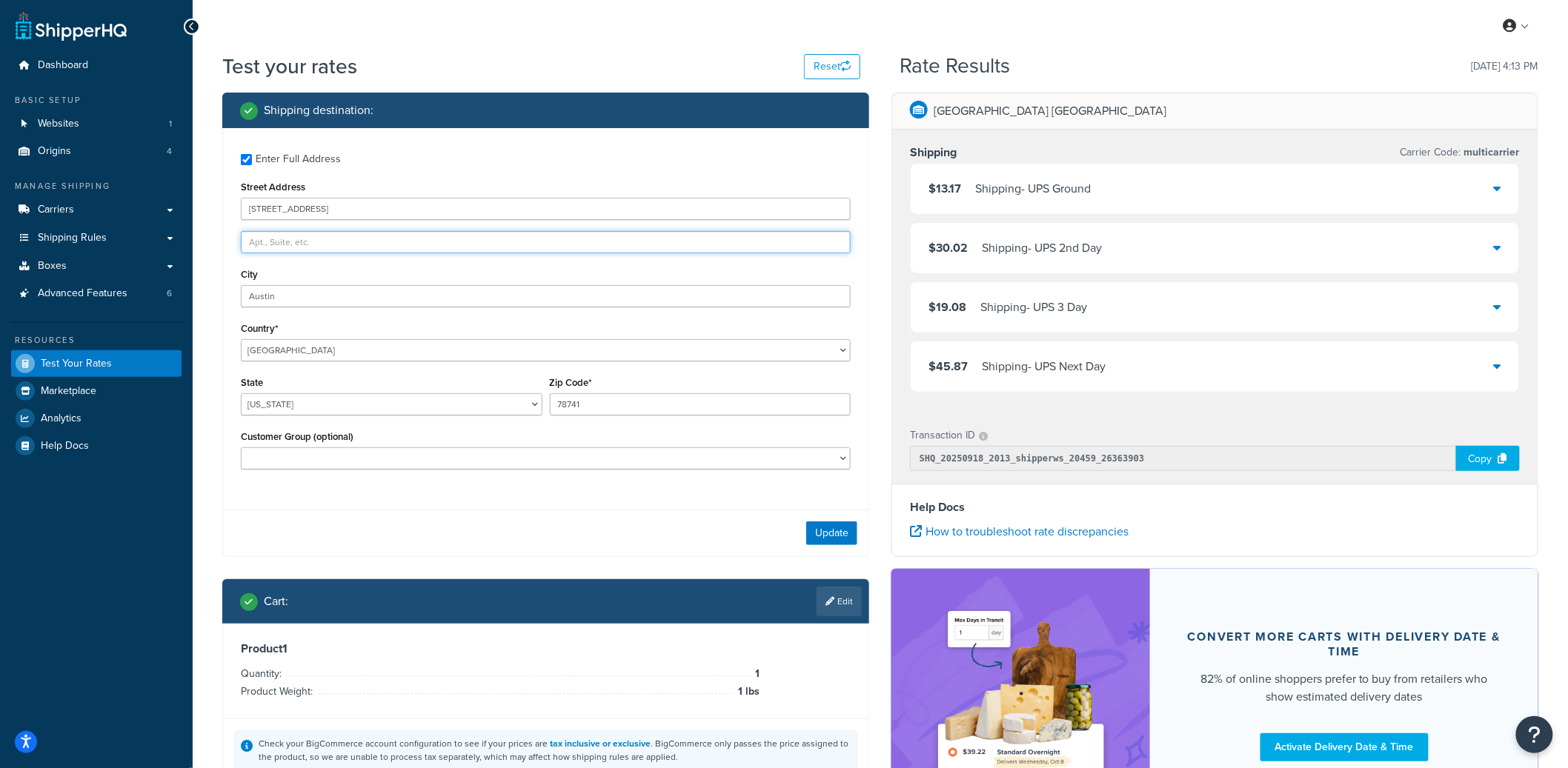
click at [301, 240] on input "text" at bounding box center [546, 242] width 610 height 22
paste input "Box 228"
type input "Box-228"
click at [825, 532] on button "Update" at bounding box center [832, 533] width 51 height 24
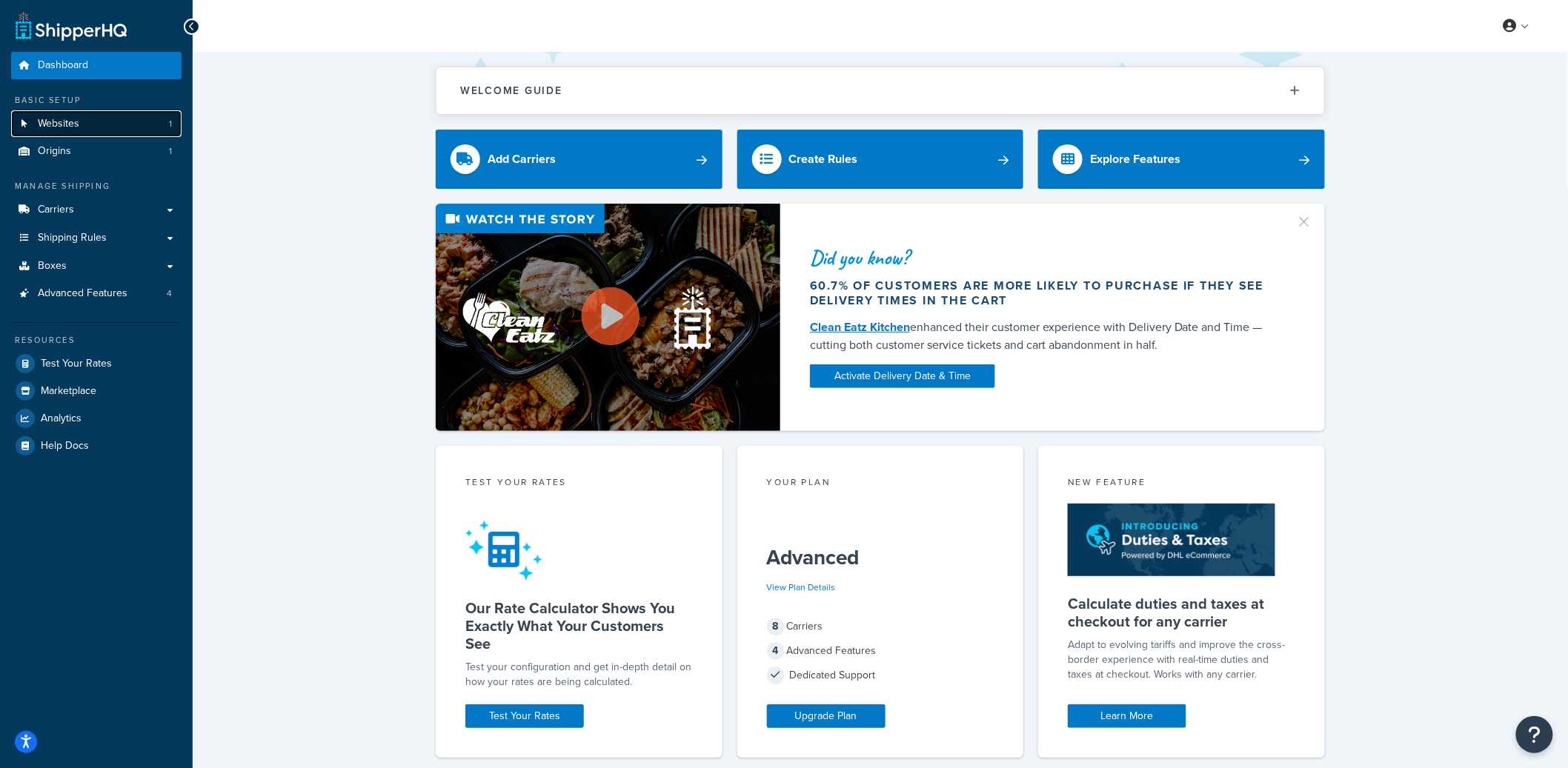
click at [117, 123] on link "Websites 1" at bounding box center [97, 124] width 170 height 27
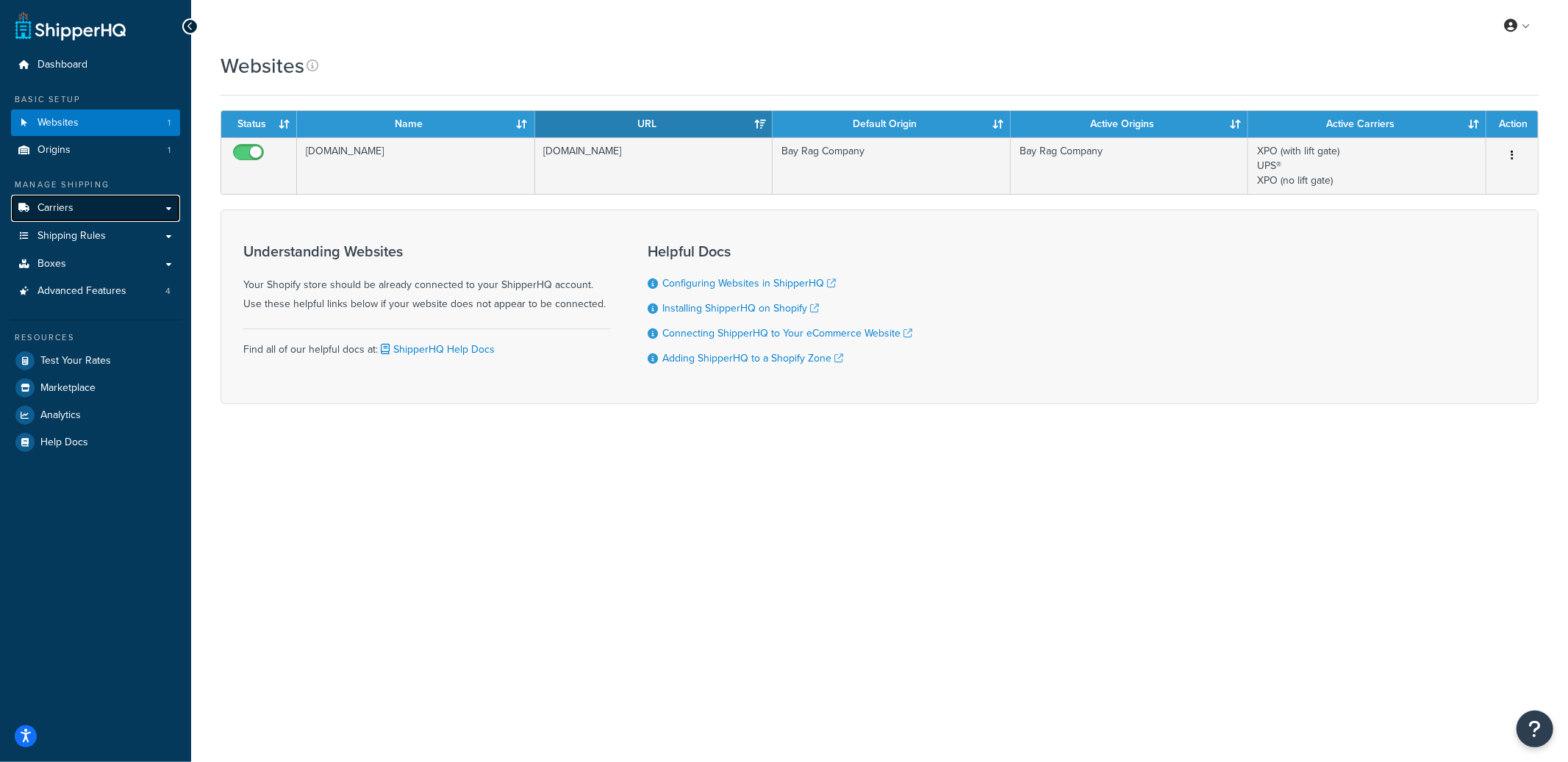
click at [107, 214] on link "Carriers" at bounding box center [96, 208] width 169 height 27
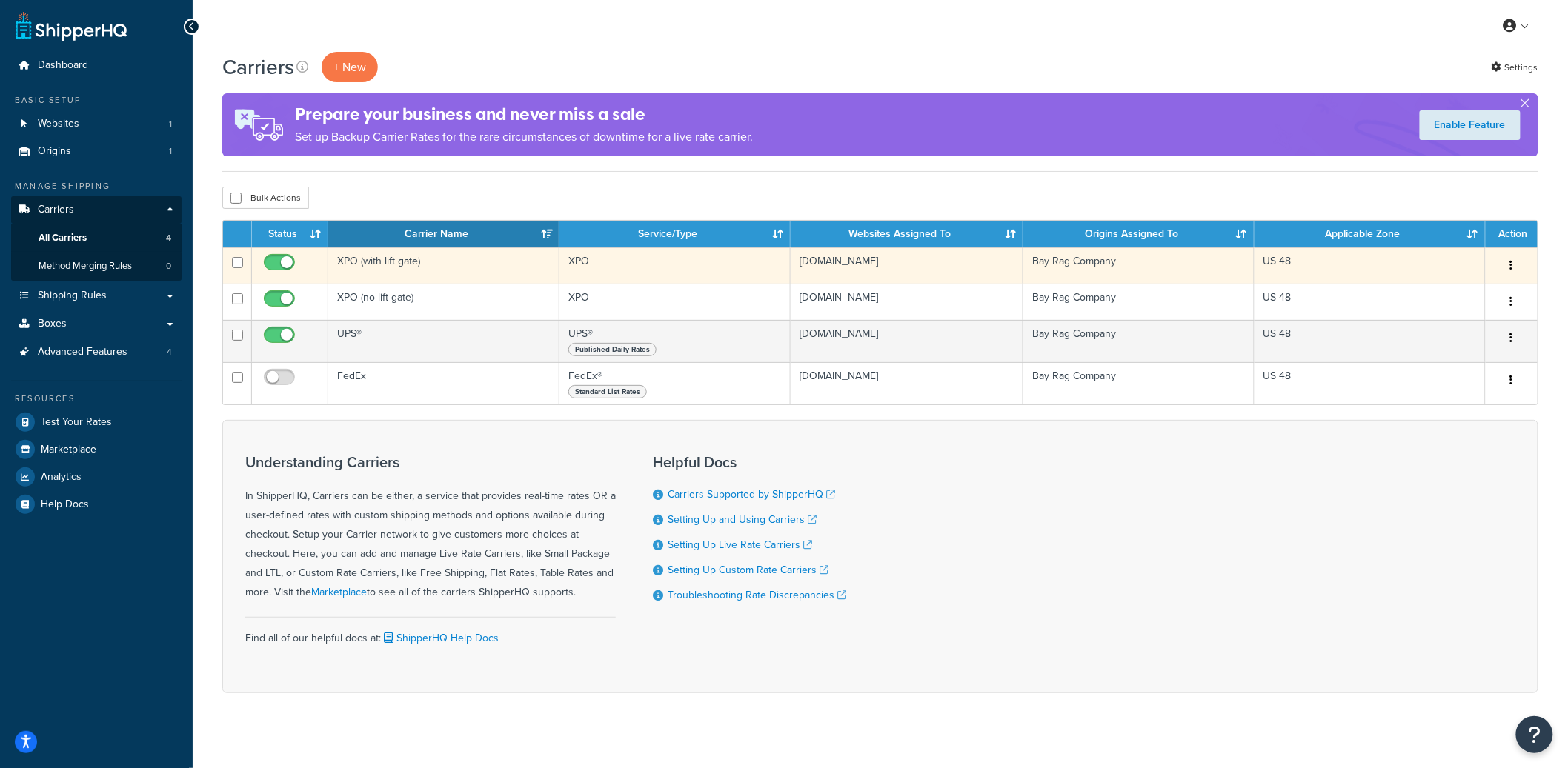
click at [425, 270] on td "XPO (with lift gate)" at bounding box center [444, 265] width 231 height 36
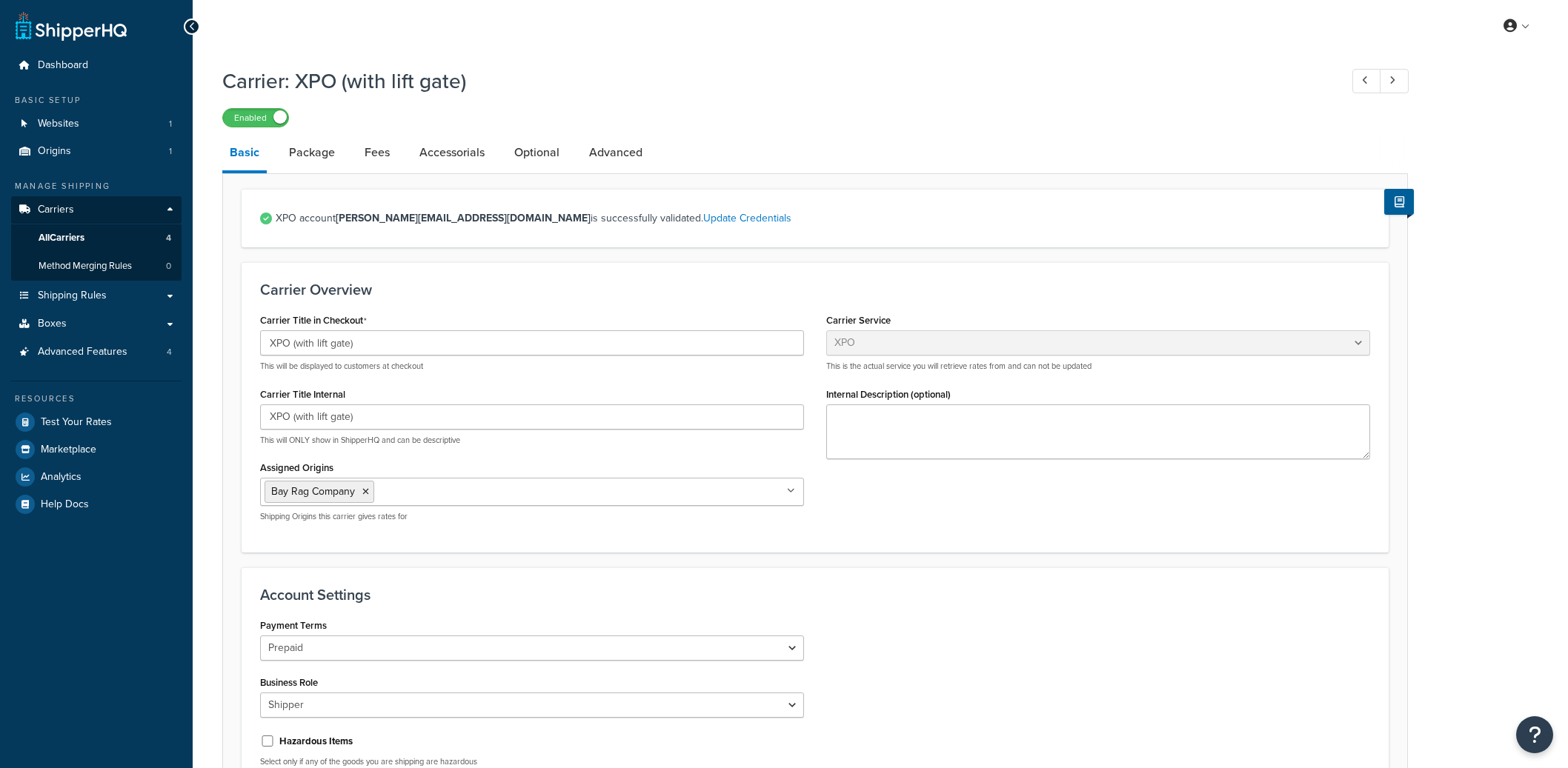
select select "xpoFreight"
click at [538, 157] on link "Optional" at bounding box center [536, 152] width 60 height 36
select select "55"
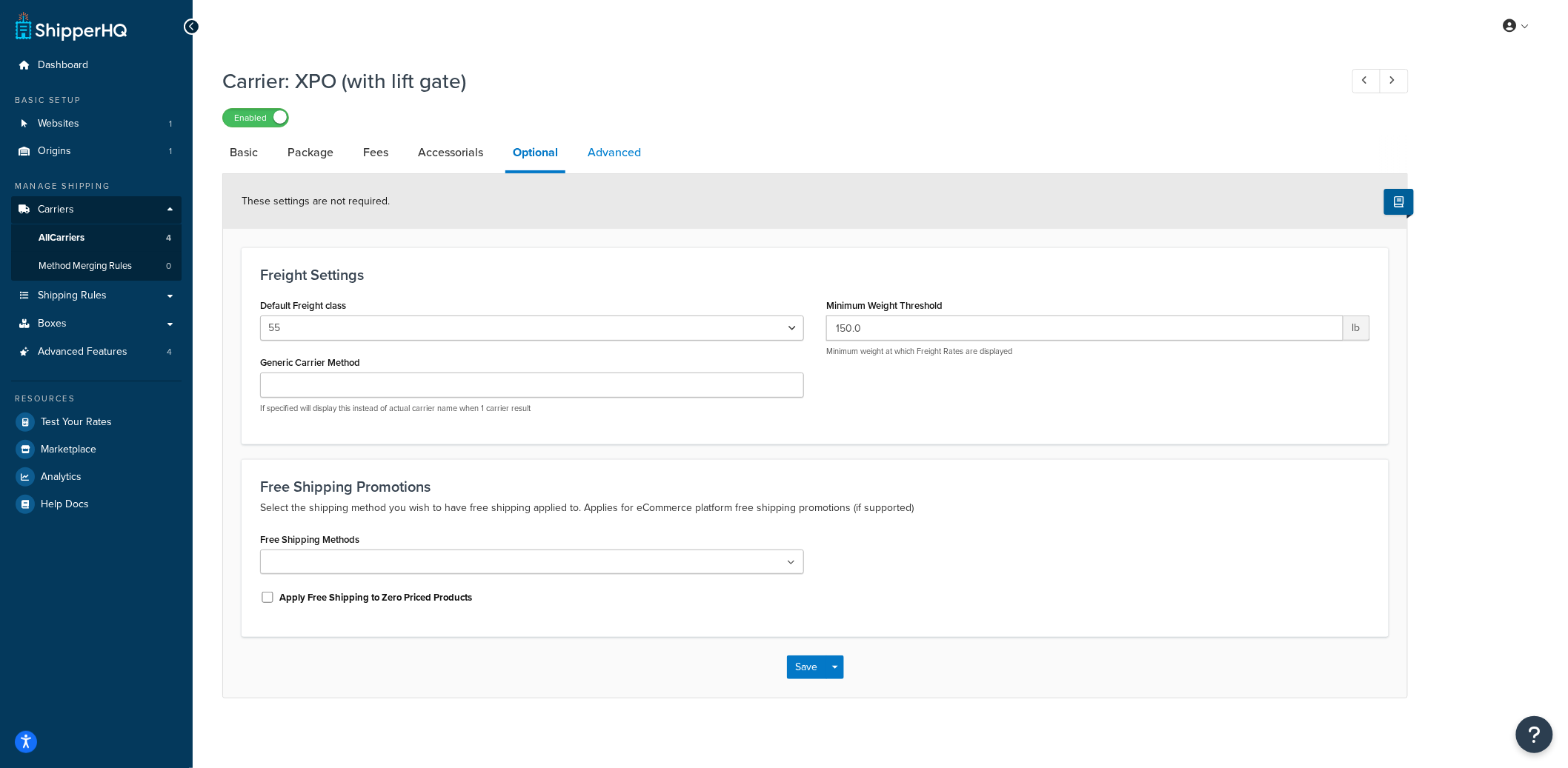
click at [613, 146] on link "Advanced" at bounding box center [615, 152] width 68 height 36
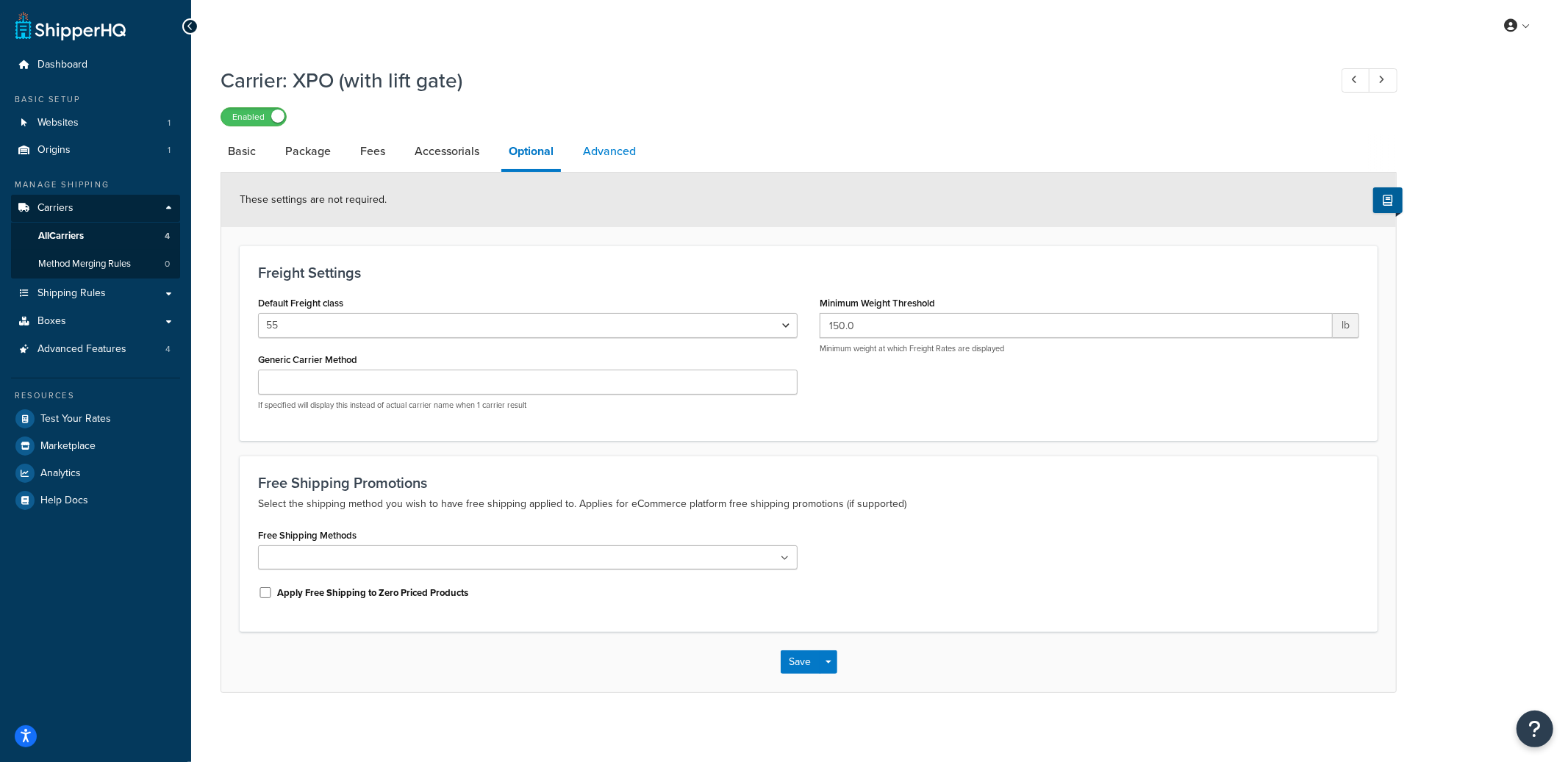
select select "false"
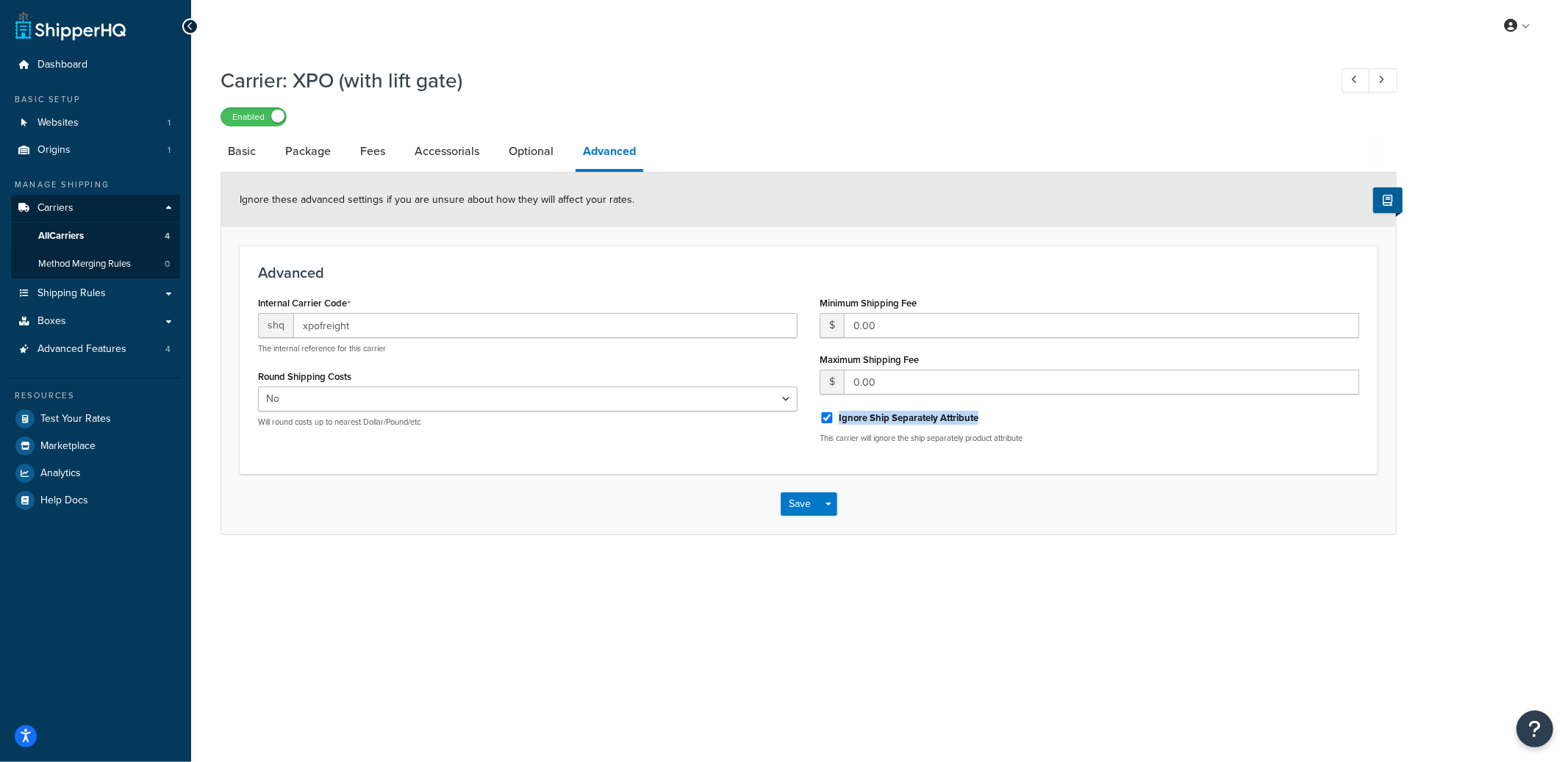
drag, startPoint x: 984, startPoint y: 416, endPoint x: 880, endPoint y: 411, distance: 104.1
click at [880, 411] on div "Ignore Ship Separately Attribute" at bounding box center [1089, 416] width 540 height 22
copy label "Ignore Ship Separately Attribute"
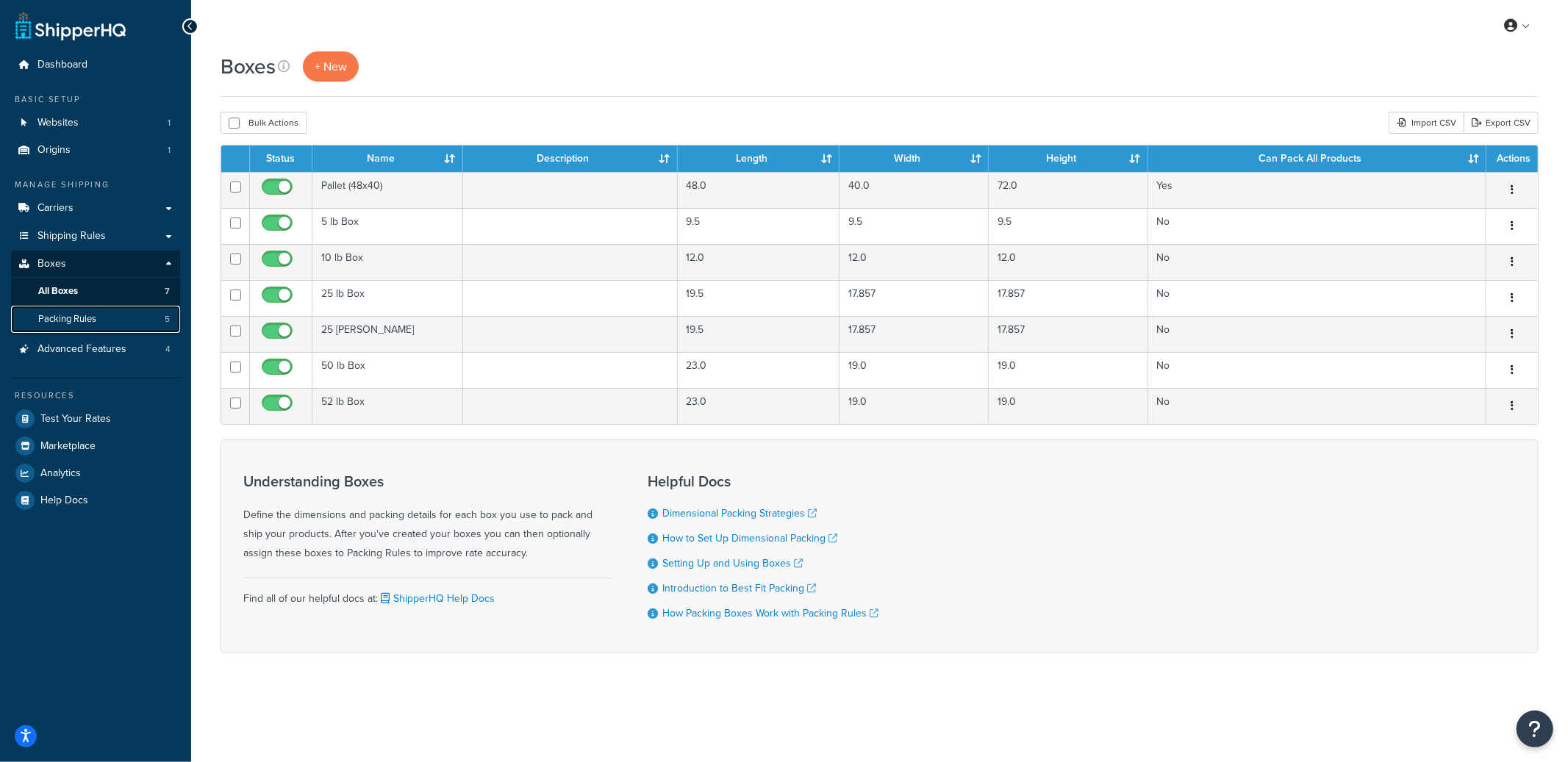
click at [77, 322] on span "Packing Rules" at bounding box center [67, 319] width 58 height 13
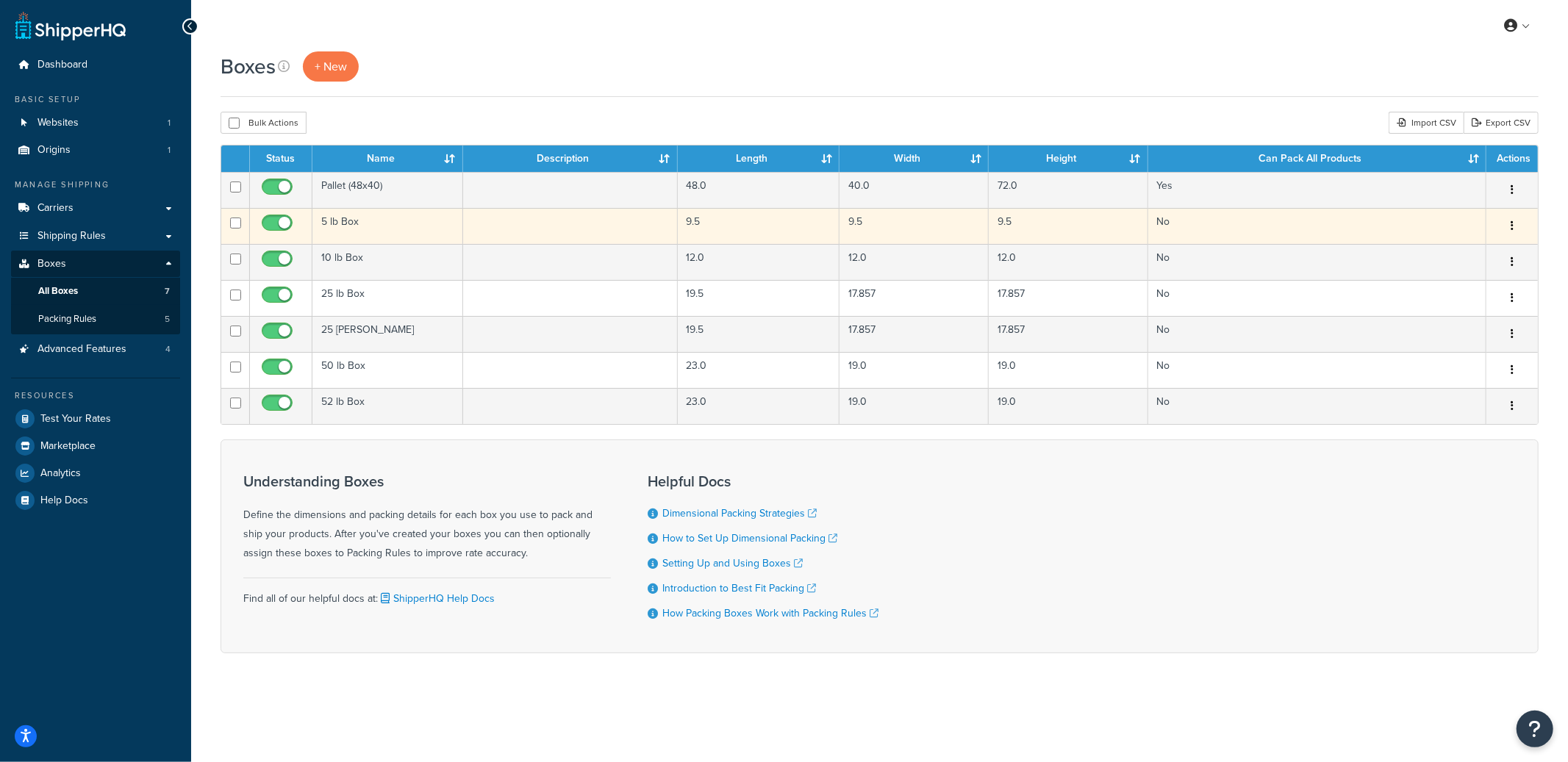
click at [546, 235] on td at bounding box center [570, 226] width 214 height 36
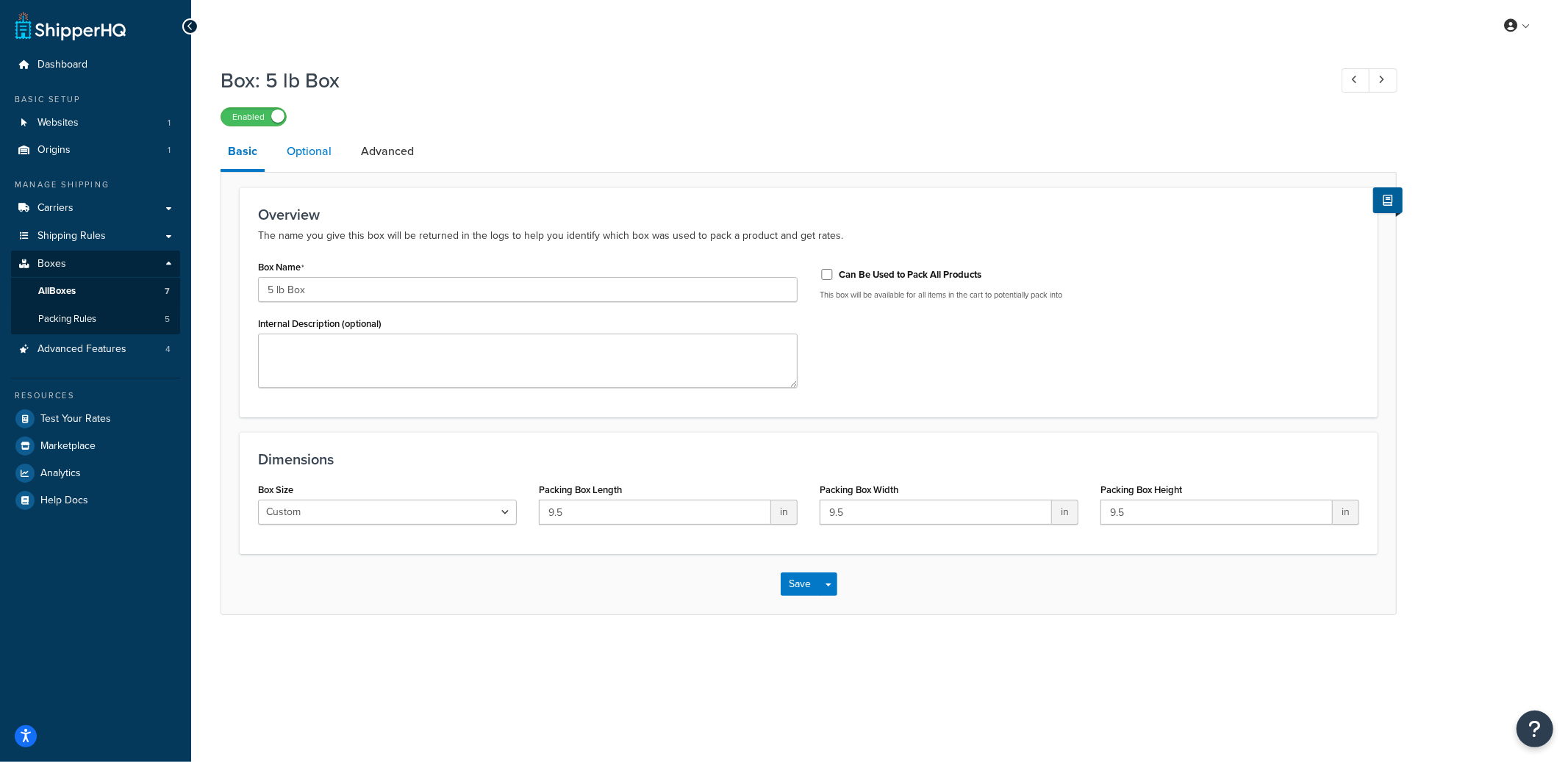
click at [321, 164] on link "Optional" at bounding box center [309, 151] width 60 height 35
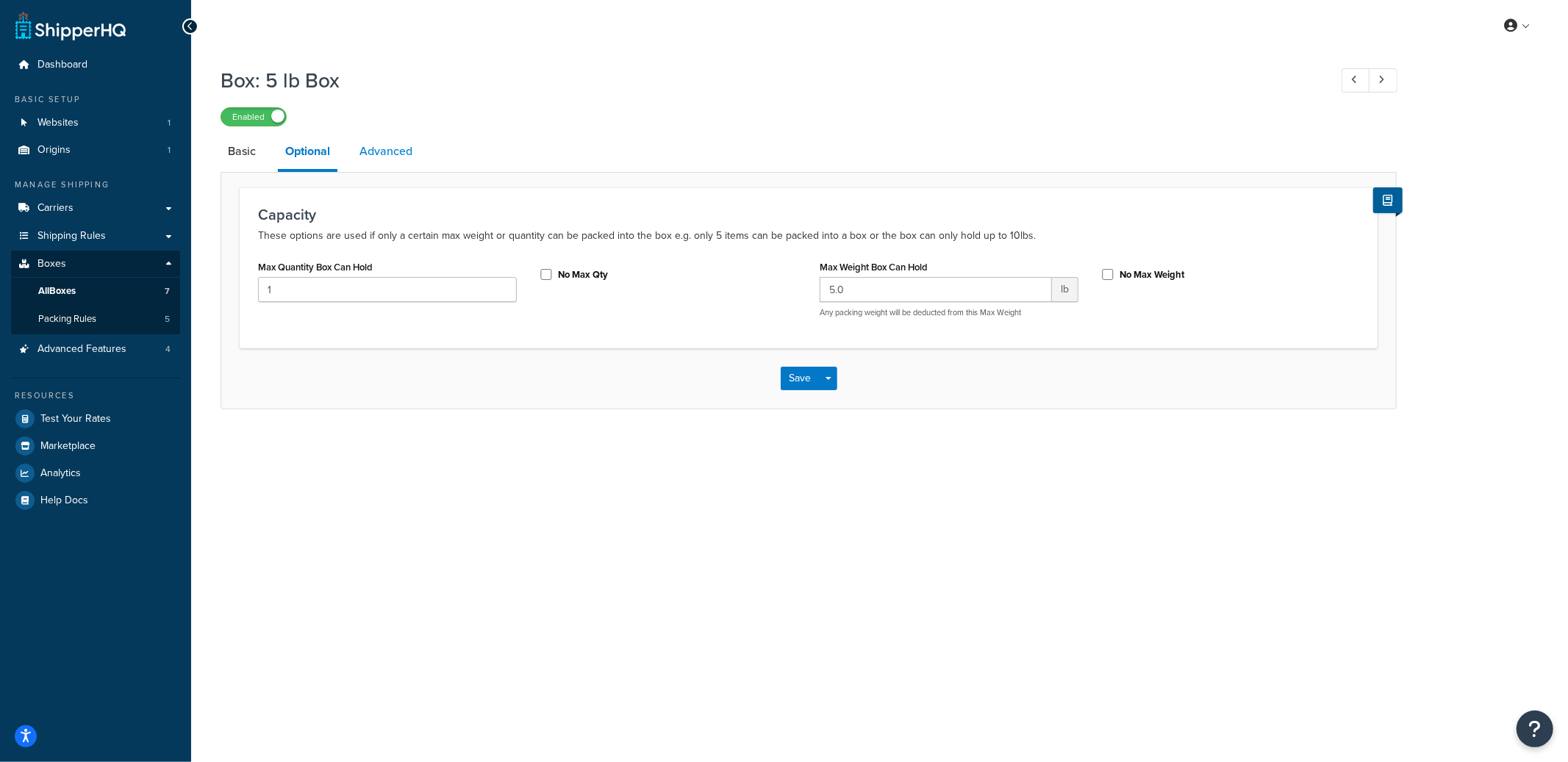
click at [381, 158] on link "Advanced" at bounding box center [386, 151] width 68 height 35
select select "92.5"
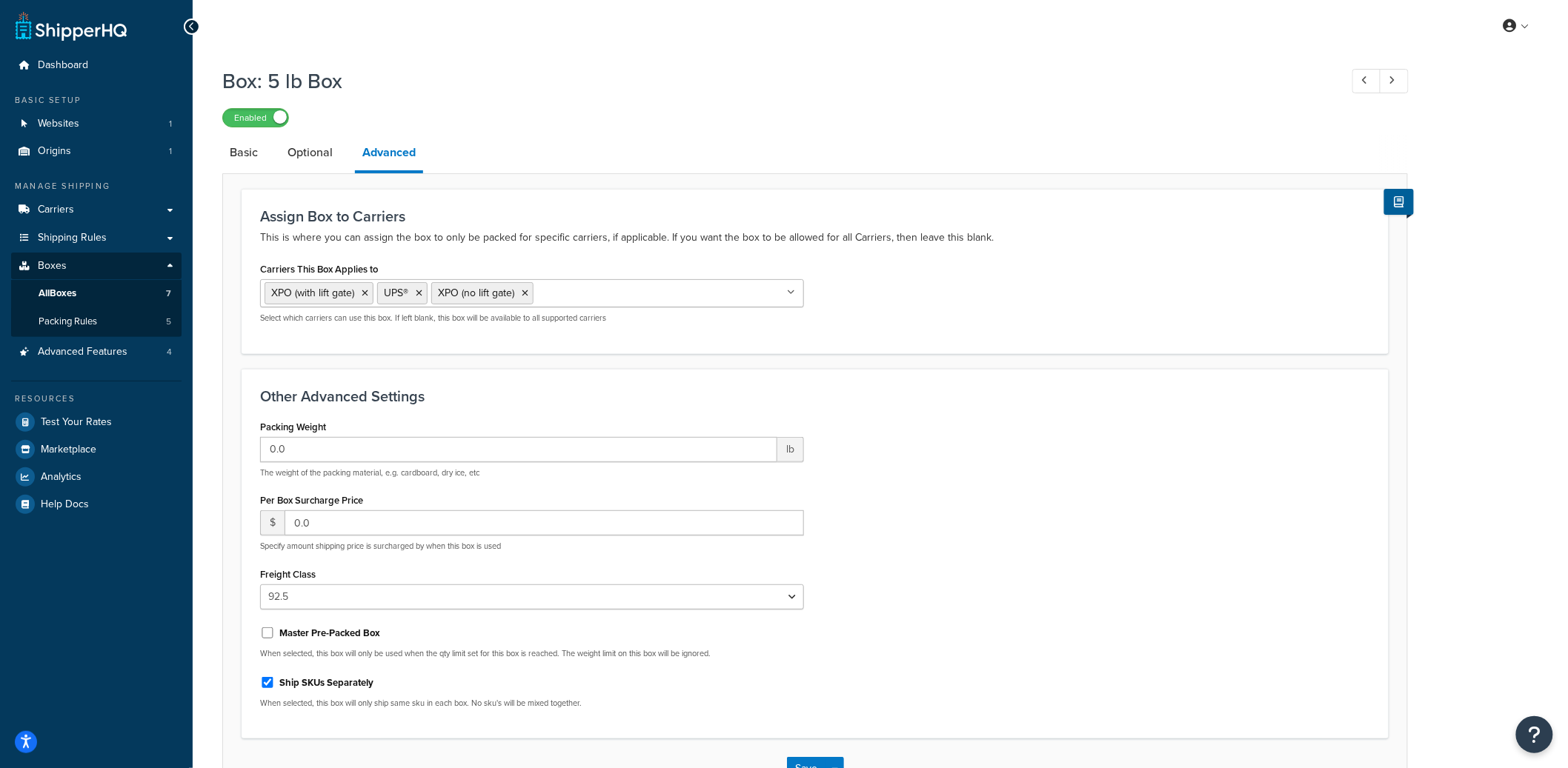
click at [269, 158] on li "Basic" at bounding box center [251, 152] width 58 height 36
click at [269, 158] on li "Basic" at bounding box center [251, 152] width 58 height 36
click at [268, 158] on li "Basic" at bounding box center [251, 152] width 58 height 36
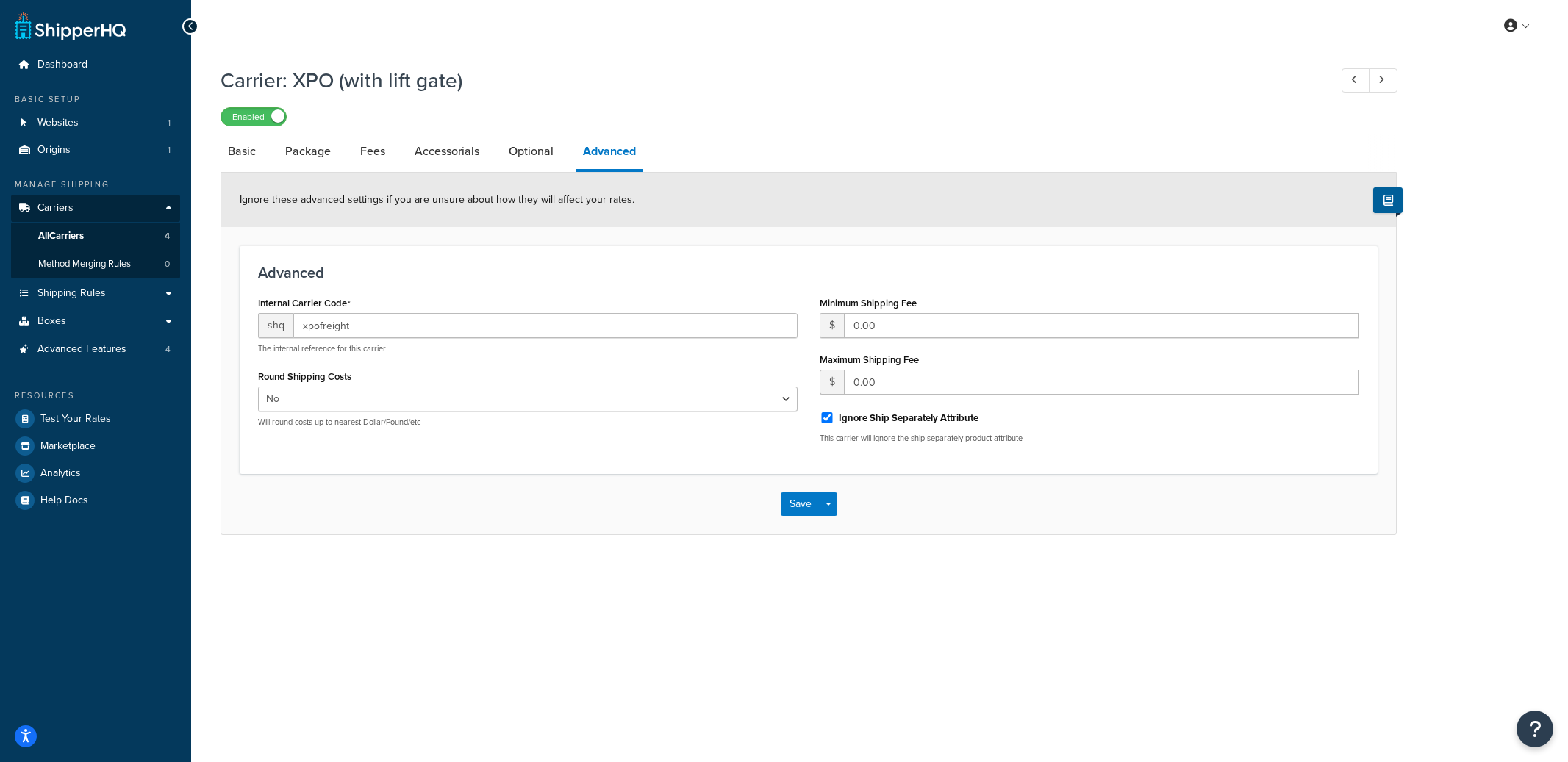
select select "false"
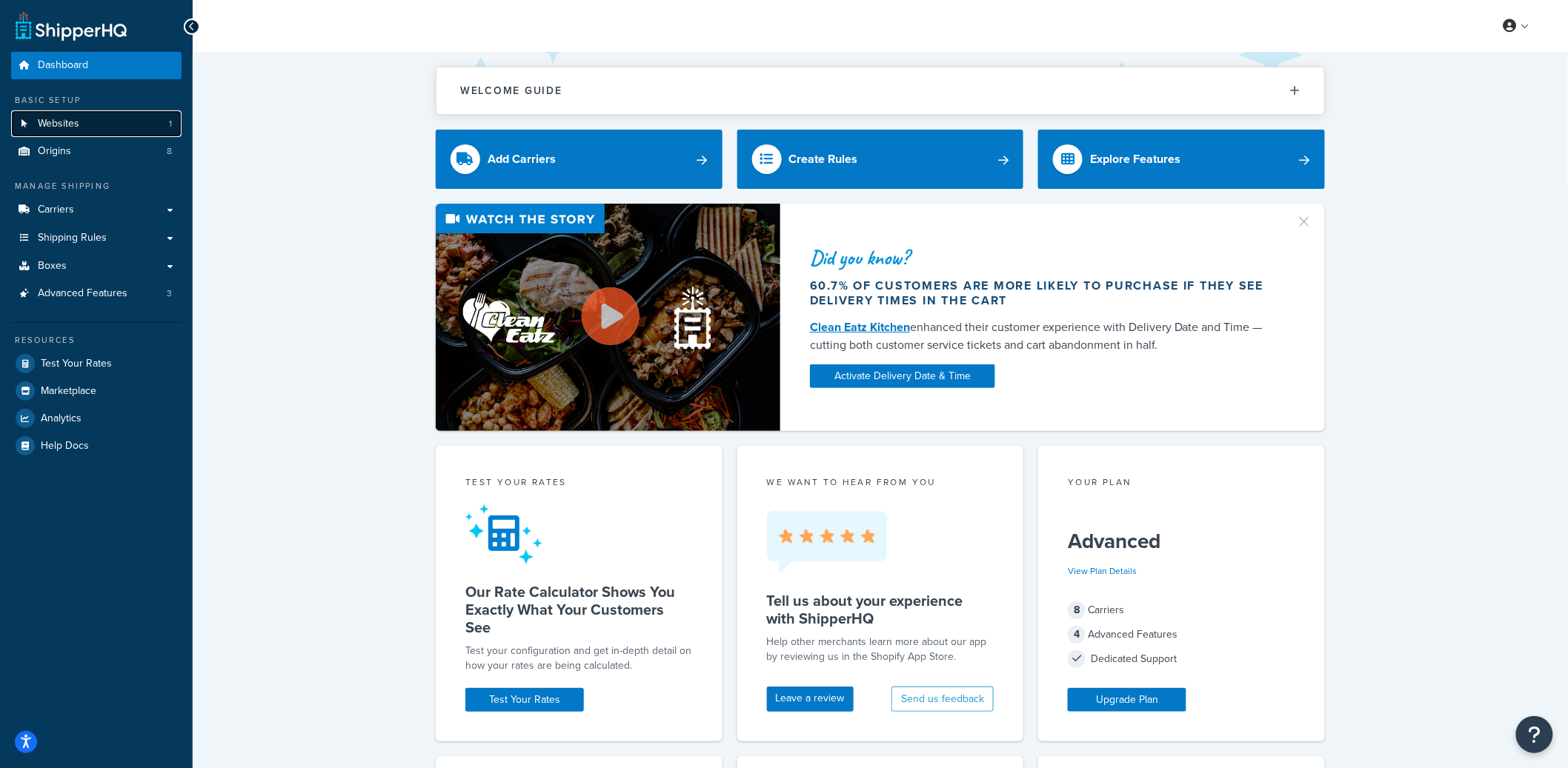
click at [98, 122] on link "Websites 1" at bounding box center [97, 124] width 170 height 27
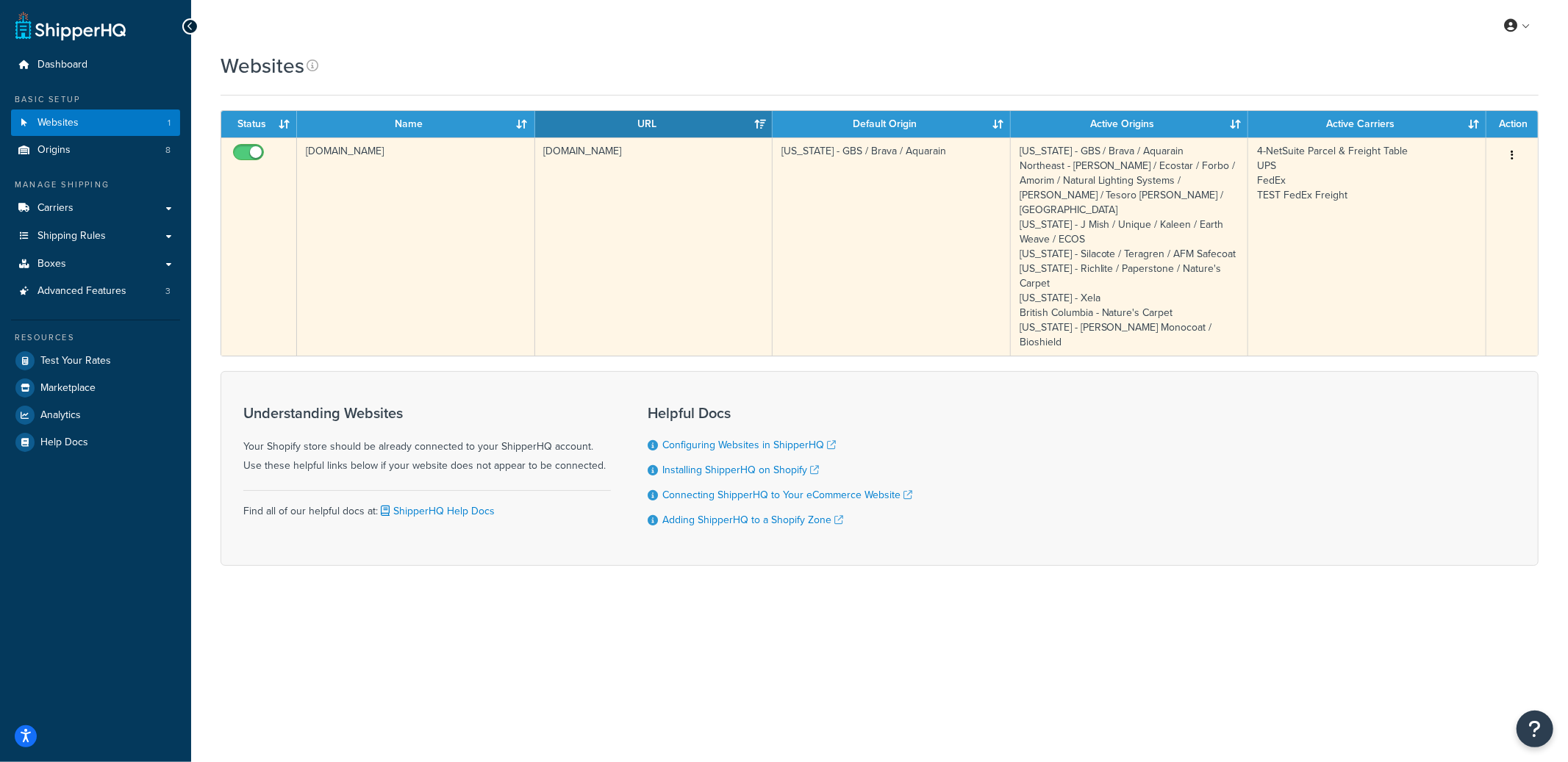
click at [442, 172] on td "2efe0d-3.myshopify.com" at bounding box center [417, 246] width 238 height 218
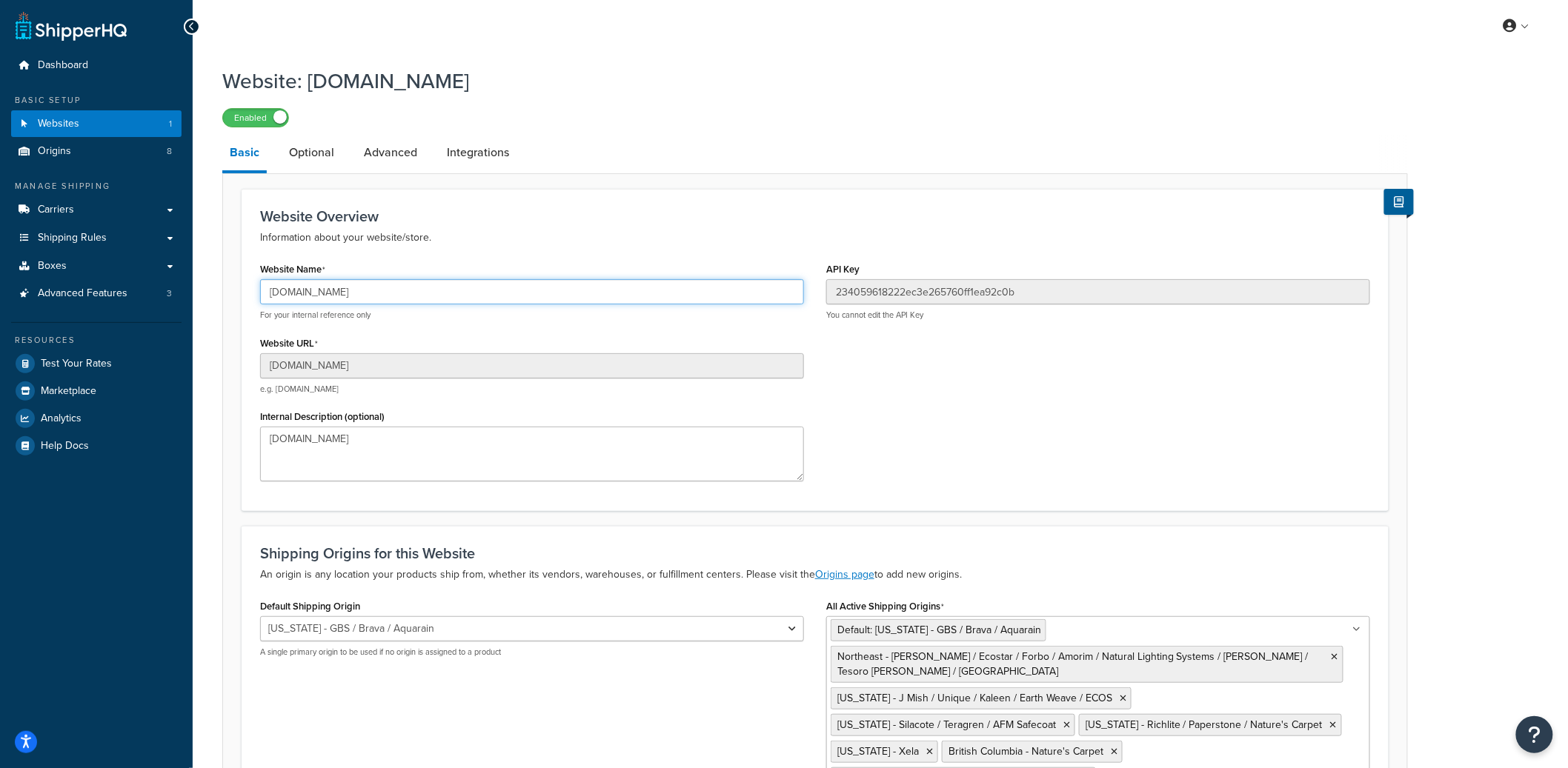
click at [345, 288] on input "[DOMAIN_NAME]" at bounding box center [532, 291] width 544 height 25
click at [345, 288] on input "[DOMAIN_NAME]" at bounding box center [532, 291] width 544 height 25
click at [336, 284] on input "[DOMAIN_NAME]" at bounding box center [532, 291] width 544 height 25
click at [338, 287] on input "[DOMAIN_NAME]" at bounding box center [532, 291] width 544 height 25
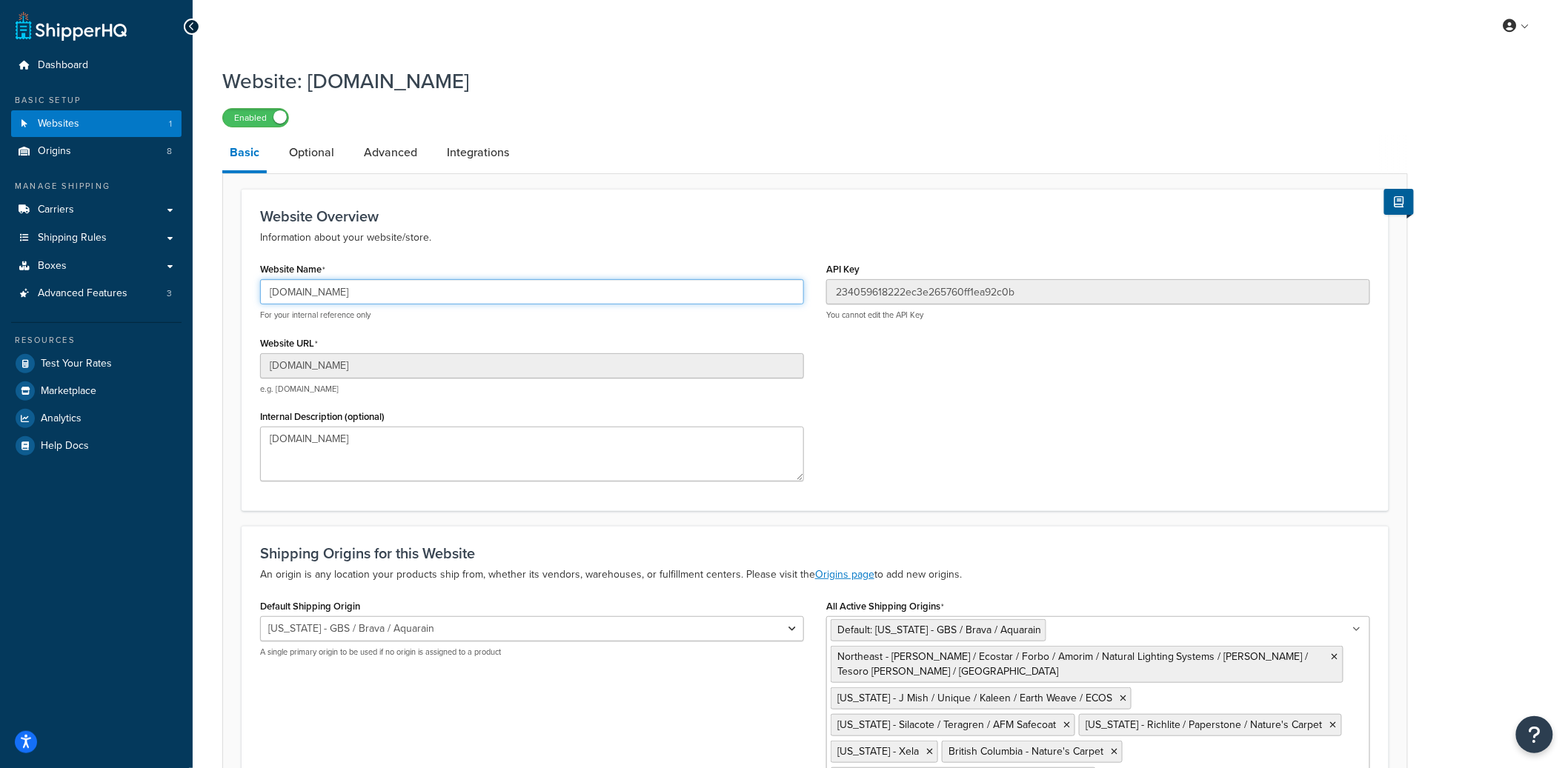
click at [338, 287] on input "[DOMAIN_NAME]" at bounding box center [532, 291] width 544 height 25
click at [339, 286] on input "[DOMAIN_NAME]" at bounding box center [532, 291] width 544 height 25
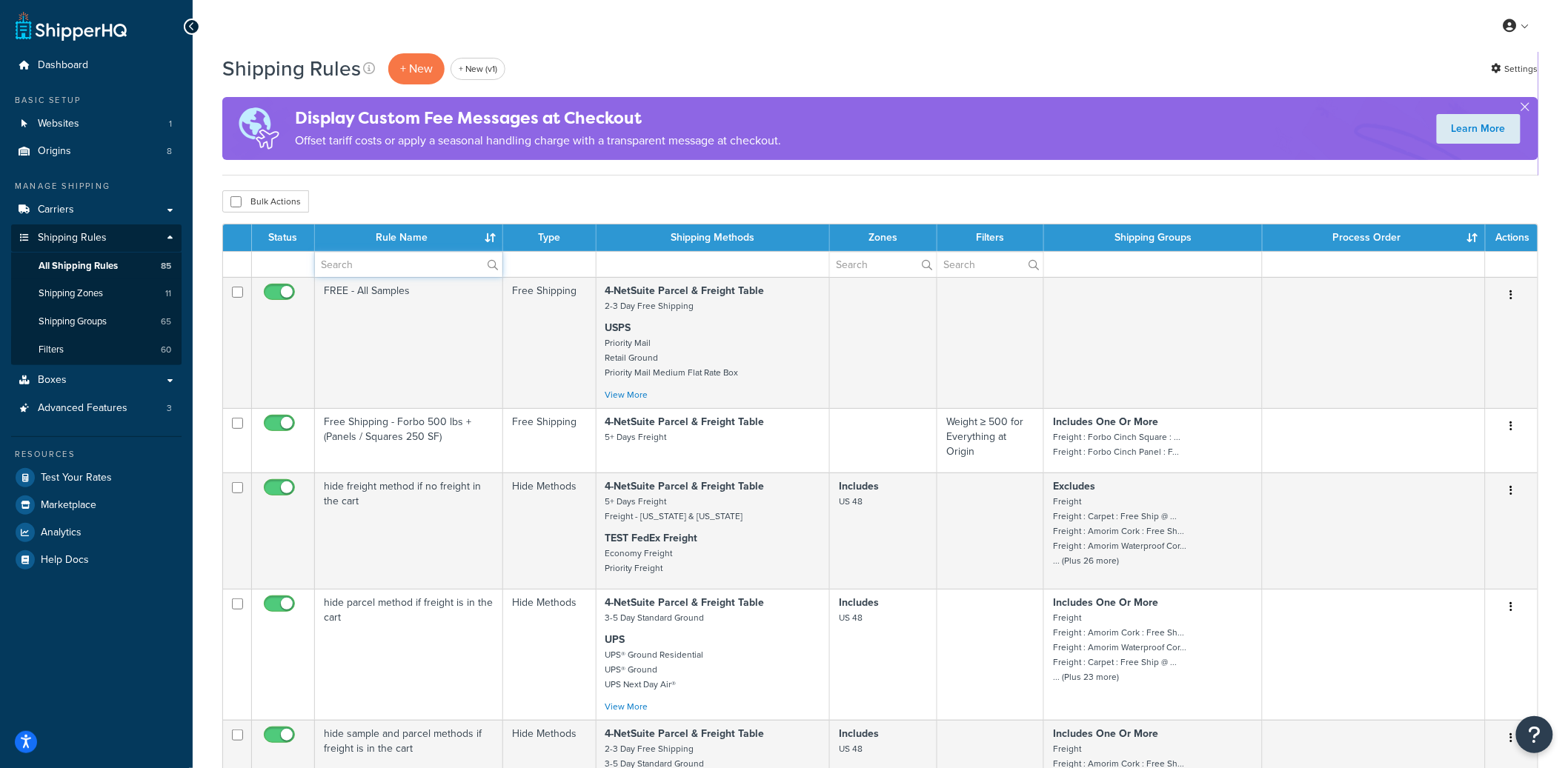
click at [390, 268] on input "text" at bounding box center [409, 264] width 187 height 25
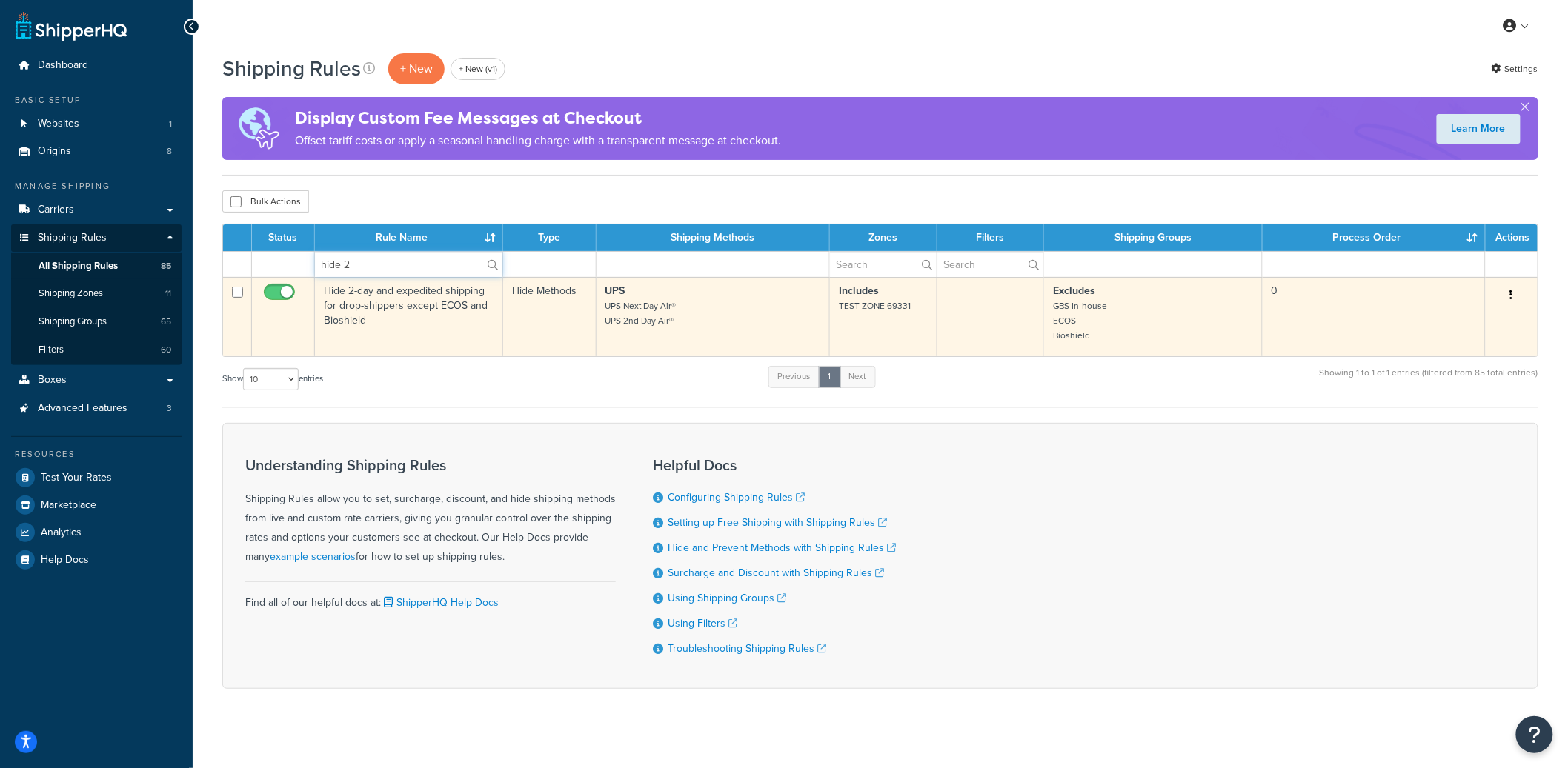
type input "hide 2"
click at [388, 291] on td "Hide 2-day and expedited shipping for drop-shippers except ECOS and Bioshield" at bounding box center [409, 316] width 188 height 79
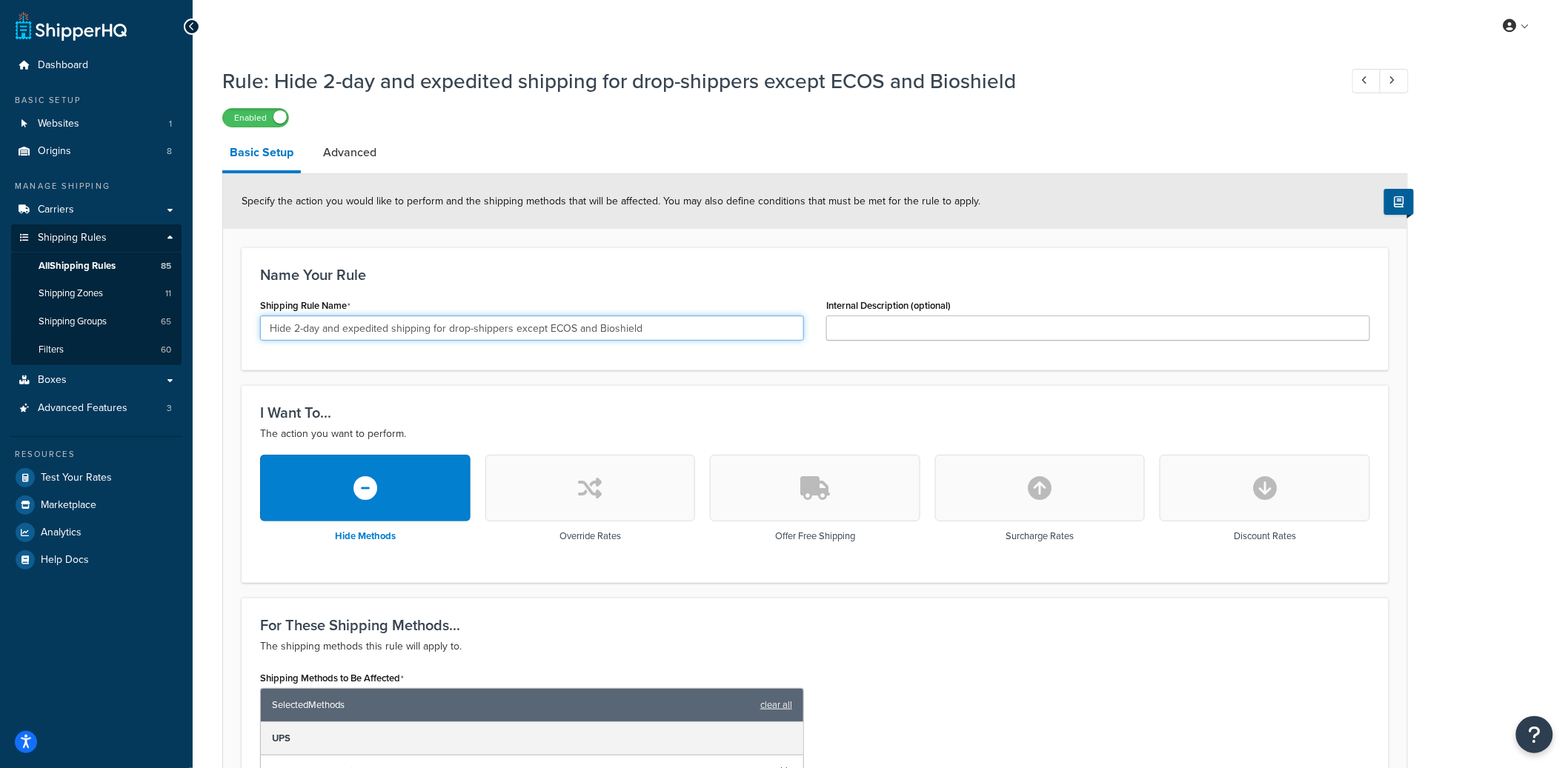
click at [390, 331] on input "Hide 2-day and expedited shipping for drop-shippers except ECOS and Bioshield" at bounding box center [532, 328] width 544 height 25
click at [390, 332] on input "Hide 2-day and expedited shipping for drop-shippers except ECOS and Bioshield" at bounding box center [532, 328] width 544 height 25
paste input "AFM Safecoat Almighty Adhesive, 10.1-Ounce"
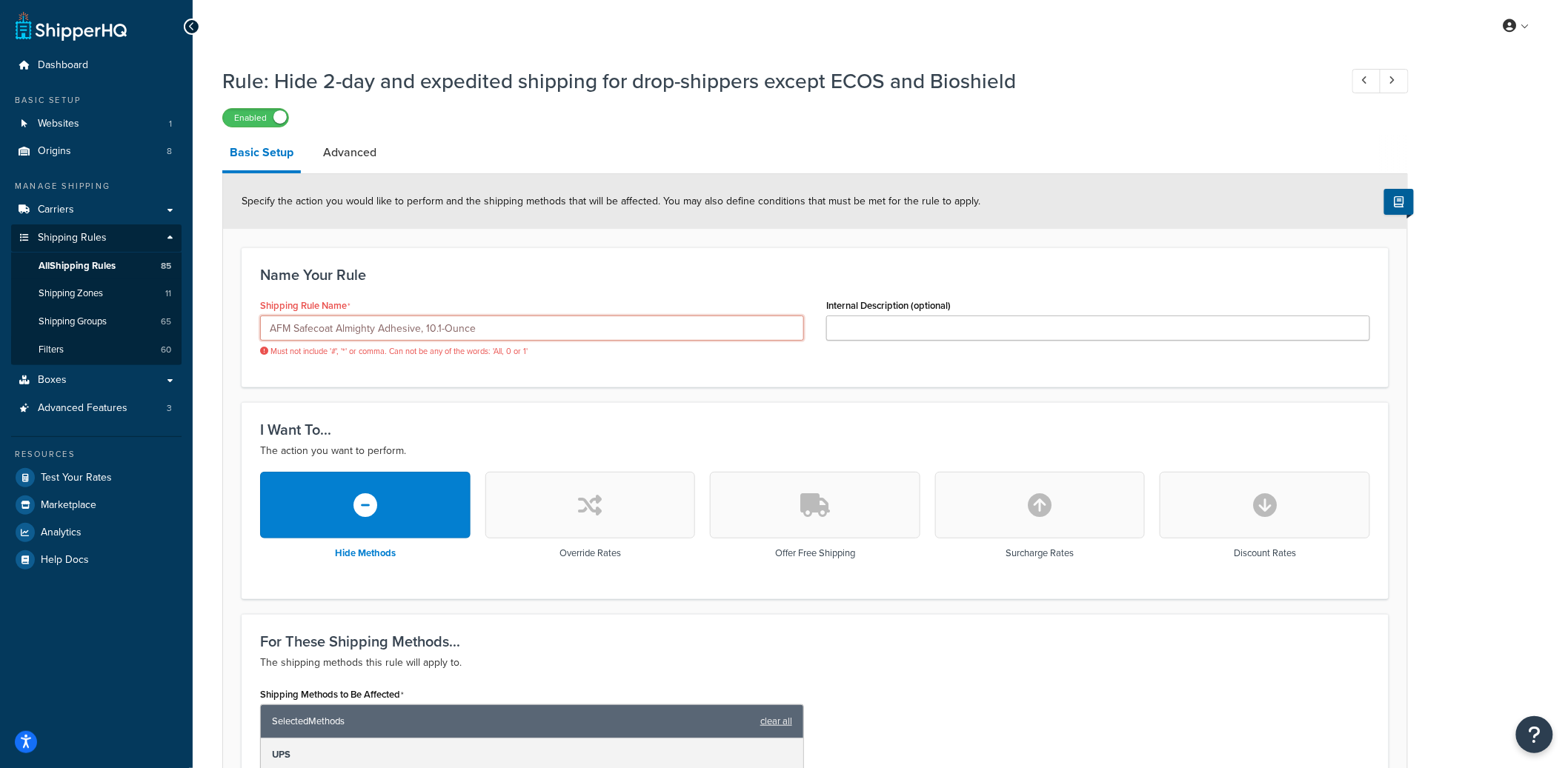
type input "Hide 2-day and expedited shipping for drop-shippers except ECOS and Bioshield"
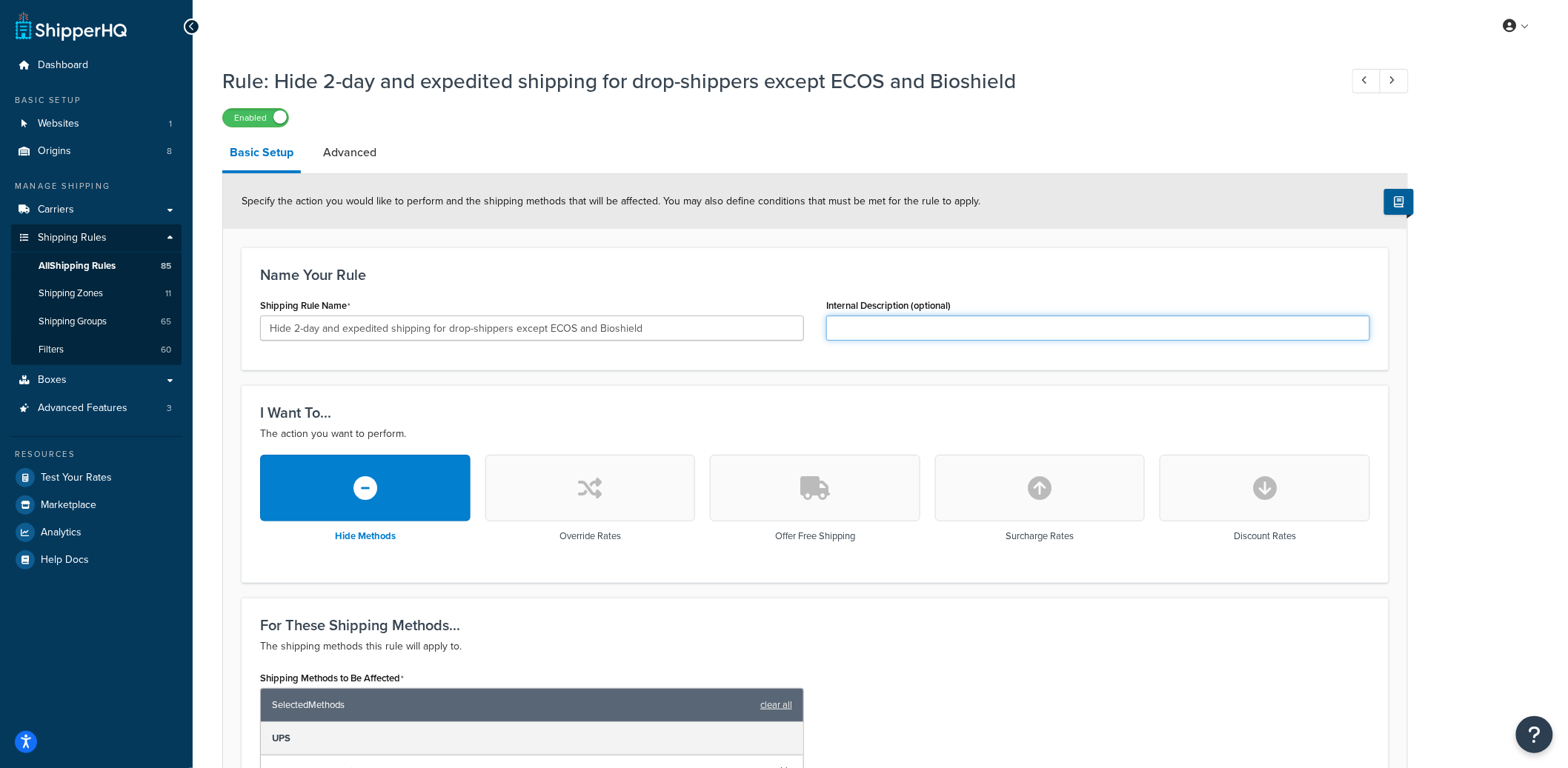
click at [984, 328] on input "Internal Description (optional)" at bounding box center [1098, 328] width 544 height 25
paste input "AFM Safecoat Almighty Adhesive, 10.1-Ounce"
type input "AFM Safecoat Almighty Adhesive, 10.1-Ounce"
click at [836, 328] on input "AFM Safecoat Almighty Adhesive, 10.1-Ounce" at bounding box center [1098, 328] width 544 height 25
paste input ""NS Parcel""
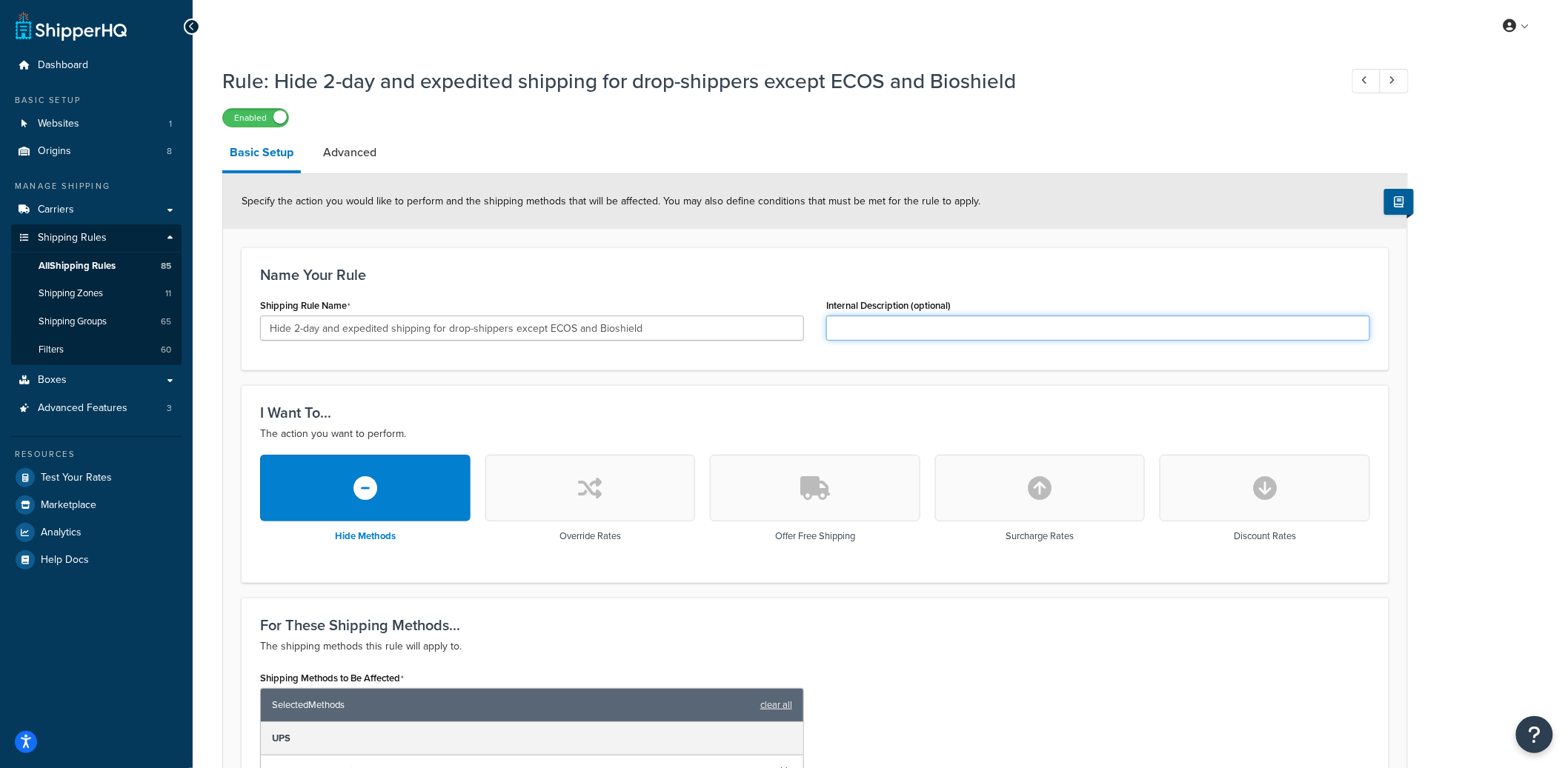
type input ""NS Parcel""
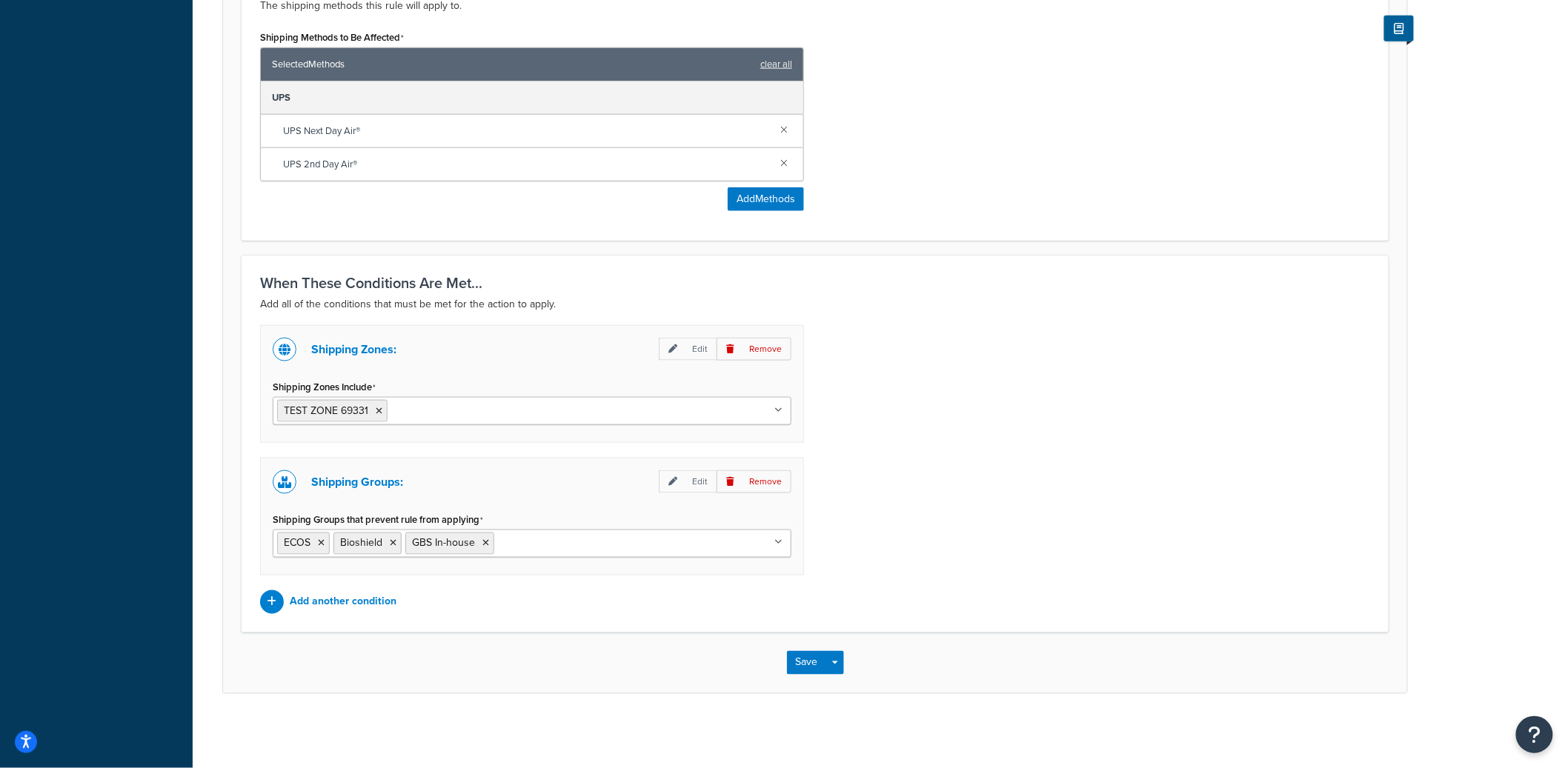
scroll to position [602, 0]
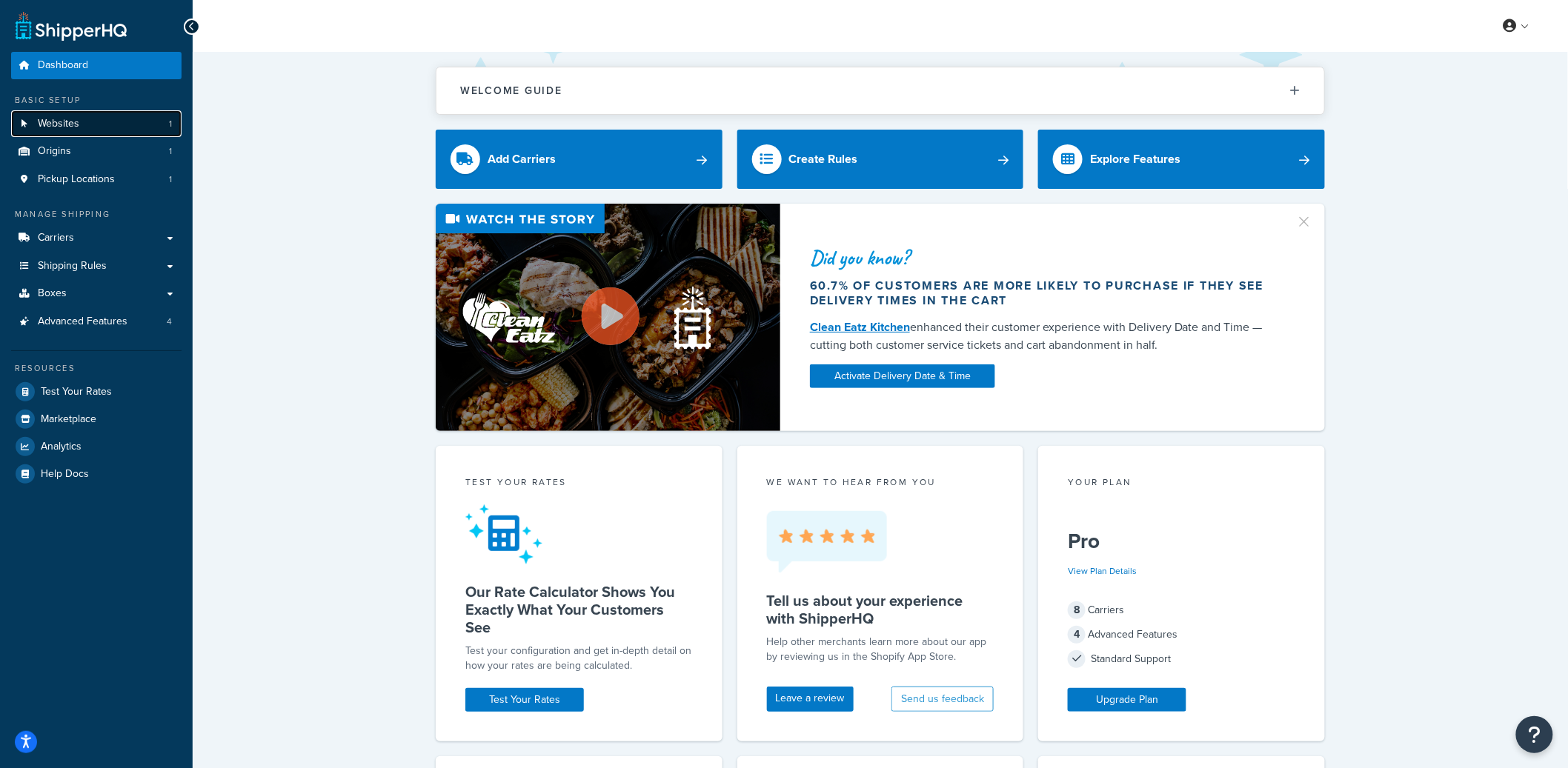
click at [78, 120] on span "Websites" at bounding box center [59, 124] width 42 height 13
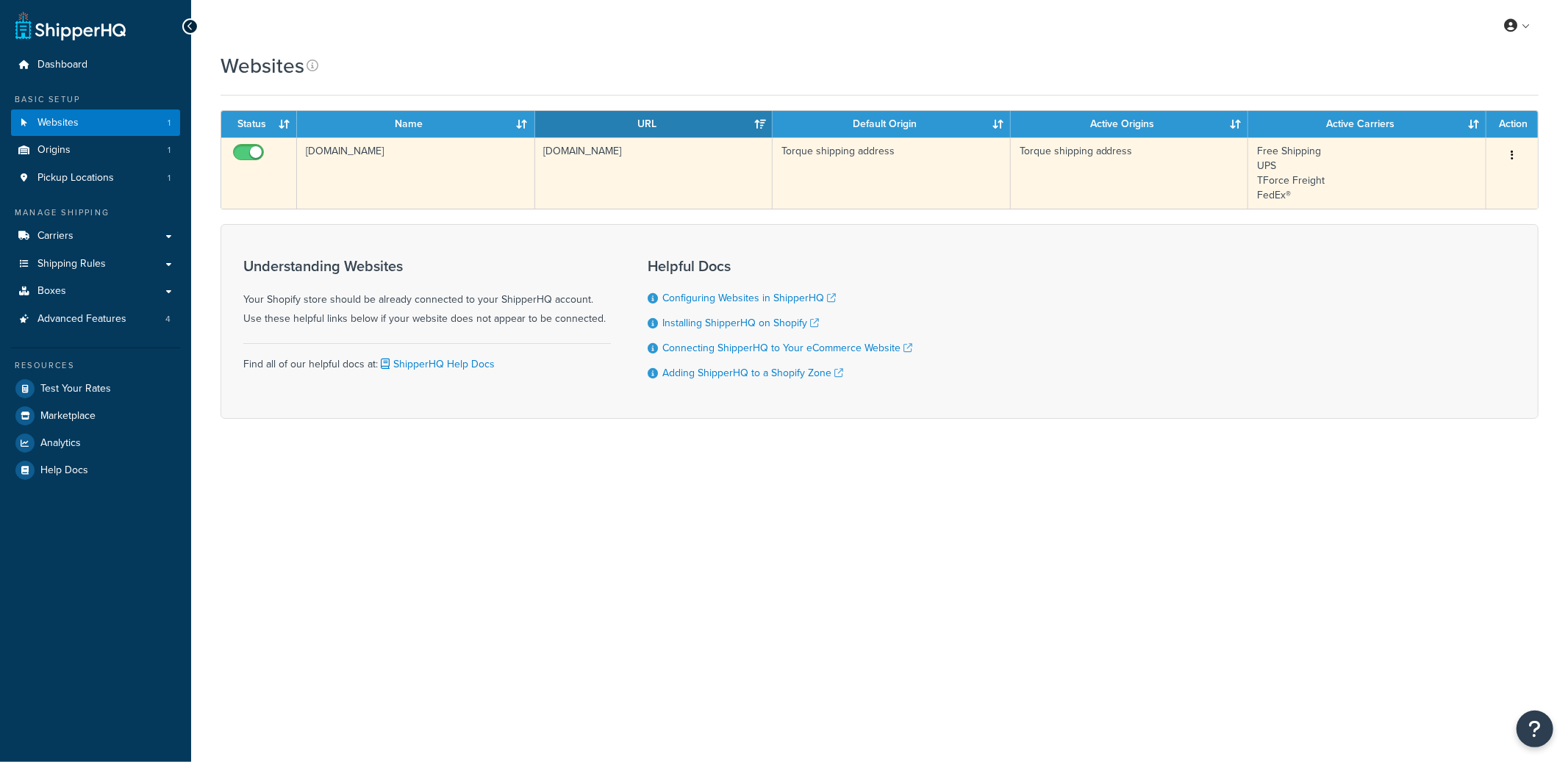
click at [414, 185] on td "[DOMAIN_NAME]" at bounding box center [417, 173] width 238 height 71
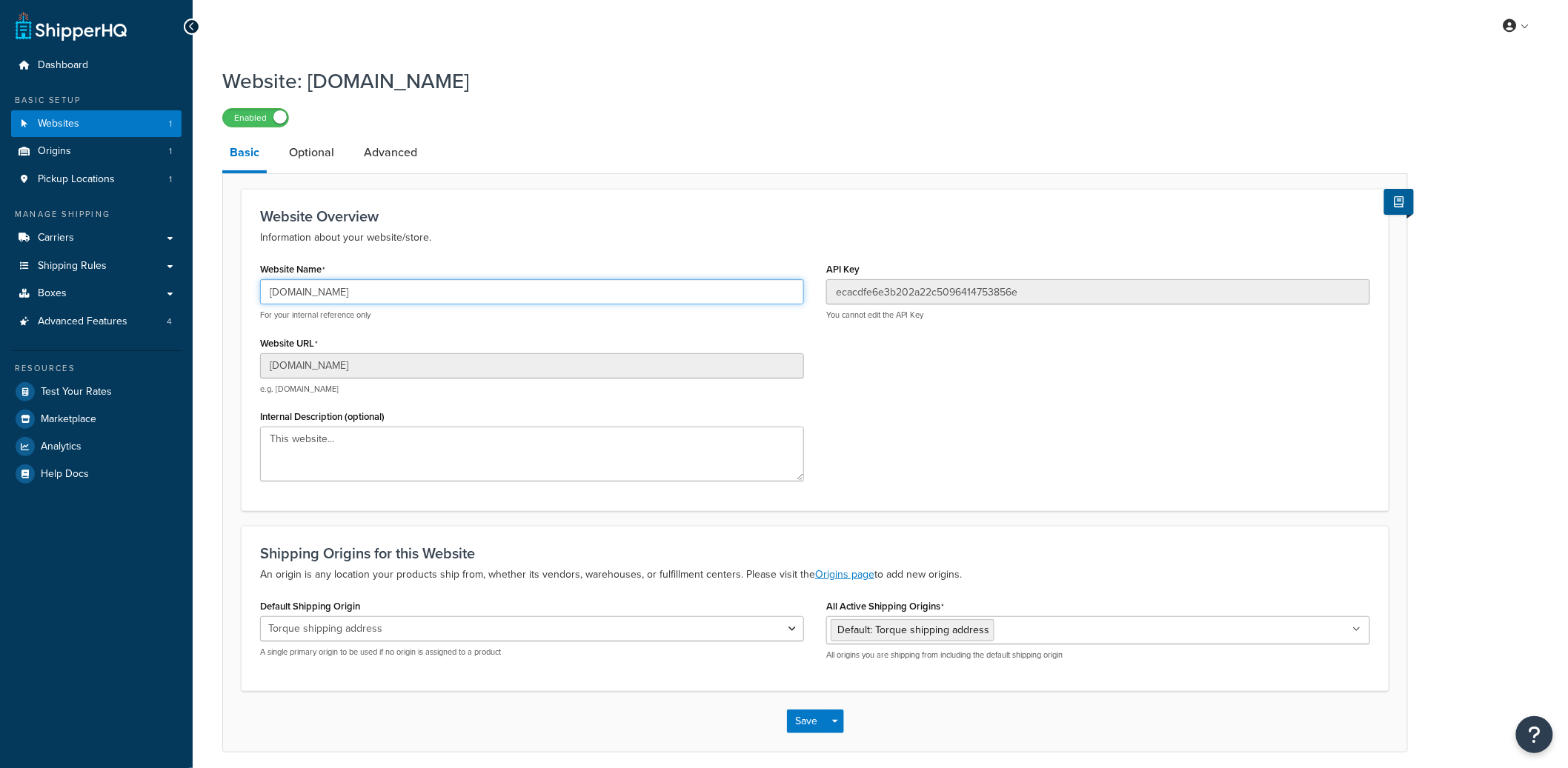
click at [377, 294] on input "[DOMAIN_NAME]" at bounding box center [532, 291] width 544 height 25
click at [377, 294] on input "[DOMAIN_NAME]" at bounding box center [532, 291] width 544 height 25
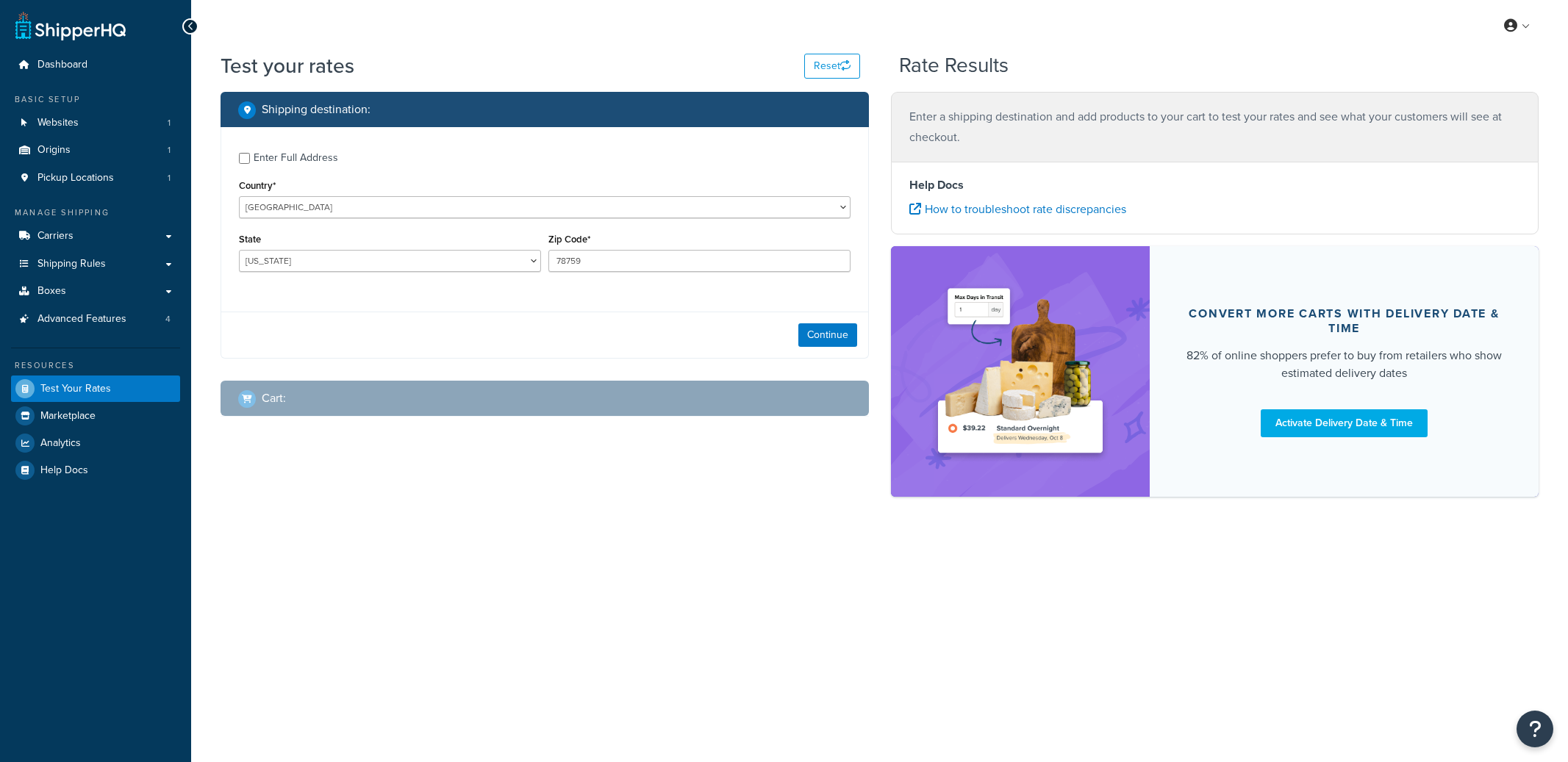
select select "TX"
checkbox input "true"
type input "21212"
select select "MD"
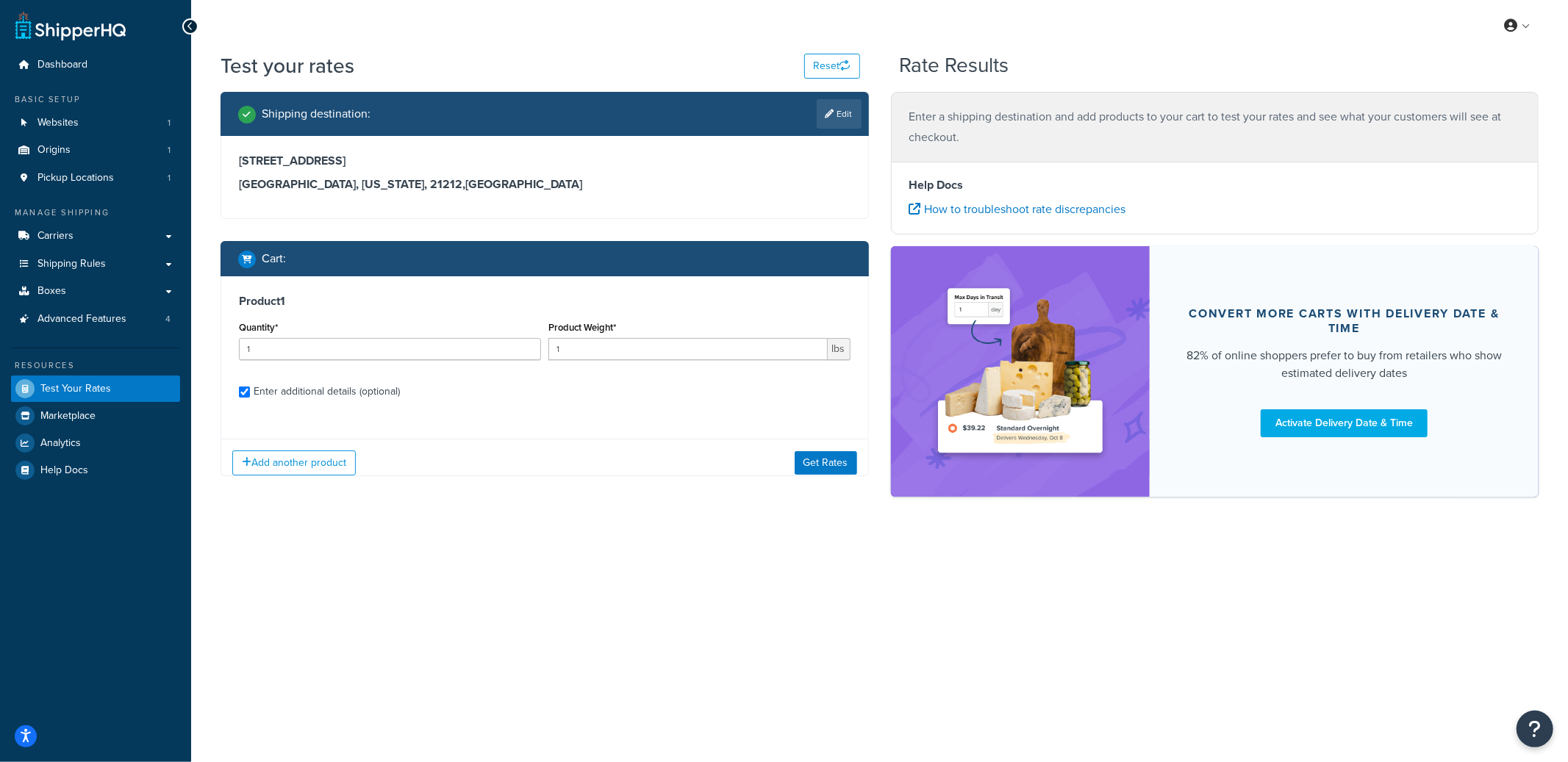
checkbox input "true"
type input "1.9996"
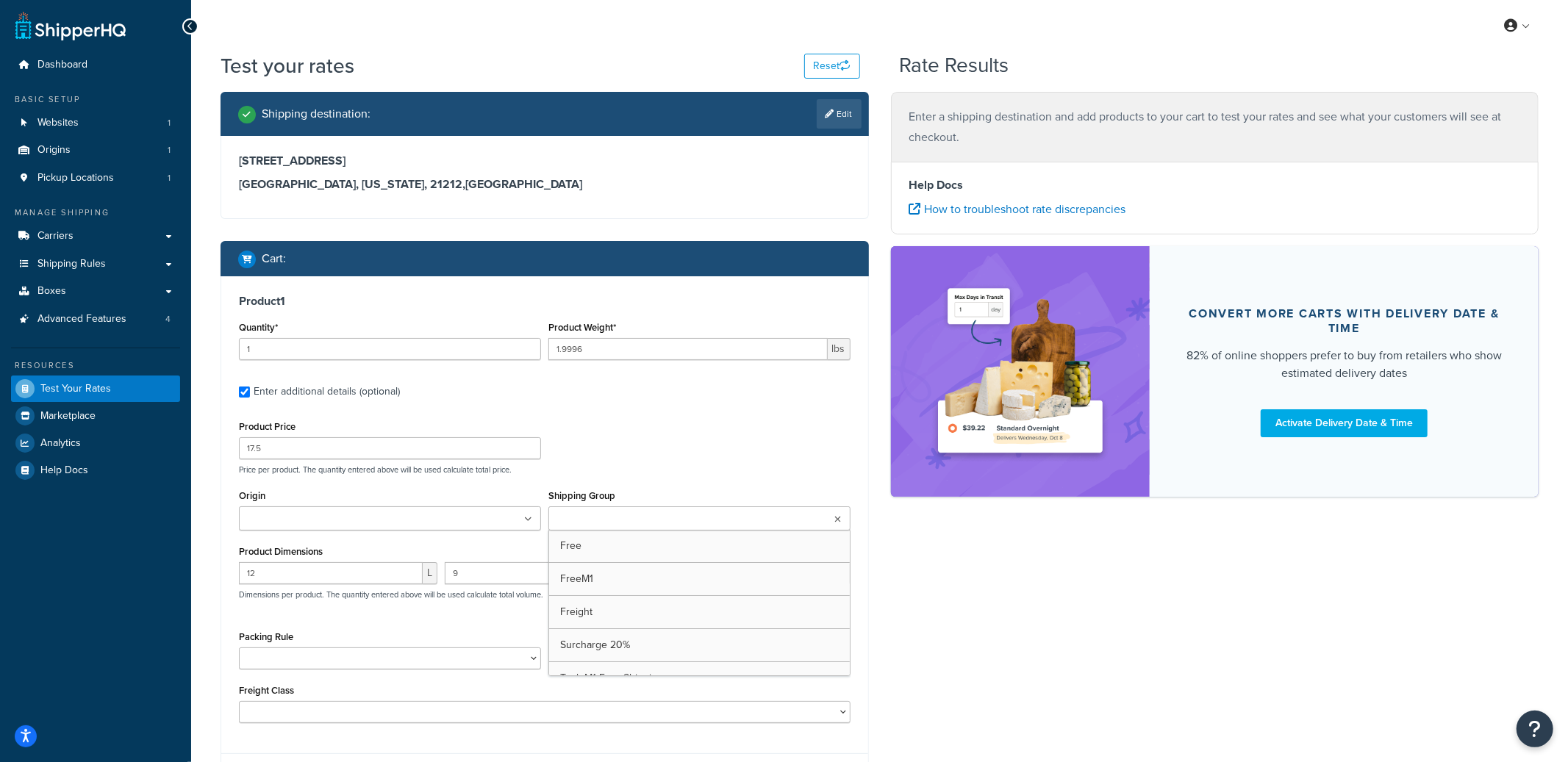
scroll to position [138, 0]
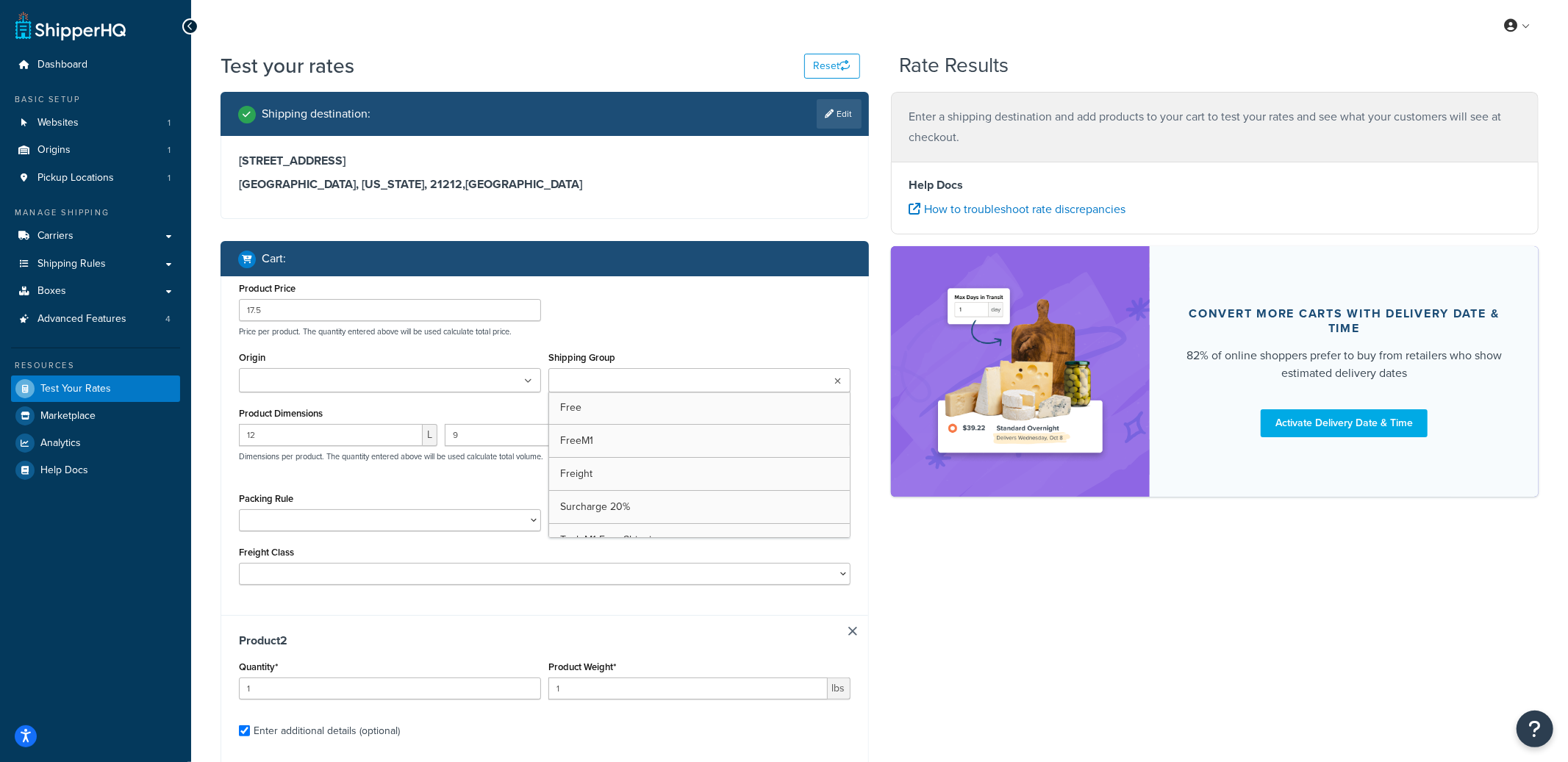
type input "899.9987"
type input "2999"
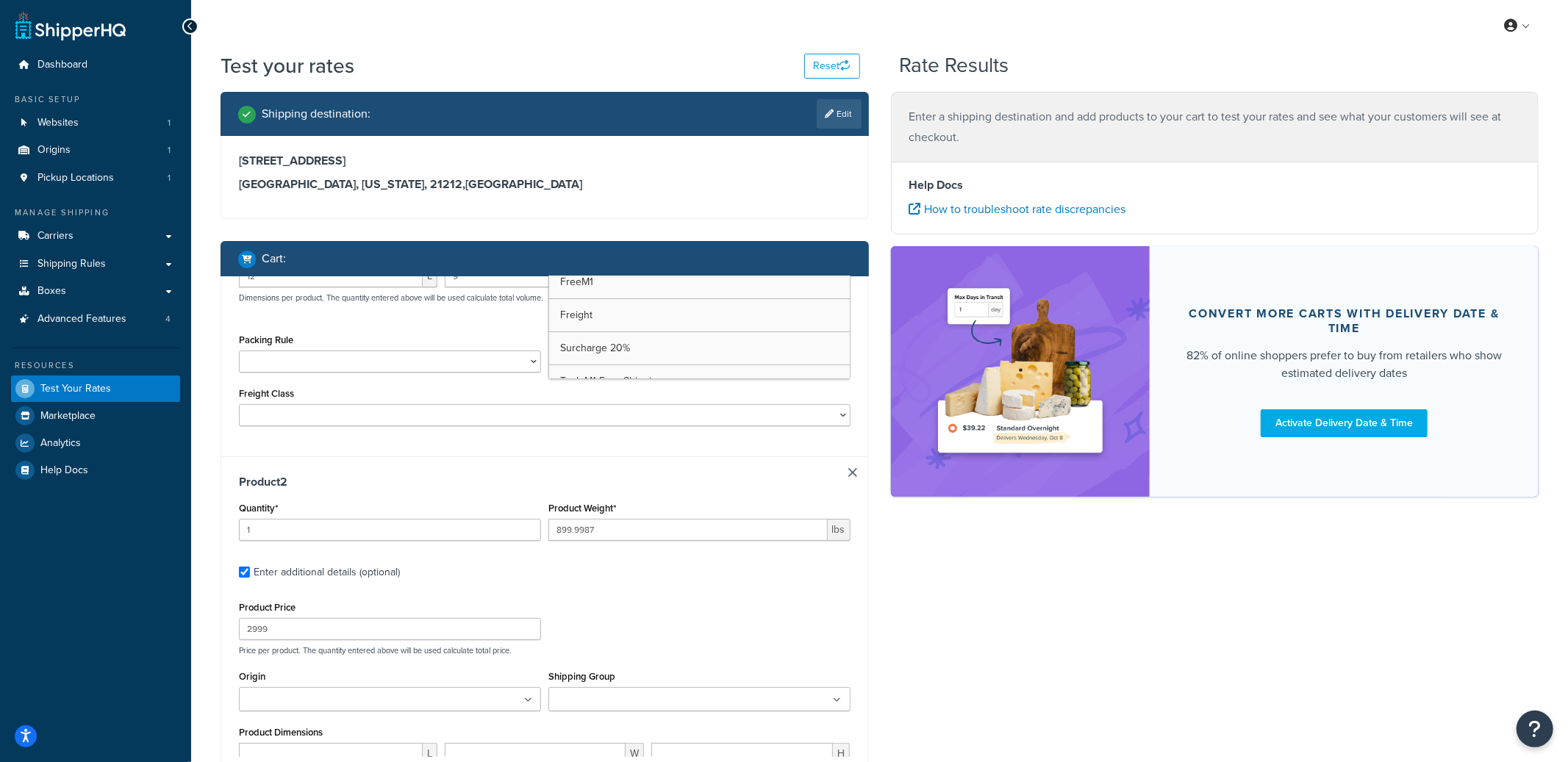
type input "0.5997"
type input "35"
type input "3.9"
type input "3.4"
type input "3.1"
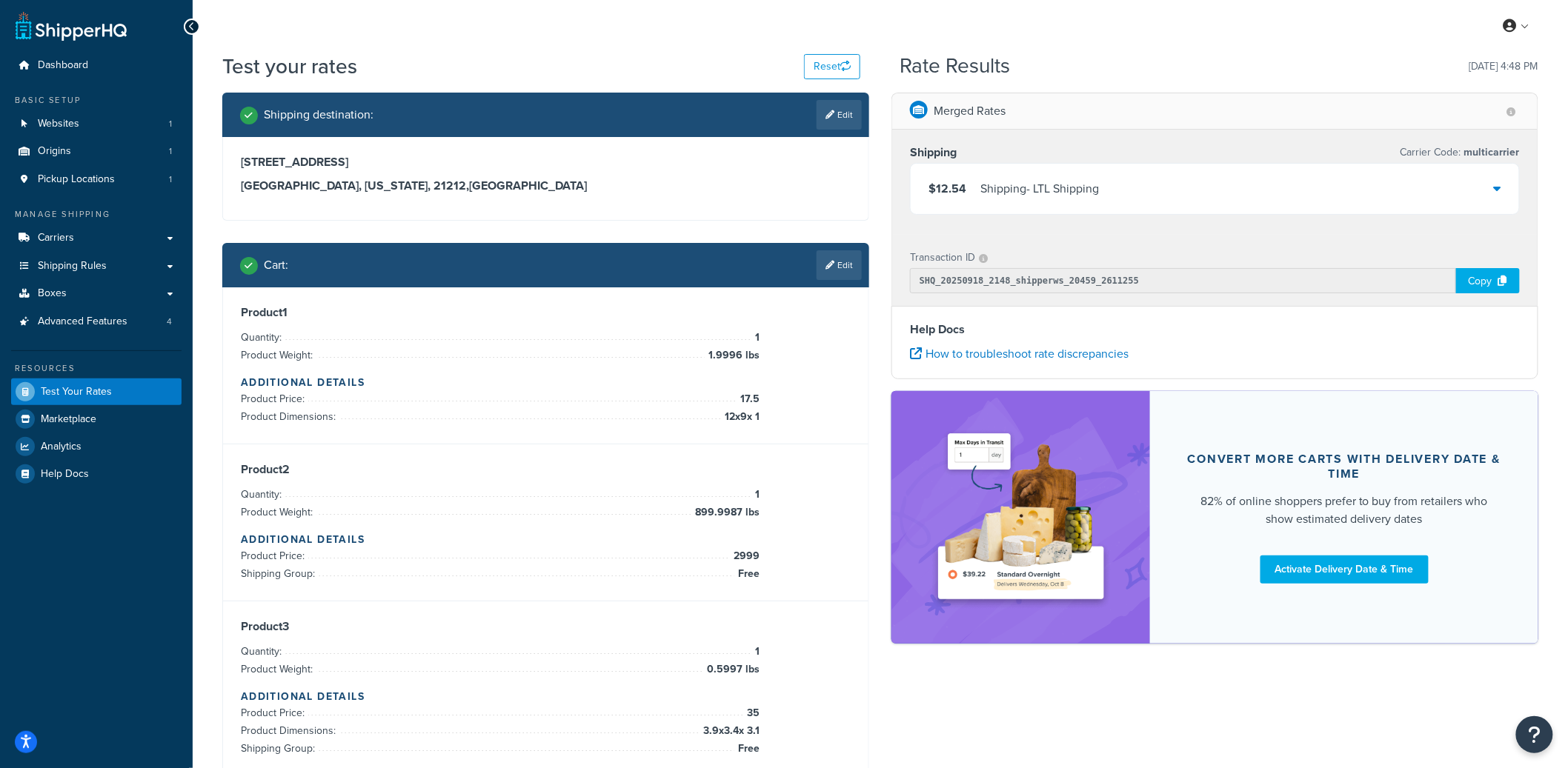
click at [1226, 190] on div "$12.54 Shipping - LTL Shipping" at bounding box center [1215, 189] width 609 height 50
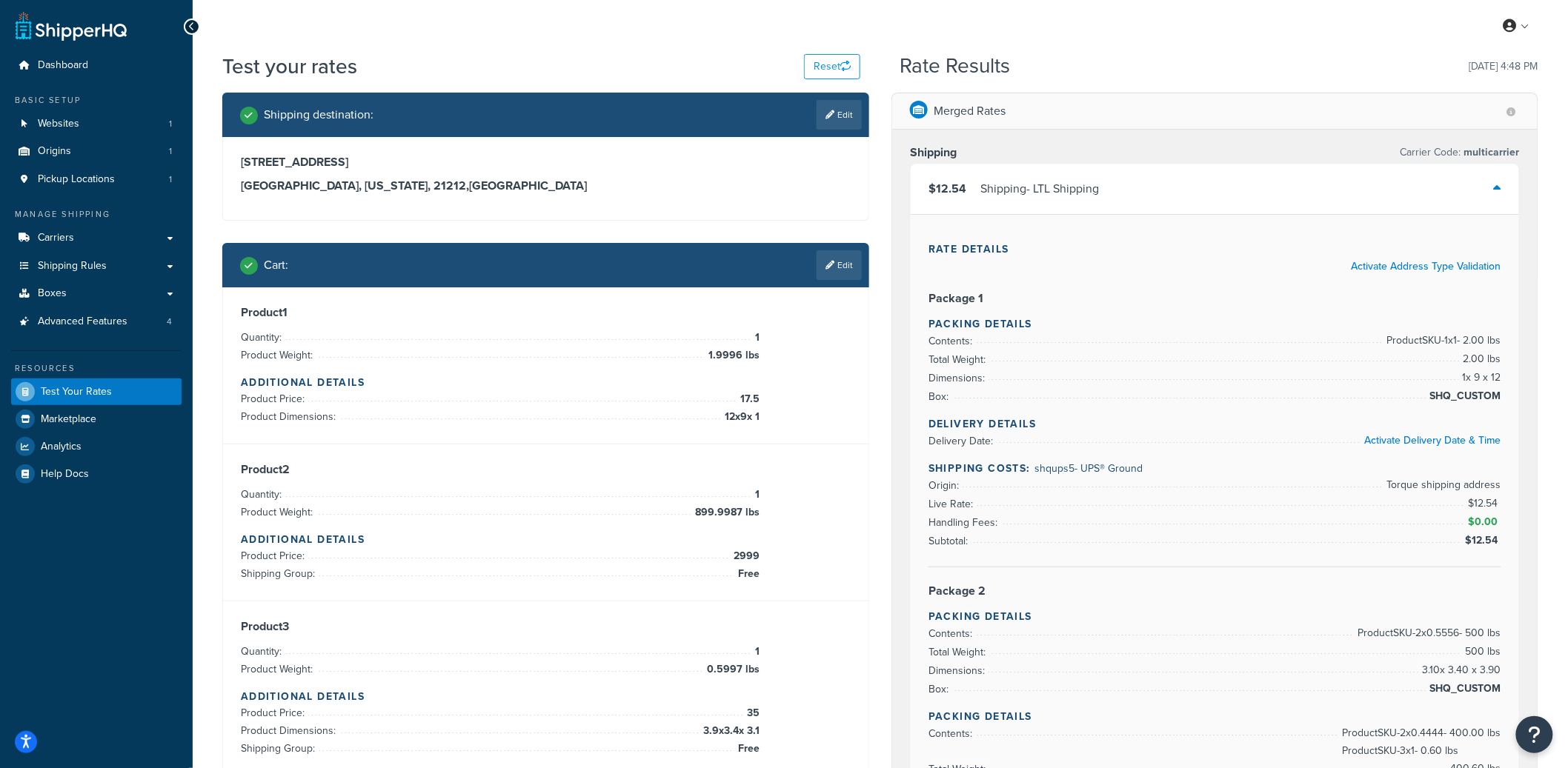
click at [1226, 190] on div "$12.54 Shipping - LTL Shipping" at bounding box center [1215, 189] width 609 height 50
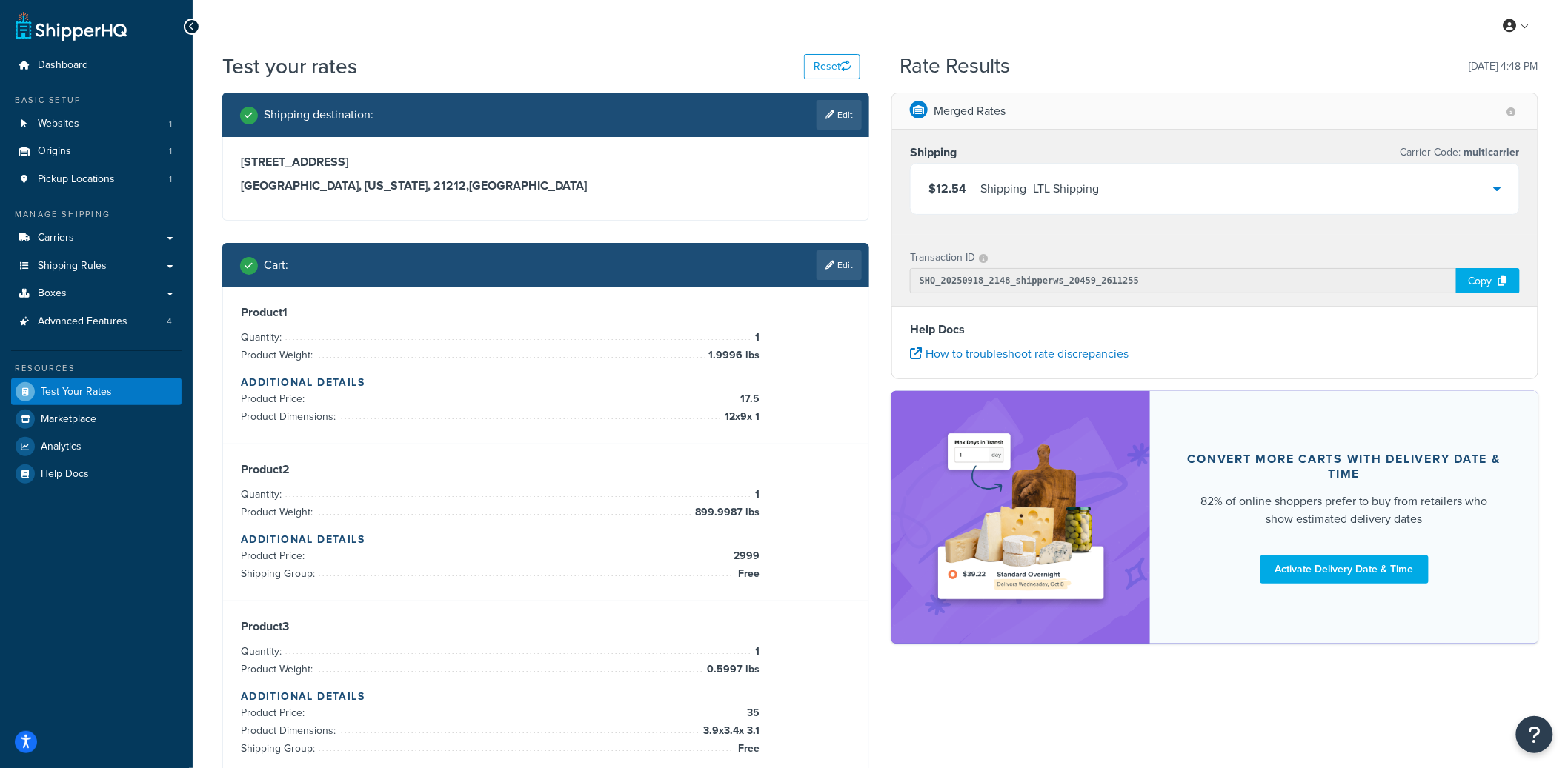
click at [1344, 192] on div "$12.54 Shipping - LTL Shipping" at bounding box center [1215, 189] width 609 height 50
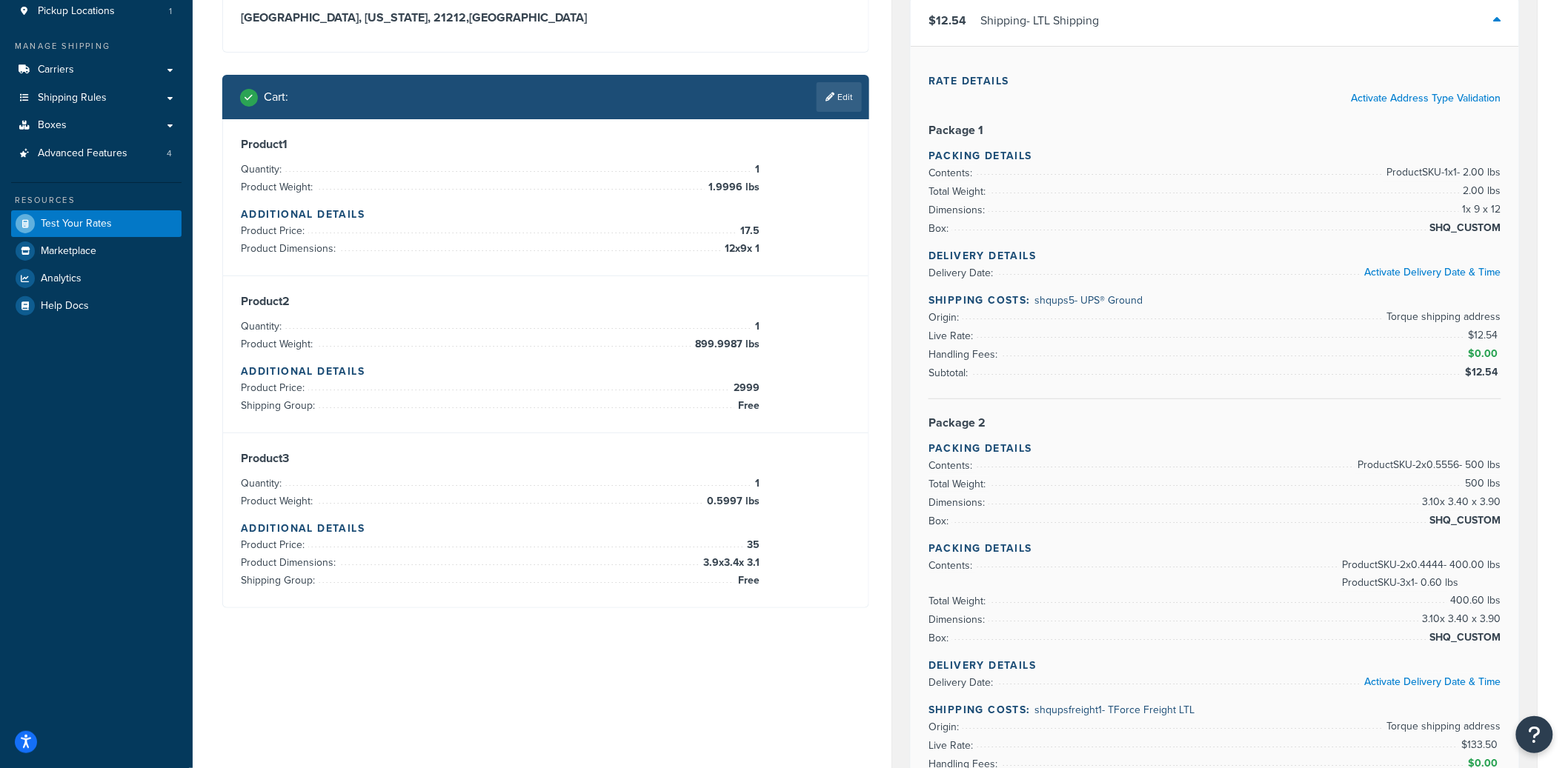
scroll to position [244, 0]
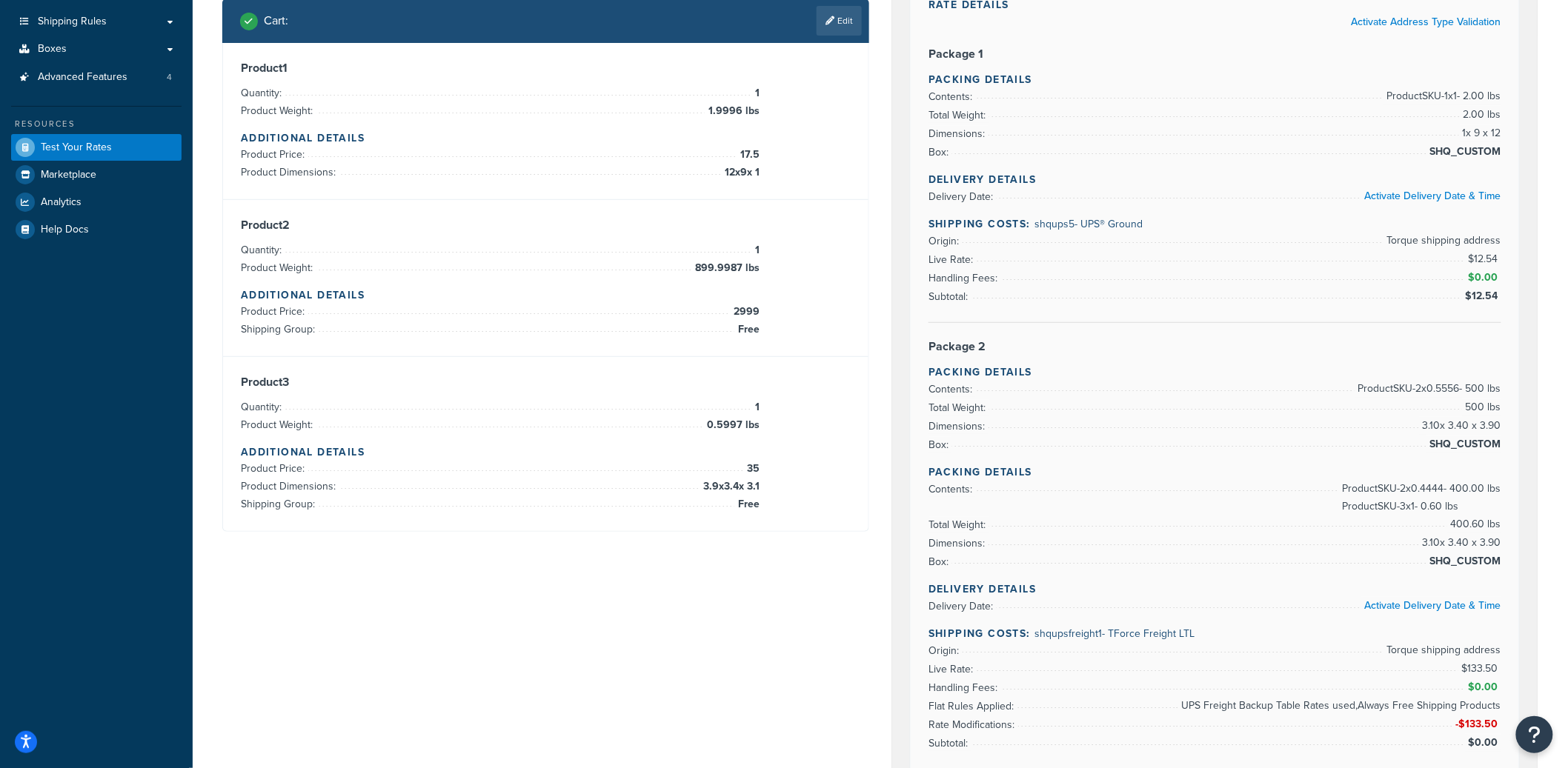
click at [730, 271] on span "899.9987 lbs" at bounding box center [726, 268] width 68 height 17
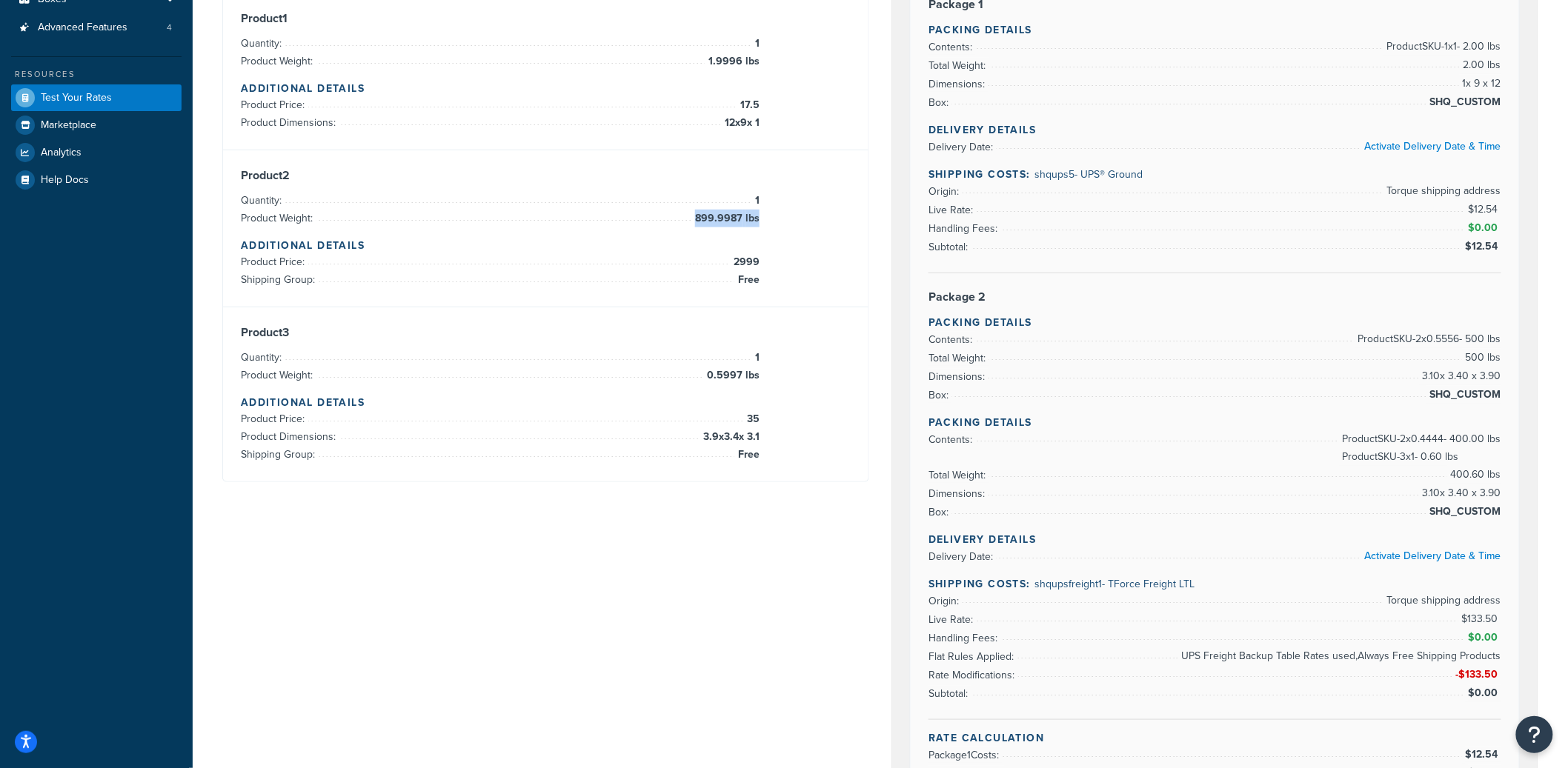
scroll to position [230, 0]
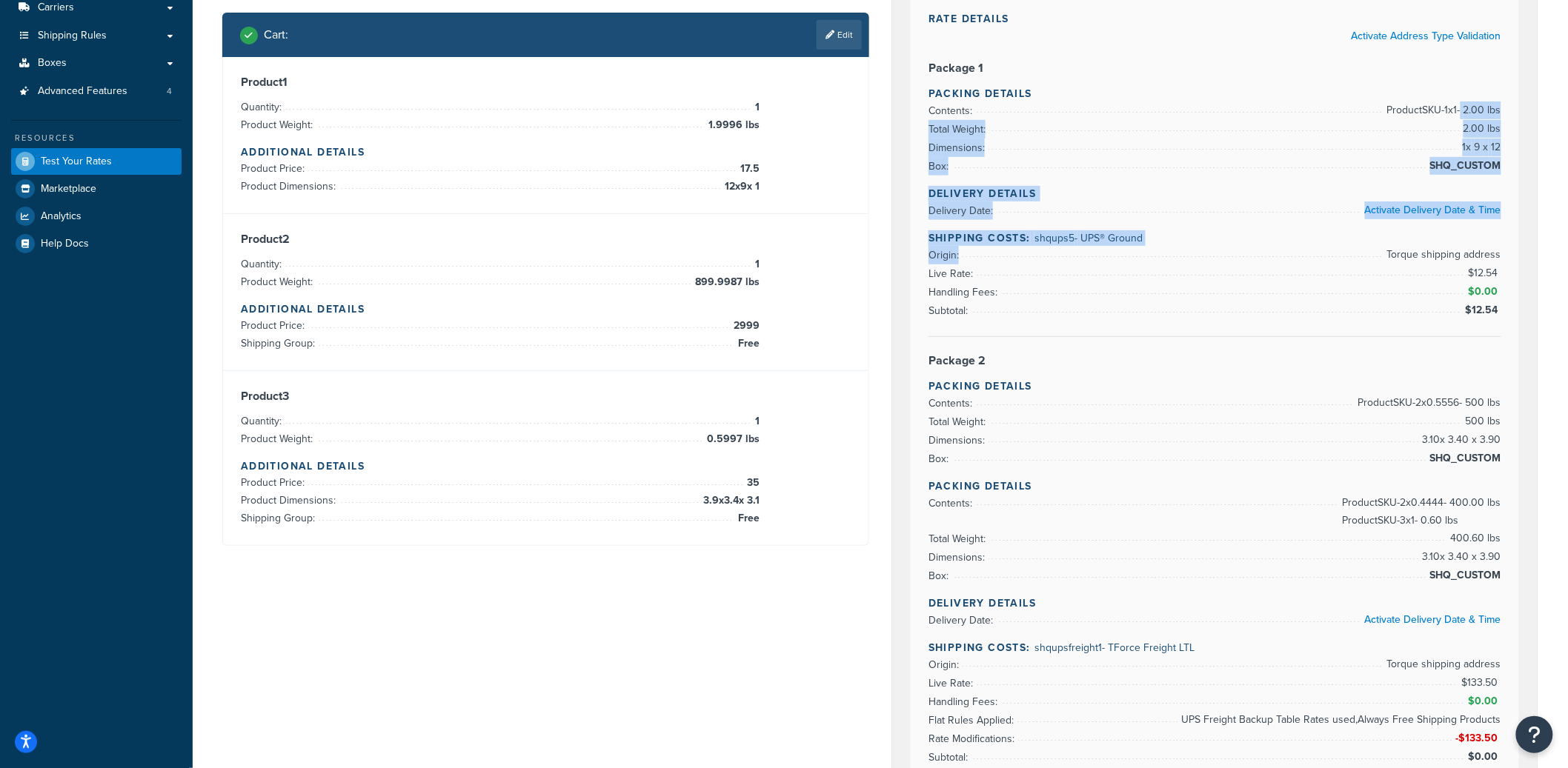
drag, startPoint x: 1461, startPoint y: 105, endPoint x: 1503, endPoint y: 258, distance: 158.7
click at [1503, 258] on div "Rate Details Activate Address Type Validation Package 1 Packing Details Content…" at bounding box center [1215, 433] width 609 height 898
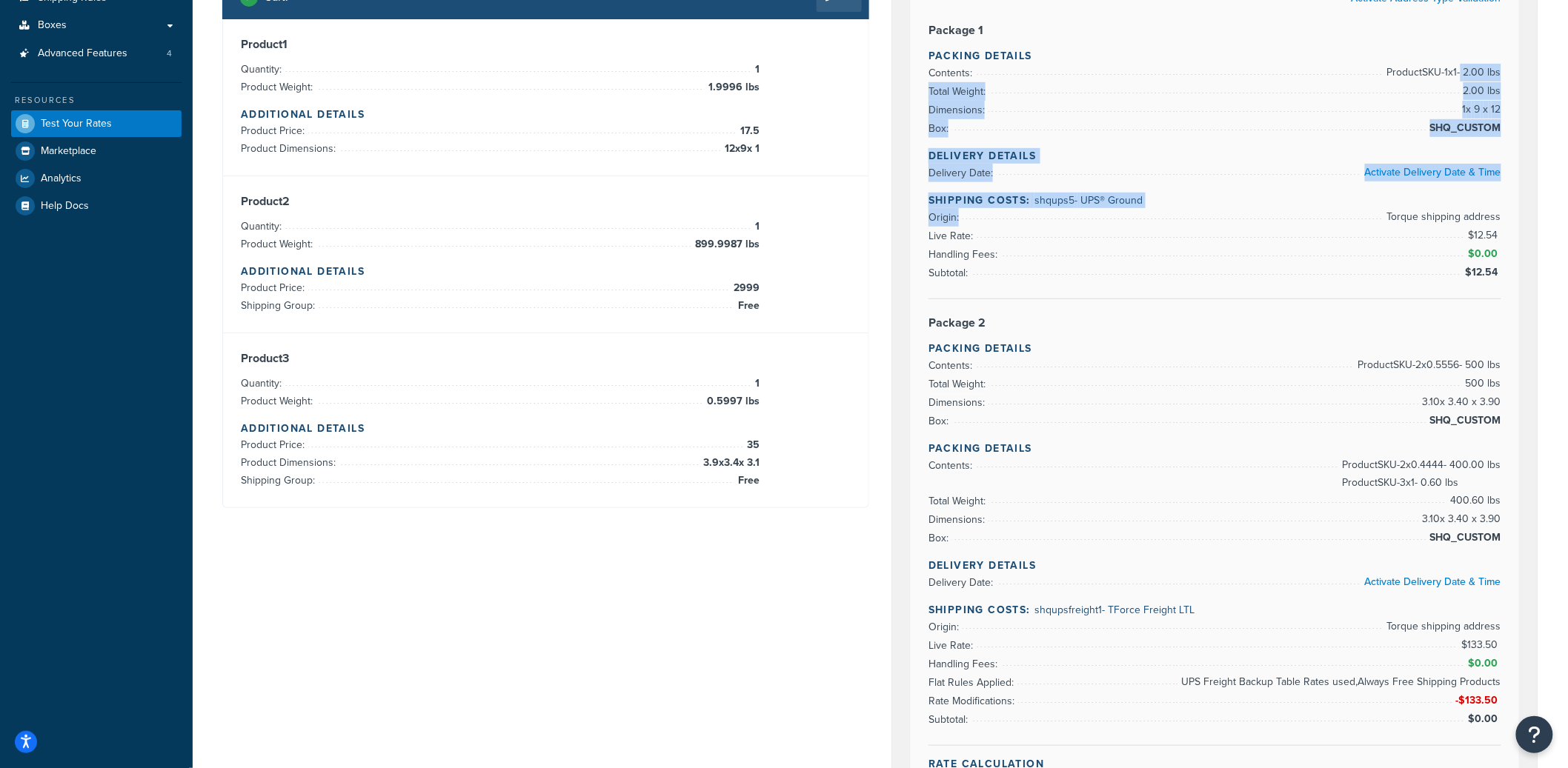
scroll to position [270, 0]
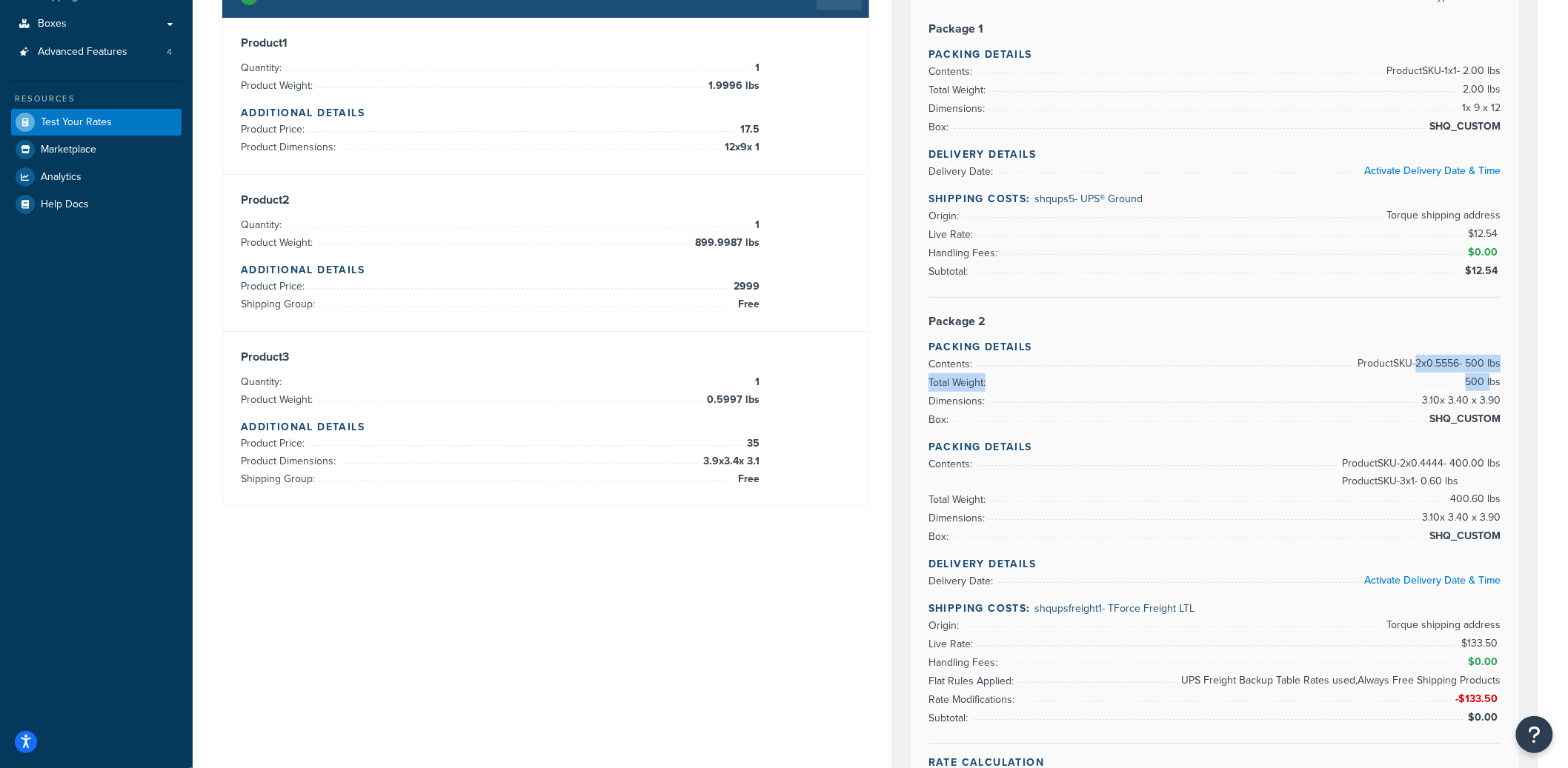
drag, startPoint x: 1410, startPoint y: 365, endPoint x: 1493, endPoint y: 387, distance: 85.9
click at [1493, 387] on ul "Contents: Product SKU-2 x 0.5556 - 500 lbs Total Weight: 500 lbs Dimensions: 3.…" at bounding box center [1215, 392] width 573 height 74
drag, startPoint x: 700, startPoint y: 245, endPoint x: 786, endPoint y: 252, distance: 86.3
click at [786, 252] on div "Product 2 Quantity: 1 Product Weight: 899.9987 lbs Additional Details Product P…" at bounding box center [546, 252] width 610 height 121
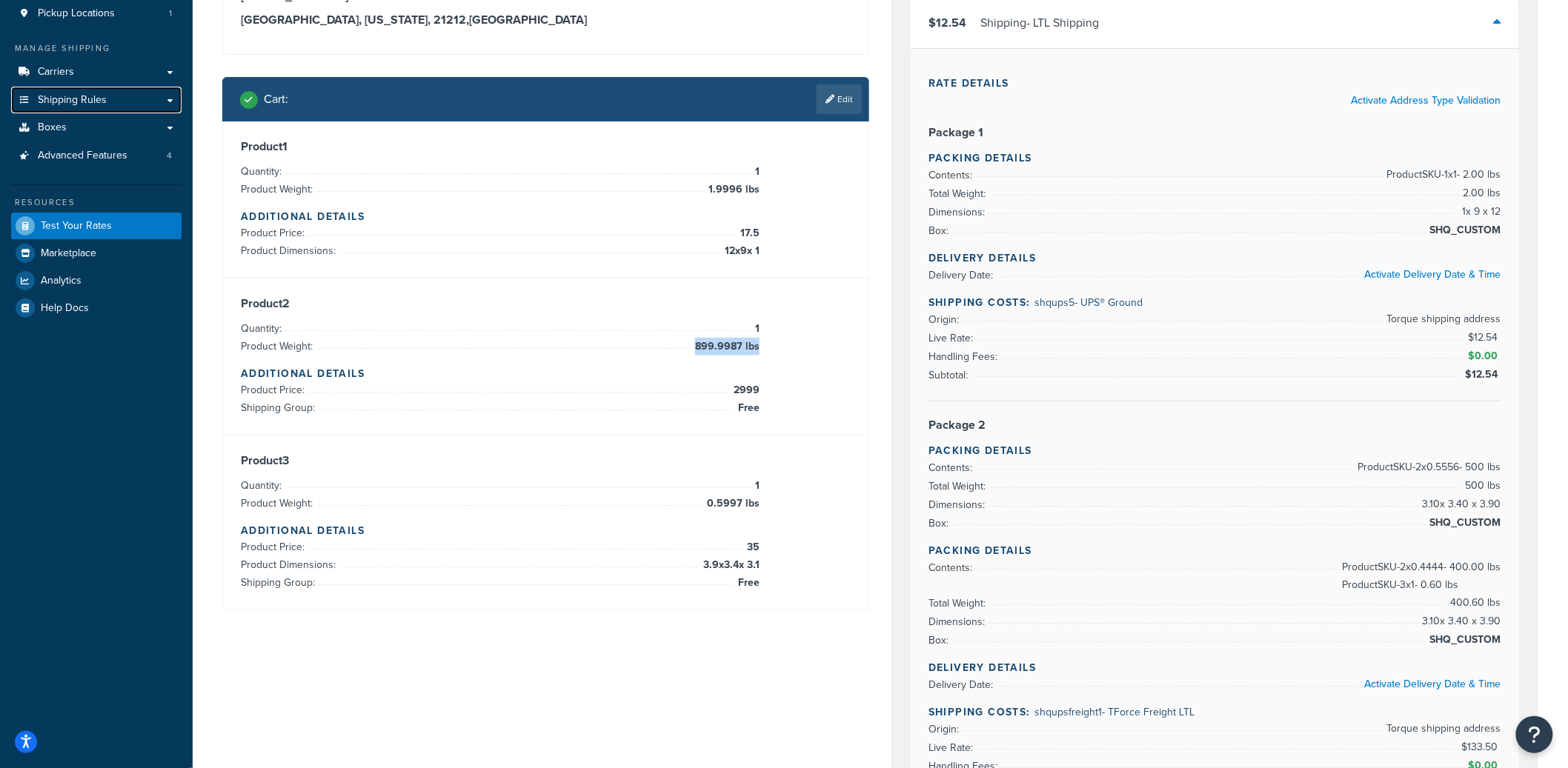
scroll to position [169, 0]
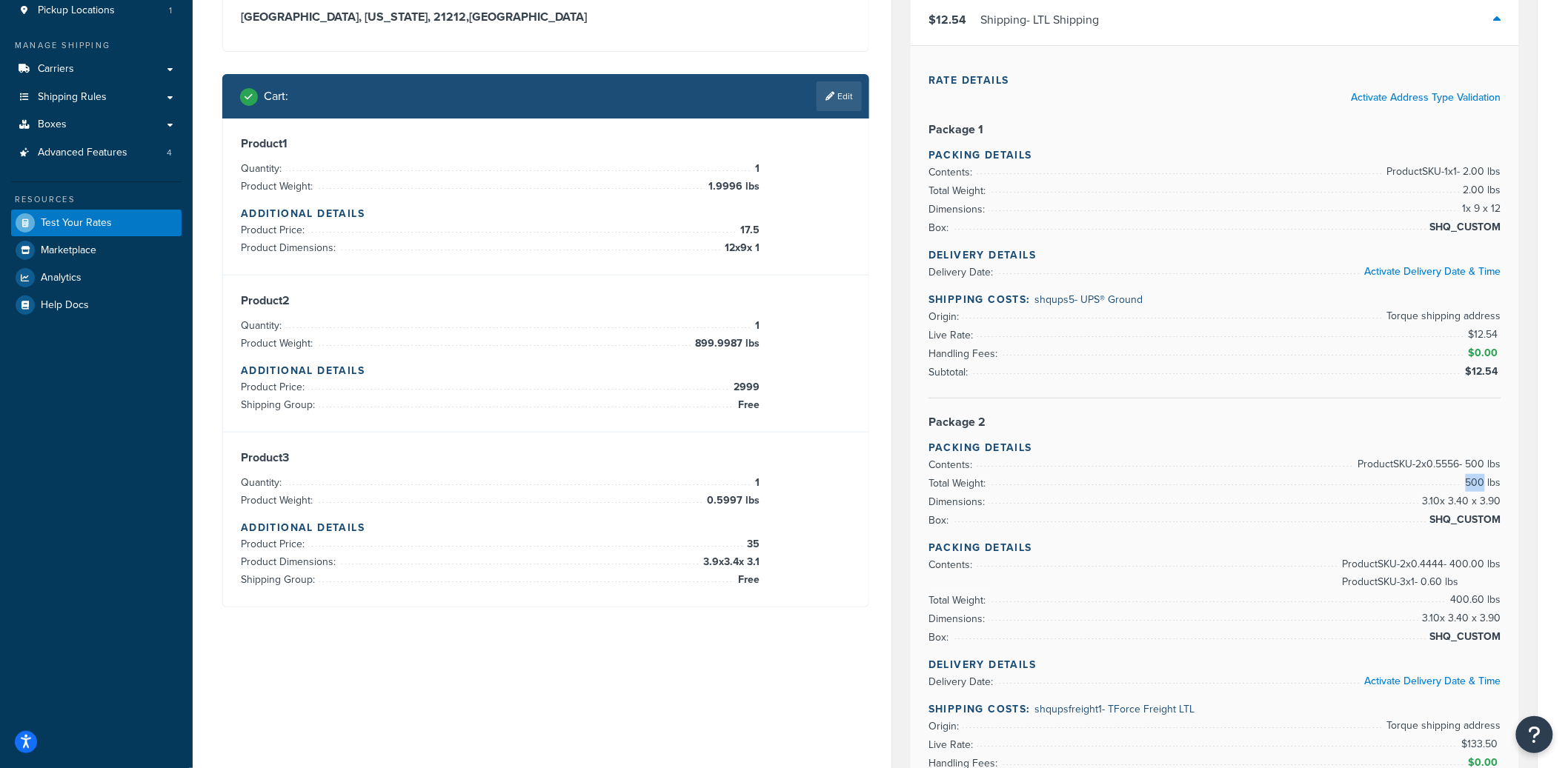
drag, startPoint x: 1465, startPoint y: 488, endPoint x: 1483, endPoint y: 490, distance: 18.1
click at [1483, 490] on span "500 lbs" at bounding box center [1482, 482] width 40 height 17
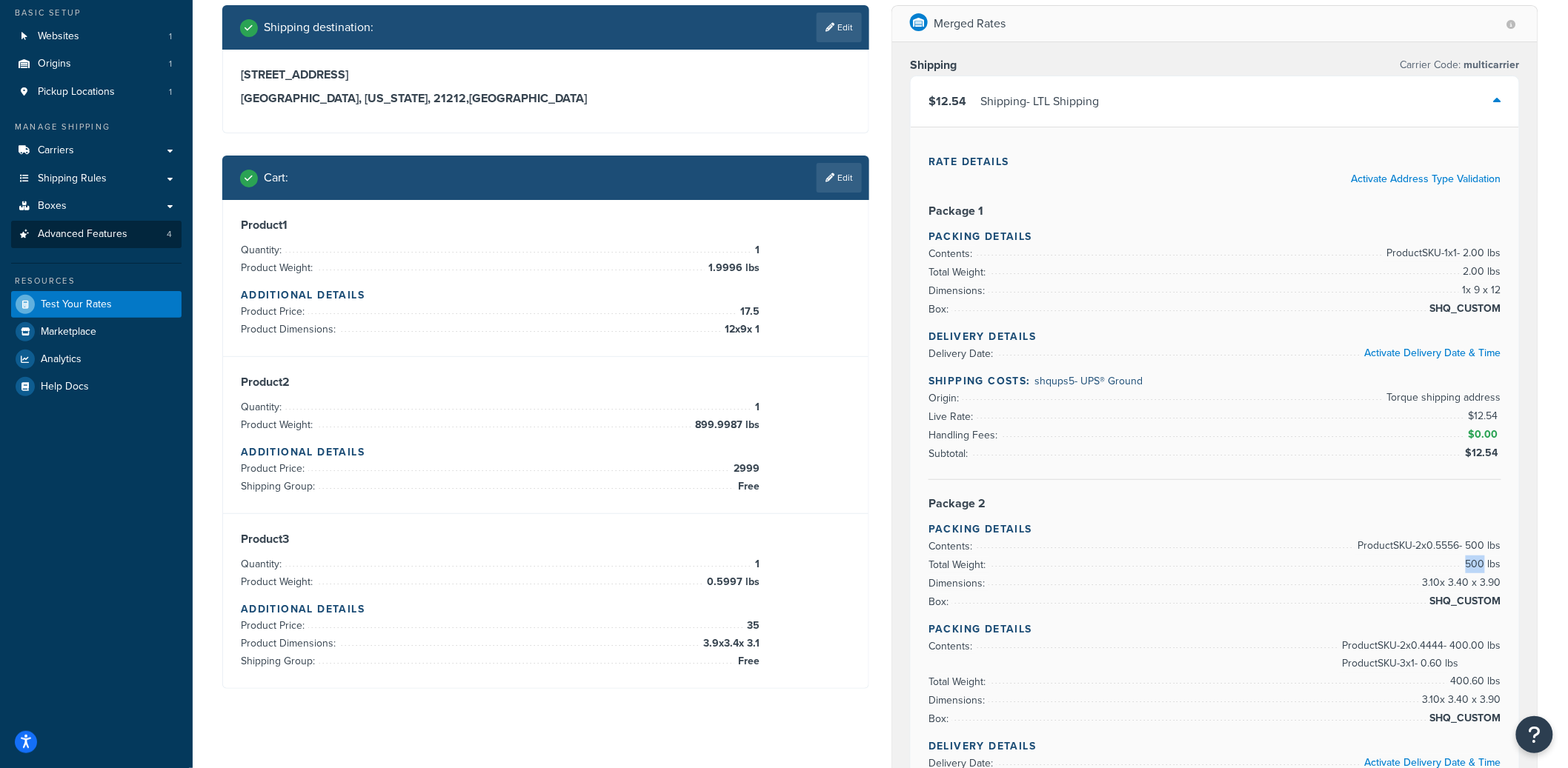
scroll to position [63, 0]
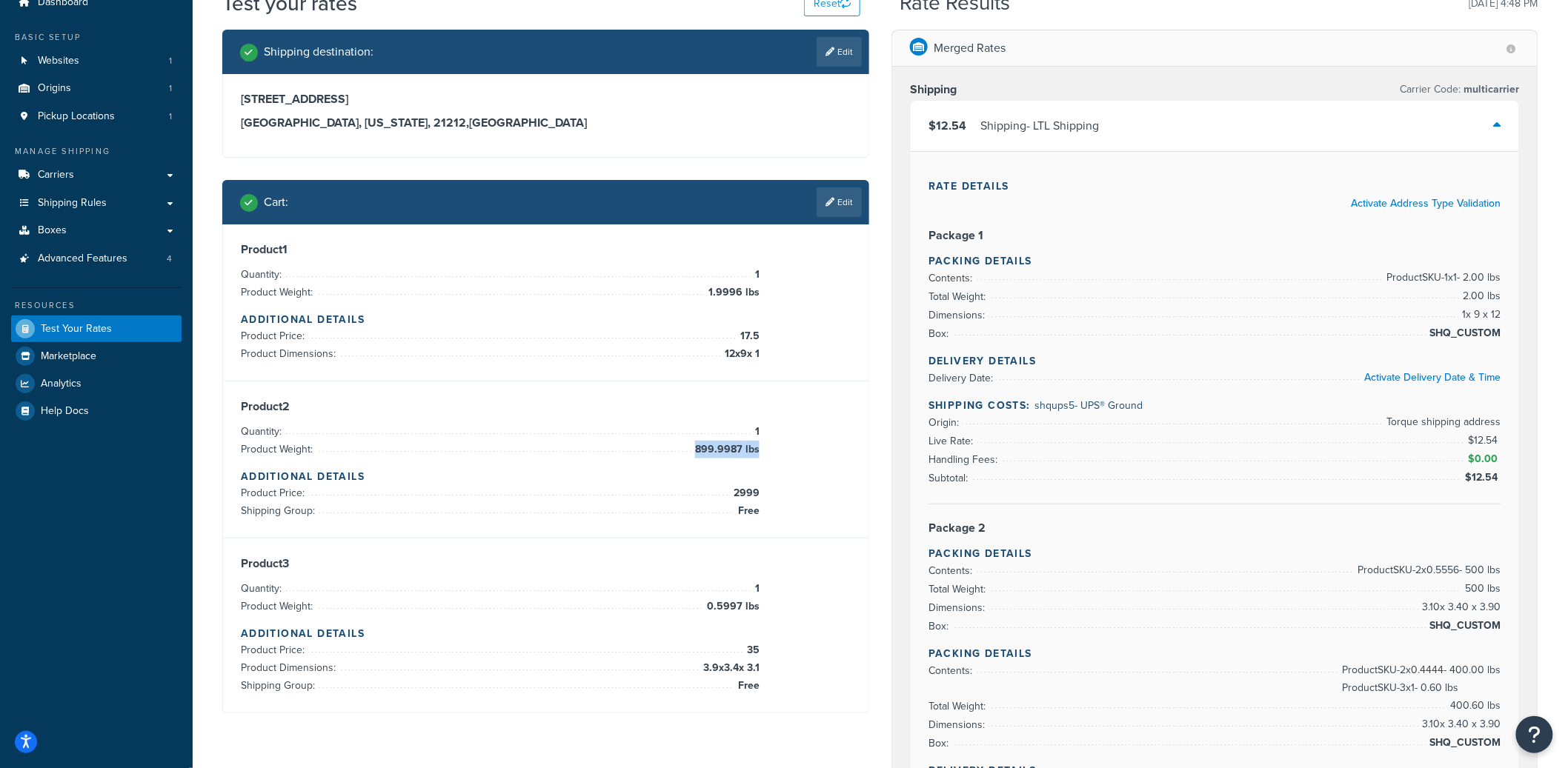
drag, startPoint x: 691, startPoint y: 442, endPoint x: 880, endPoint y: 330, distance: 219.7
click at [759, 449] on li "Product Weight: 899.9987 lbs" at bounding box center [501, 449] width 519 height 17
click at [1057, 138] on div "$12.54 Shipping - LTL Shipping" at bounding box center [1215, 125] width 609 height 50
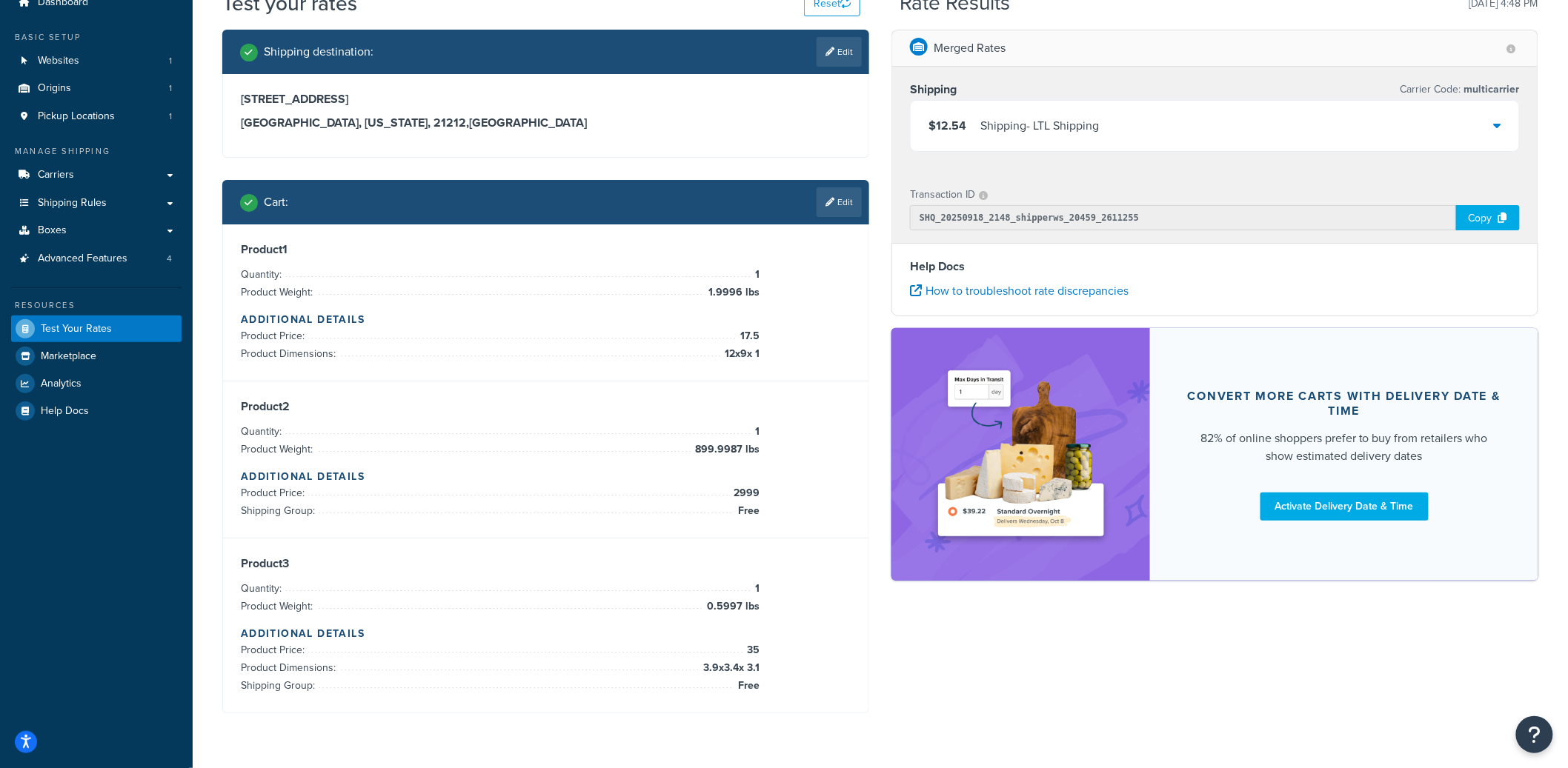
click at [1089, 125] on div "Shipping - LTL Shipping" at bounding box center [1040, 125] width 119 height 21
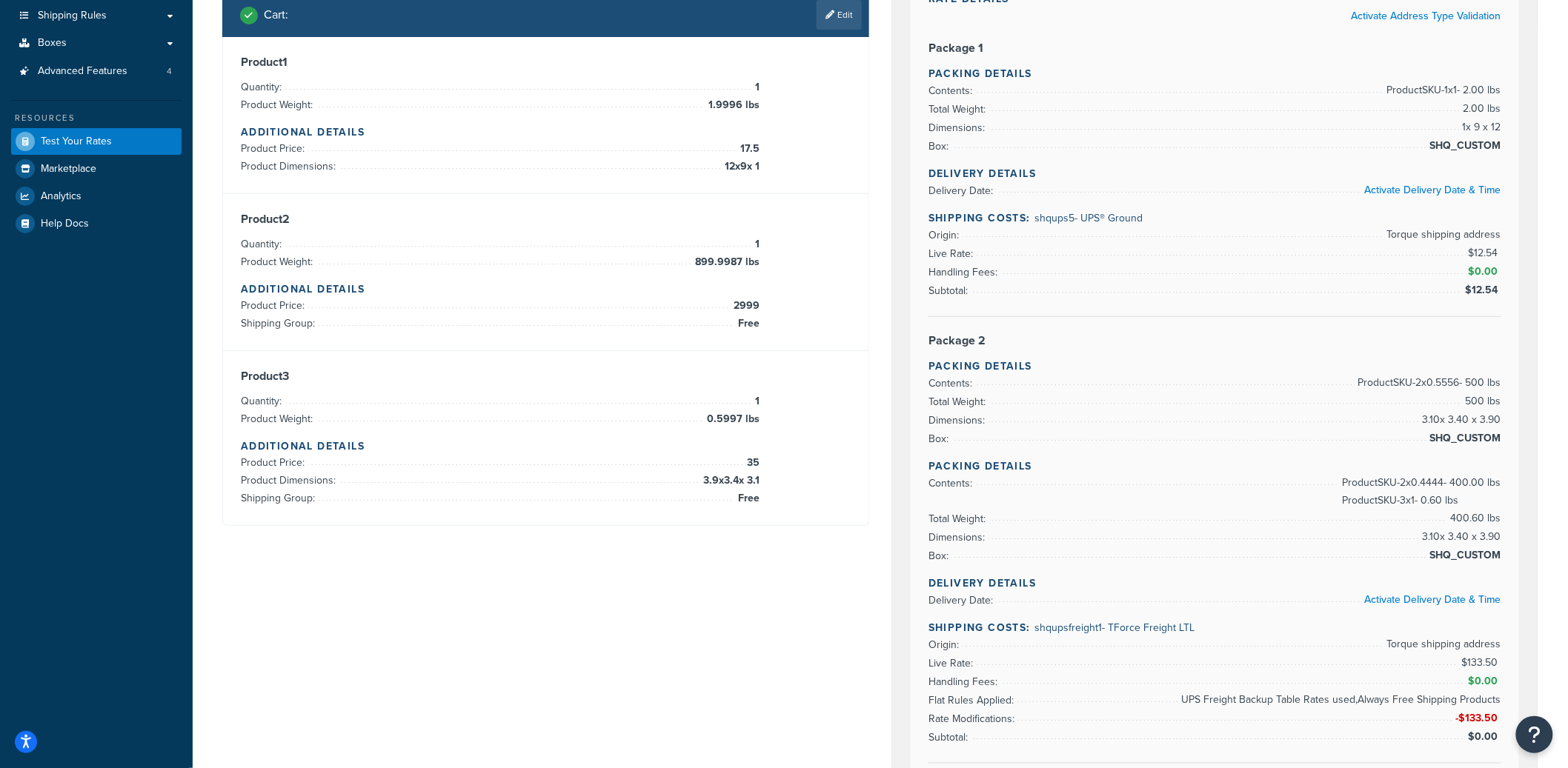
scroll to position [253, 0]
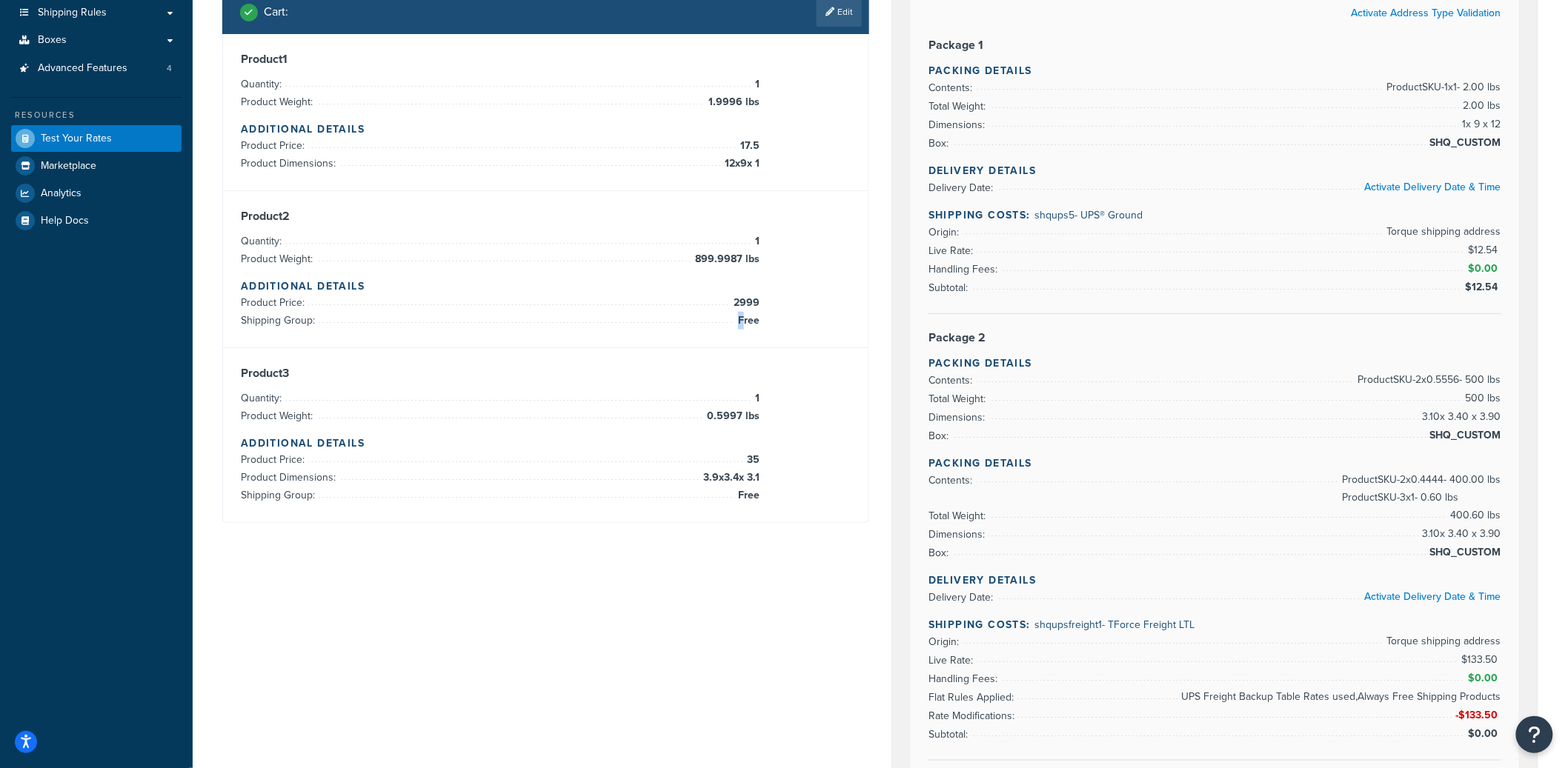
drag, startPoint x: 742, startPoint y: 322, endPoint x: 775, endPoint y: 327, distance: 33.4
click at [775, 327] on div "Product 2 Quantity: 1 Product Weight: 899.9987 lbs Additional Details Product P…" at bounding box center [546, 269] width 610 height 121
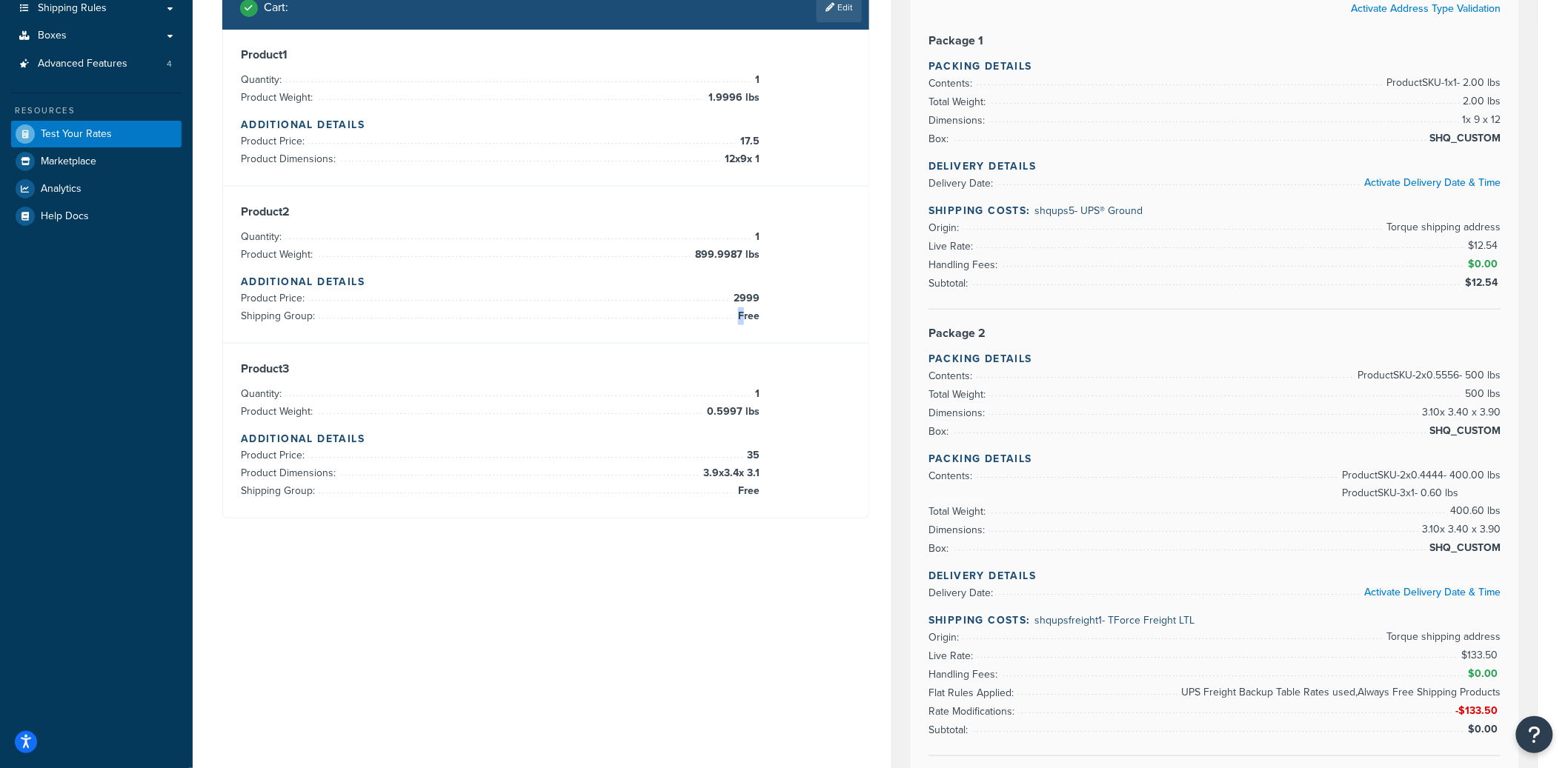
scroll to position [269, 0]
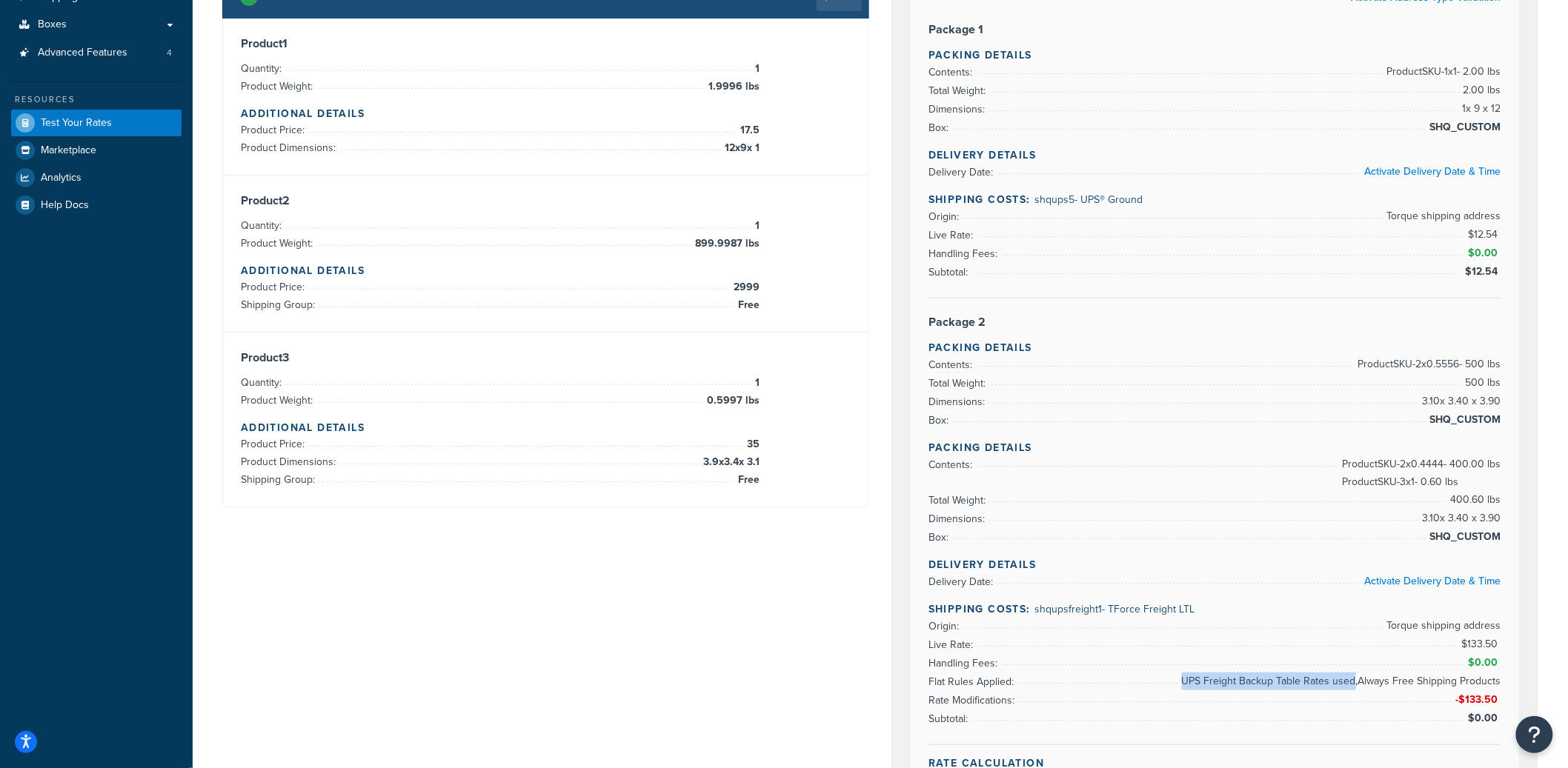
drag, startPoint x: 1359, startPoint y: 685, endPoint x: 1504, endPoint y: 679, distance: 145.1
click at [1505, 684] on div "Rate Details Activate Address Type Validation Package 1 Packing Details Content…" at bounding box center [1215, 394] width 609 height 898
drag, startPoint x: 1465, startPoint y: 704, endPoint x: 1543, endPoint y: 699, distance: 78.2
click at [1543, 699] on div "Merged Rates Shipping Carrier Code: multicarrier $12.54 Shipping - LTL Shipping…" at bounding box center [1215, 555] width 670 height 1464
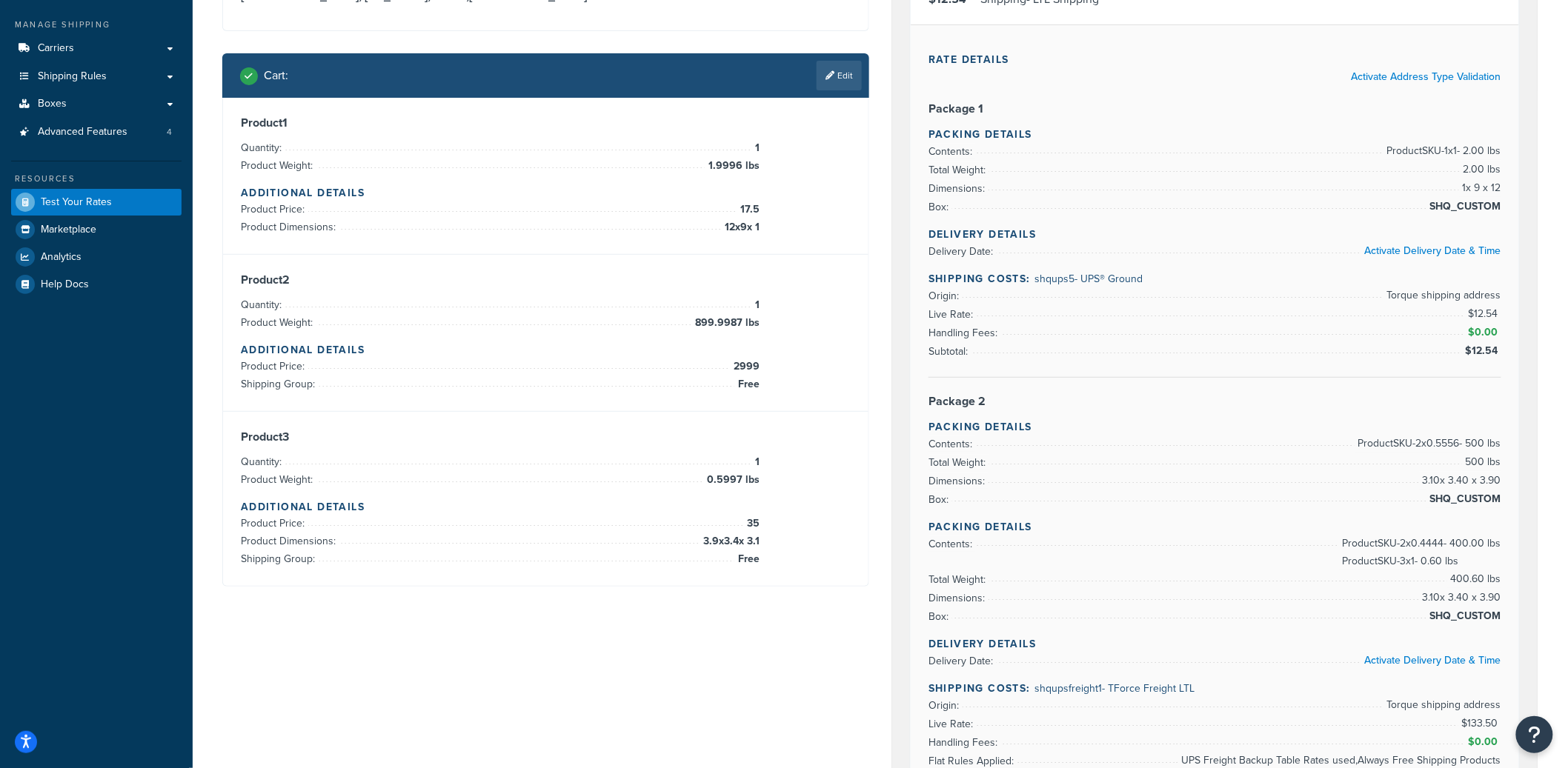
scroll to position [135, 0]
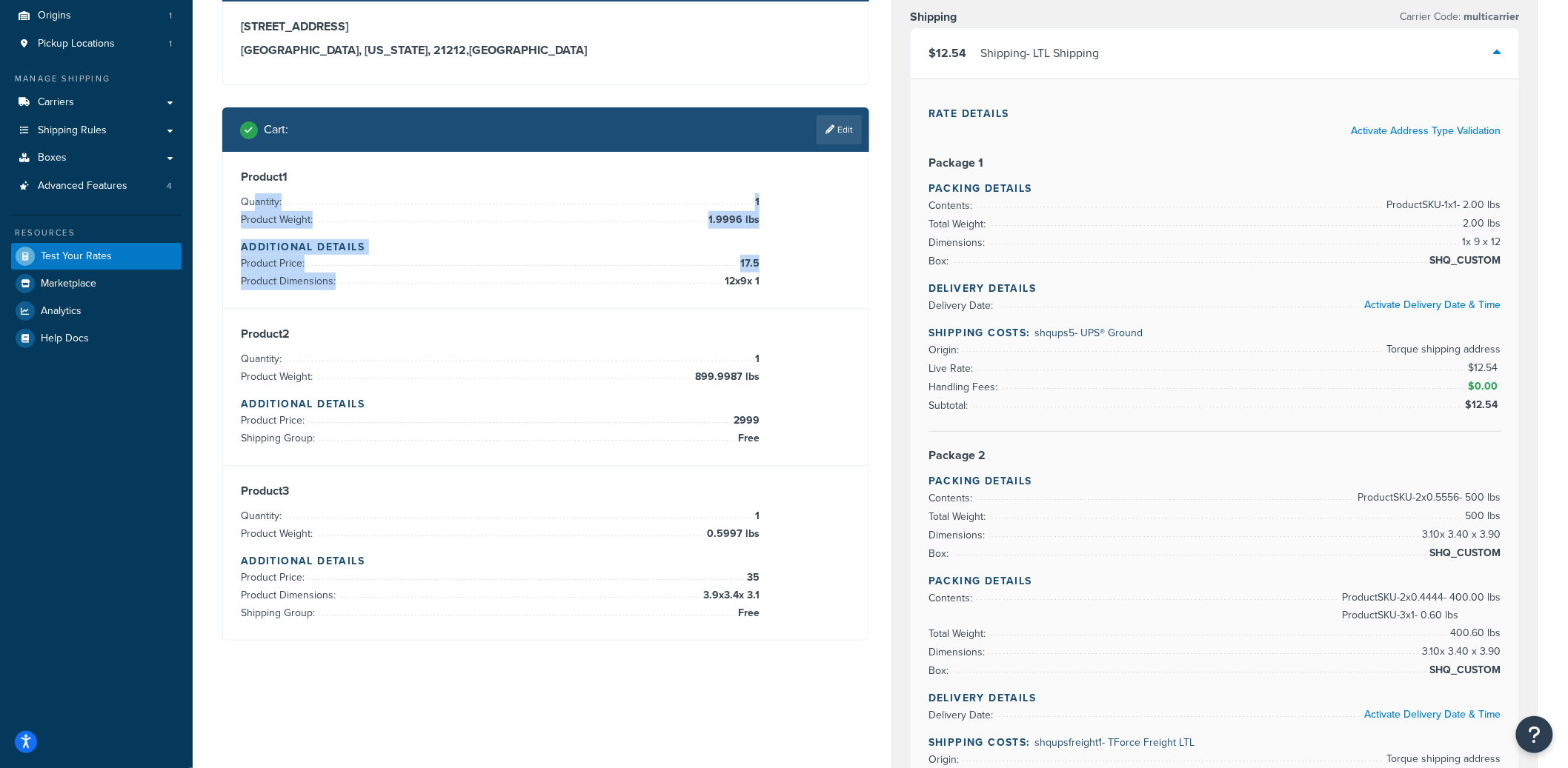
drag, startPoint x: 291, startPoint y: 202, endPoint x: 794, endPoint y: 284, distance: 509.6
click at [794, 284] on div "Product 1 Quantity: 1 Product Weight: 1.9996 lbs Additional Details Product Pri…" at bounding box center [546, 230] width 610 height 121
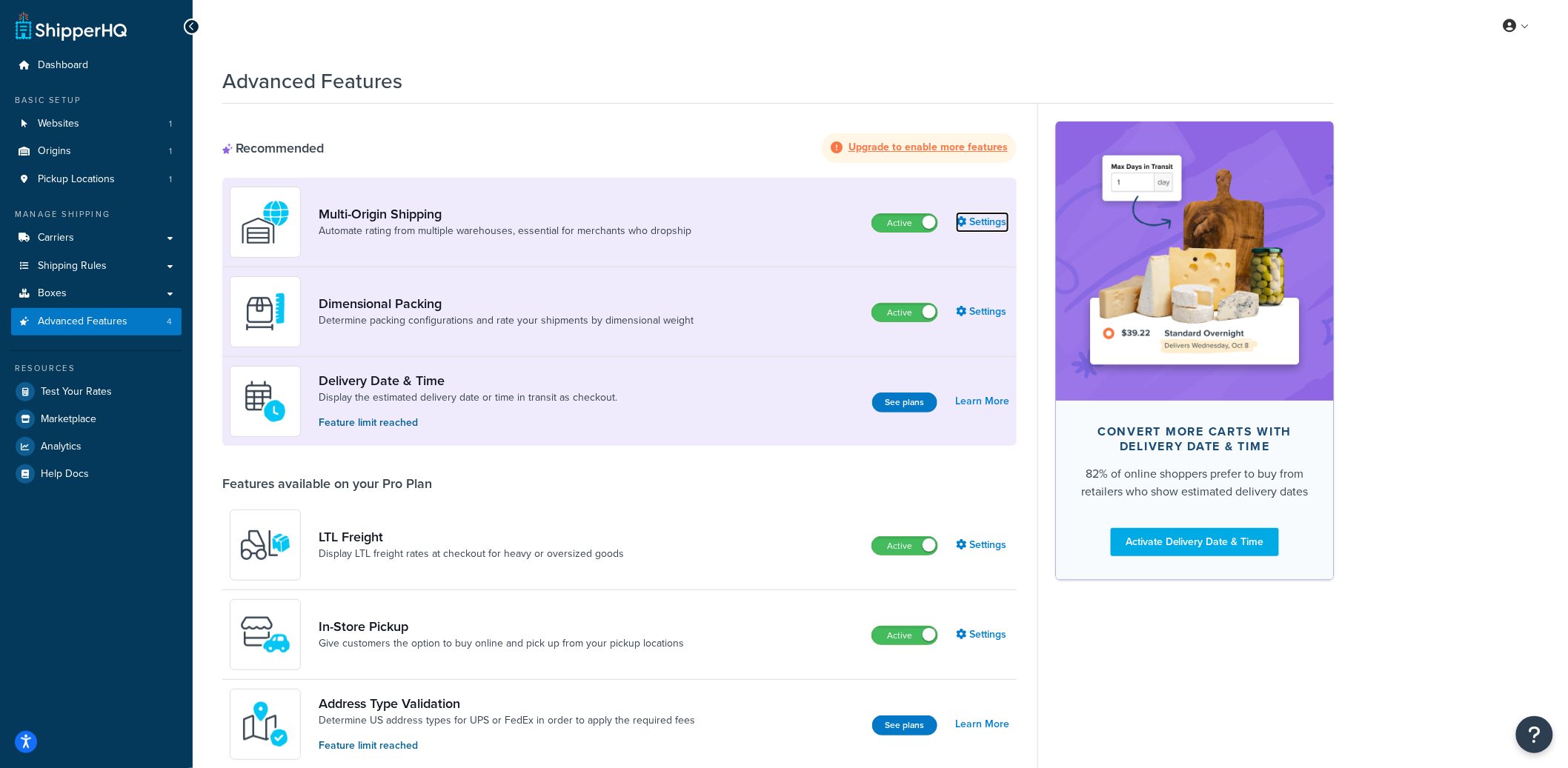
click at [960, 229] on link "Settings" at bounding box center [983, 222] width 53 height 21
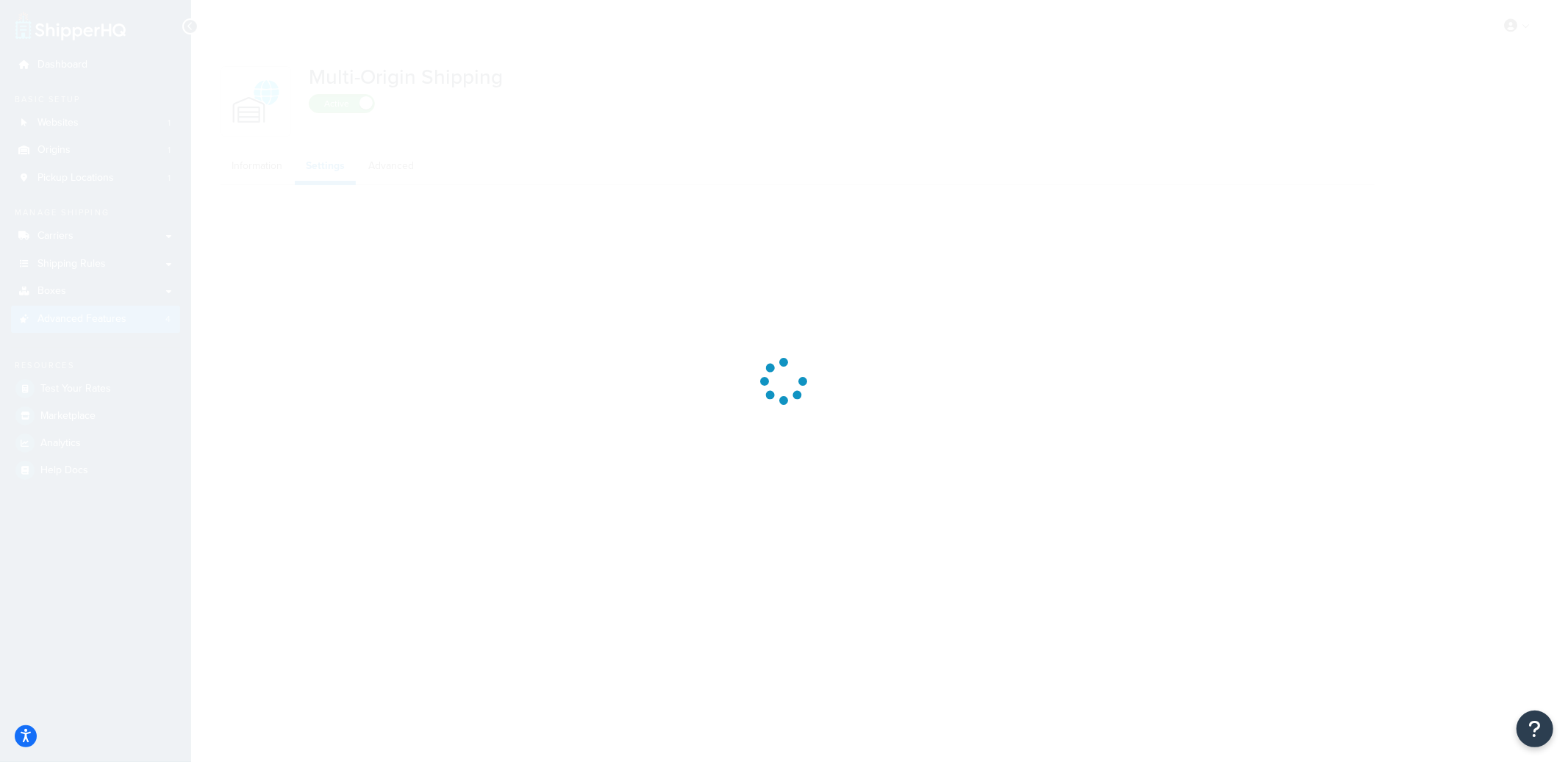
select select "false"
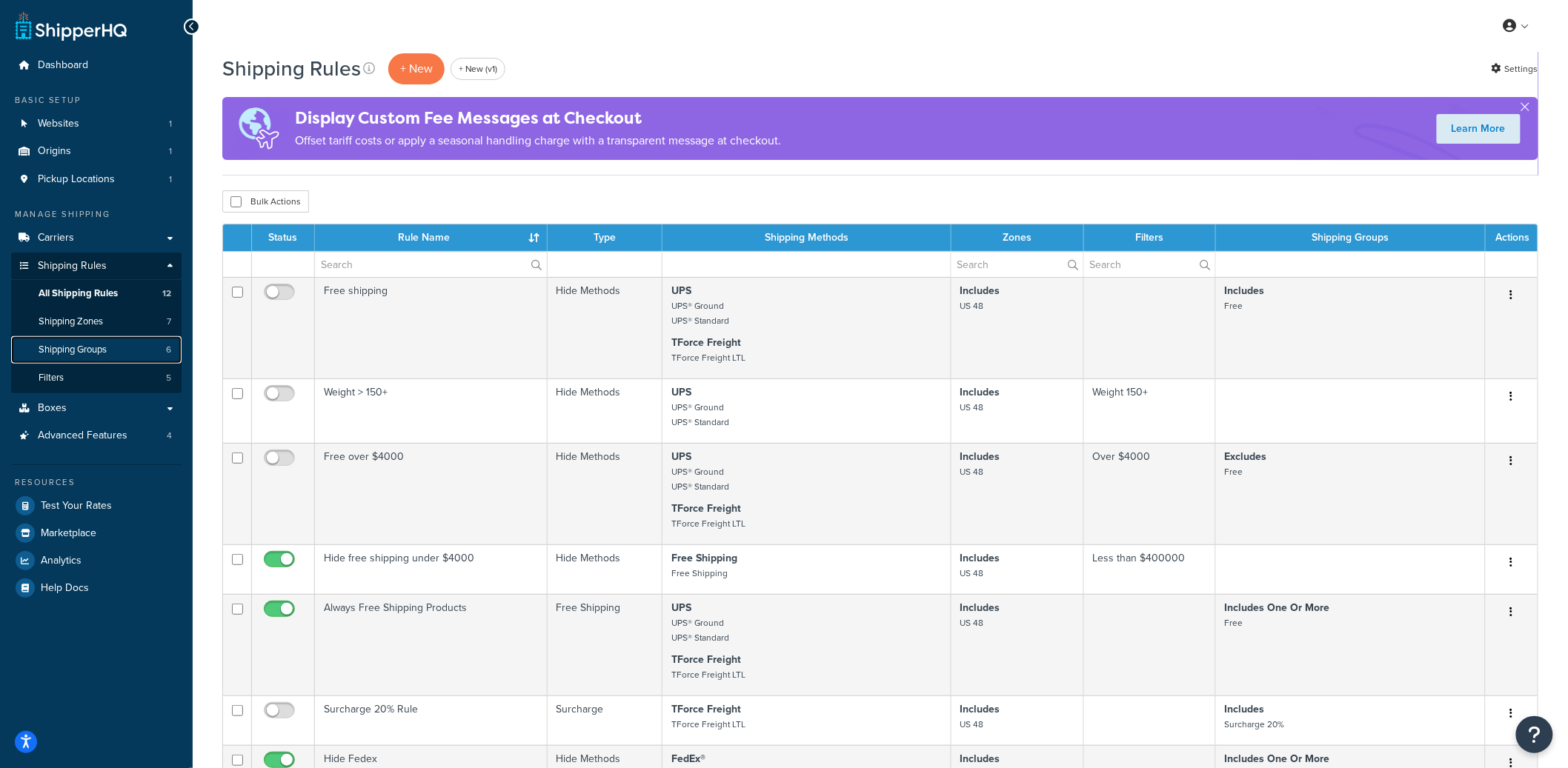
click at [124, 346] on link "Shipping Groups 6" at bounding box center [97, 350] width 170 height 27
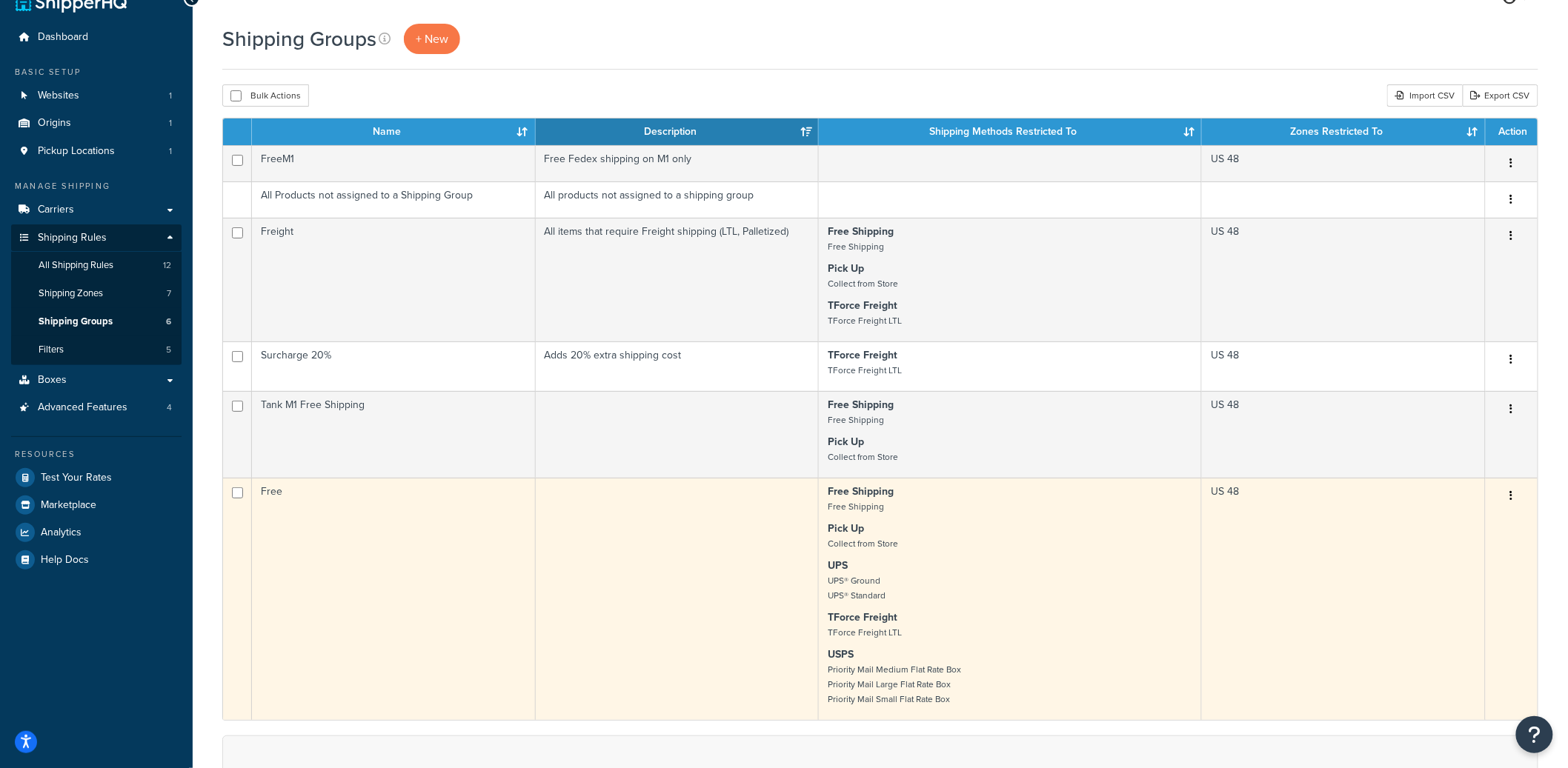
scroll to position [30, 0]
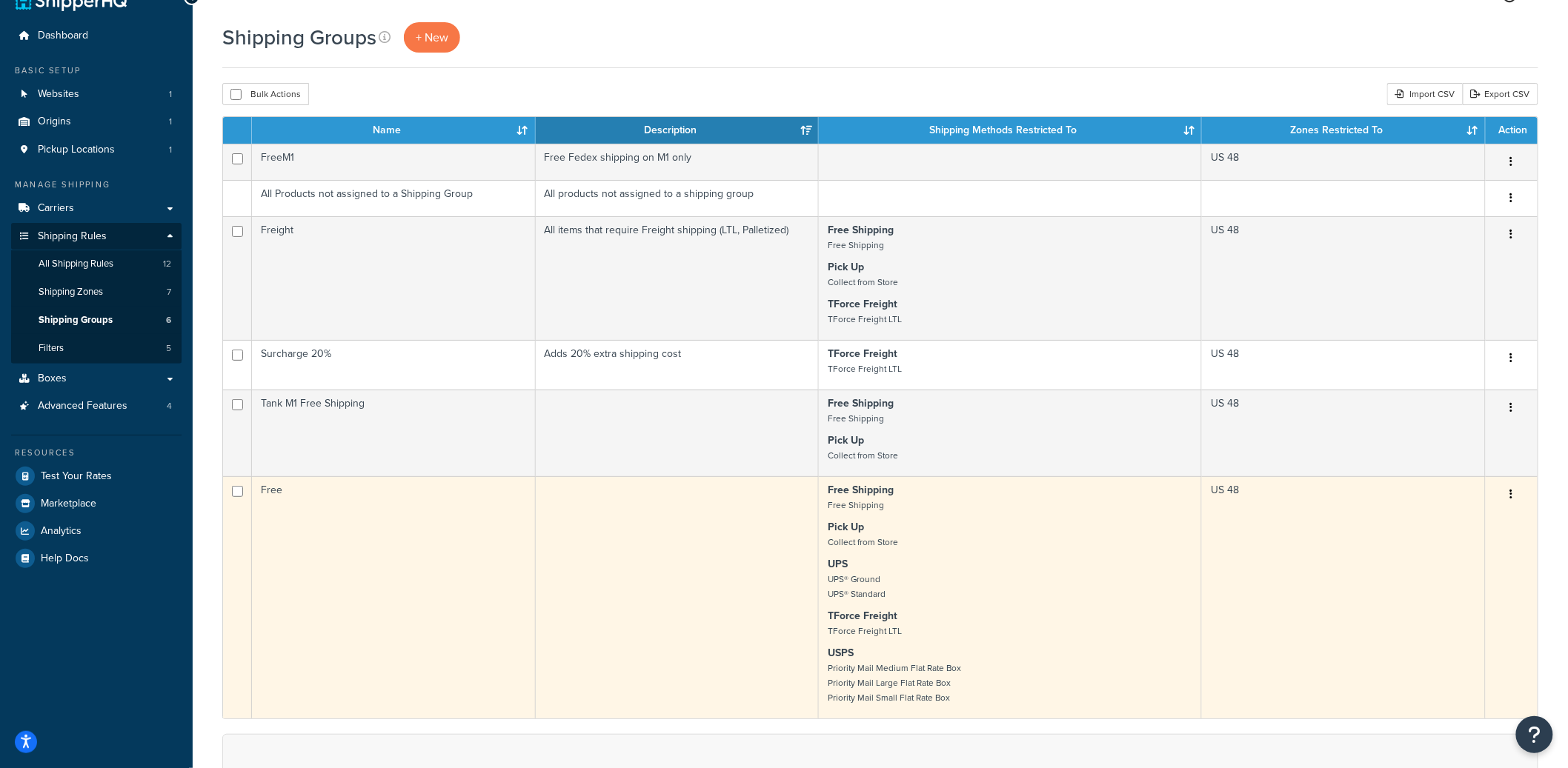
click at [353, 514] on td "Free" at bounding box center [393, 597] width 284 height 243
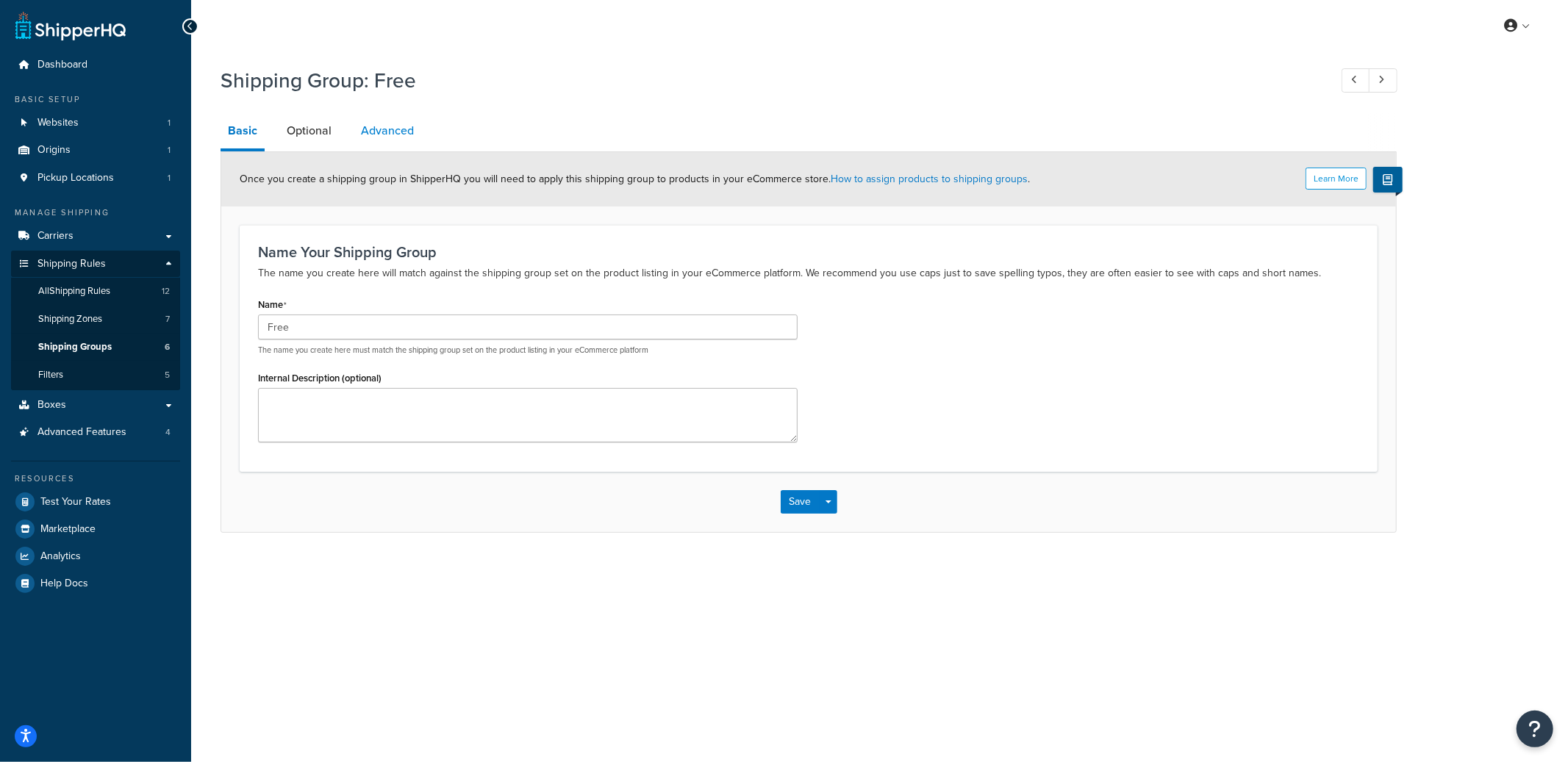
click at [373, 114] on link "Advanced" at bounding box center [388, 131] width 68 height 35
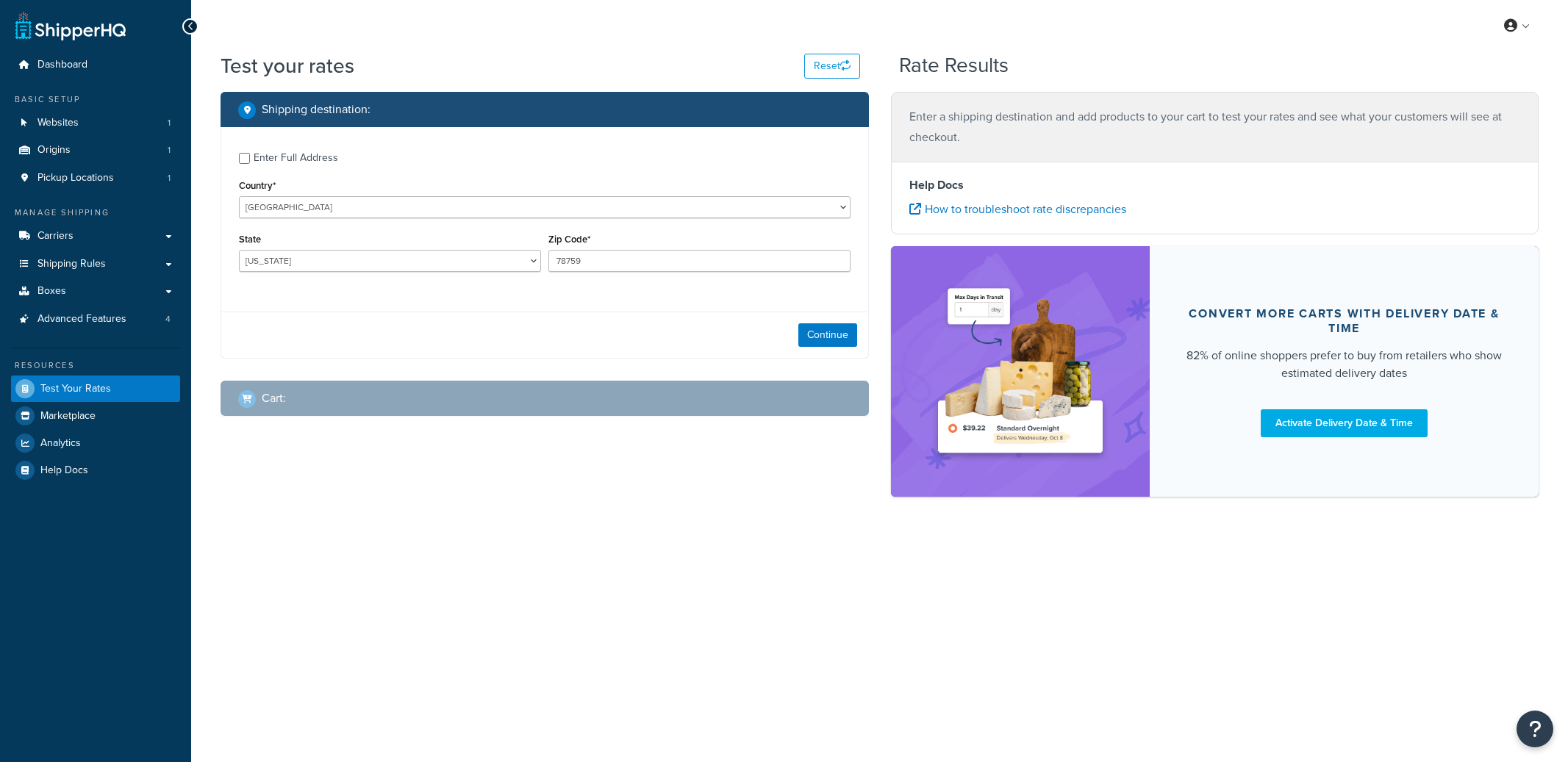
select select "[GEOGRAPHIC_DATA]"
checkbox input "true"
type input "21212"
select select "MD"
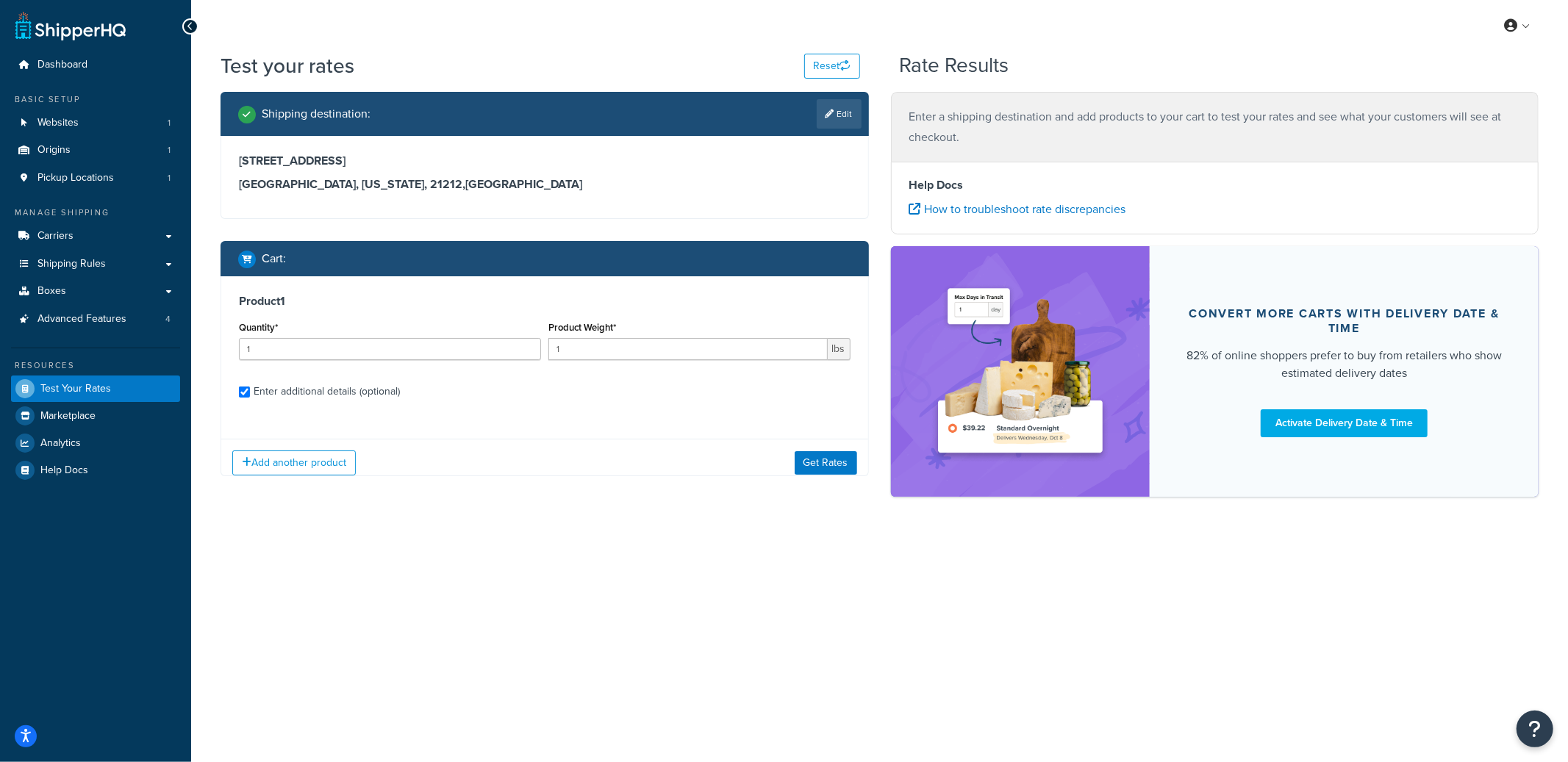
checkbox input "true"
type input "1.9996"
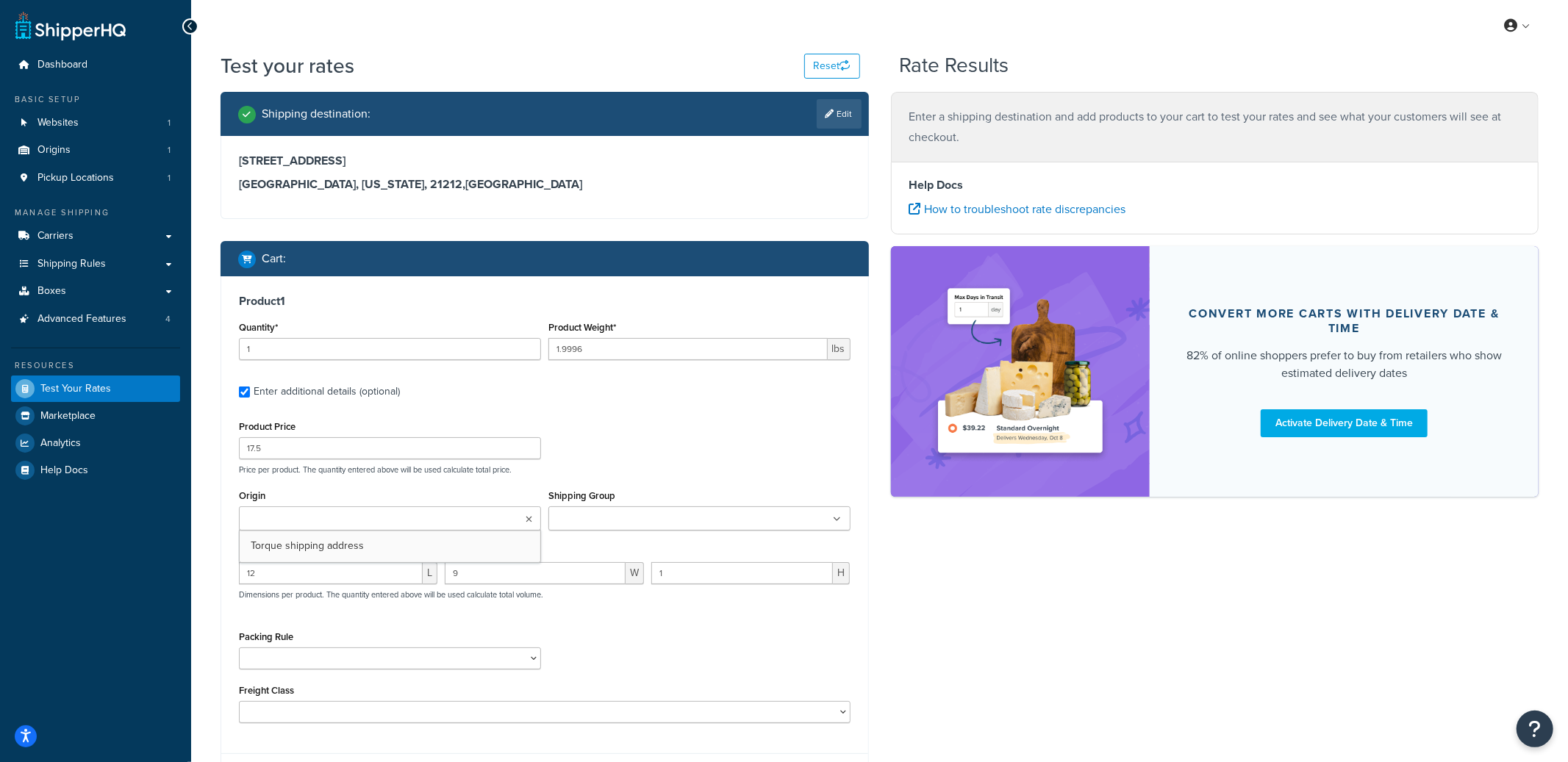
scroll to position [297, 0]
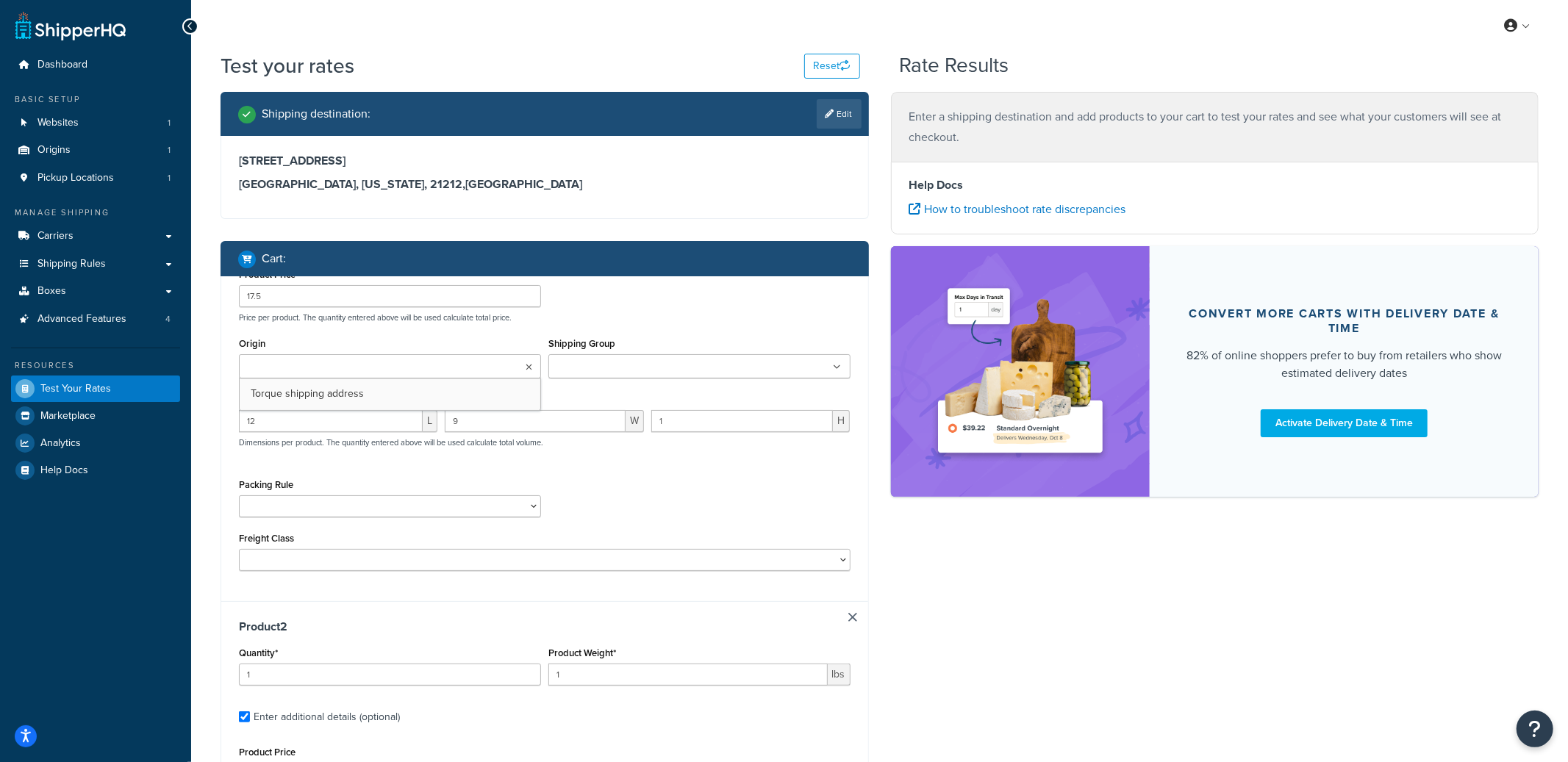
type input "850.0001"
type input "2899"
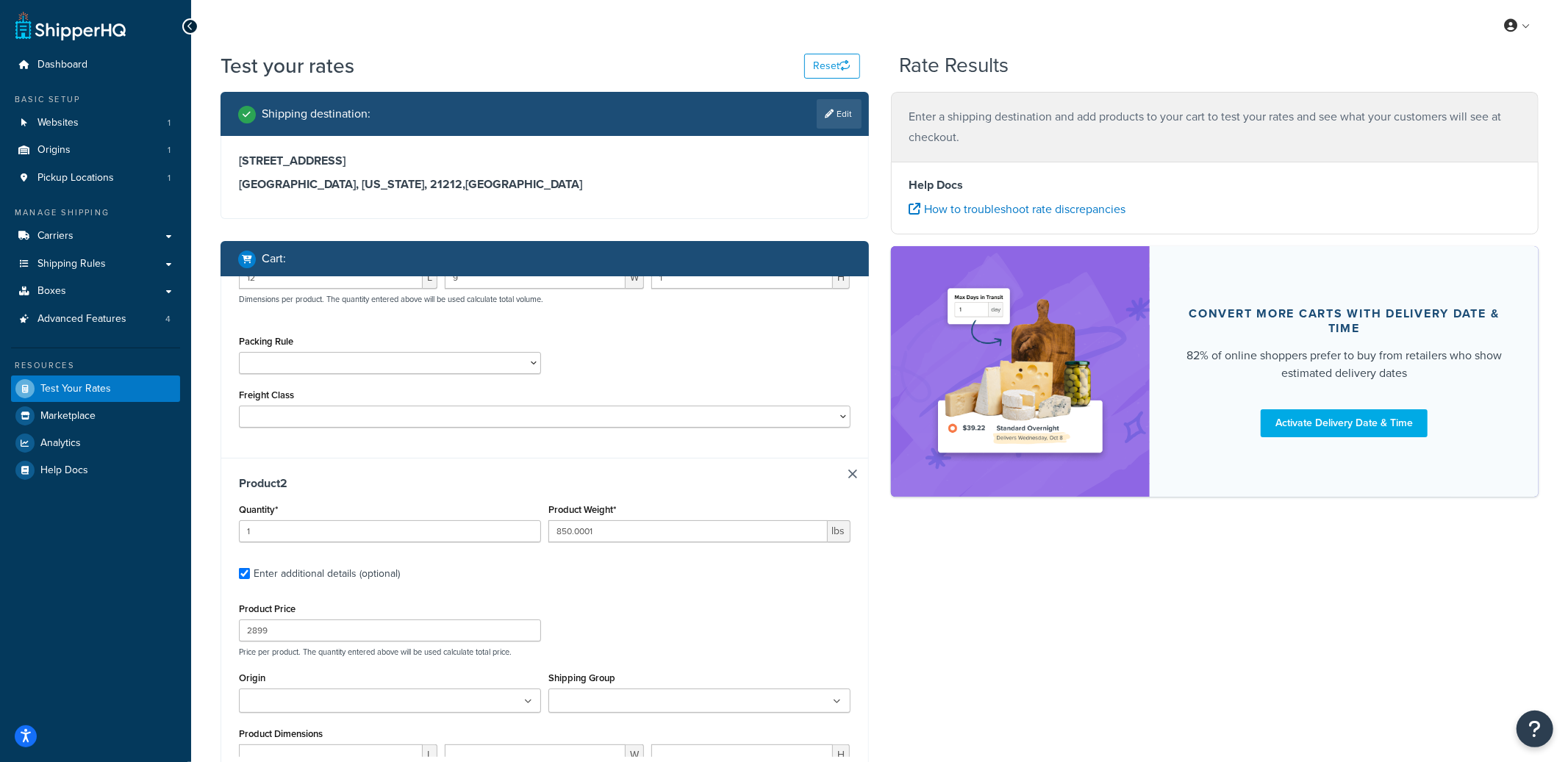
scroll to position [99, 0]
type input "0.5997"
type input "35"
type input "3.9"
type input "3.4"
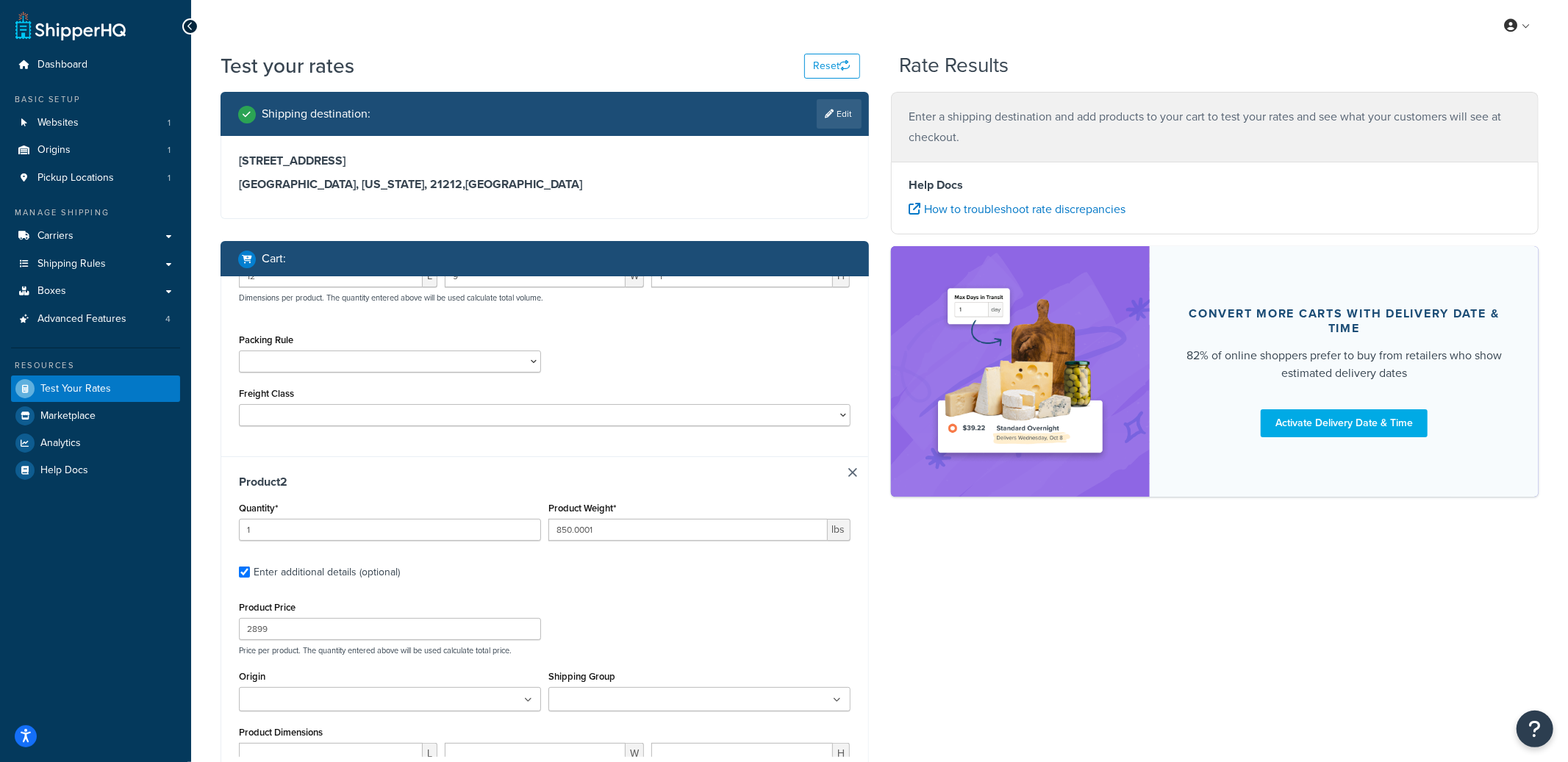
type input "3.1"
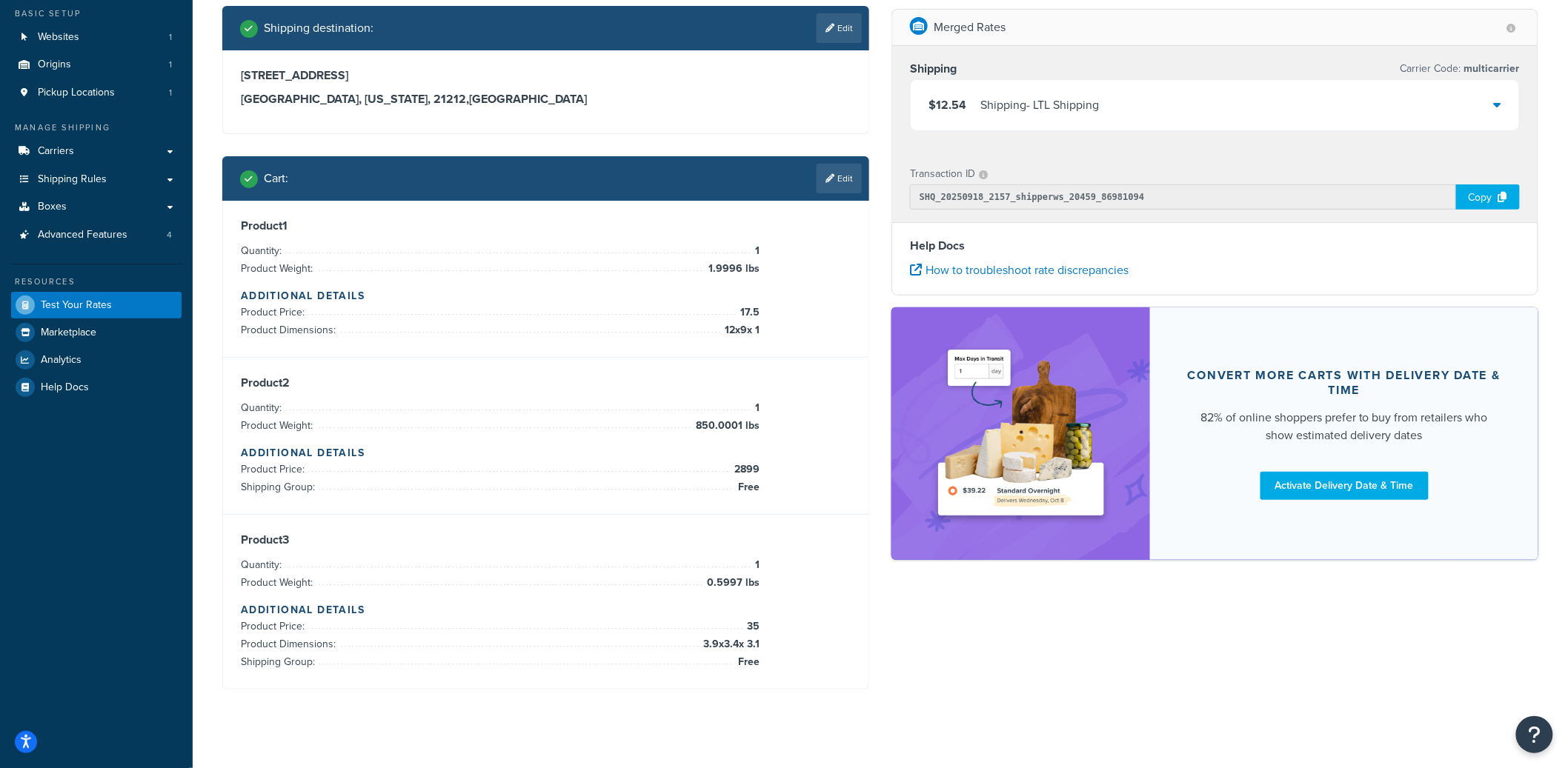
scroll to position [104, 0]
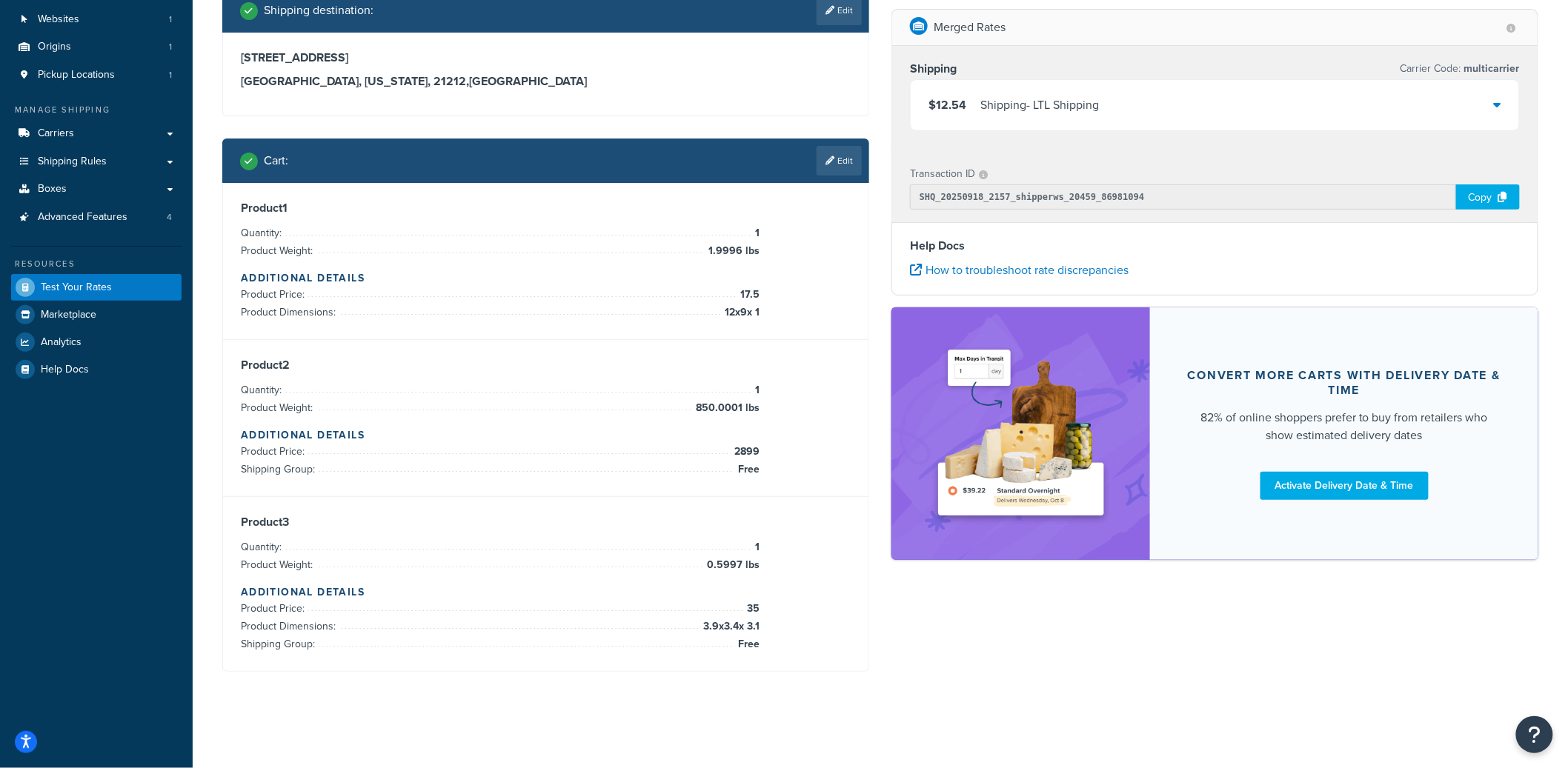
click at [1251, 102] on div "$12.54 Shipping - LTL Shipping" at bounding box center [1215, 105] width 609 height 50
